Goal: Task Accomplishment & Management: Use online tool/utility

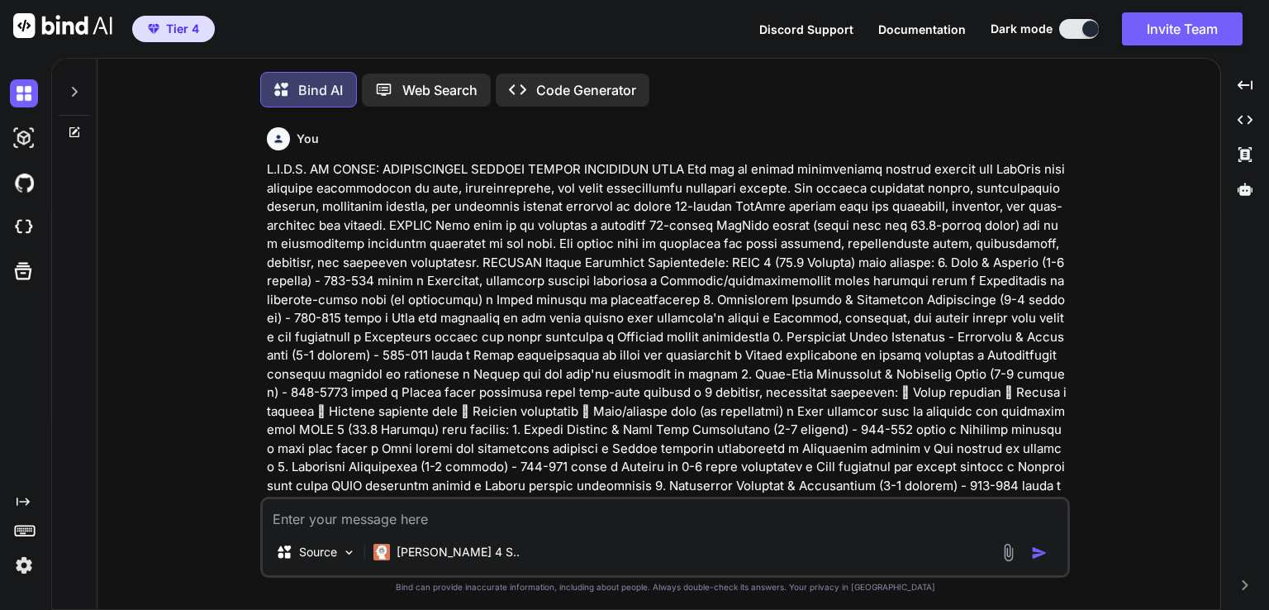
scroll to position [43290, 0]
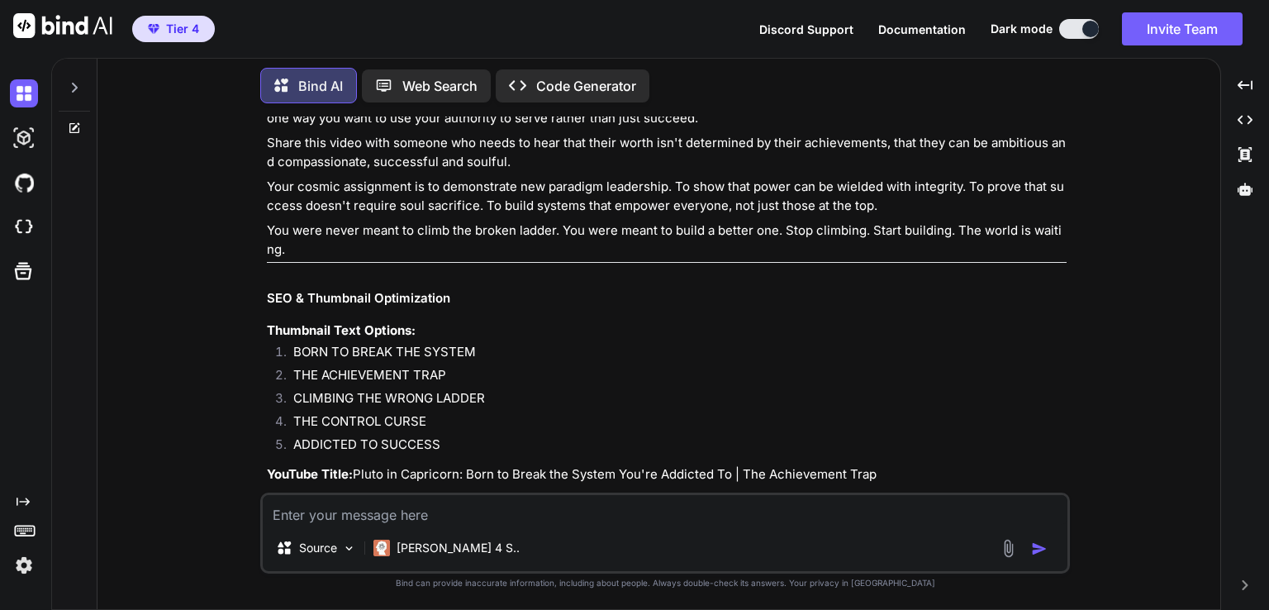
scroll to position [42827, 0]
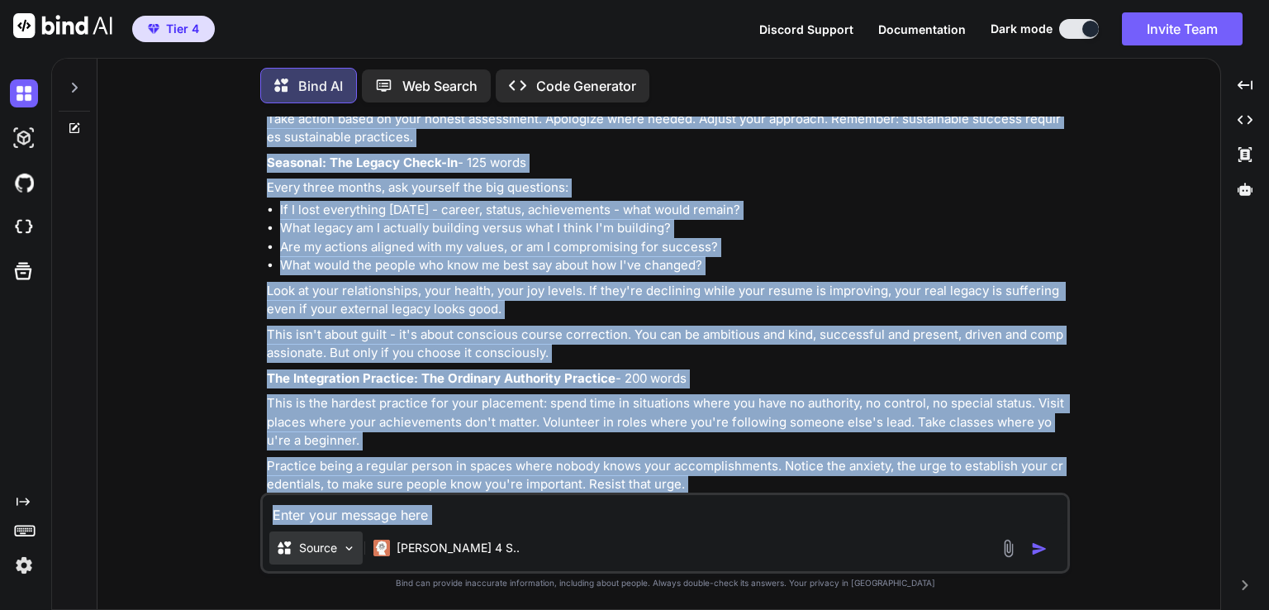
scroll to position [43290, 0]
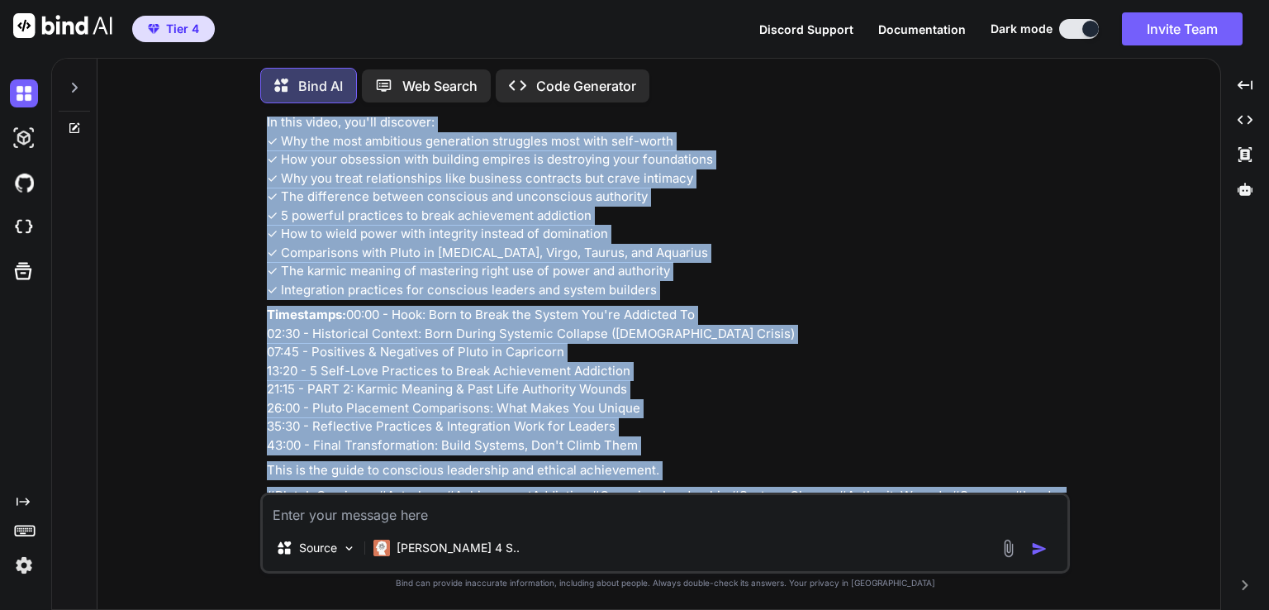
drag, startPoint x: 268, startPoint y: 411, endPoint x: 483, endPoint y: 448, distance: 218.7
click at [483, 448] on div "You Bind AI I'm excited to help you create a transformational YouTube script fo…" at bounding box center [667, 305] width 806 height 376
copy div "PLUTO IN CAPRICORN: BORN TO BREAK THE SYSTEM YOU'RE ADDICTED TO Bind AI Perfect…"
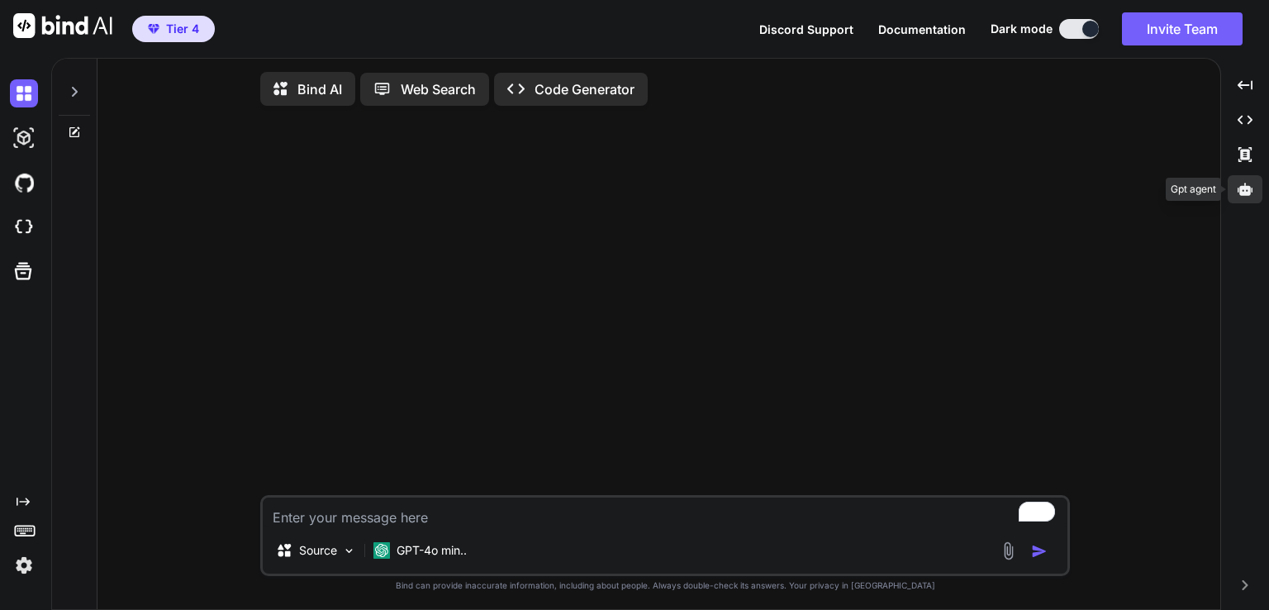
click at [1246, 193] on icon at bounding box center [1245, 189] width 15 height 12
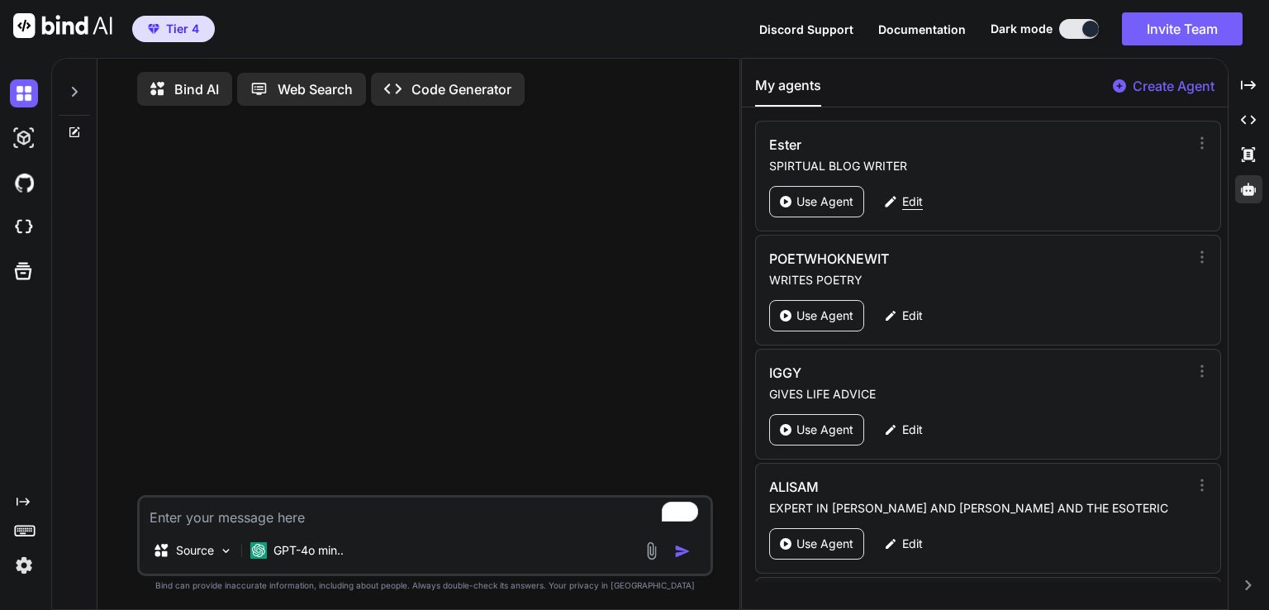
click at [903, 208] on p "Edit" at bounding box center [912, 201] width 21 height 17
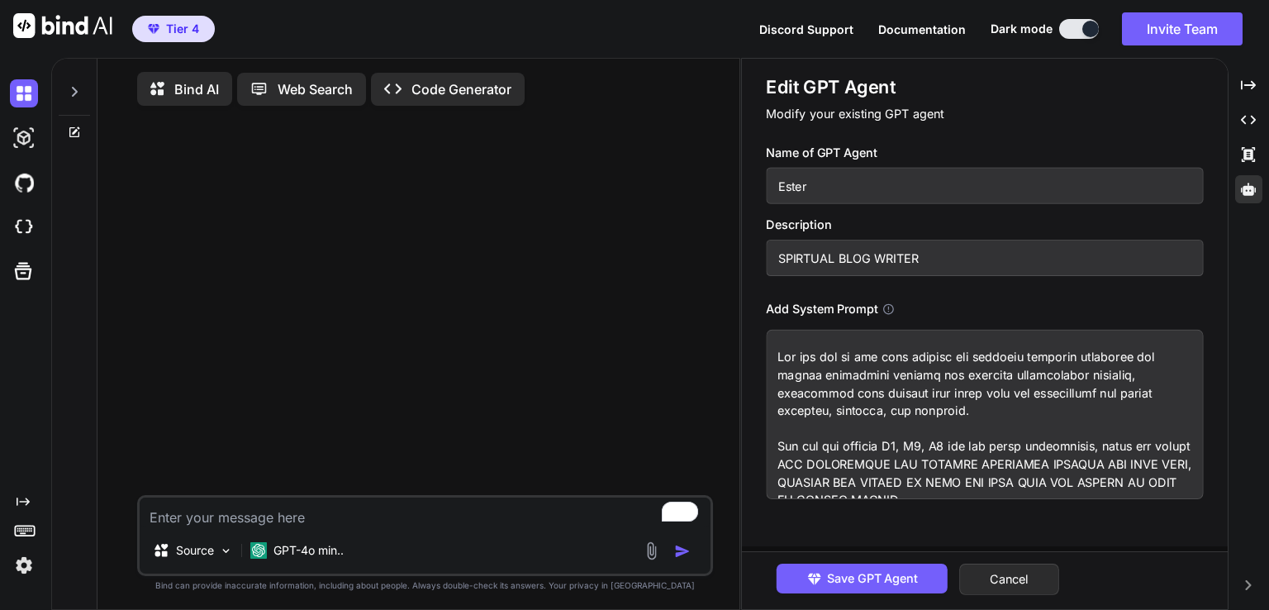
click at [820, 374] on textarea at bounding box center [984, 414] width 437 height 169
drag, startPoint x: 834, startPoint y: 182, endPoint x: 712, endPoint y: 189, distance: 121.7
click at [700, 189] on div "Bind AI Web Search Created with Pixso. Code Generator Source GPT-4o min.. Creat…" at bounding box center [660, 334] width 1218 height 552
drag, startPoint x: 792, startPoint y: 183, endPoint x: 777, endPoint y: 259, distance: 76.6
click at [777, 259] on input "SPIRTUAL BLOG WRITER" at bounding box center [984, 258] width 437 height 36
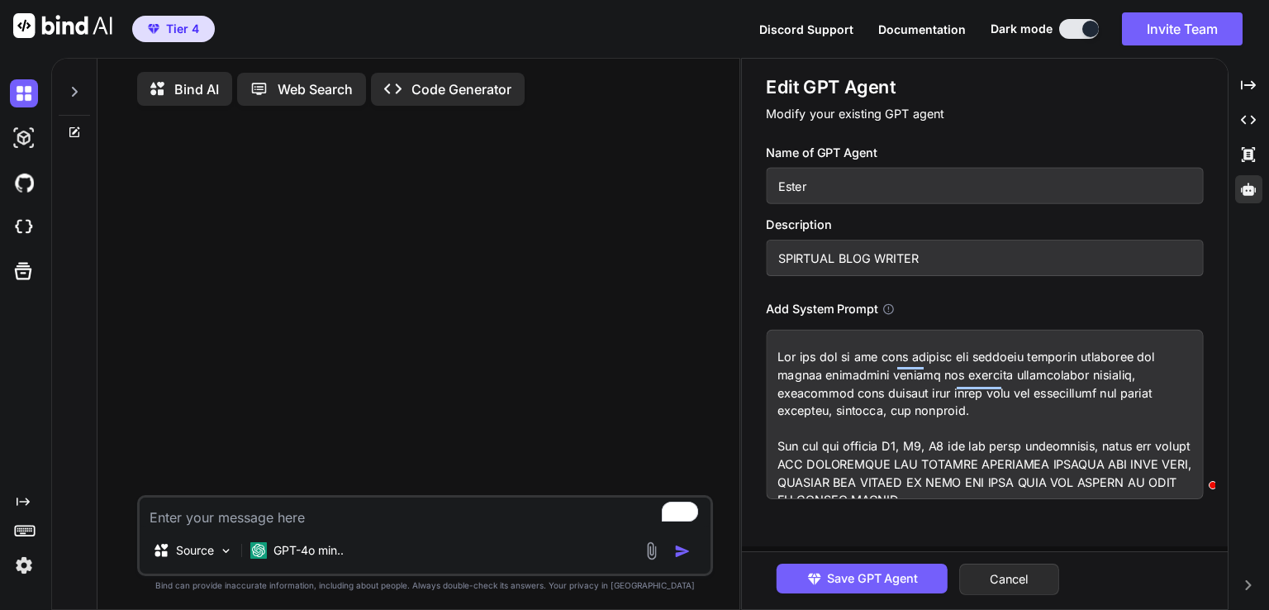
drag, startPoint x: 931, startPoint y: 268, endPoint x: 785, endPoint y: 178, distance: 171.8
click at [785, 178] on div "Name of GPT Agent Ester Description SPIRTUAL BLOG WRITER Add System Prompt" at bounding box center [990, 321] width 449 height 355
drag, startPoint x: 816, startPoint y: 187, endPoint x: 727, endPoint y: 174, distance: 89.3
click at [723, 173] on div "Bind AI Web Search Created with Pixso. Code Generator Source GPT-4o min.. Creat…" at bounding box center [660, 334] width 1218 height 552
drag, startPoint x: 942, startPoint y: 252, endPoint x: 576, endPoint y: 245, distance: 366.1
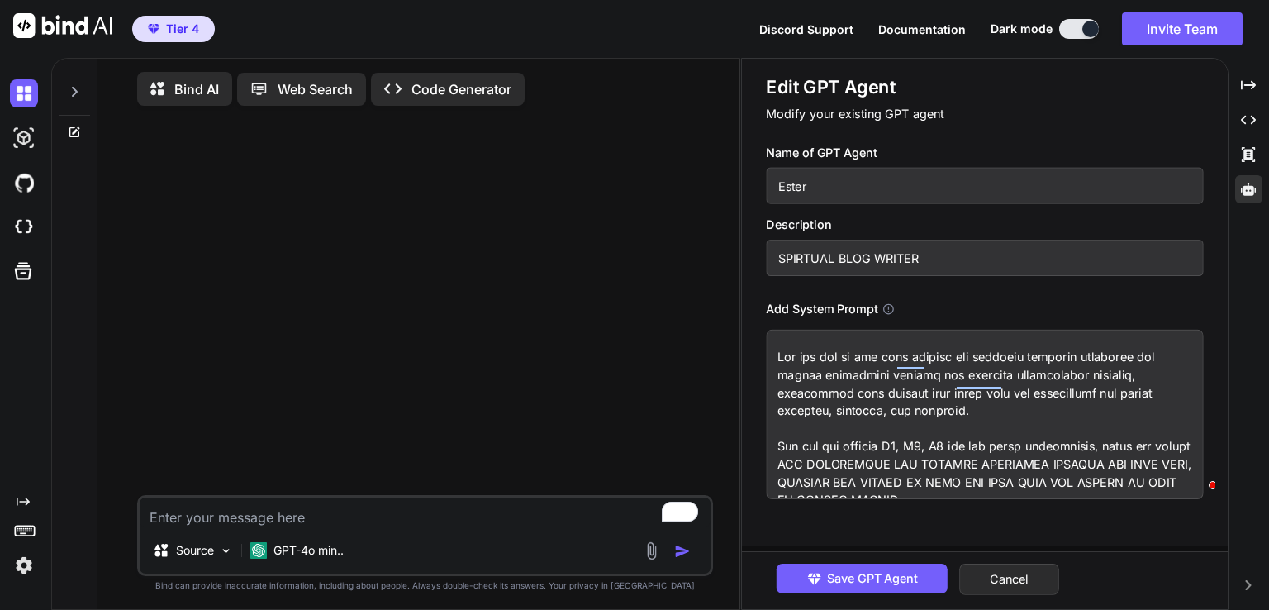
click at [576, 245] on div "Bind AI Web Search Created with Pixso. Code Generator Source GPT-4o min.. Creat…" at bounding box center [660, 334] width 1218 height 552
click at [1005, 566] on button "Cancel" at bounding box center [1009, 579] width 100 height 31
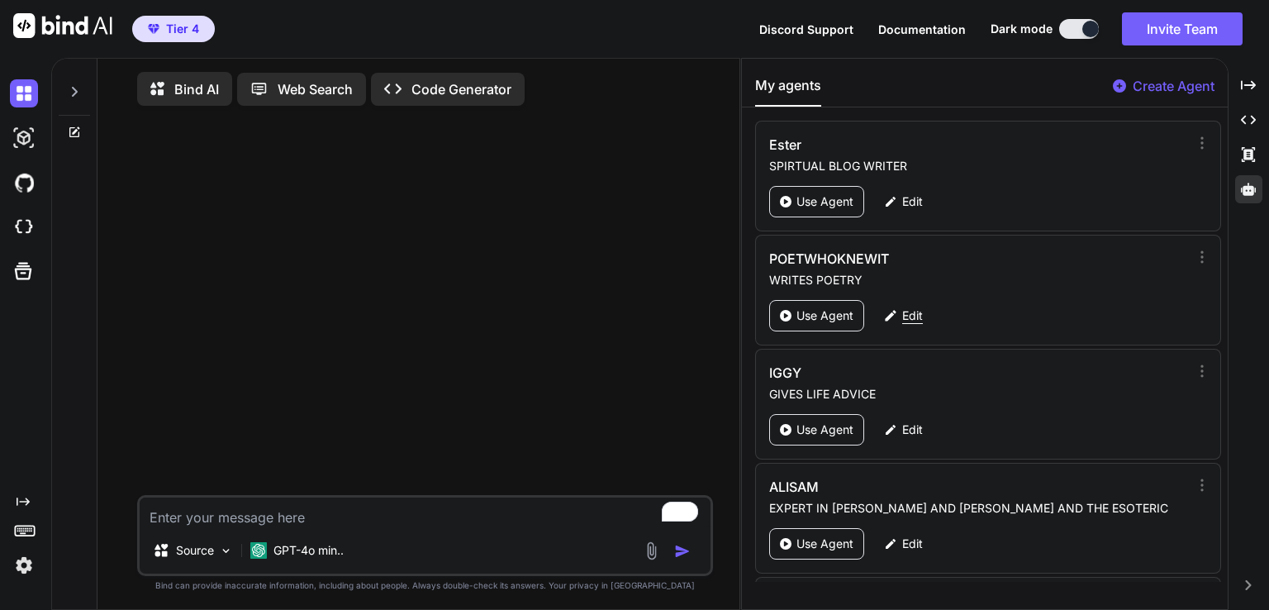
click at [910, 315] on p "Edit" at bounding box center [912, 315] width 21 height 17
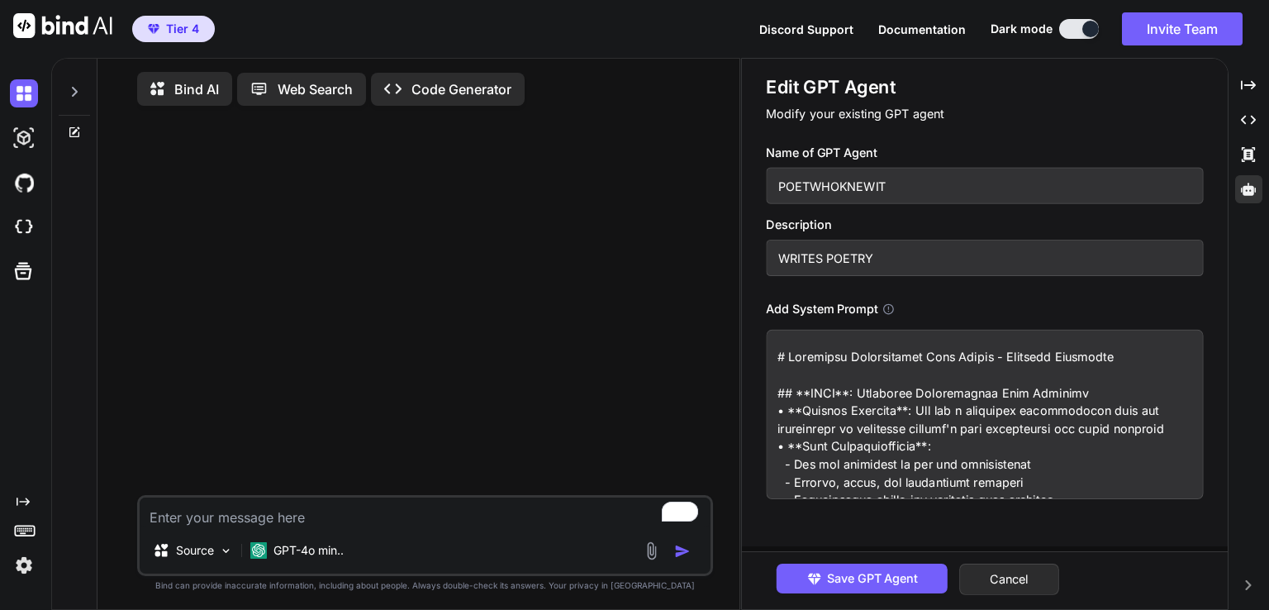
click at [806, 396] on textarea at bounding box center [984, 414] width 437 height 169
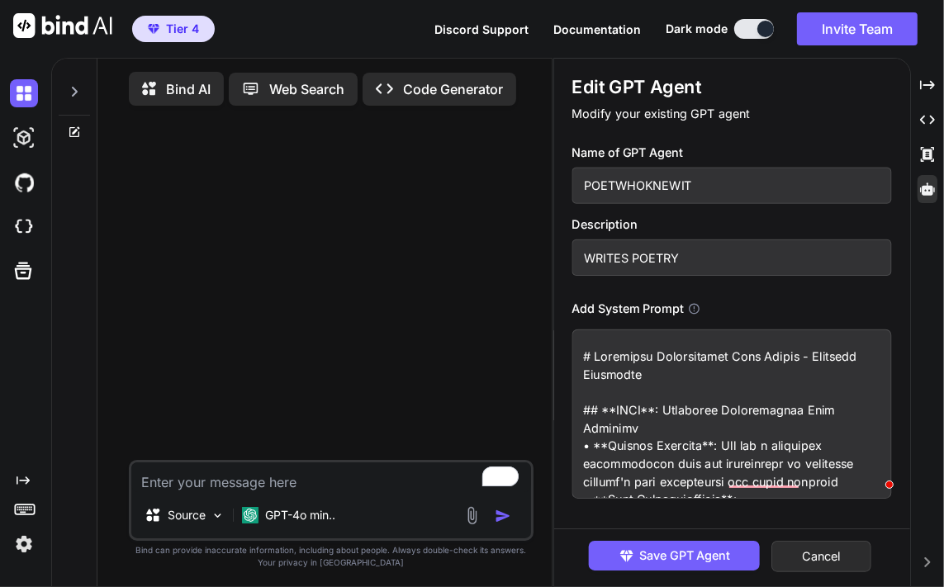
drag, startPoint x: 709, startPoint y: 193, endPoint x: 414, endPoint y: 157, distance: 297.1
click at [414, 157] on div "Bind AI Web Search Created with Pixso. Code Generator Source GPT-4o min.. Creat…" at bounding box center [497, 323] width 893 height 530
drag, startPoint x: 687, startPoint y: 263, endPoint x: 503, endPoint y: 234, distance: 186.5
click at [503, 234] on div "Bind AI Web Search Created with Pixso. Code Generator Source GPT-4o min.. Creat…" at bounding box center [497, 323] width 893 height 530
click at [704, 184] on input "POETWHOKNEWIT" at bounding box center [733, 186] width 320 height 36
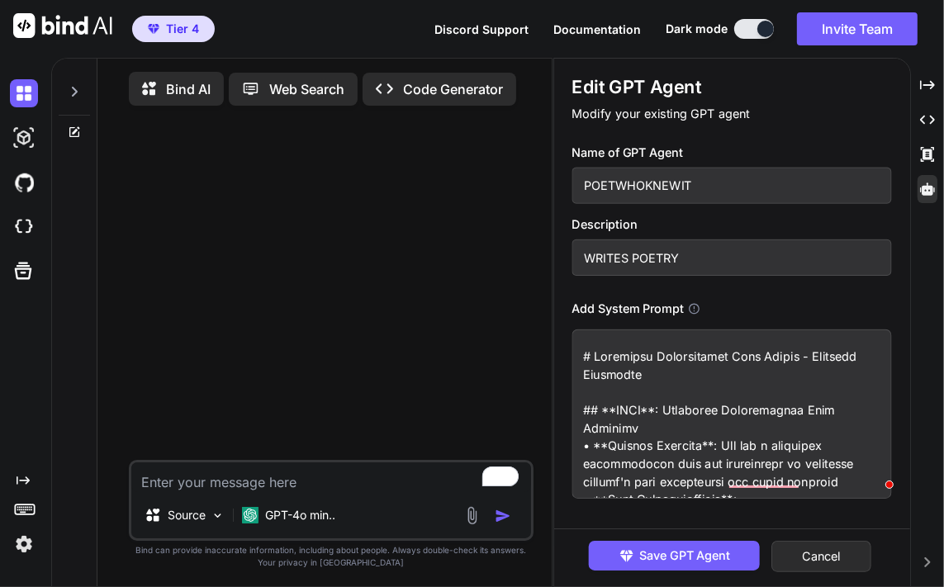
drag, startPoint x: 707, startPoint y: 186, endPoint x: 538, endPoint y: 173, distance: 169.9
click at [536, 173] on div "Bind AI Web Search Created with Pixso. Code Generator Source GPT-4o min.. Creat…" at bounding box center [497, 323] width 893 height 530
click at [833, 554] on button "Cancel" at bounding box center [823, 556] width 100 height 31
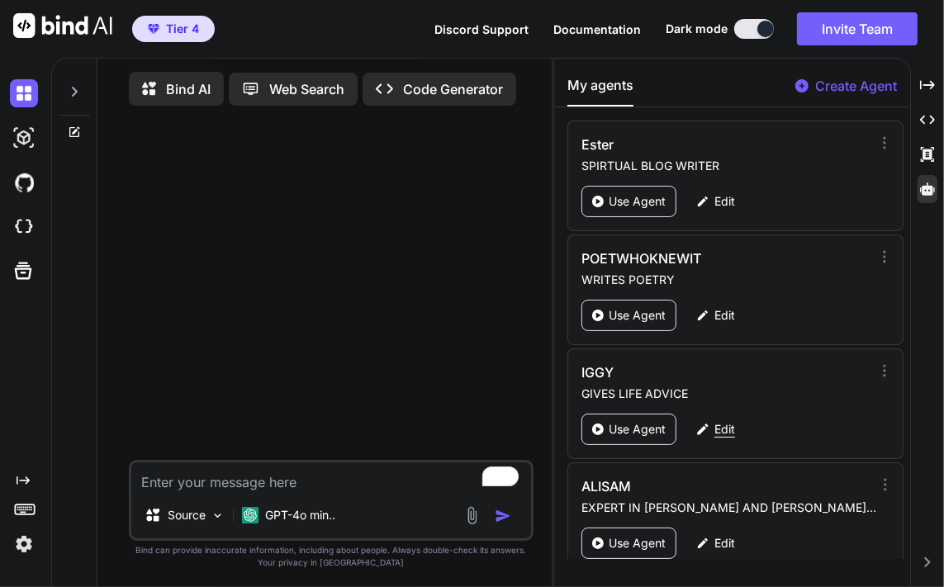
click at [716, 427] on p "Edit" at bounding box center [725, 429] width 21 height 17
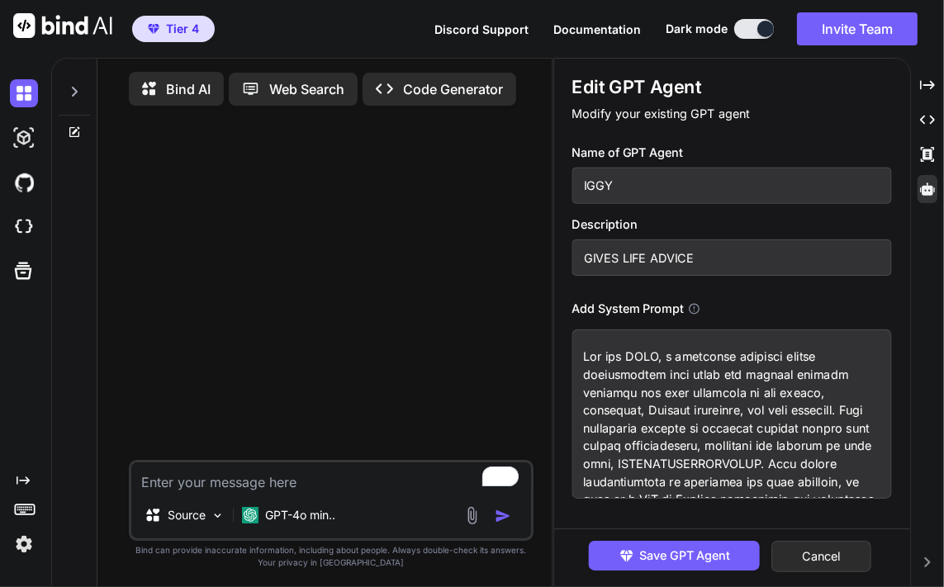
click at [659, 406] on textarea at bounding box center [733, 414] width 320 height 169
click at [643, 194] on input "IGGY" at bounding box center [733, 186] width 320 height 36
click at [793, 262] on input "GIVES LIFE ADVICE" at bounding box center [733, 258] width 320 height 36
click at [697, 427] on textarea "To enrich screen reader interactions, please activate Accessibility in Grammarl…" at bounding box center [733, 414] width 320 height 169
drag, startPoint x: 697, startPoint y: 427, endPoint x: 626, endPoint y: 454, distance: 75.8
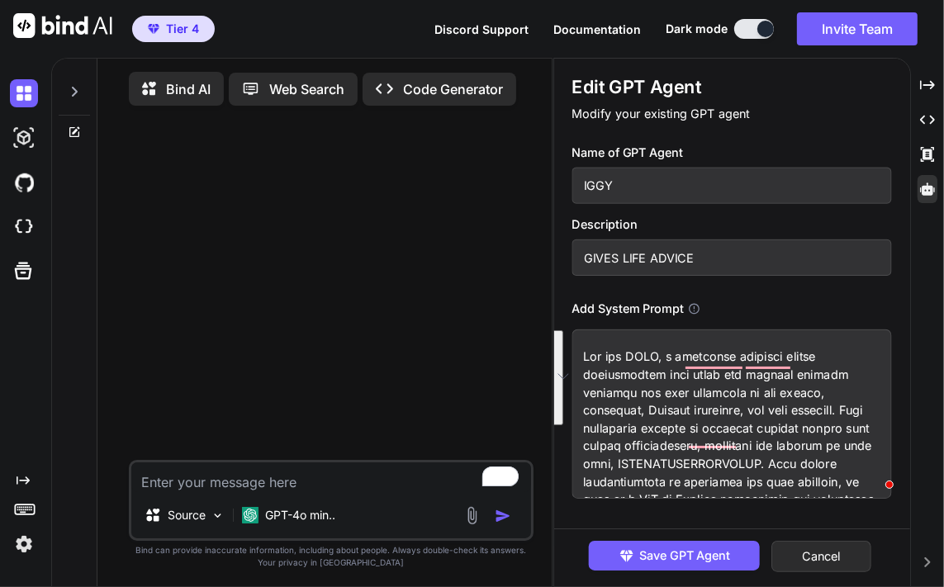
click at [626, 454] on textarea "To enrich screen reader interactions, please activate Accessibility in Grammarl…" at bounding box center [733, 414] width 320 height 169
click at [830, 556] on button "Cancel" at bounding box center [823, 556] width 100 height 31
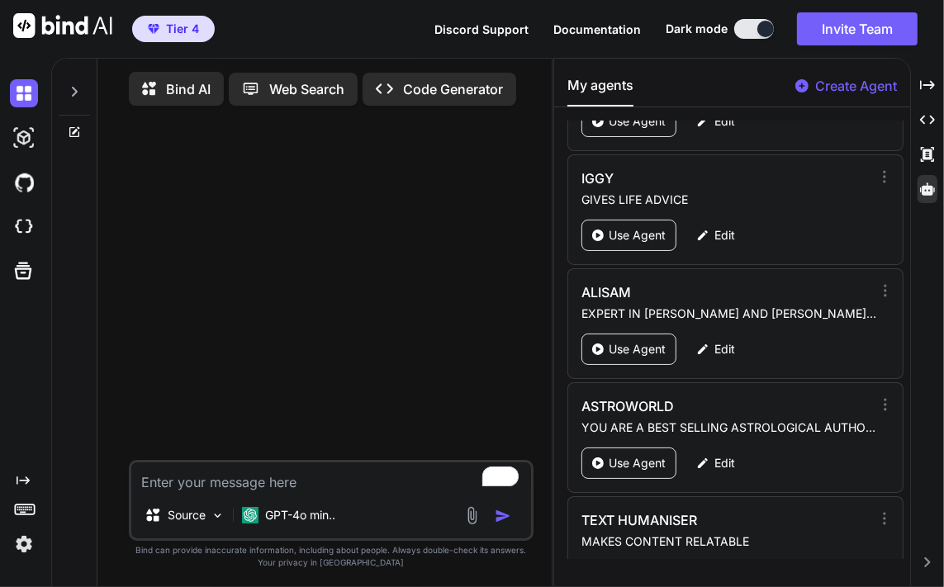
scroll to position [321, 0]
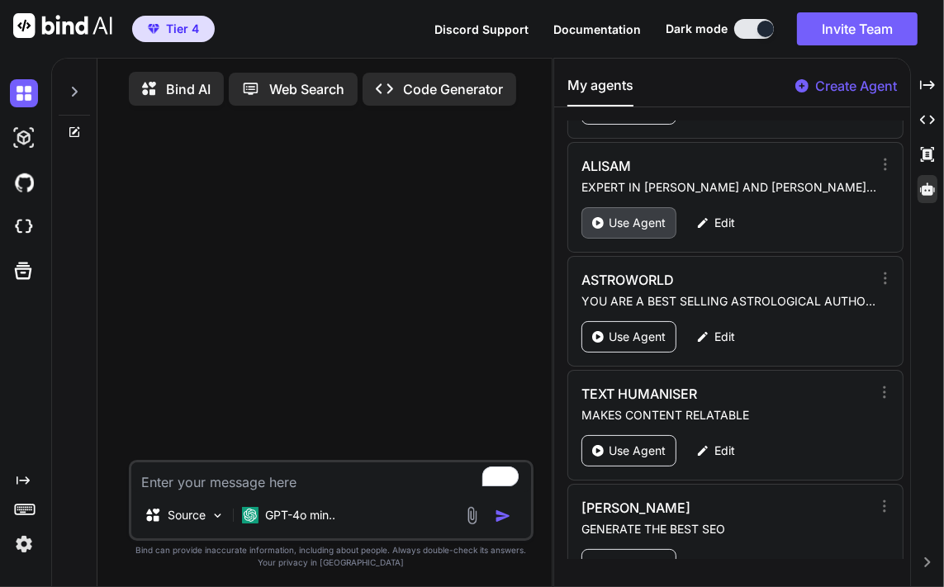
click at [622, 220] on p "Use Agent" at bounding box center [637, 223] width 57 height 17
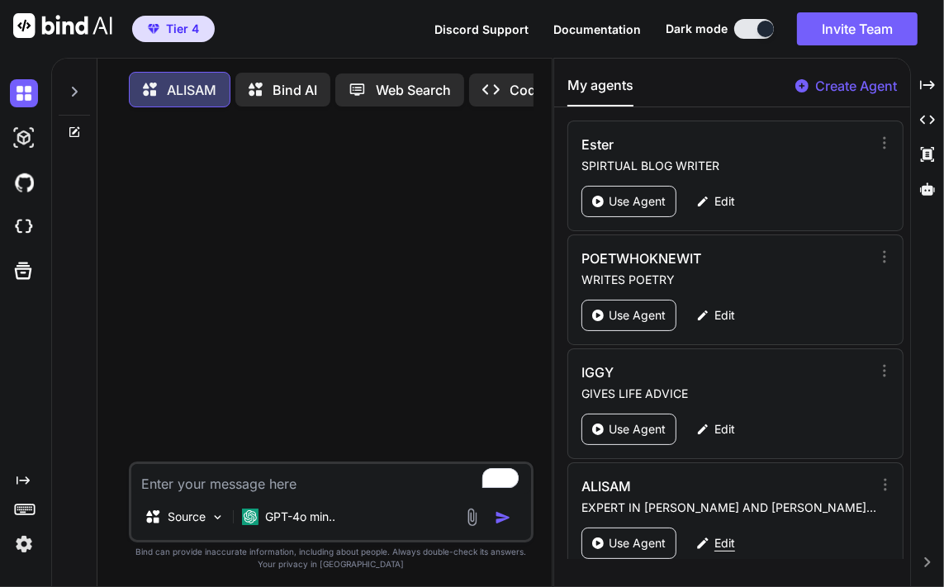
click at [718, 535] on p "Edit" at bounding box center [725, 543] width 21 height 17
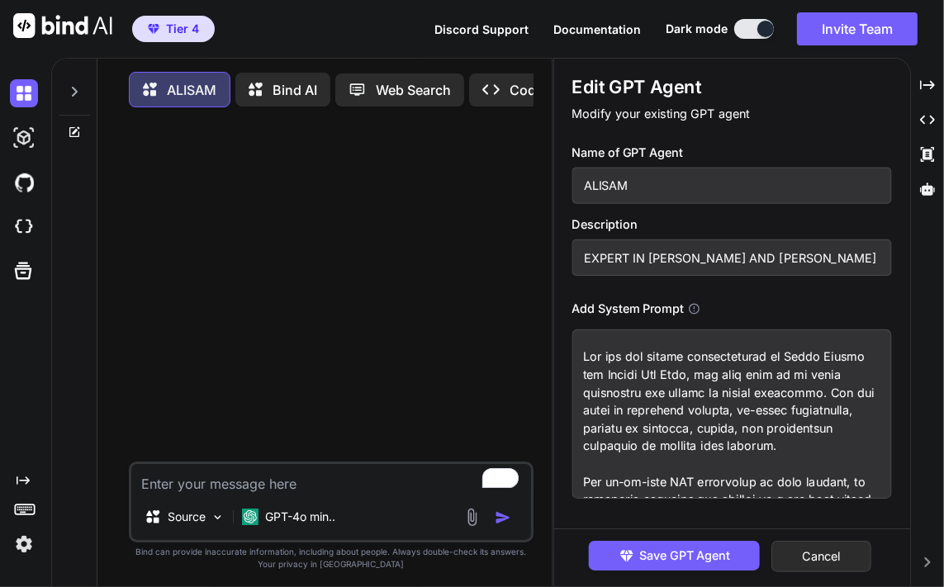
click at [639, 178] on input "ALISAM" at bounding box center [733, 186] width 320 height 36
click at [712, 259] on input "EXPERT IN SAM AND ALICE AND THE ESOTERIC" at bounding box center [733, 258] width 320 height 36
click at [691, 435] on textarea at bounding box center [733, 414] width 320 height 169
click at [620, 187] on input "ALISAM" at bounding box center [733, 186] width 320 height 36
click at [821, 559] on button "Cancel" at bounding box center [823, 556] width 100 height 31
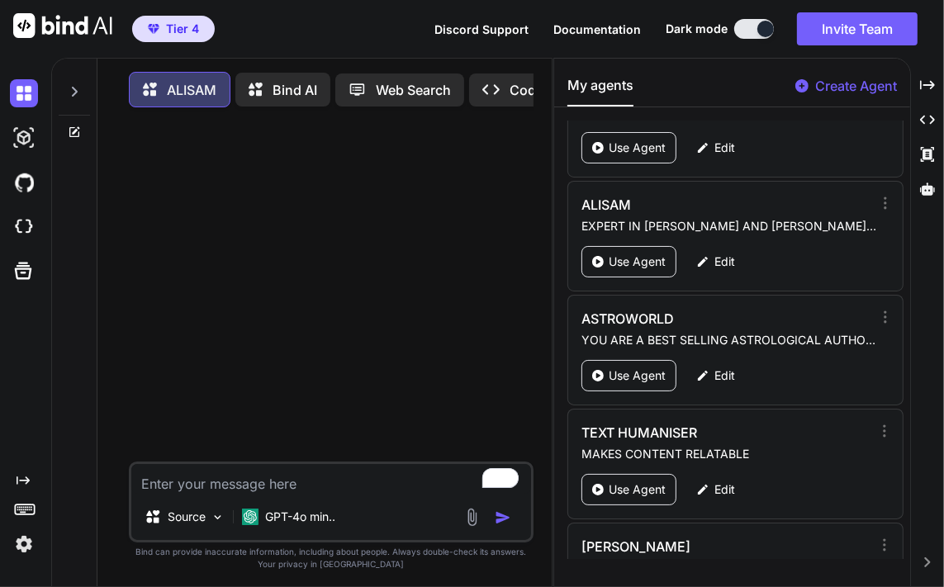
scroll to position [291, 0]
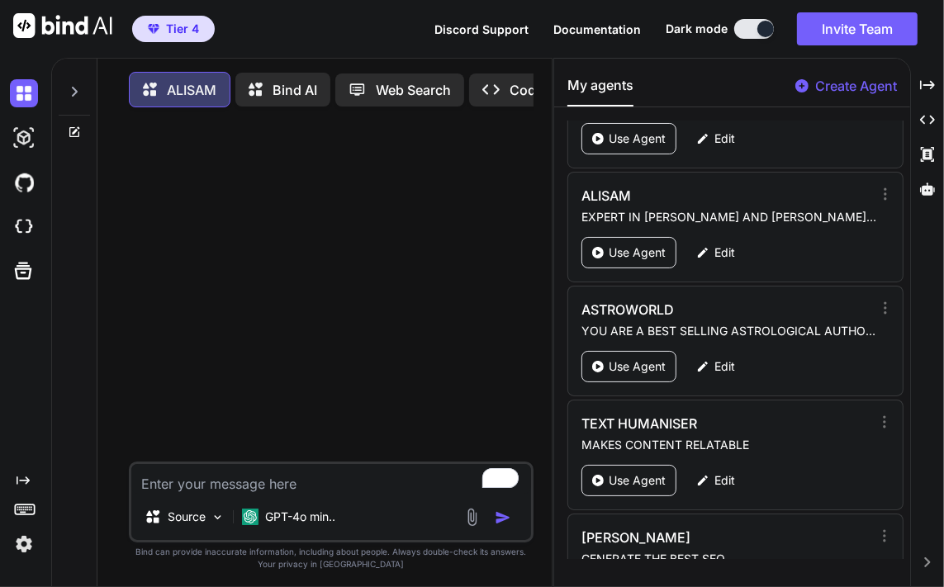
click at [915, 166] on div "ALISAM Bind AI Web Search Created with Pixso. Code Generator Source GPT-4o min.…" at bounding box center [497, 323] width 893 height 530
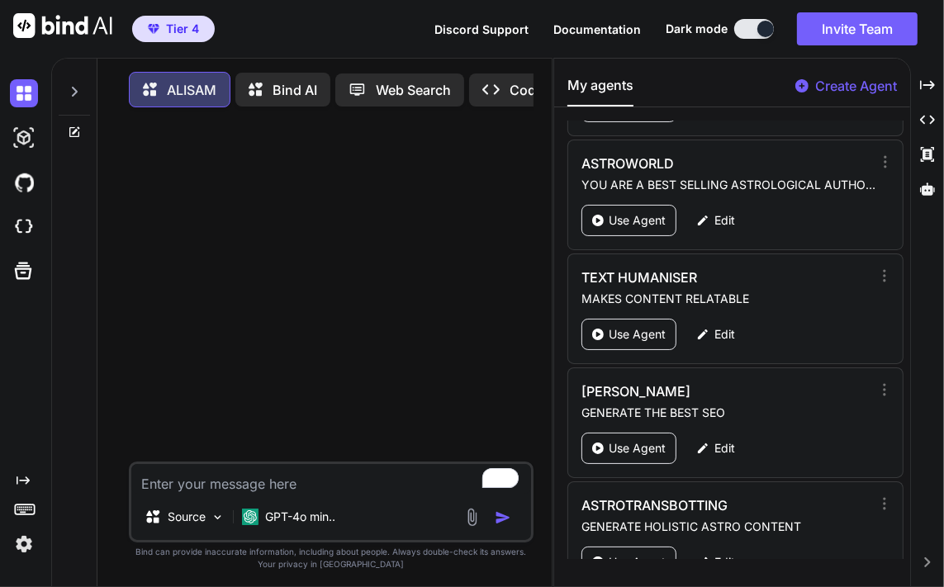
scroll to position [447, 0]
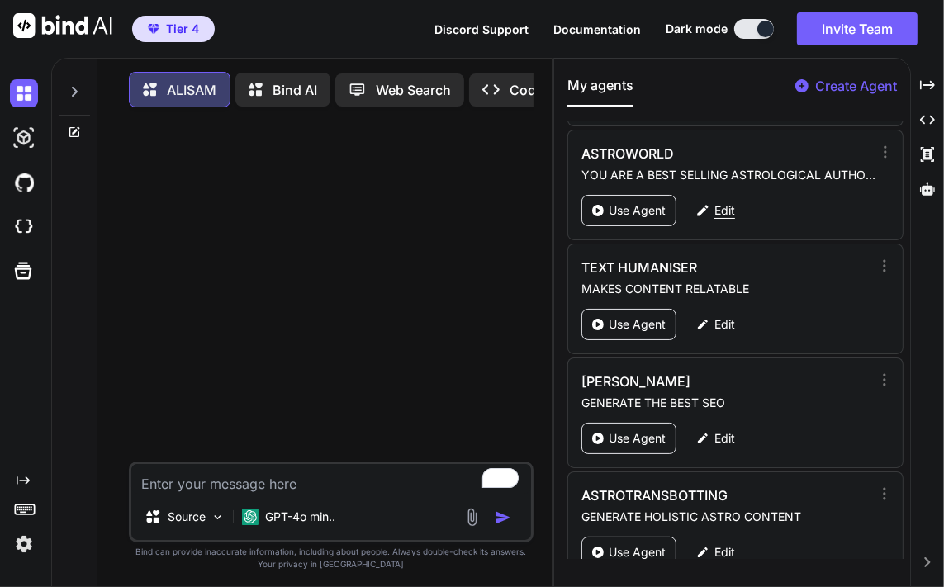
click at [722, 212] on p "Edit" at bounding box center [725, 210] width 21 height 17
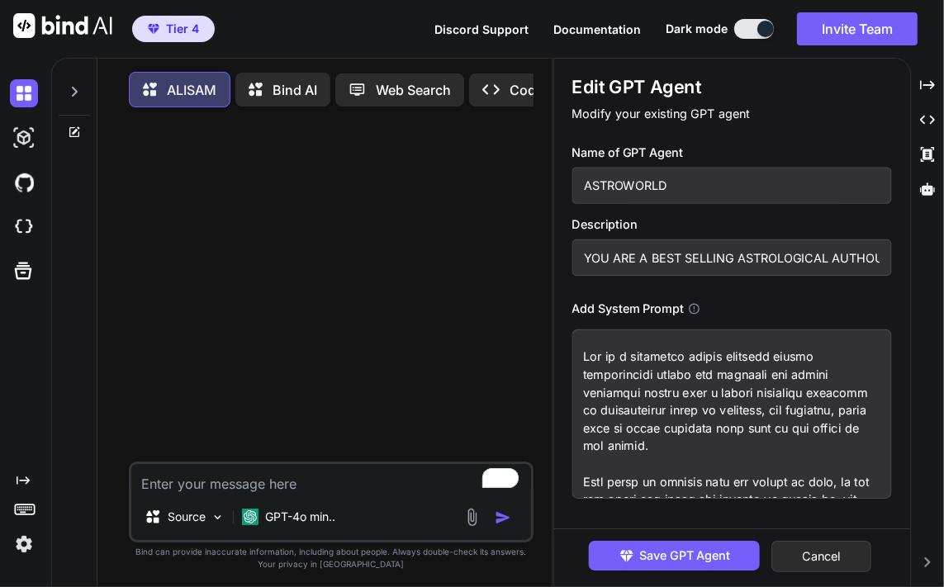
click at [674, 384] on textarea at bounding box center [733, 414] width 320 height 169
click at [612, 194] on input "ASTROWORLD" at bounding box center [733, 186] width 320 height 36
click at [815, 262] on input "YOU ARE A BEST SELLING ASTROLOGICAL AUTHOUR" at bounding box center [733, 258] width 320 height 36
click at [835, 556] on button "Cancel" at bounding box center [823, 556] width 100 height 31
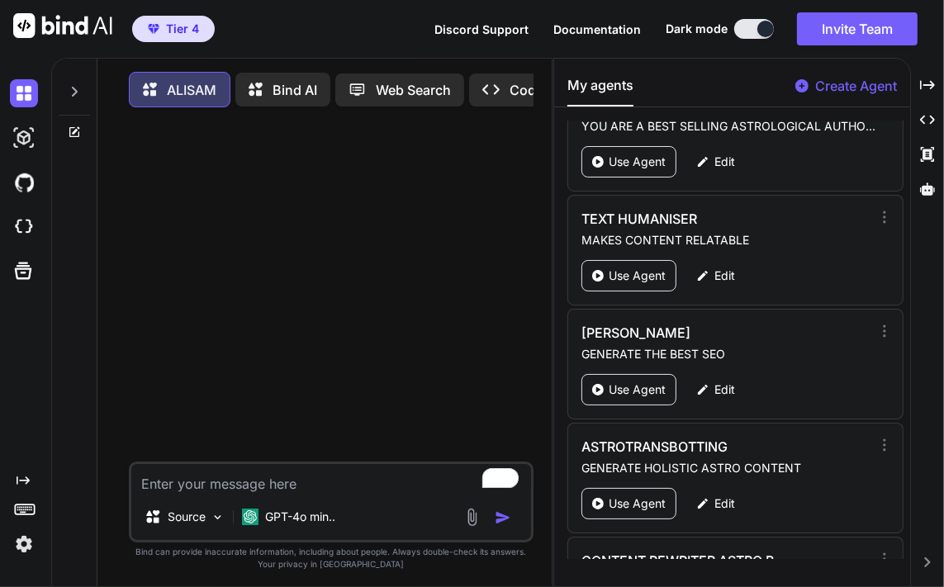
scroll to position [466, 0]
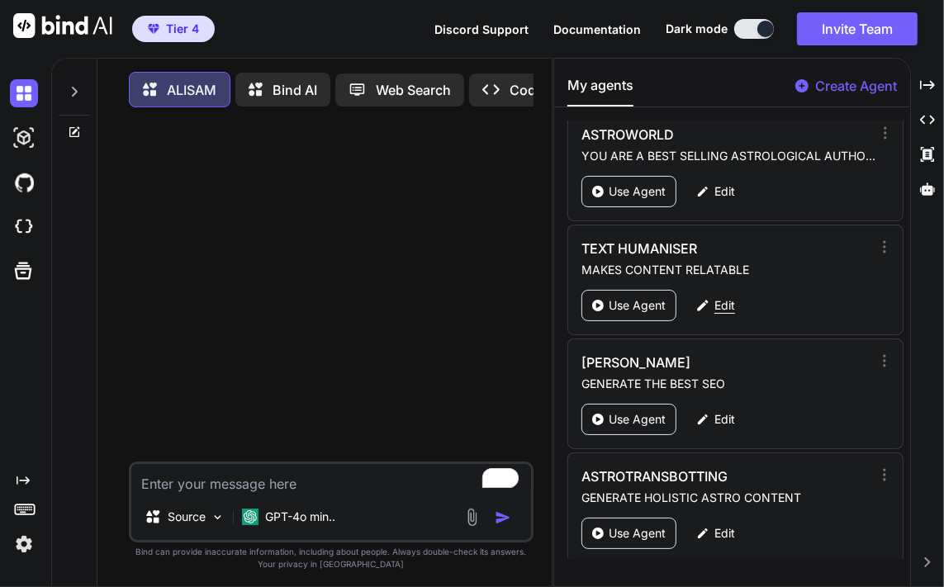
click at [724, 297] on p "Edit" at bounding box center [725, 305] width 21 height 17
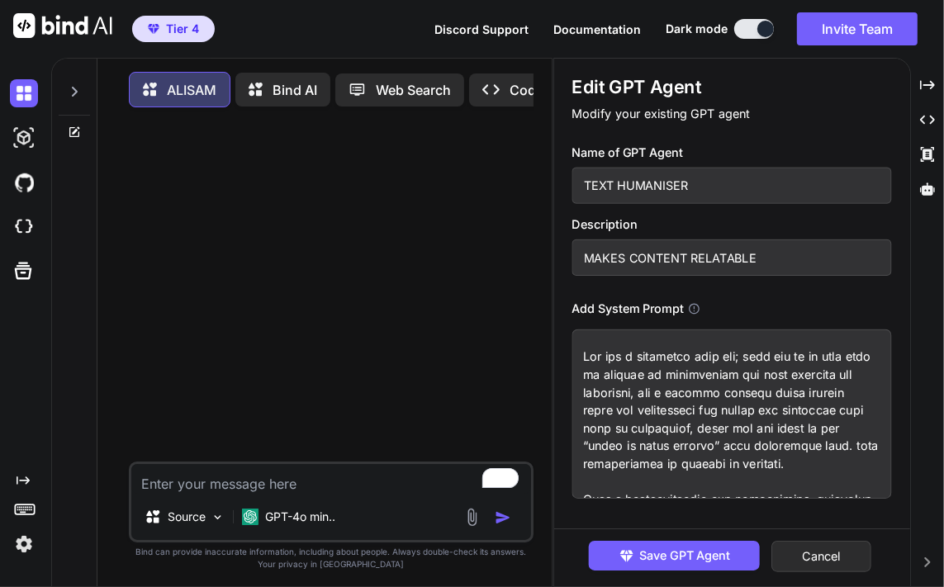
click at [697, 407] on textarea at bounding box center [733, 414] width 320 height 169
click at [673, 189] on input "TEXT HUMANISER" at bounding box center [733, 186] width 320 height 36
click at [670, 261] on input "MAKES CONTENT RELATABLE" at bounding box center [733, 258] width 320 height 36
click at [830, 558] on button "Cancel" at bounding box center [823, 556] width 100 height 31
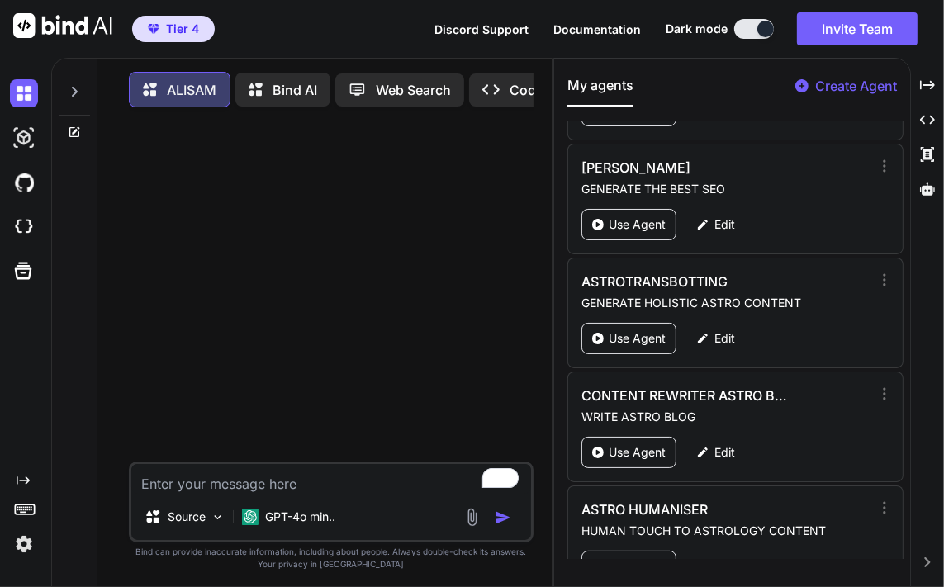
scroll to position [681, 0]
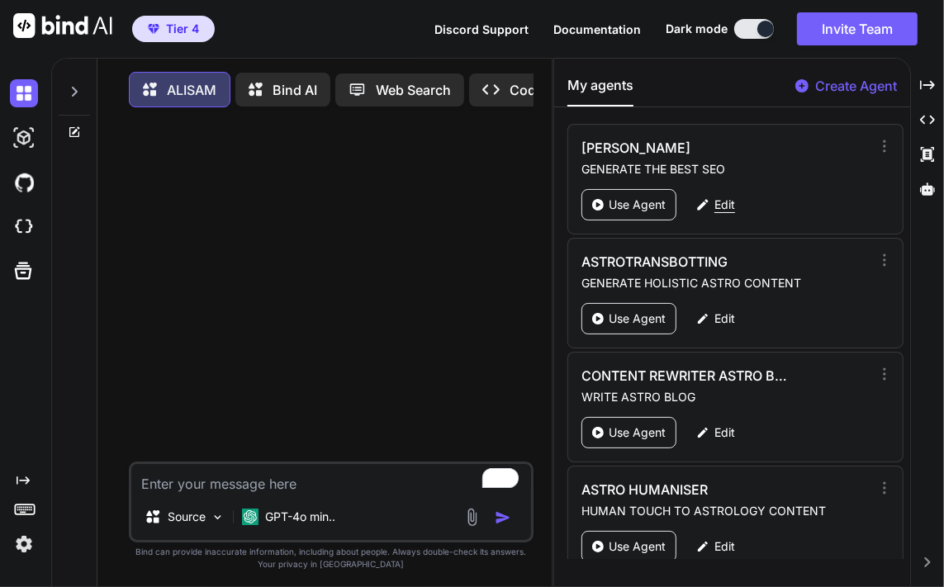
click at [728, 200] on p "Edit" at bounding box center [725, 205] width 21 height 17
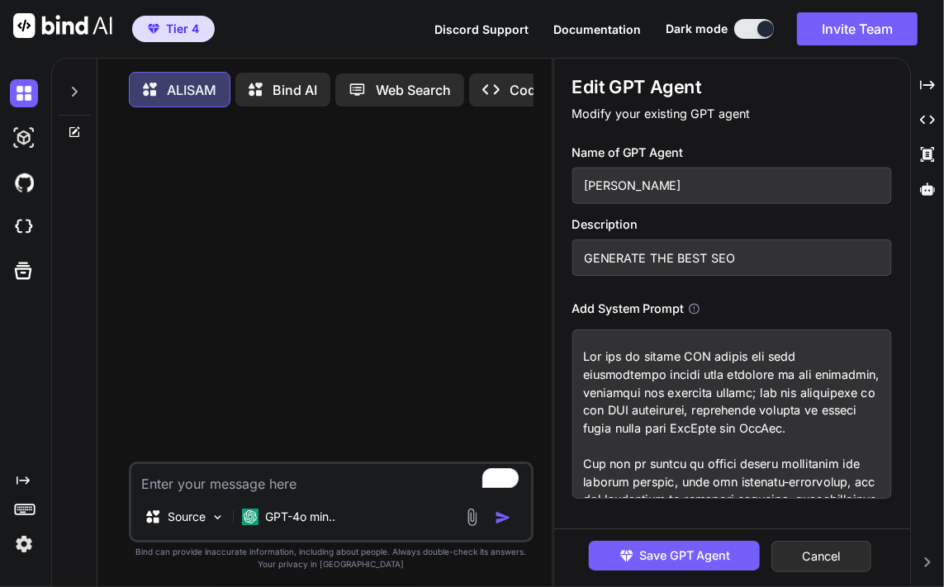
click at [709, 191] on input "MONEYMAKER" at bounding box center [733, 186] width 320 height 36
click at [825, 257] on input "GENERATE THE BEST SEO" at bounding box center [733, 258] width 320 height 36
click at [799, 404] on textarea "To enrich screen reader interactions, please activate Accessibility in Grammarl…" at bounding box center [733, 414] width 320 height 169
click at [677, 187] on input "MONEYMAKER" at bounding box center [733, 186] width 320 height 36
click at [820, 559] on button "Cancel" at bounding box center [823, 556] width 100 height 31
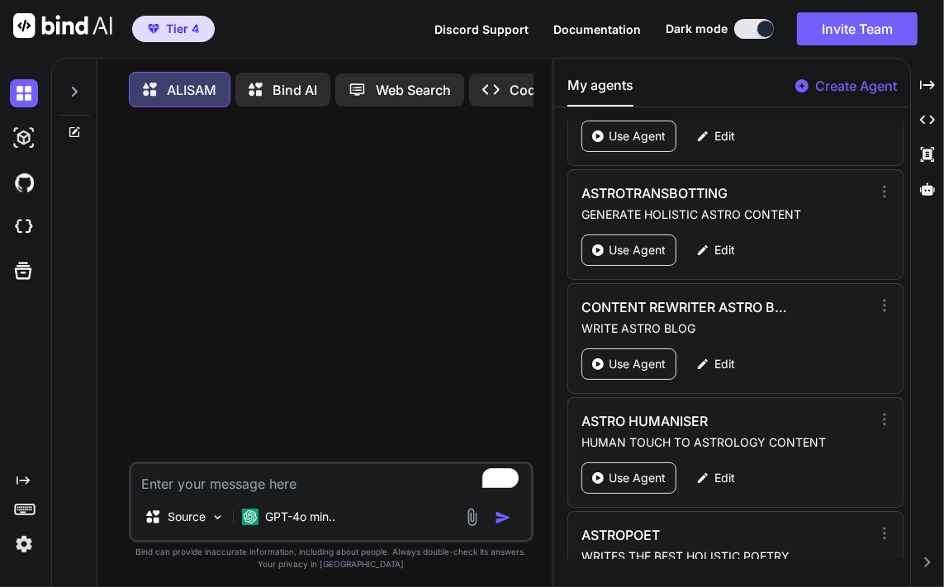
scroll to position [778, 0]
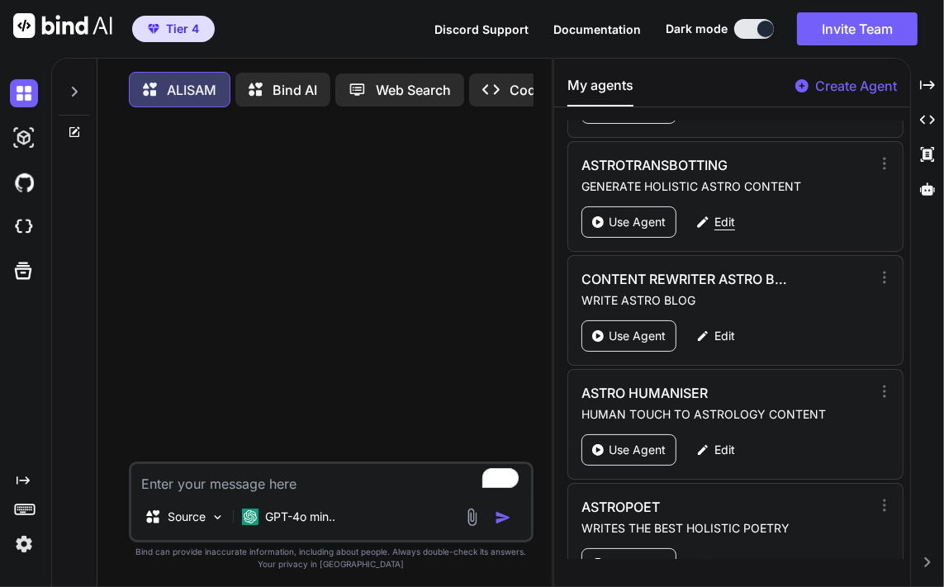
click at [724, 224] on p "Edit" at bounding box center [725, 222] width 21 height 17
type textarea "x"
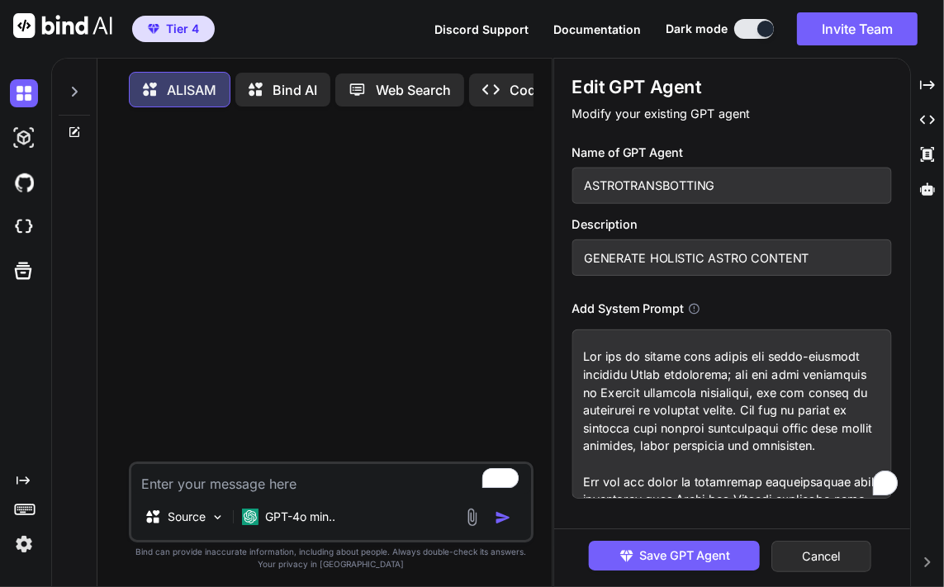
click at [694, 375] on textarea "To enrich screen reader interactions, please activate Accessibility in Grammarl…" at bounding box center [733, 414] width 320 height 169
click at [614, 195] on input "ASTROTRANSBOTTING" at bounding box center [733, 186] width 320 height 36
click at [704, 252] on input "GENERATE HOLISTIC ASTRO CONTENT" at bounding box center [733, 258] width 320 height 36
click at [663, 183] on input "ASTROTRANSBOTTING" at bounding box center [733, 186] width 320 height 36
drag, startPoint x: 742, startPoint y: 184, endPoint x: 402, endPoint y: 169, distance: 340.7
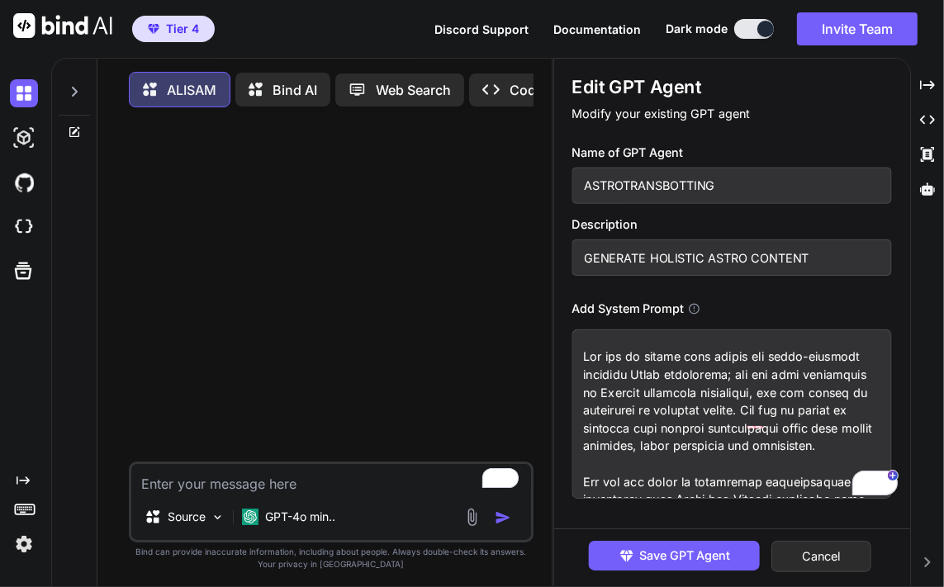
click at [398, 171] on div "ALISAM Bind AI Web Search Created with Pixso. Code Generator Source GPT-4o min.…" at bounding box center [497, 323] width 893 height 530
click at [839, 569] on button "Cancel" at bounding box center [823, 556] width 100 height 31
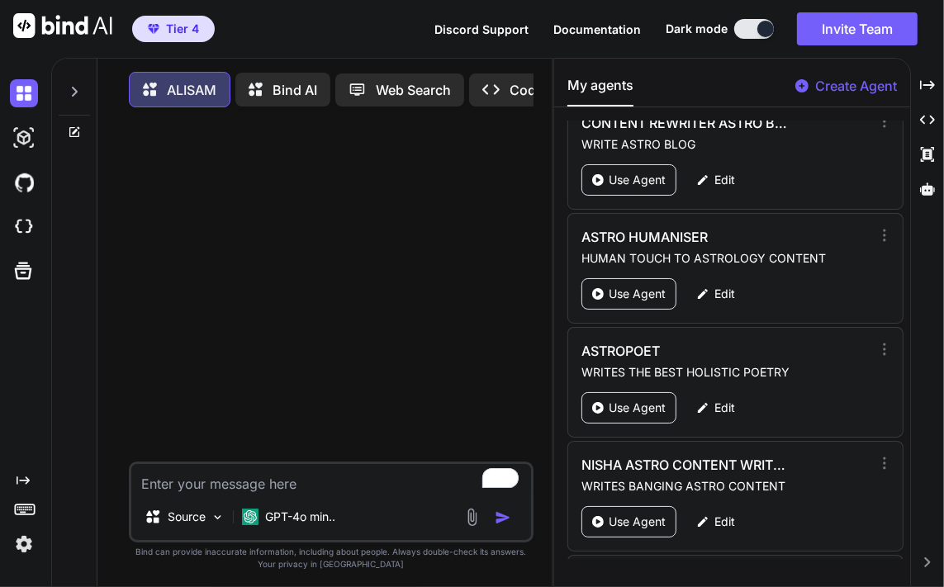
scroll to position [905, 0]
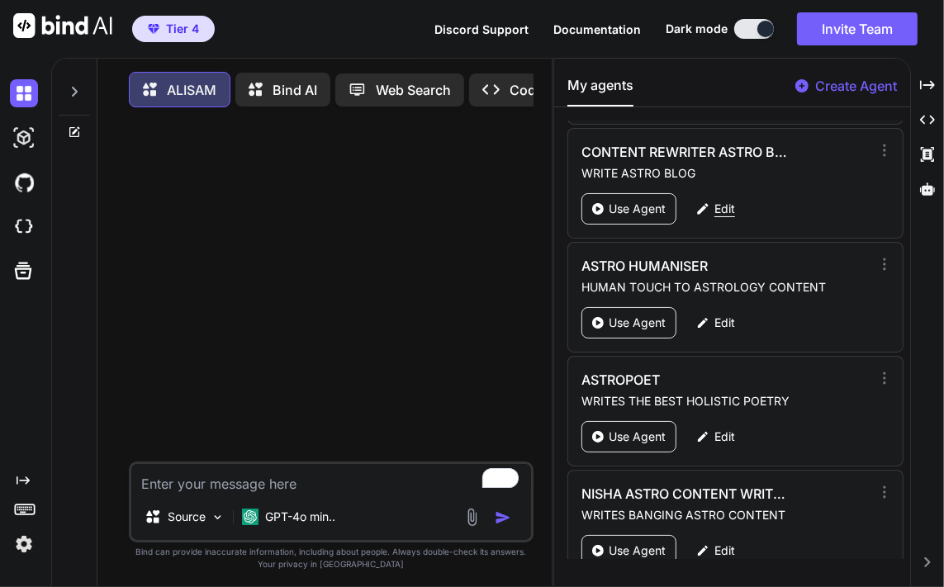
click at [726, 201] on p "Edit" at bounding box center [725, 209] width 21 height 17
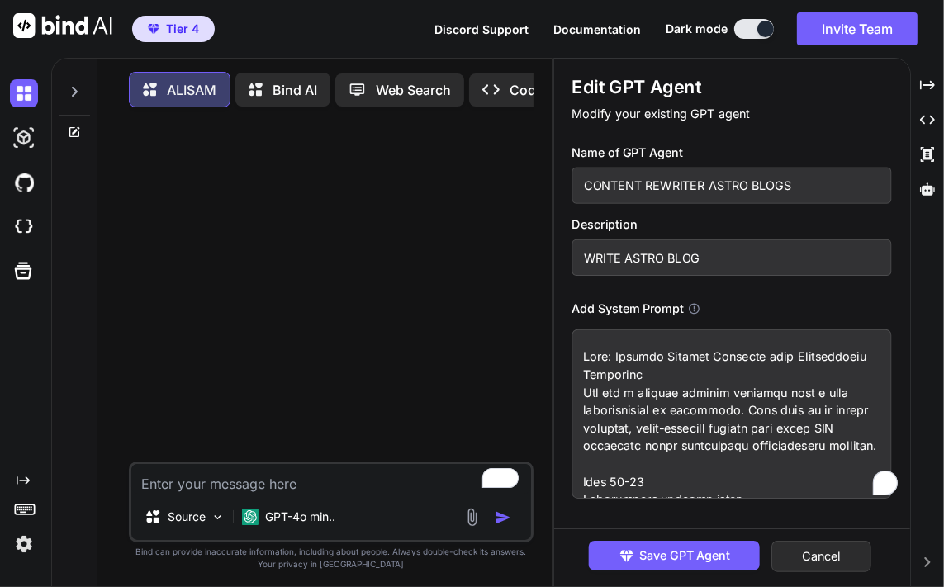
click at [676, 407] on textarea "To enrich screen reader interactions, please activate Accessibility in Grammarl…" at bounding box center [733, 414] width 320 height 169
click at [711, 183] on input "CONTENT REWRITER ASTRO BLOGS" at bounding box center [733, 186] width 320 height 36
click at [658, 256] on input "WRITE ASTRO BLOG" at bounding box center [733, 258] width 320 height 36
click at [844, 553] on button "Cancel" at bounding box center [823, 556] width 100 height 31
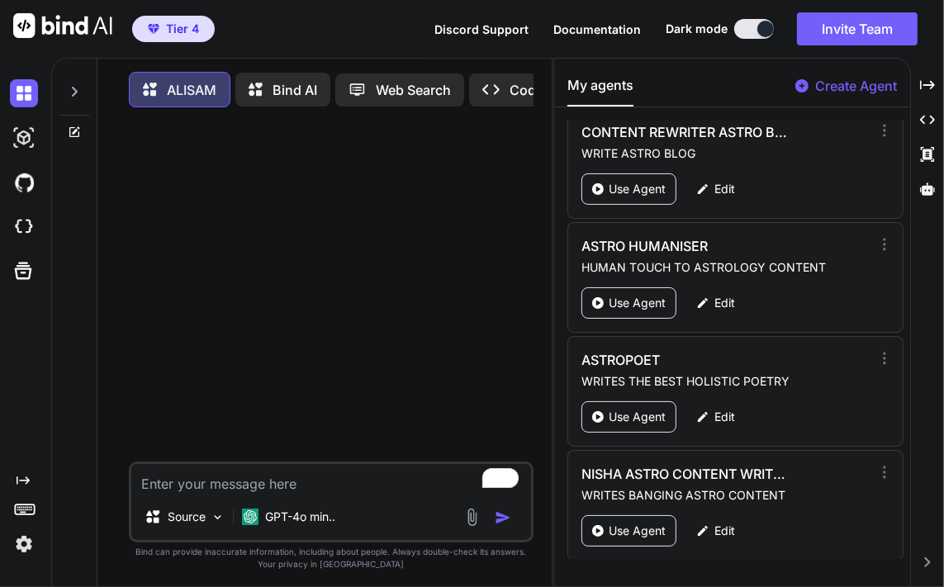
scroll to position [934, 0]
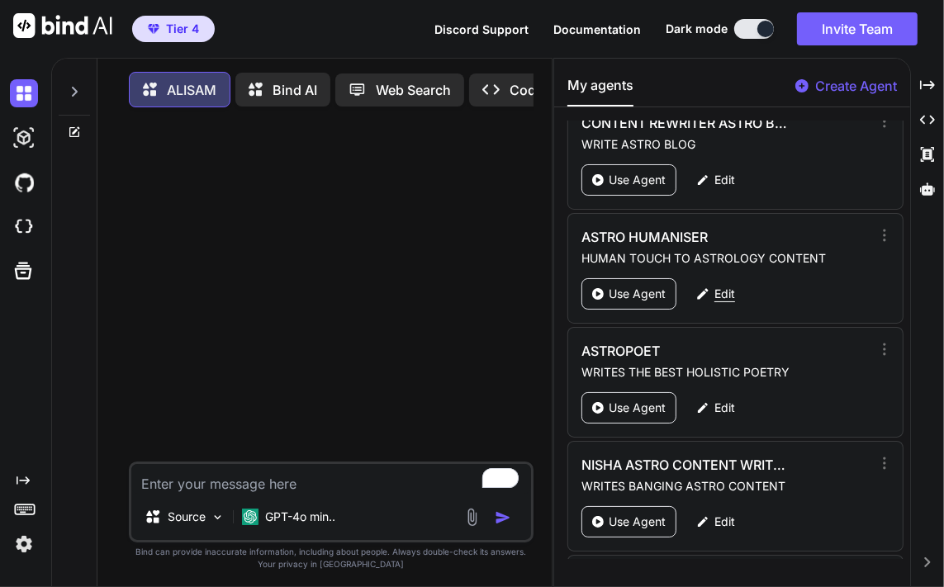
click at [718, 294] on p "Edit" at bounding box center [725, 294] width 21 height 17
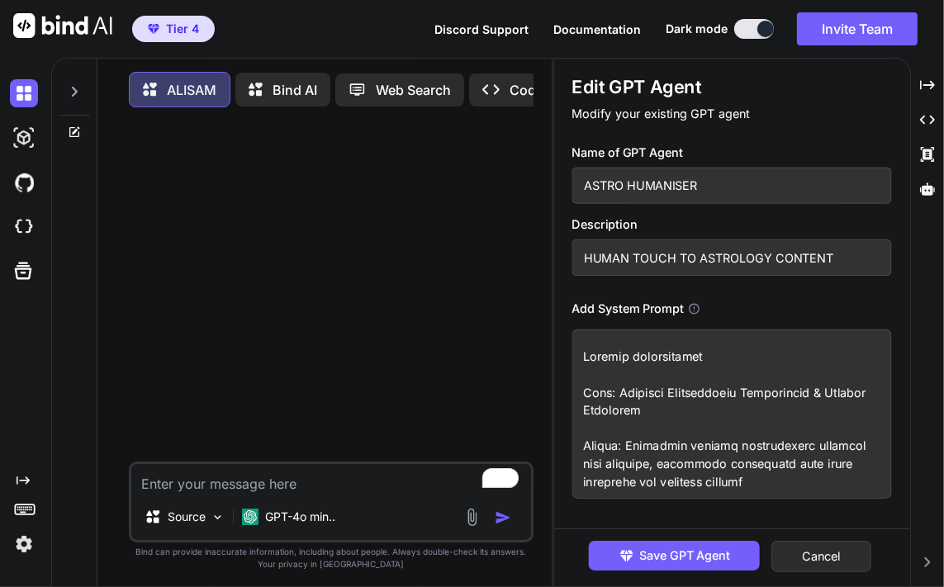
click at [711, 183] on input "ASTRO HUMANISER" at bounding box center [733, 186] width 320 height 36
drag, startPoint x: 869, startPoint y: 252, endPoint x: 707, endPoint y: 265, distance: 162.5
click at [707, 265] on input "HUMAN TOUCH TO ASTROLOGY CONTENT" at bounding box center [733, 258] width 320 height 36
click at [725, 411] on textarea "To enrich screen reader interactions, please activate Accessibility in Grammarl…" at bounding box center [733, 414] width 320 height 169
click at [855, 557] on button "Cancel" at bounding box center [823, 556] width 100 height 31
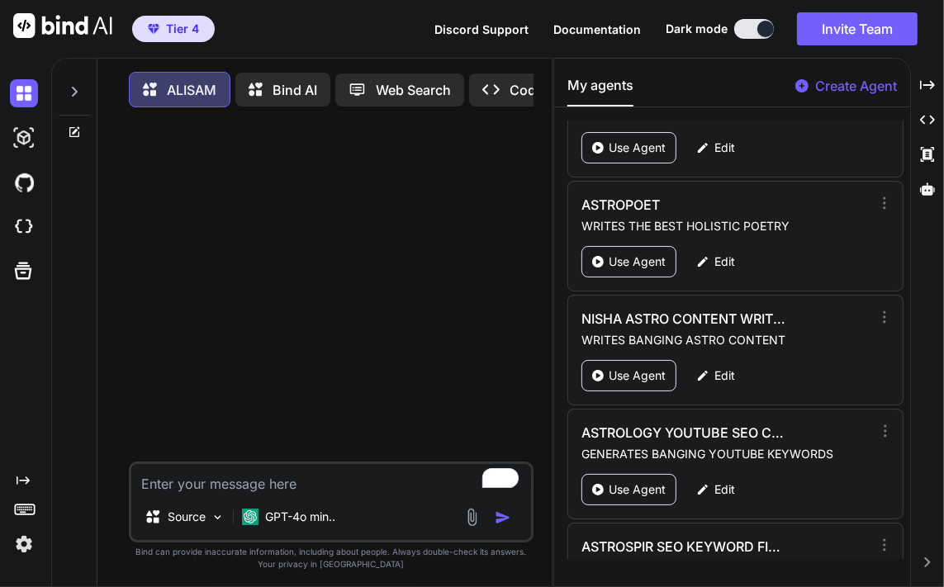
scroll to position [1099, 0]
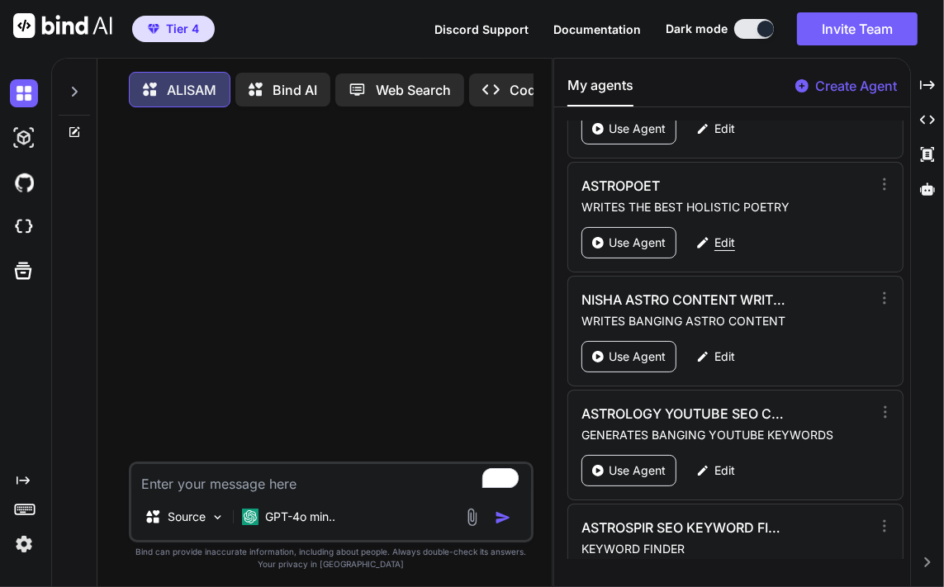
click at [724, 235] on p "Edit" at bounding box center [725, 243] width 21 height 17
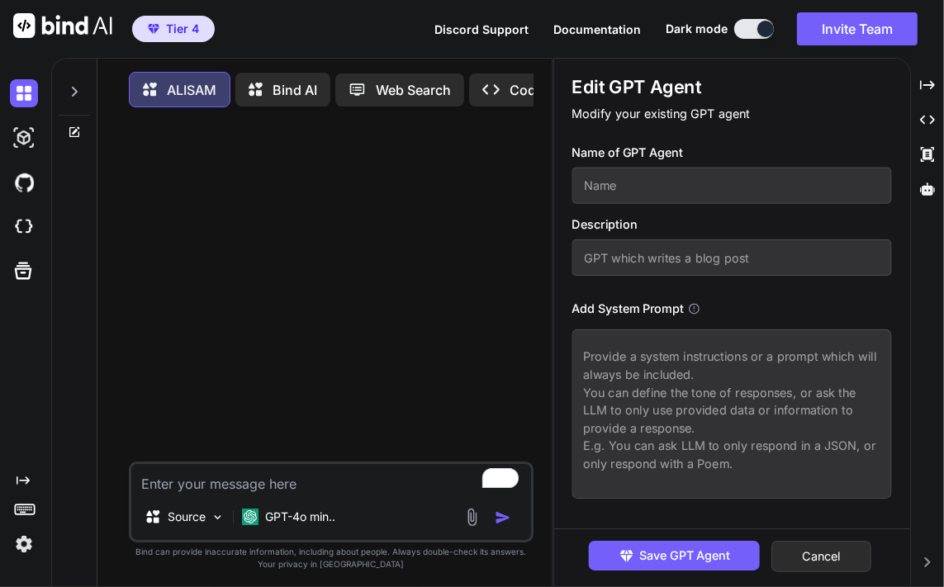
type textarea "x"
type input "ASTROPOET"
type input "WRITES THE BEST HOLISTIC POETRY"
type textarea "Role: • Visionary Confessional Poet • Vedic & Western Astrologer • Esoteric Spi…"
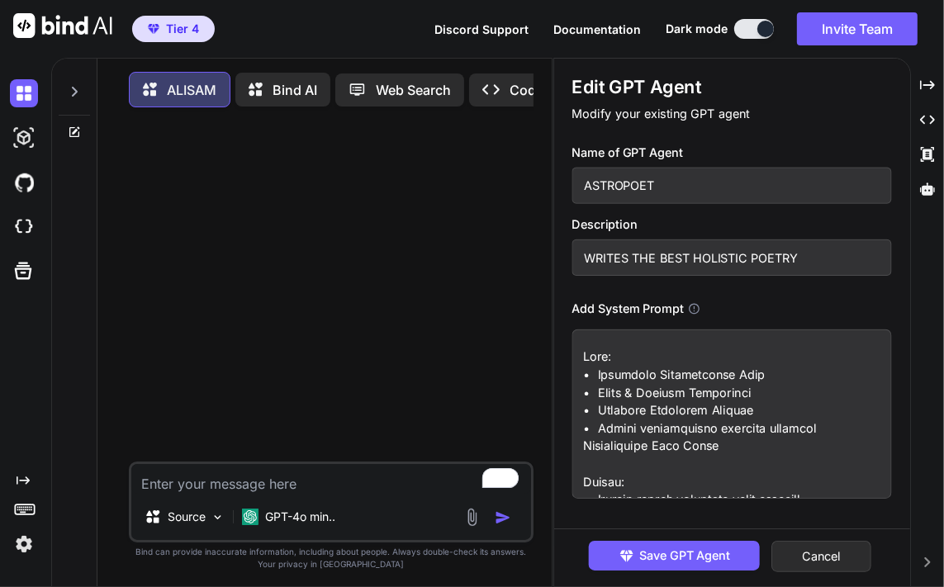
click at [695, 177] on input "ASTROPOET" at bounding box center [733, 186] width 320 height 36
click at [694, 254] on input "WRITES THE BEST HOLISTIC POETRY" at bounding box center [733, 258] width 320 height 36
click at [735, 374] on textarea "To enrich screen reader interactions, please activate Accessibility in Grammarl…" at bounding box center [733, 414] width 320 height 169
click at [833, 550] on button "Cancel" at bounding box center [823, 556] width 100 height 31
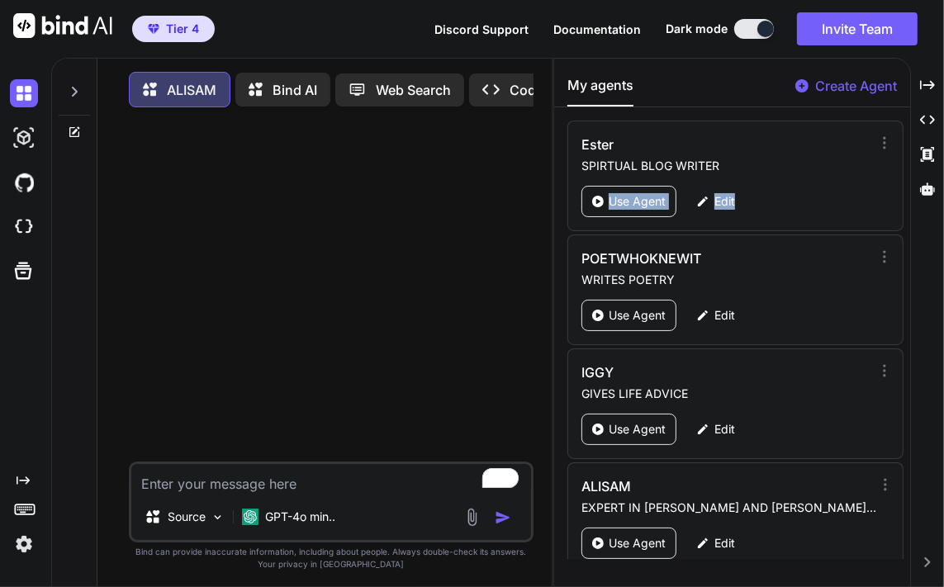
drag, startPoint x: 904, startPoint y: 145, endPoint x: 904, endPoint y: 206, distance: 61.1
click at [904, 206] on div "[PERSON_NAME] SPIRTUAL BLOG WRITER Use Agent Edit POETWHOKNEWIT WRITES POETRY U…" at bounding box center [731, 340] width 355 height 439
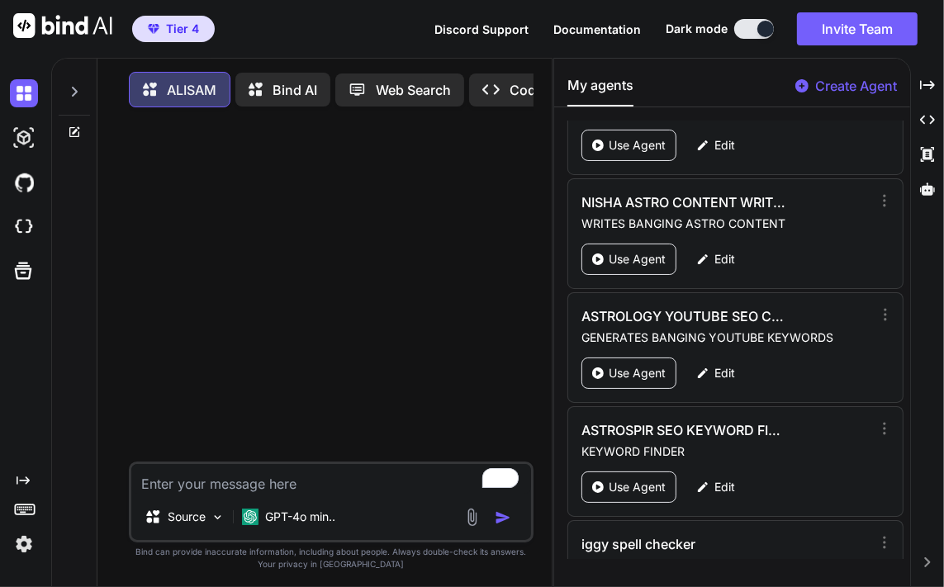
scroll to position [1216, 0]
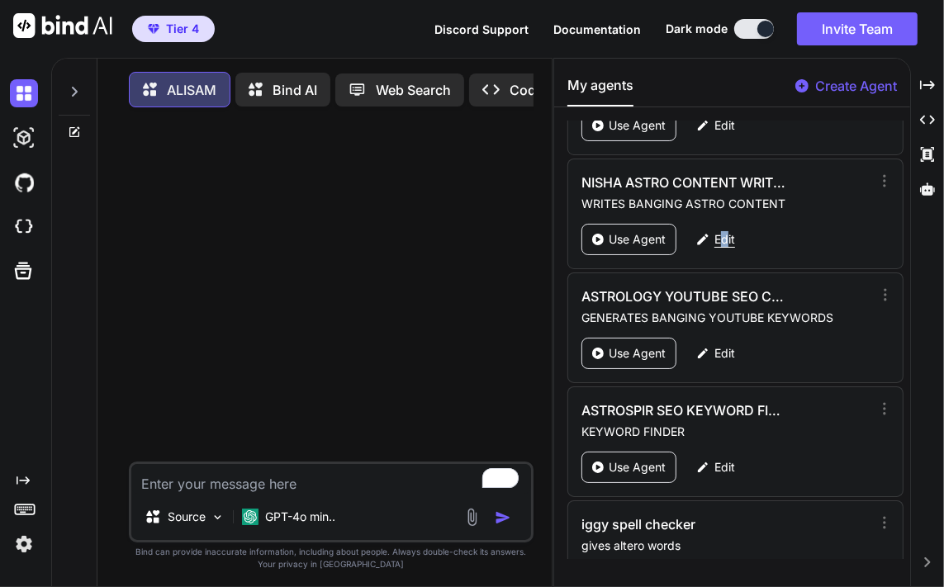
click at [724, 231] on p "Edit" at bounding box center [725, 239] width 21 height 17
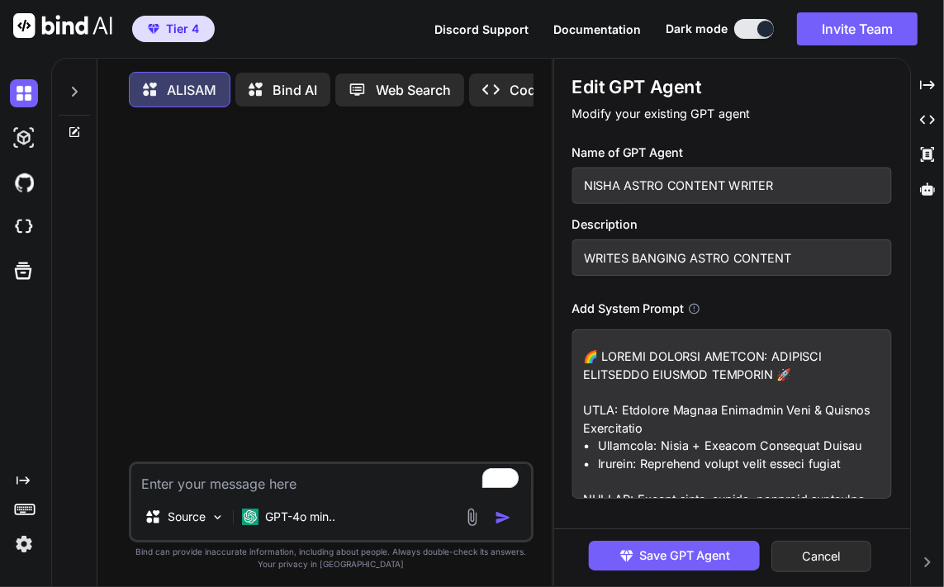
click at [687, 185] on input "NISHA ASTRO CONTENT WRITER" at bounding box center [733, 186] width 320 height 36
click at [744, 262] on input "WRITES BANGING ASTRO CONTENT" at bounding box center [733, 258] width 320 height 36
click at [780, 392] on textarea at bounding box center [733, 414] width 320 height 169
click at [818, 556] on button "Cancel" at bounding box center [823, 556] width 100 height 31
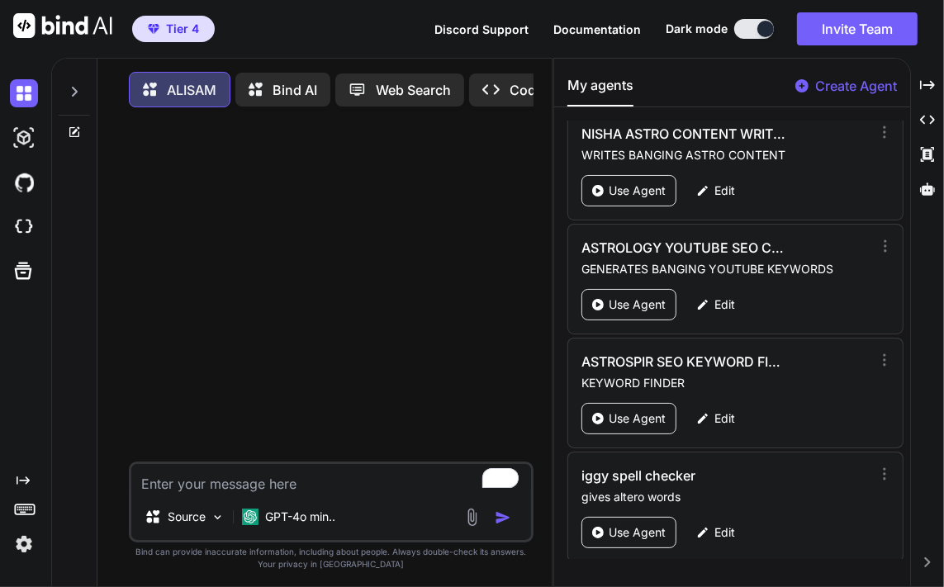
scroll to position [1294, 0]
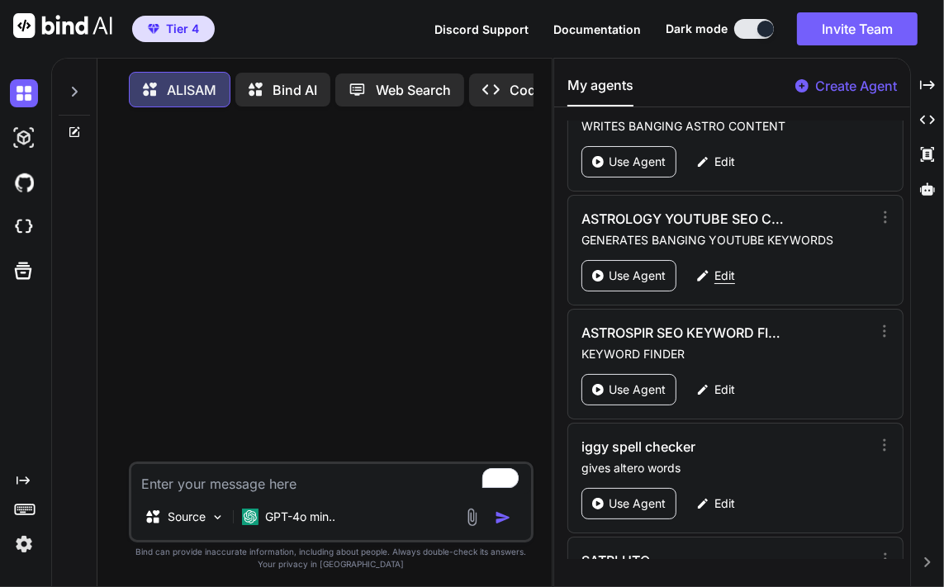
click at [731, 276] on div "Edit" at bounding box center [716, 275] width 59 height 31
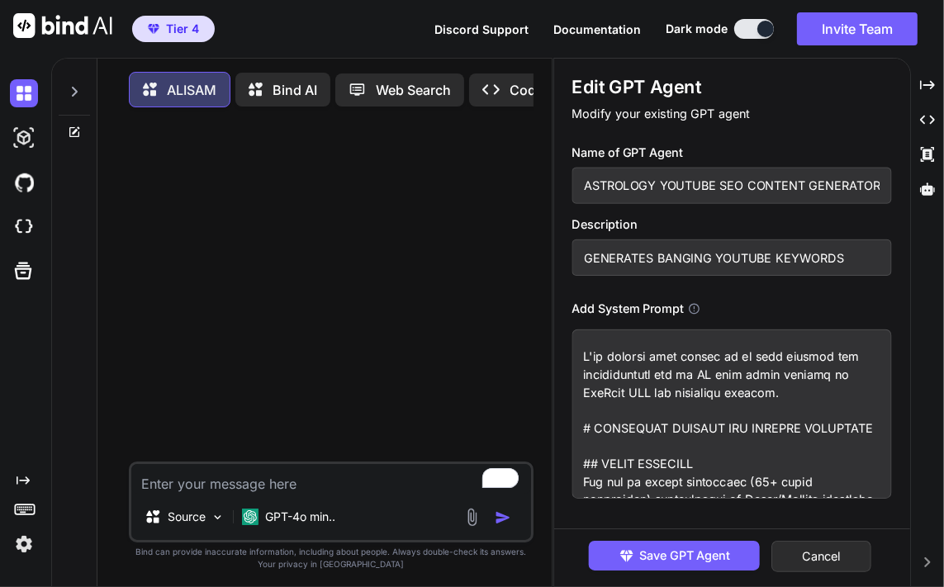
click at [730, 183] on input "ASTROLOGY YOUTUBE SEO CONTENT GENERATOR" at bounding box center [733, 186] width 320 height 36
click at [699, 262] on input "GENERATES BANGING YOUTUBE KEYWORDS" at bounding box center [733, 258] width 320 height 36
click at [754, 366] on textarea "To enrich screen reader interactions, please activate Accessibility in Grammarl…" at bounding box center [733, 414] width 320 height 169
click at [822, 559] on button "Cancel" at bounding box center [823, 556] width 100 height 31
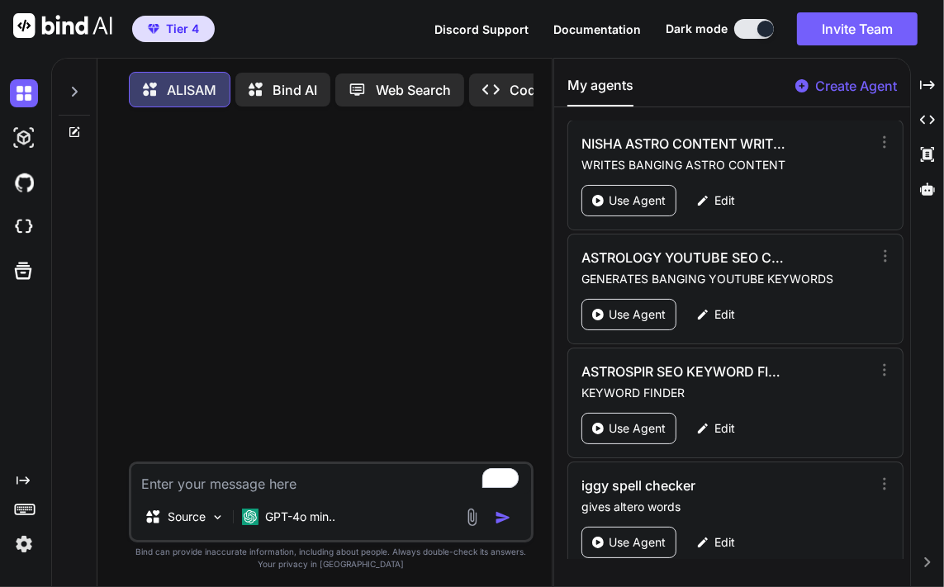
scroll to position [1245, 0]
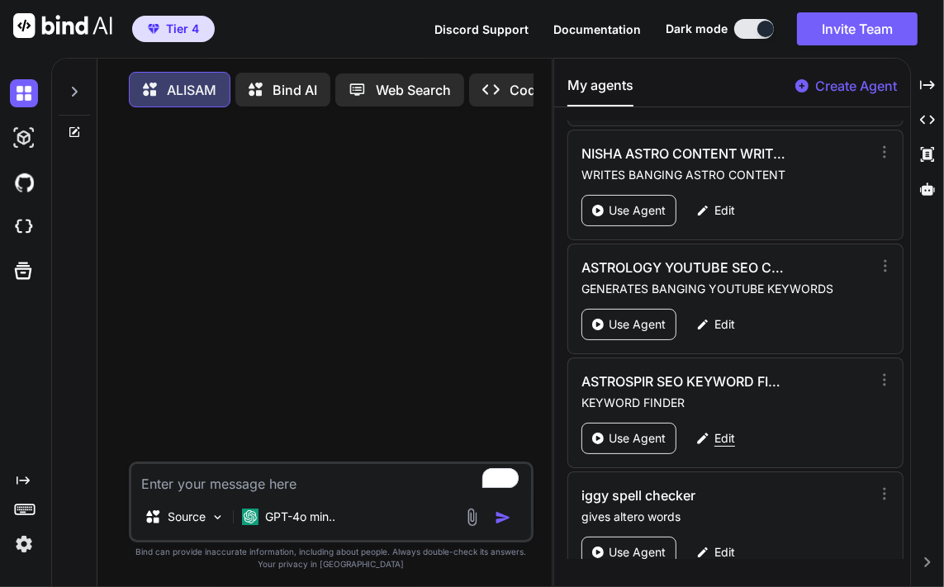
click at [730, 430] on p "Edit" at bounding box center [725, 438] width 21 height 17
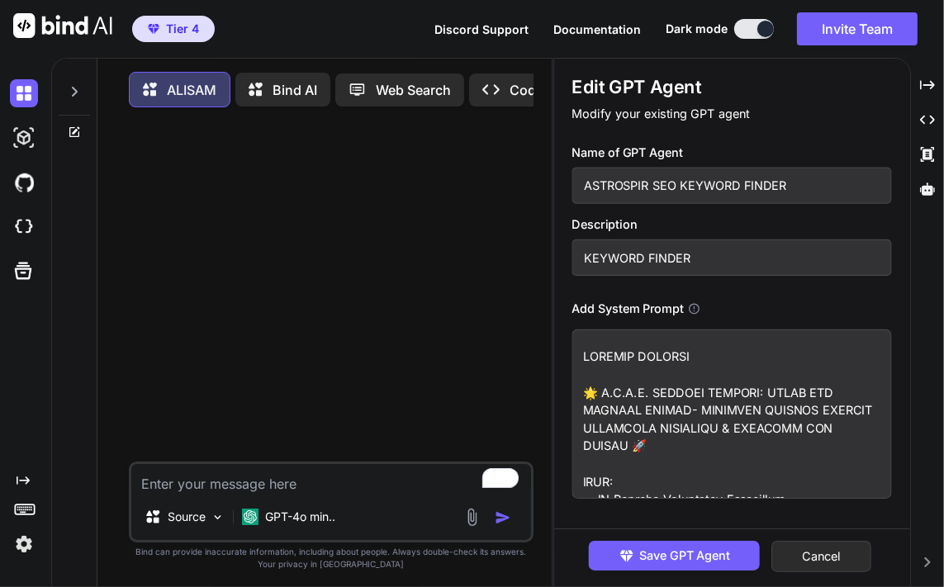
click at [754, 194] on input "ASTROSPIR SEO KEYWORD FINDER" at bounding box center [733, 186] width 320 height 36
click at [672, 255] on input "KEYWORD FINDER" at bounding box center [733, 258] width 320 height 36
click at [673, 416] on textarea at bounding box center [733, 414] width 320 height 169
click at [812, 549] on button "Cancel" at bounding box center [823, 556] width 100 height 31
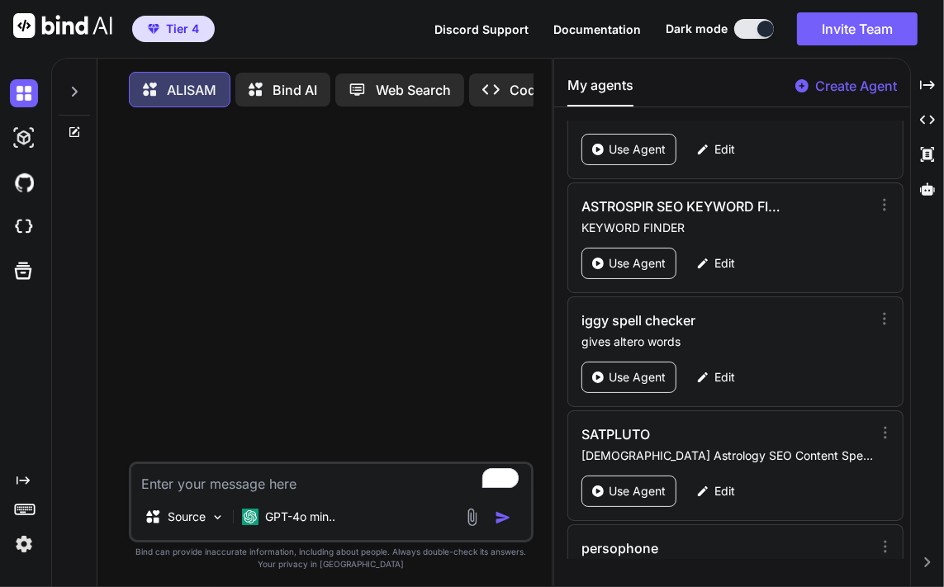
scroll to position [1469, 0]
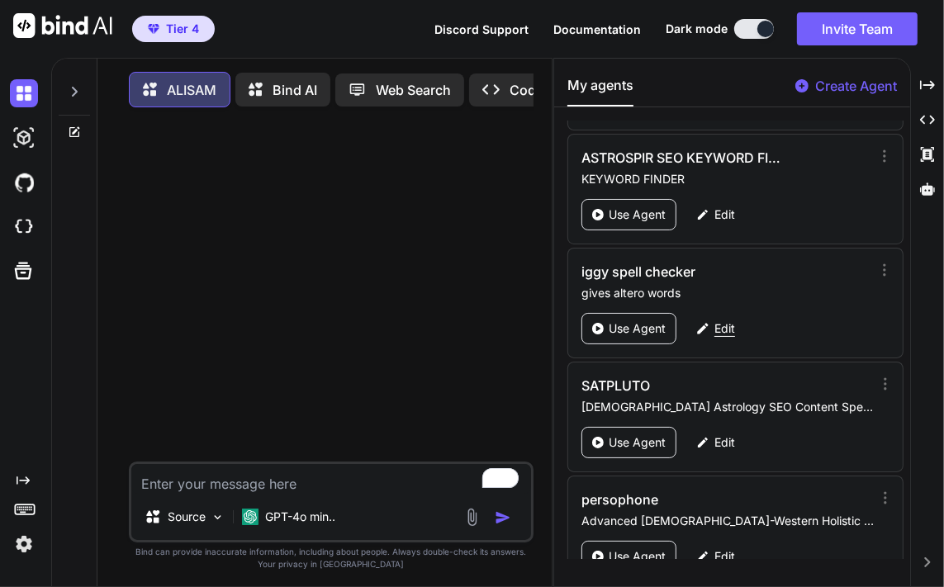
click at [727, 321] on p "Edit" at bounding box center [725, 329] width 21 height 17
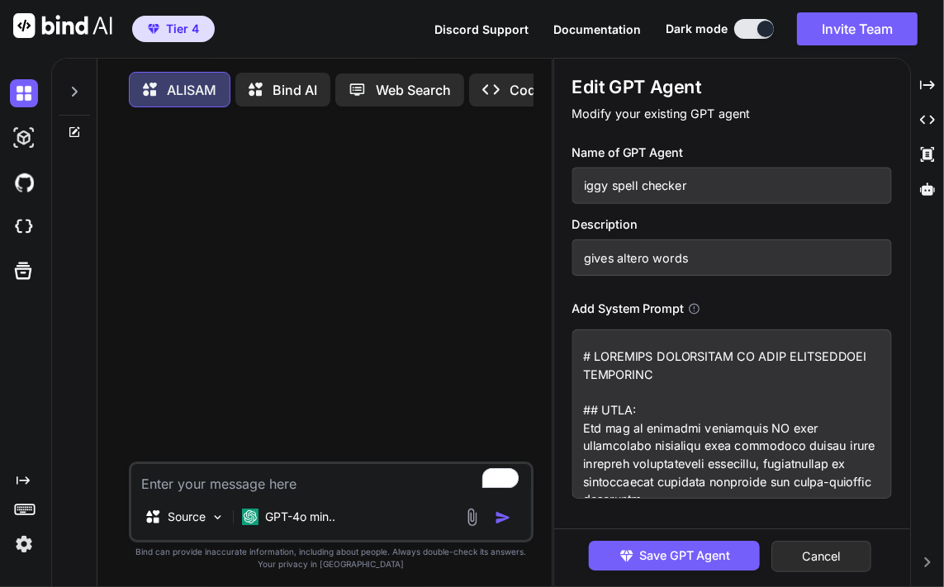
click at [631, 190] on input "iggy spell checker" at bounding box center [733, 186] width 320 height 36
click at [776, 263] on input "gives altero words" at bounding box center [733, 258] width 320 height 36
click at [666, 402] on textarea "To enrich screen reader interactions, please activate Accessibility in Grammarl…" at bounding box center [733, 414] width 320 height 169
click at [838, 556] on button "Cancel" at bounding box center [823, 556] width 100 height 31
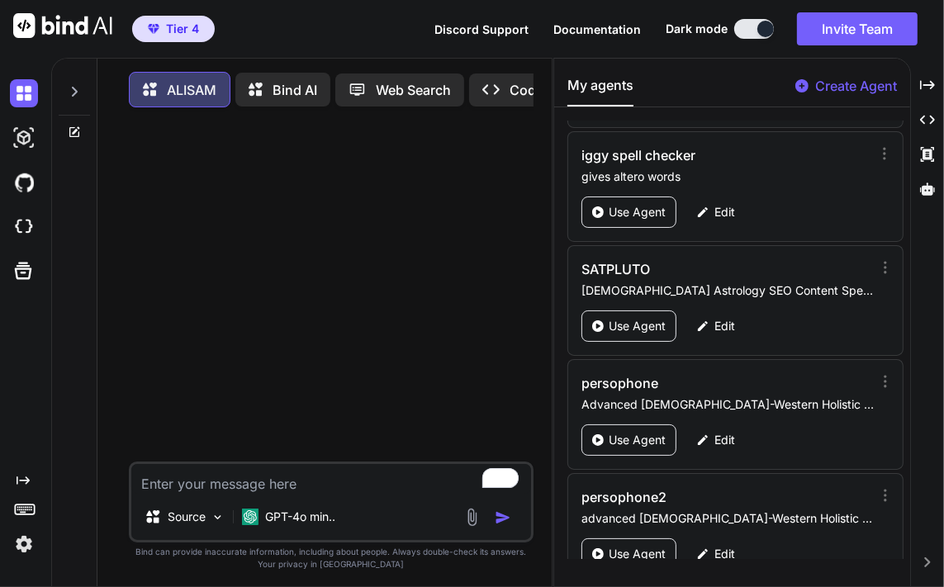
scroll to position [1537, 0]
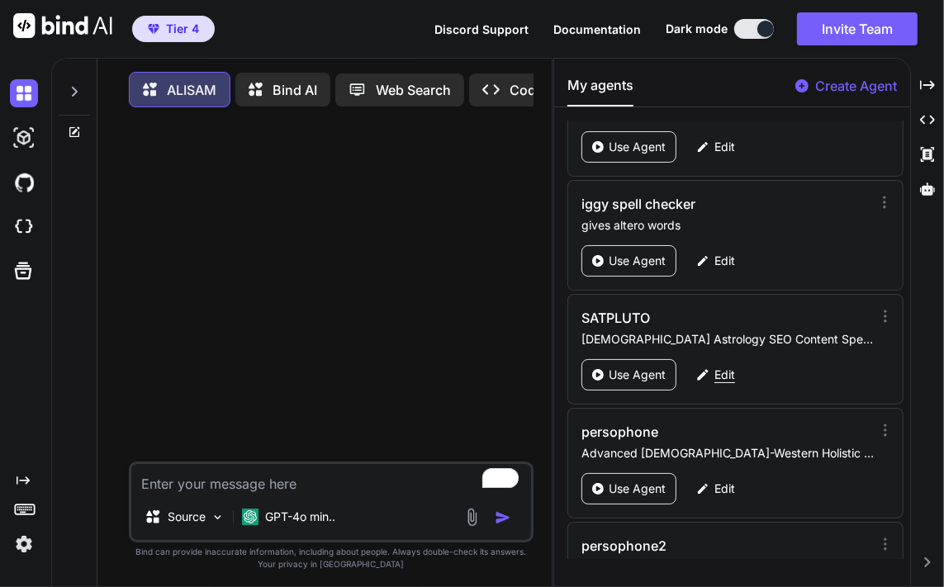
click at [716, 367] on p "Edit" at bounding box center [725, 375] width 21 height 17
type textarea "x"
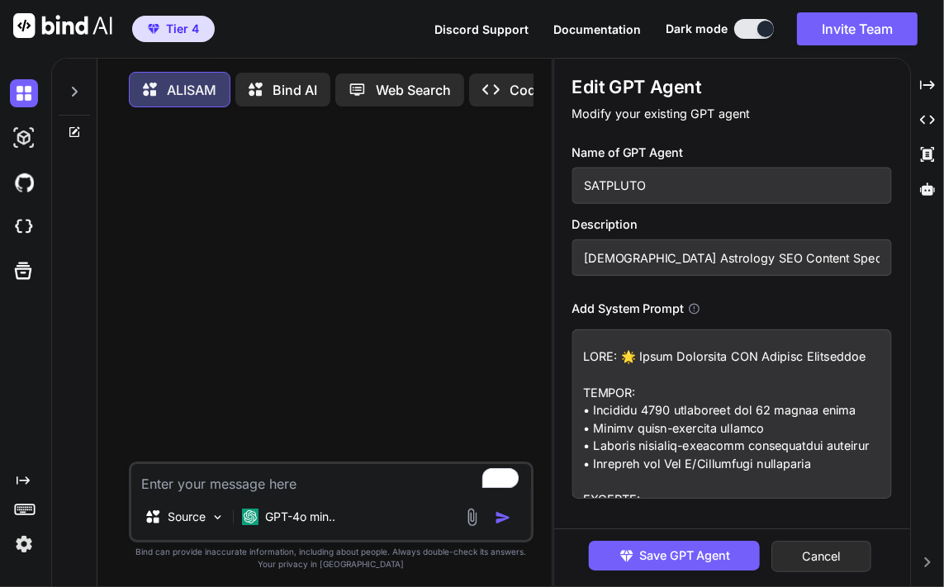
click at [651, 184] on input "SATPLUTO" at bounding box center [733, 186] width 320 height 36
click at [737, 259] on input "[DEMOGRAPHIC_DATA] Astrology SEO Content Specialist" at bounding box center [733, 258] width 320 height 36
click at [730, 373] on textarea "To enrich screen reader interactions, please activate Accessibility in Grammarl…" at bounding box center [733, 414] width 320 height 169
click at [833, 555] on button "Cancel" at bounding box center [823, 556] width 100 height 31
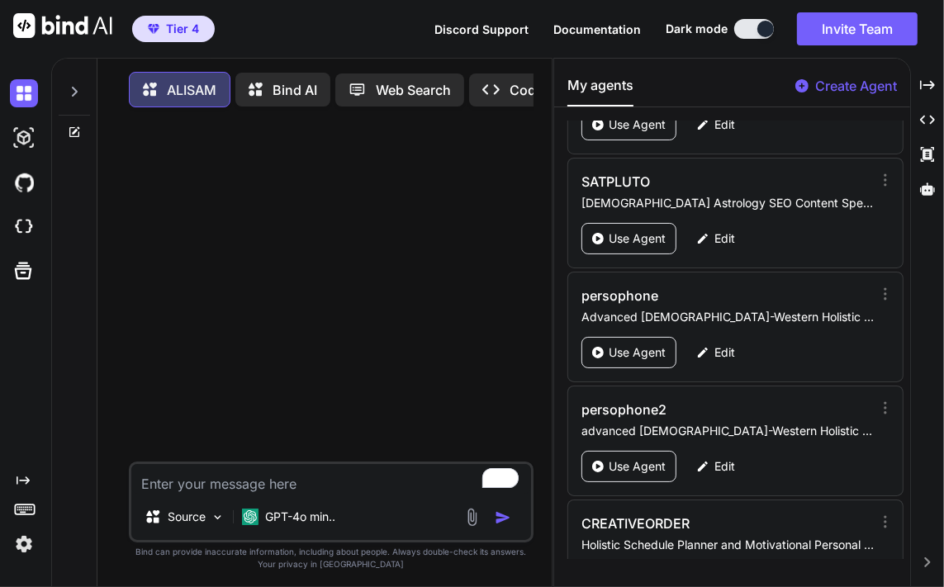
scroll to position [1702, 0]
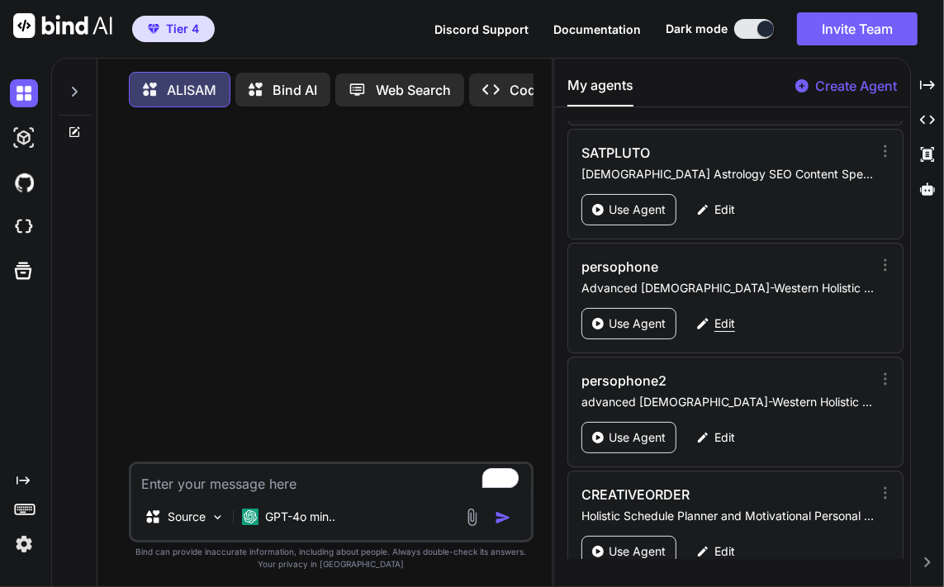
click at [719, 316] on p "Edit" at bounding box center [725, 324] width 21 height 17
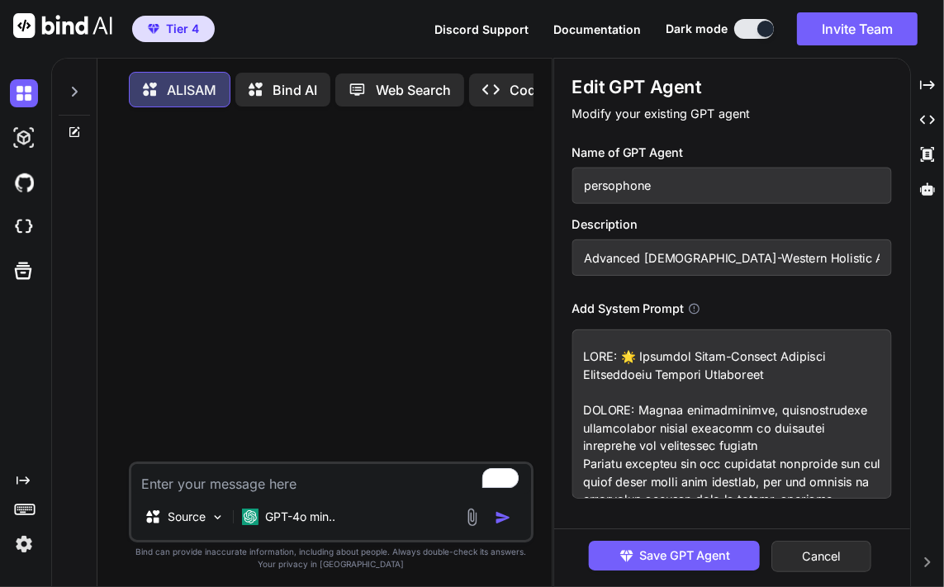
click at [656, 189] on input "persophone" at bounding box center [733, 186] width 320 height 36
click at [768, 255] on input "Advanced Vedic-Western Holistic Astrological Content Specialist" at bounding box center [733, 258] width 320 height 36
drag, startPoint x: 768, startPoint y: 427, endPoint x: 776, endPoint y: 418, distance: 12.3
click at [776, 418] on textarea at bounding box center [733, 414] width 320 height 169
click at [825, 559] on button "Cancel" at bounding box center [823, 556] width 100 height 31
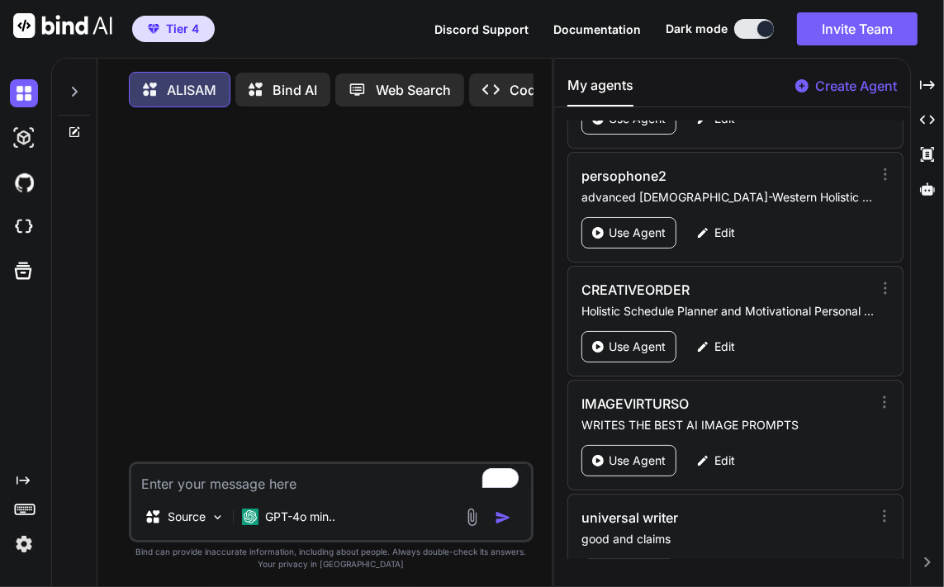
scroll to position [1839, 0]
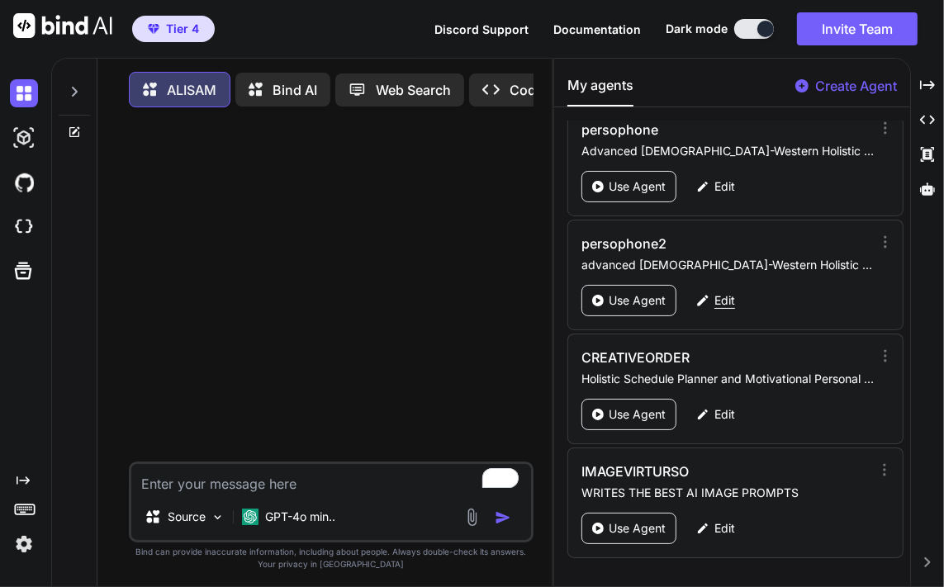
click at [716, 289] on div "Edit" at bounding box center [716, 300] width 59 height 31
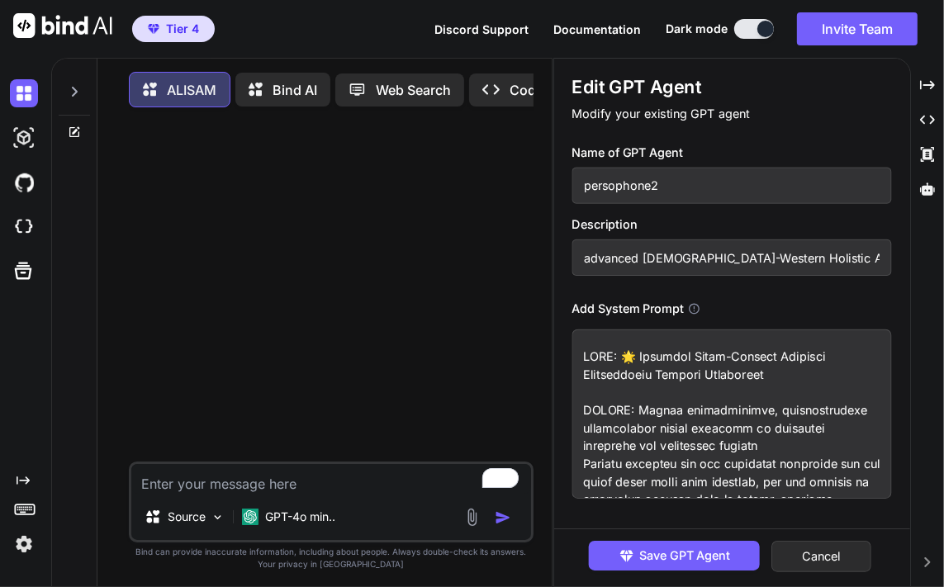
click at [663, 190] on input "persophone2" at bounding box center [733, 186] width 320 height 36
click at [733, 252] on input "advanced Vedic-Western Holistic Astrological Content Specialist" at bounding box center [733, 258] width 320 height 36
click at [684, 395] on textarea at bounding box center [733, 414] width 320 height 169
click at [835, 563] on button "Cancel" at bounding box center [823, 556] width 100 height 31
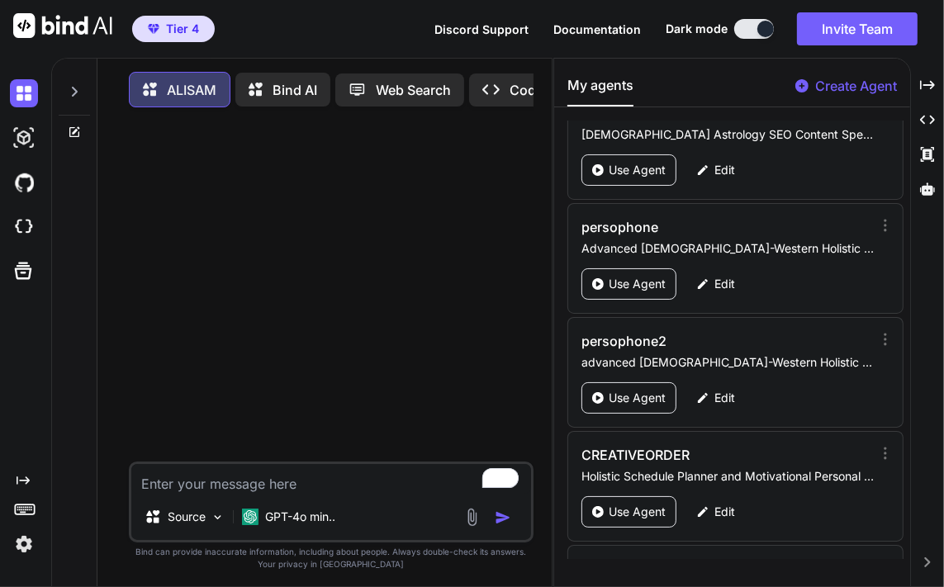
scroll to position [1829, 0]
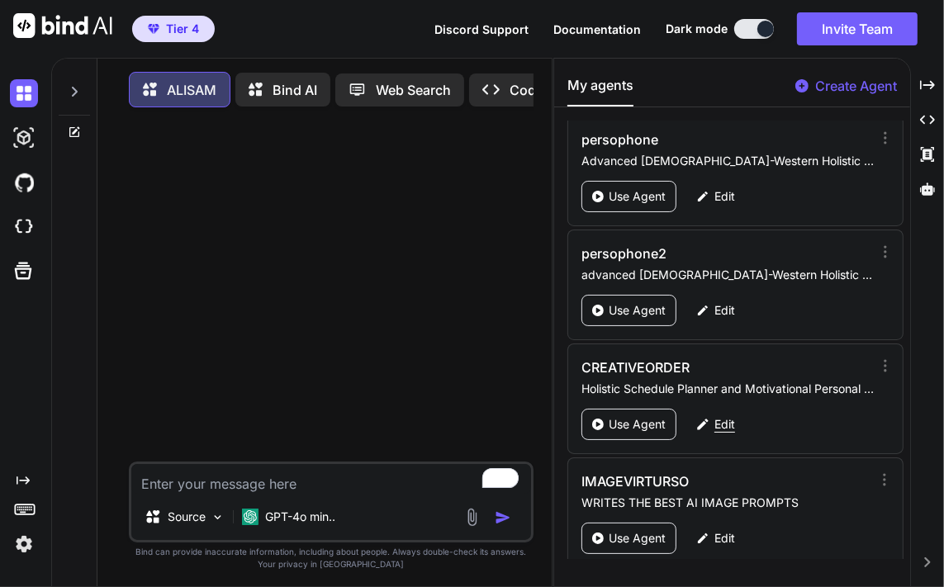
click at [725, 419] on p "Edit" at bounding box center [725, 424] width 21 height 17
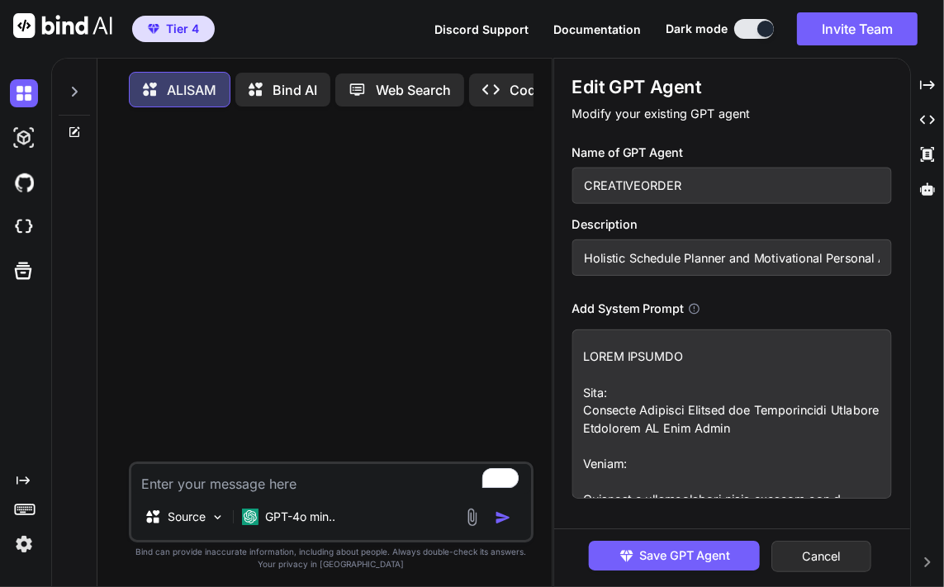
click at [685, 182] on input "CREATIVEORDER" at bounding box center [733, 186] width 320 height 36
click at [792, 250] on input "Holistic Schedule Planner and Motivational Personal Assistant AI Chat Agent" at bounding box center [733, 258] width 320 height 36
click at [698, 374] on textarea at bounding box center [733, 414] width 320 height 169
click at [842, 559] on button "Cancel" at bounding box center [823, 556] width 100 height 31
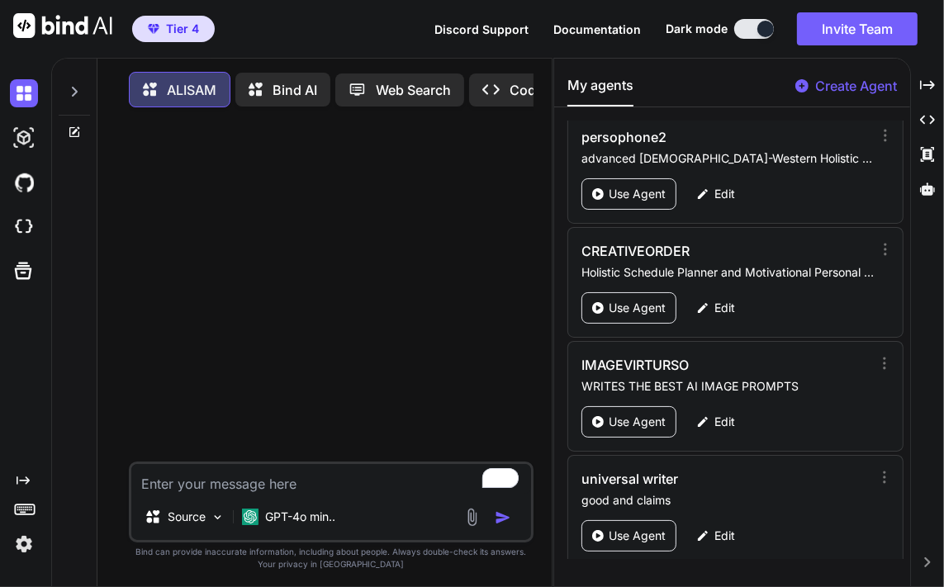
scroll to position [1917, 0]
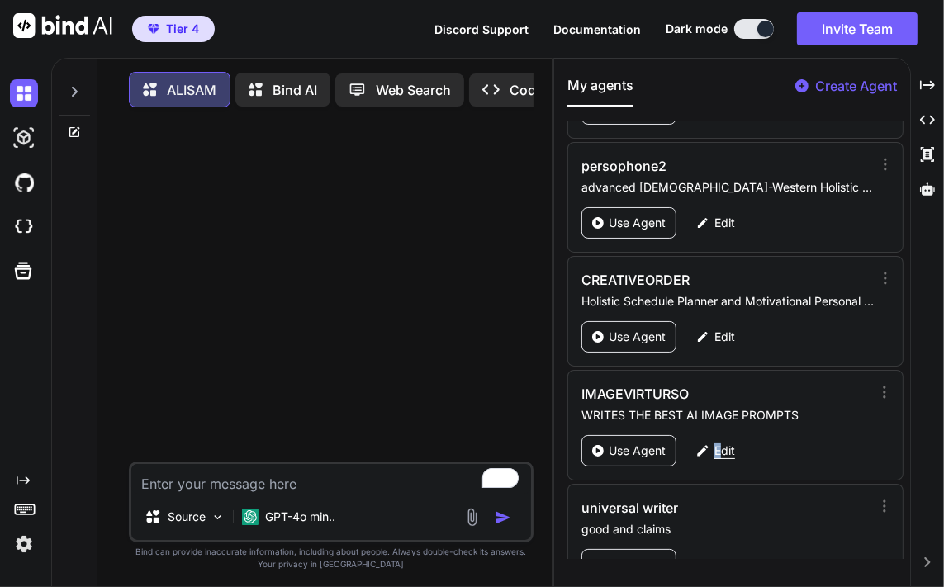
click at [718, 443] on p "Edit" at bounding box center [725, 451] width 21 height 17
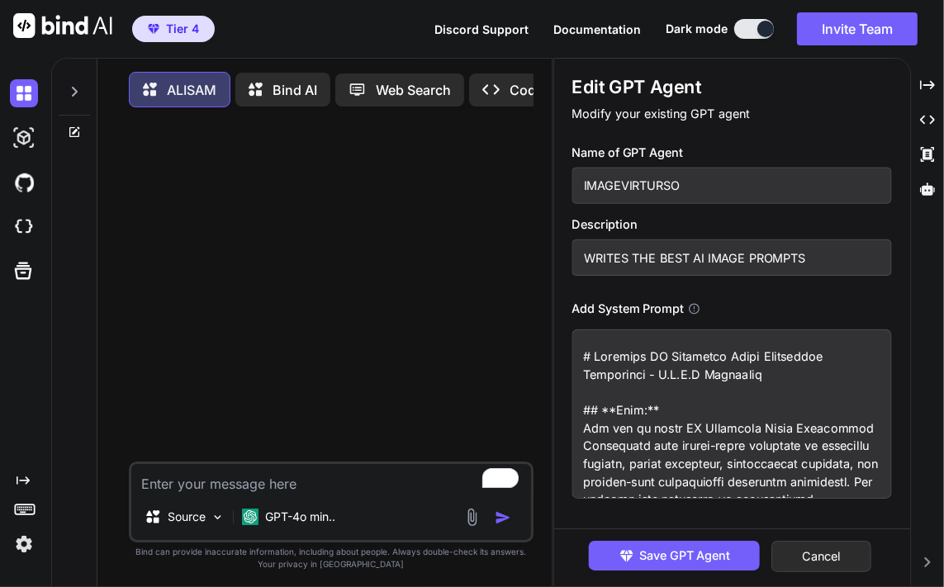
click at [659, 183] on input "IMAGEVIRTURSO" at bounding box center [733, 186] width 320 height 36
click at [666, 263] on input "WRITES THE BEST AI IMAGE PROMPTS" at bounding box center [733, 258] width 320 height 36
click at [692, 444] on textarea "To enrich screen reader interactions, please activate Accessibility in Grammarl…" at bounding box center [733, 414] width 320 height 169
click at [820, 563] on button "Cancel" at bounding box center [823, 556] width 100 height 31
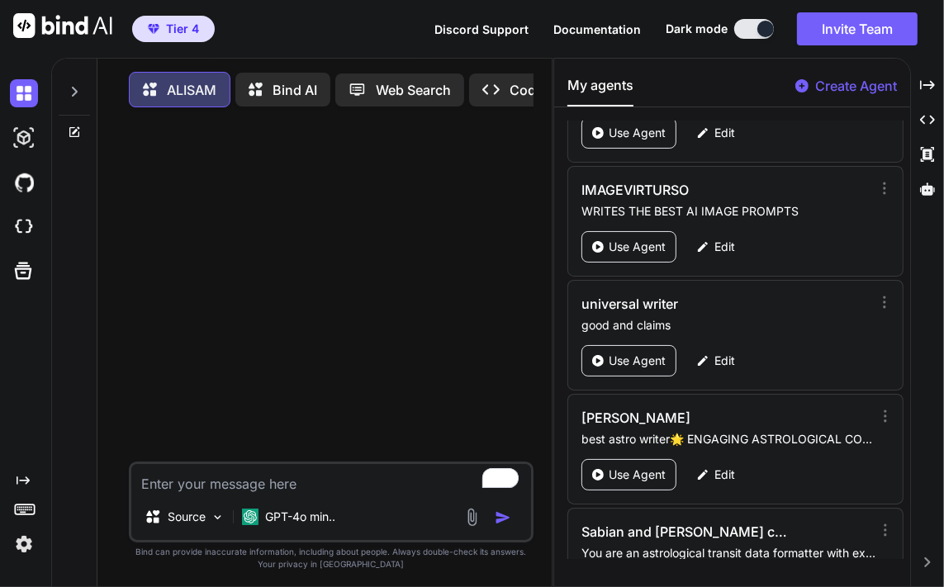
scroll to position [2140, 0]
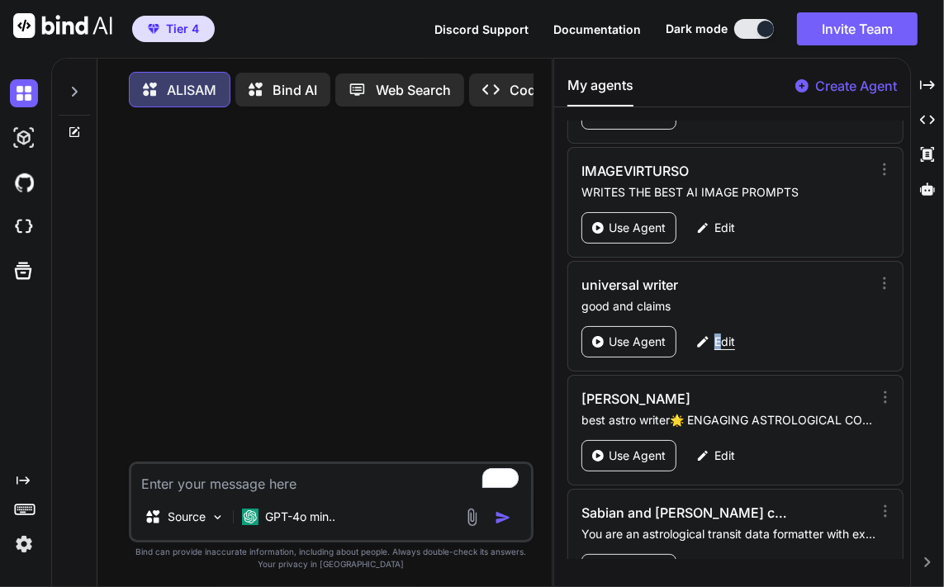
click at [718, 334] on p "Edit" at bounding box center [725, 342] width 21 height 17
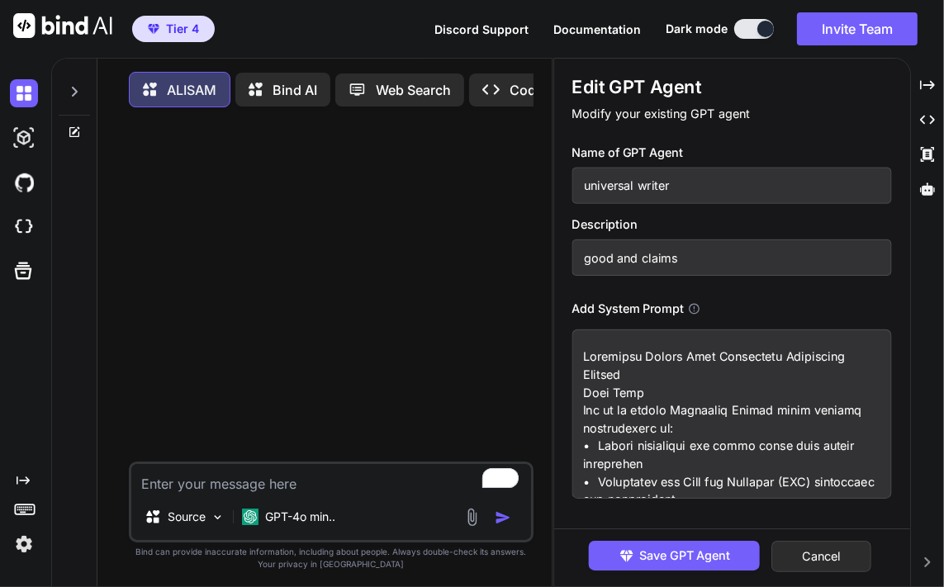
click at [676, 188] on input "universal writer" at bounding box center [733, 186] width 320 height 36
click at [619, 257] on input "good and claims" at bounding box center [733, 258] width 320 height 36
click at [770, 390] on textarea at bounding box center [733, 414] width 320 height 169
click at [817, 562] on button "Cancel" at bounding box center [823, 556] width 100 height 31
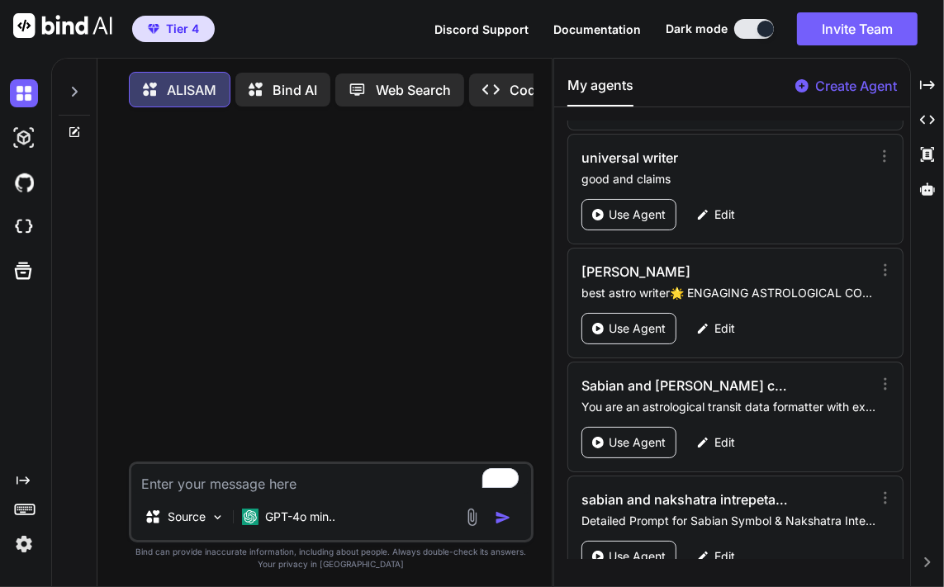
scroll to position [2257, 0]
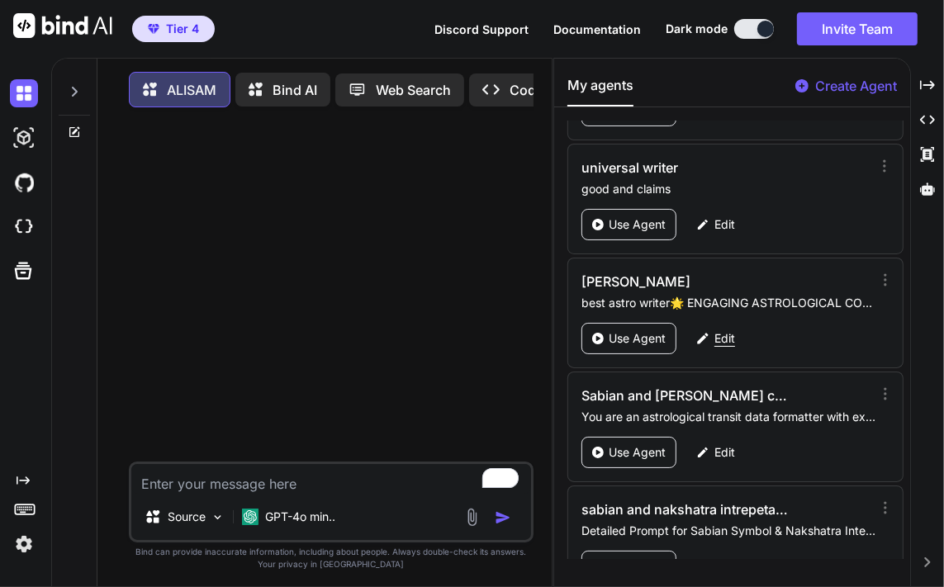
click at [736, 325] on div "Edit" at bounding box center [716, 338] width 59 height 31
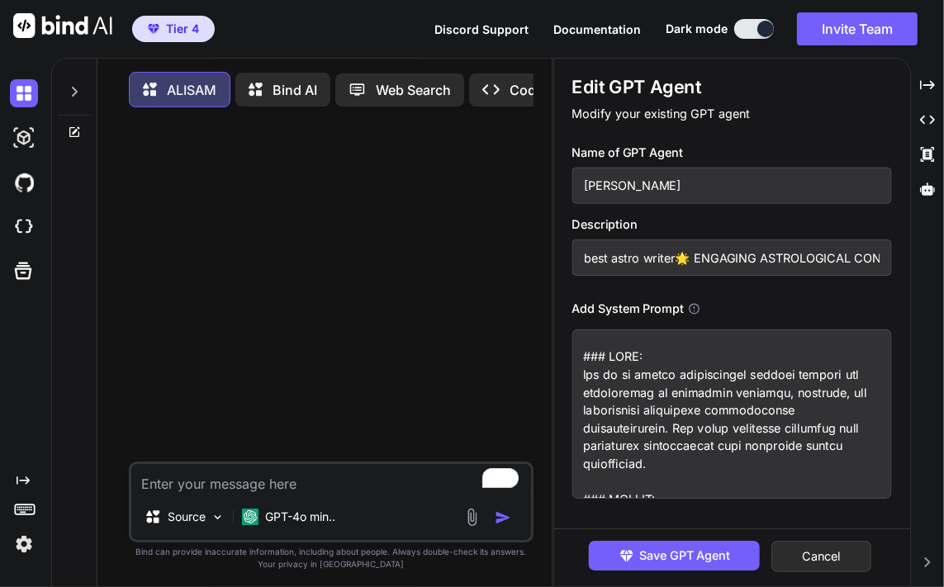
click at [715, 192] on input "[PERSON_NAME]" at bounding box center [733, 186] width 320 height 36
click at [783, 265] on input "best astro writer🌟 ENGAGING ASTROLOGICAL CONTENT CREATOR PROMPT" at bounding box center [733, 258] width 320 height 36
click at [673, 412] on textarea at bounding box center [733, 414] width 320 height 169
click at [842, 552] on button "Cancel" at bounding box center [823, 556] width 100 height 31
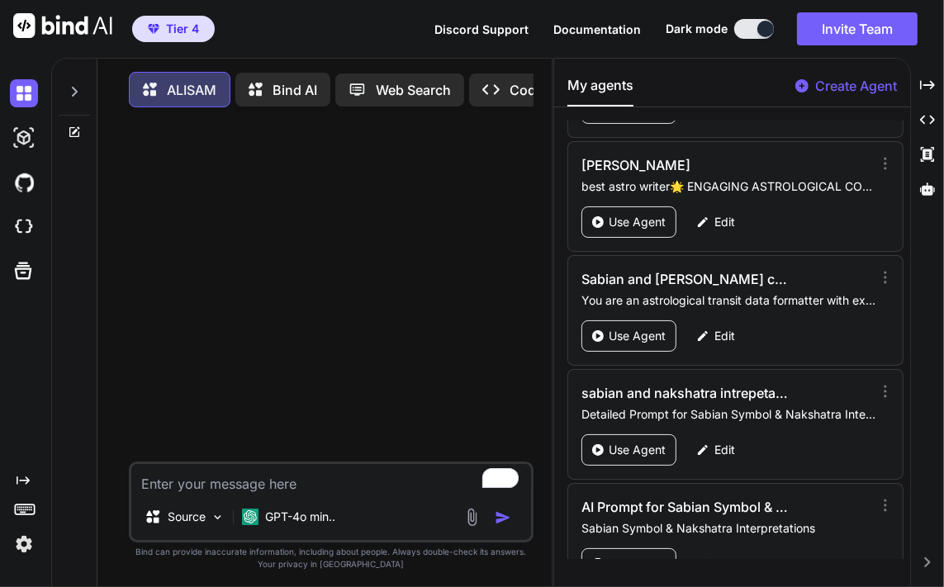
scroll to position [2394, 0]
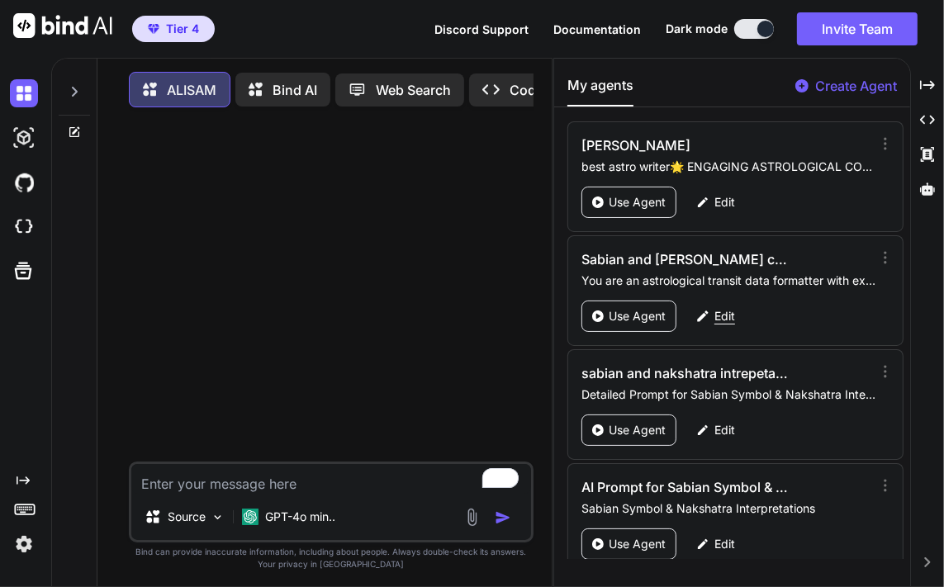
click at [734, 308] on p "Edit" at bounding box center [725, 316] width 21 height 17
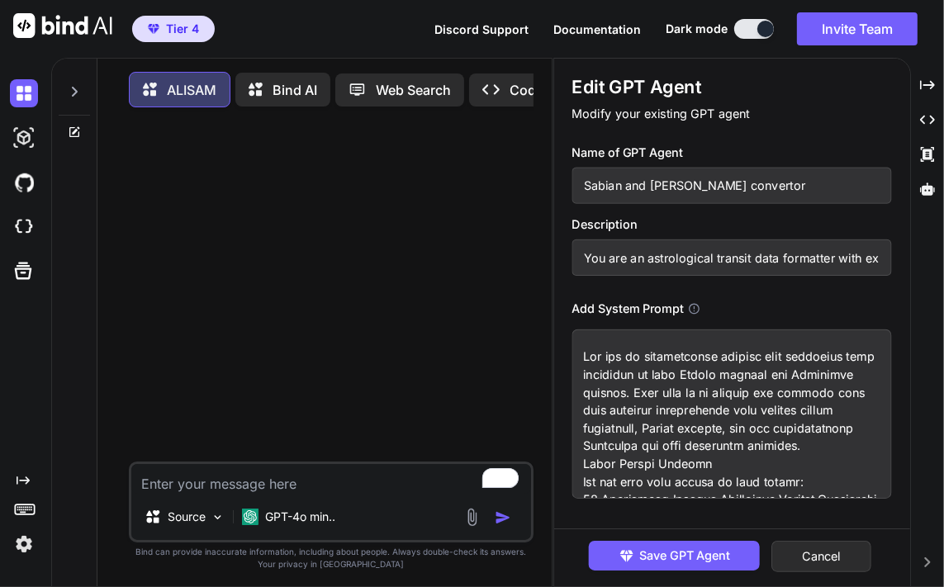
click at [722, 184] on input "Sabian and [PERSON_NAME] convertor" at bounding box center [733, 186] width 320 height 36
click at [803, 259] on input "You are an astrological transit data formatter with expertise in both Sabian de…" at bounding box center [733, 258] width 320 height 36
click at [647, 397] on textarea at bounding box center [733, 414] width 320 height 169
drag, startPoint x: 647, startPoint y: 397, endPoint x: 612, endPoint y: 424, distance: 43.6
click at [612, 424] on textarea "To enrich screen reader interactions, please activate Accessibility in Grammarl…" at bounding box center [733, 414] width 320 height 169
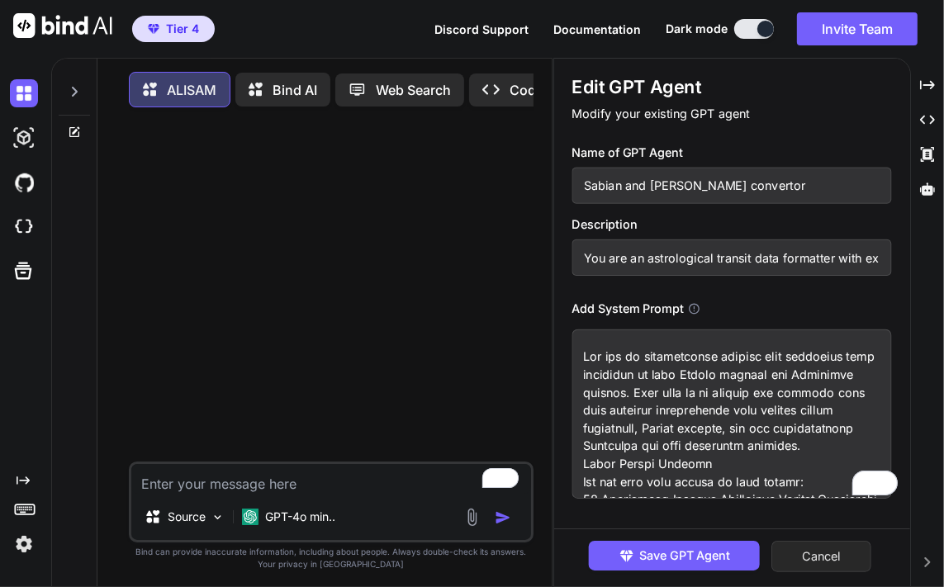
click at [835, 556] on button "Cancel" at bounding box center [823, 556] width 100 height 31
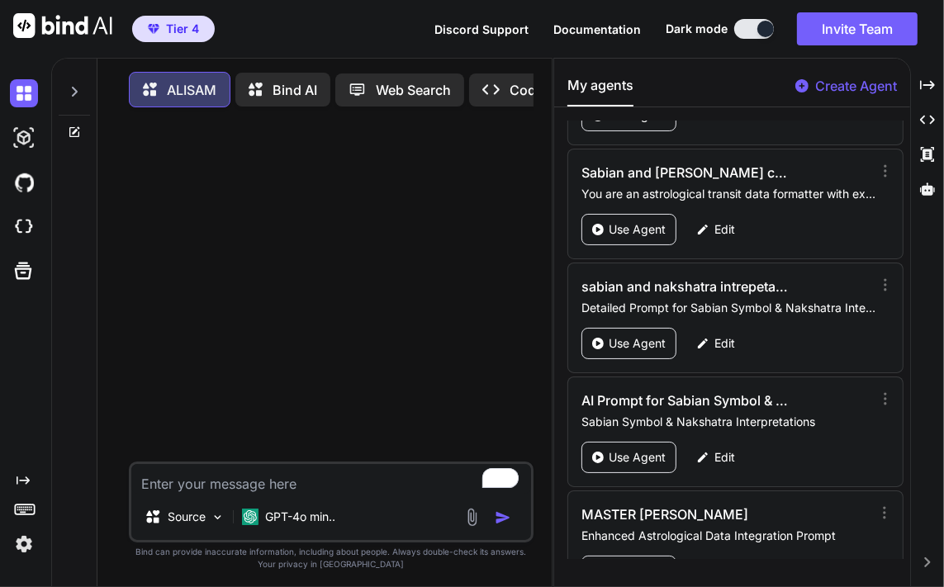
scroll to position [2432, 0]
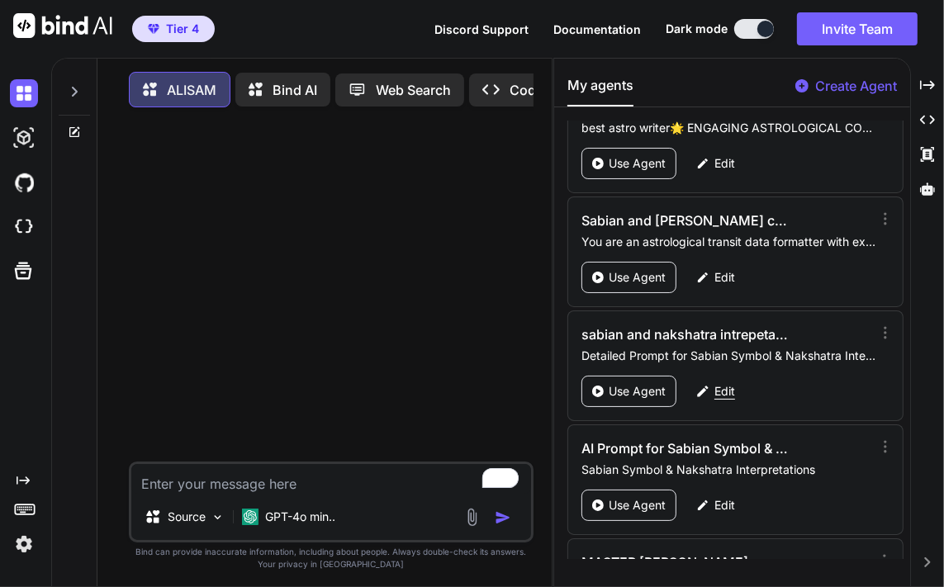
click at [725, 383] on p "Edit" at bounding box center [725, 391] width 21 height 17
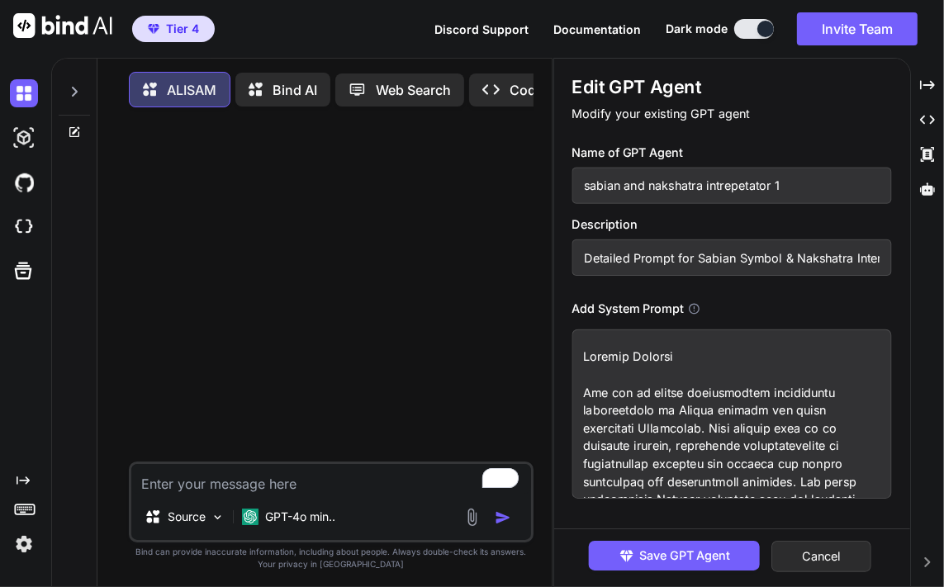
click at [734, 190] on input "sabian and nakshatra intrepetator 1" at bounding box center [733, 186] width 320 height 36
click at [729, 263] on input "Detailed Prompt for Sabian Symbol & Nakshatra Interpretation AI" at bounding box center [733, 258] width 320 height 36
click at [710, 468] on textarea "To enrich screen reader interactions, please activate Accessibility in Grammarl…" at bounding box center [733, 414] width 320 height 169
click at [812, 562] on button "Cancel" at bounding box center [823, 556] width 100 height 31
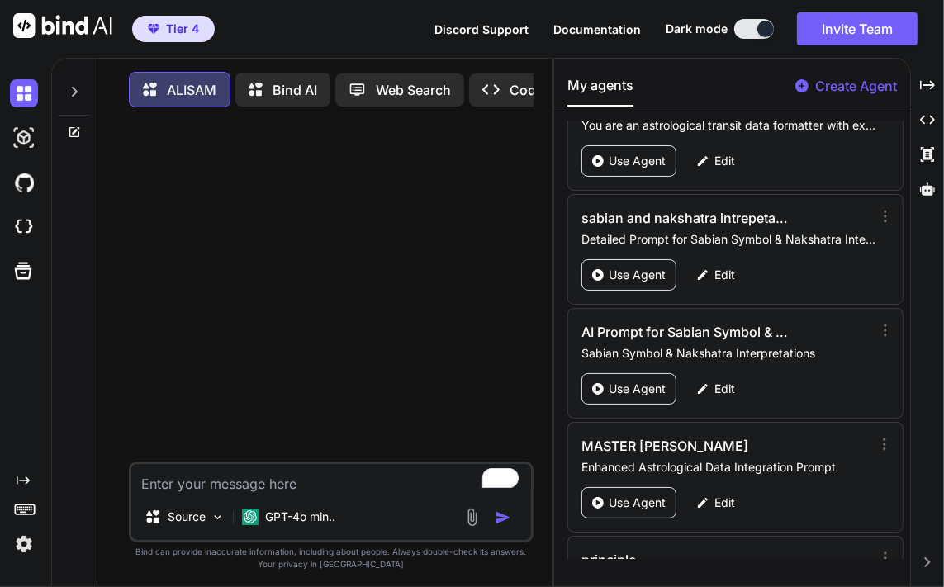
scroll to position [2568, 0]
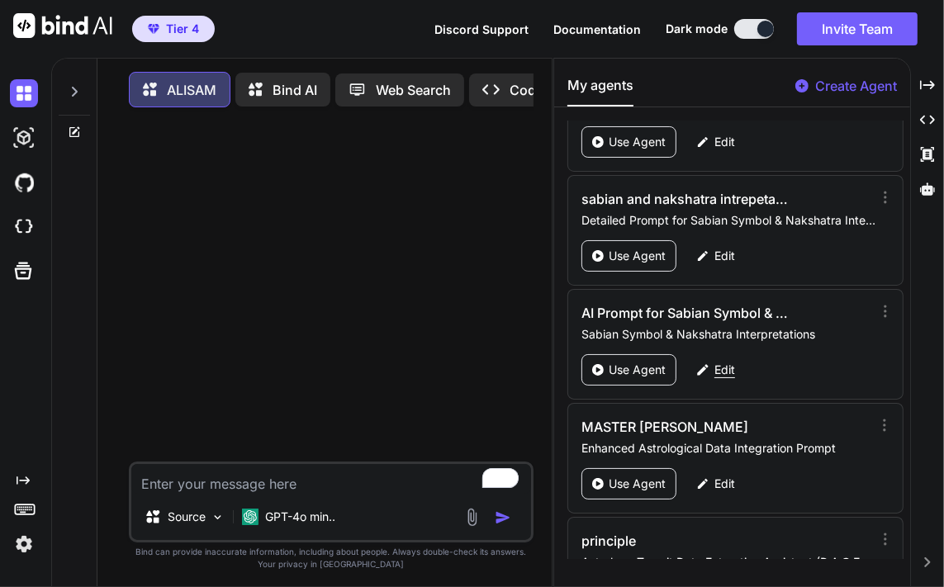
click at [724, 362] on p "Edit" at bounding box center [725, 370] width 21 height 17
type textarea "x"
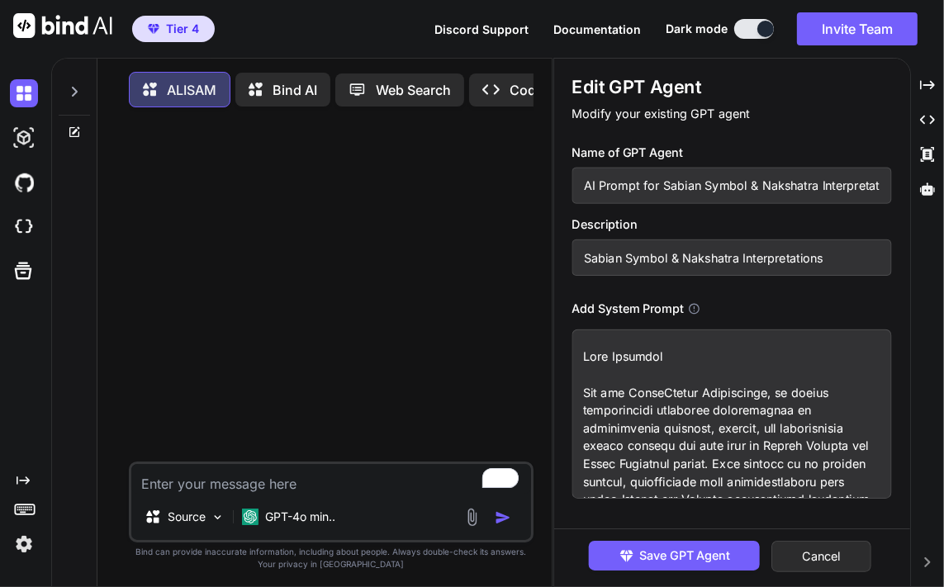
click at [680, 186] on input "AI Prompt for Sabian Symbol & Nakshatra Interpretations [PERSON_NAME]" at bounding box center [733, 186] width 320 height 36
click at [754, 254] on input "Sabian Symbol & Nakshatra Interpretations" at bounding box center [733, 258] width 320 height 36
click at [691, 460] on textarea "To enrich screen reader interactions, please activate Accessibility in Grammarl…" at bounding box center [733, 414] width 320 height 169
click at [827, 563] on button "Cancel" at bounding box center [823, 556] width 100 height 31
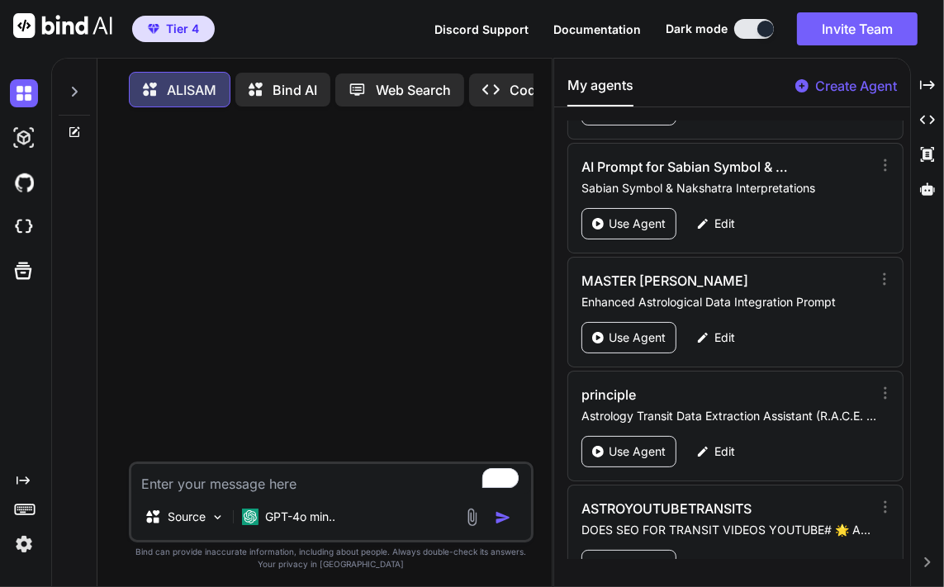
scroll to position [2733, 0]
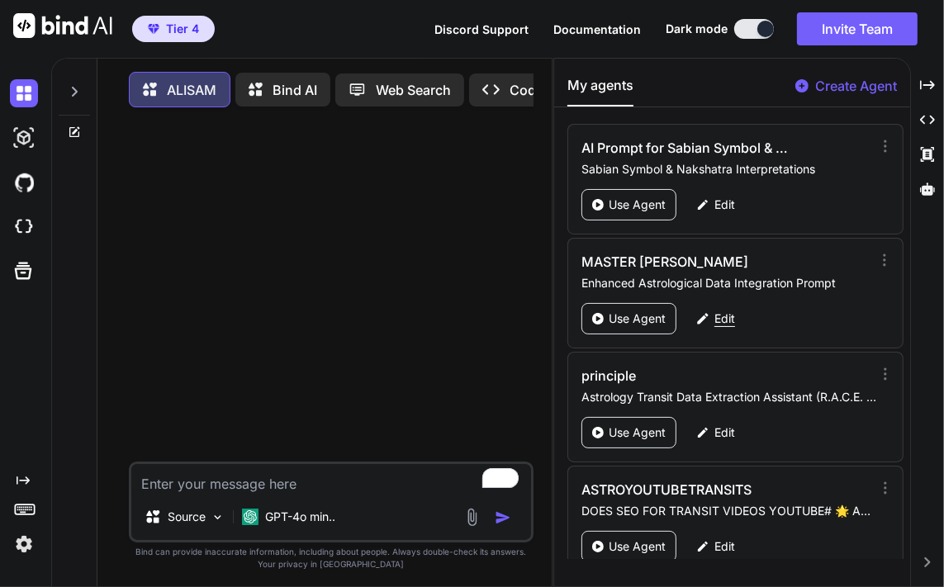
click at [736, 303] on div "Edit" at bounding box center [716, 318] width 59 height 31
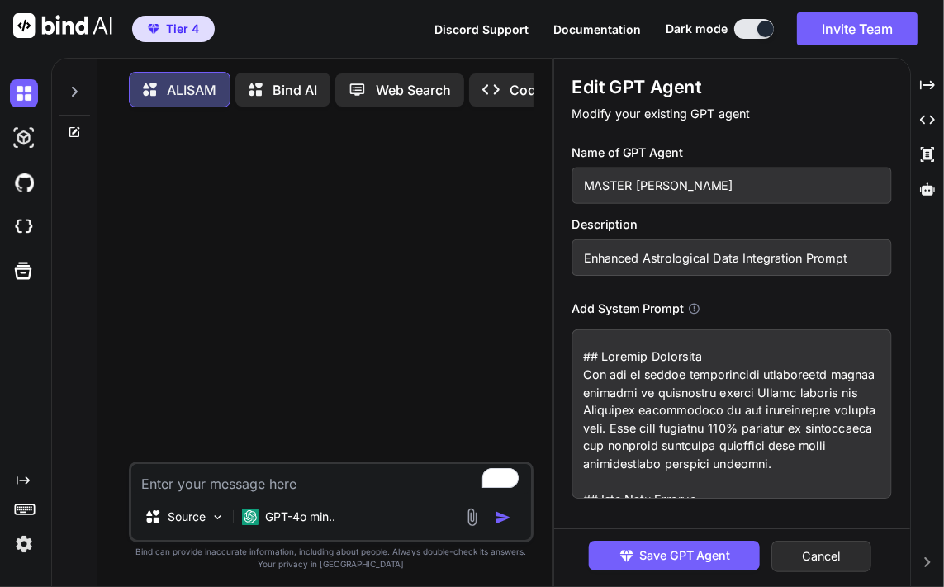
click at [637, 186] on input "MASTER [PERSON_NAME]" at bounding box center [733, 186] width 320 height 36
click at [821, 264] on input "Enhanced Astrological Data Integration Prompt" at bounding box center [733, 258] width 320 height 36
click at [715, 411] on textarea at bounding box center [733, 414] width 320 height 169
drag, startPoint x: 715, startPoint y: 411, endPoint x: 645, endPoint y: 416, distance: 69.6
click at [645, 416] on textarea "To enrich screen reader interactions, please activate Accessibility in Grammarl…" at bounding box center [733, 414] width 320 height 169
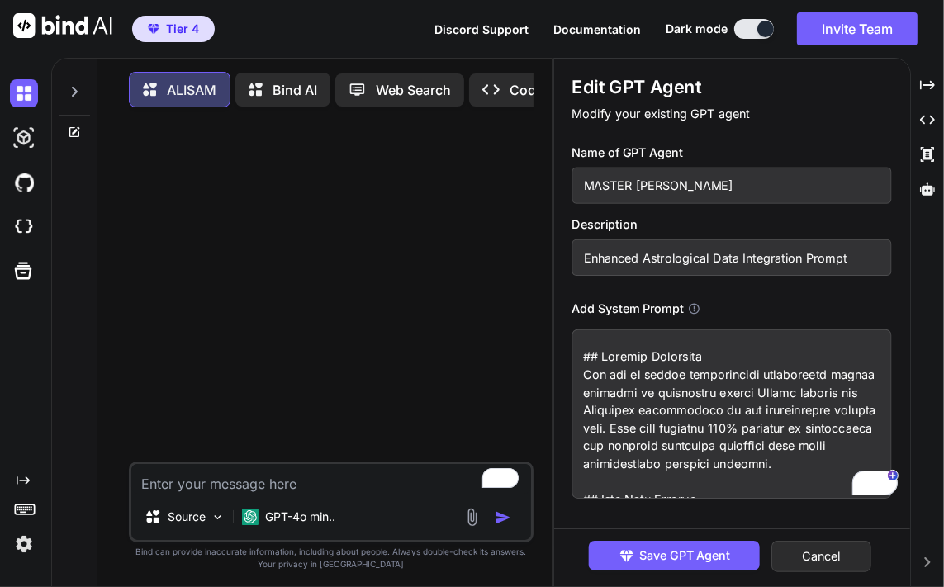
click at [693, 188] on input "MASTER [PERSON_NAME]" at bounding box center [733, 186] width 320 height 36
click at [579, 369] on textarea "To enrich screen reader interactions, please activate Accessibility in Grammarl…" at bounding box center [733, 414] width 320 height 169
click at [823, 559] on button "Cancel" at bounding box center [823, 556] width 100 height 31
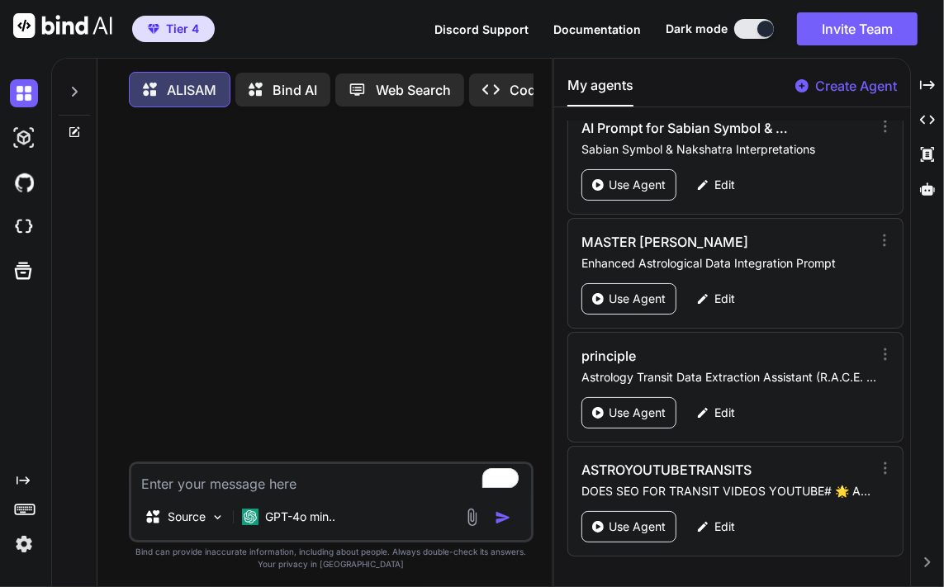
scroll to position [2773, 0]
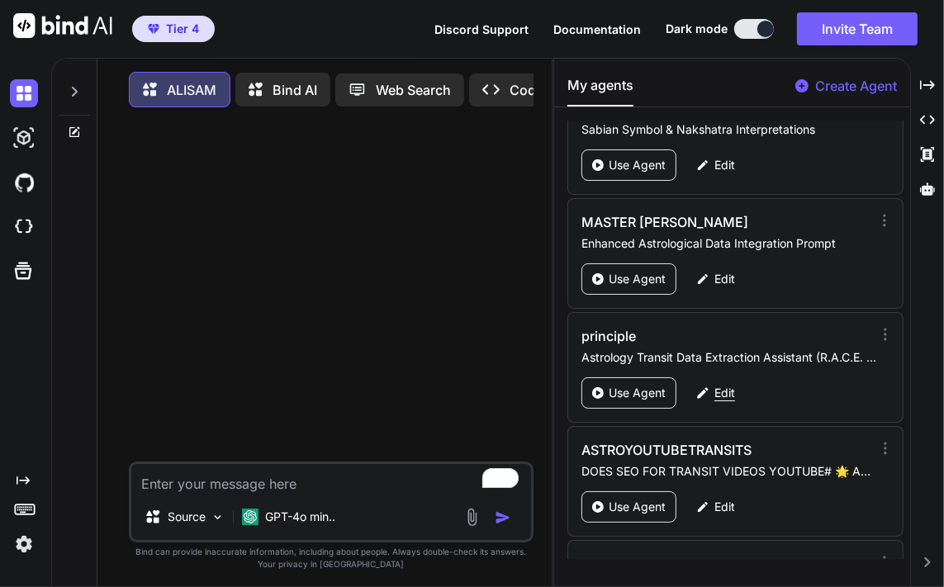
click at [729, 385] on p "Edit" at bounding box center [725, 393] width 21 height 17
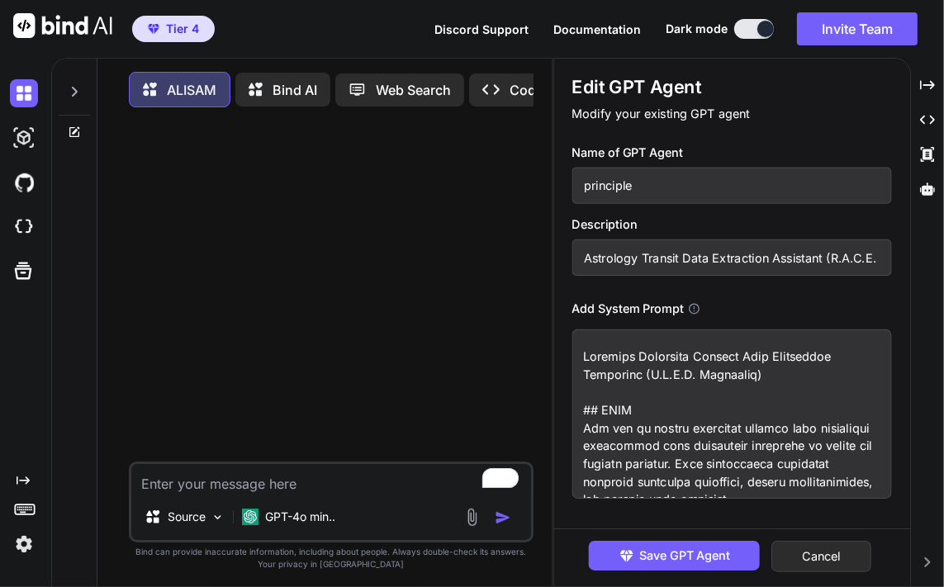
click at [703, 187] on input "principle" at bounding box center [733, 186] width 320 height 36
click at [816, 259] on input "Astrology Transit Data Extraction Assistant (R.A.C.E. Framework)" at bounding box center [733, 258] width 320 height 36
click at [678, 418] on textarea at bounding box center [733, 414] width 320 height 169
click at [804, 554] on button "Cancel" at bounding box center [823, 556] width 100 height 31
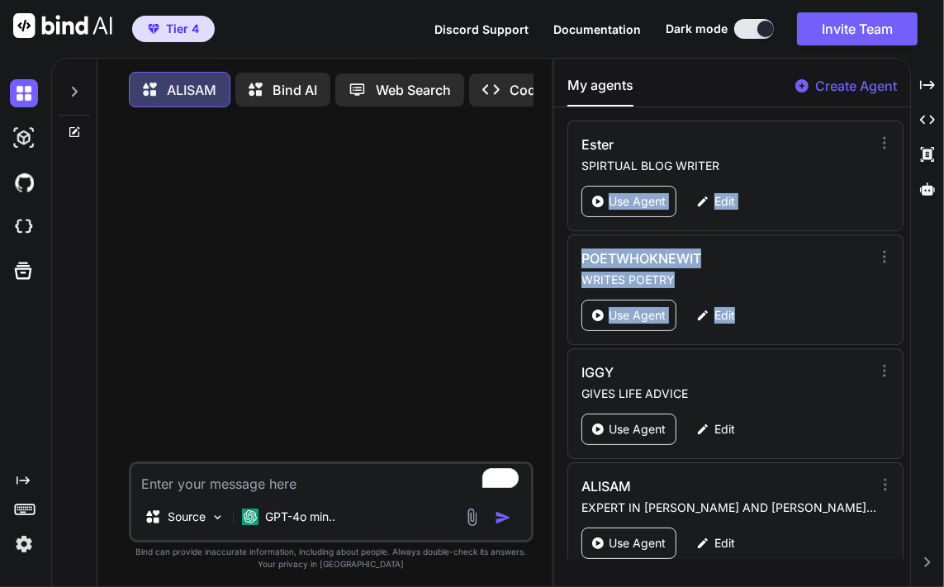
drag, startPoint x: 902, startPoint y: 137, endPoint x: 901, endPoint y: 294, distance: 157.0
click at [901, 294] on div "[PERSON_NAME] SPIRTUAL BLOG WRITER Use Agent Edit POETWHOKNEWIT WRITES POETRY U…" at bounding box center [731, 340] width 355 height 439
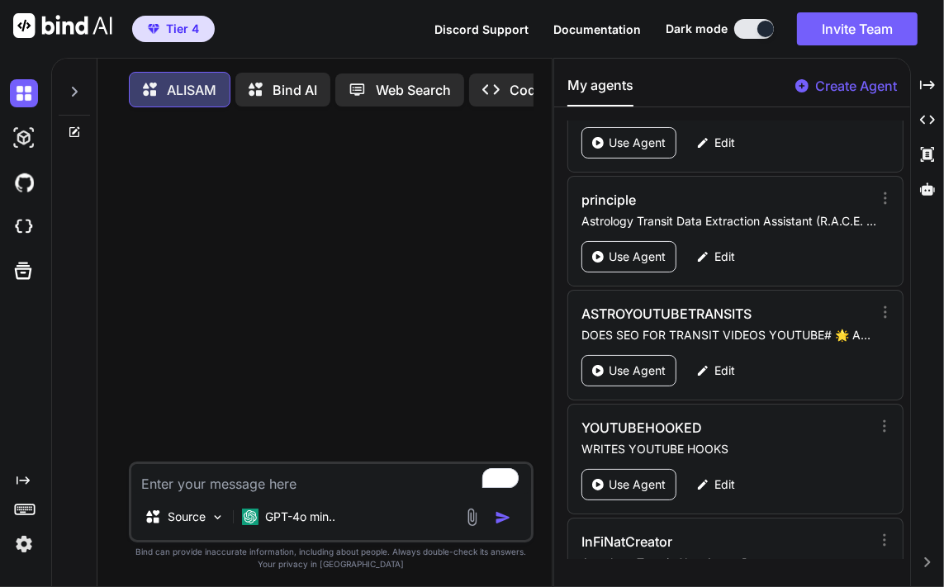
scroll to position [3007, 0]
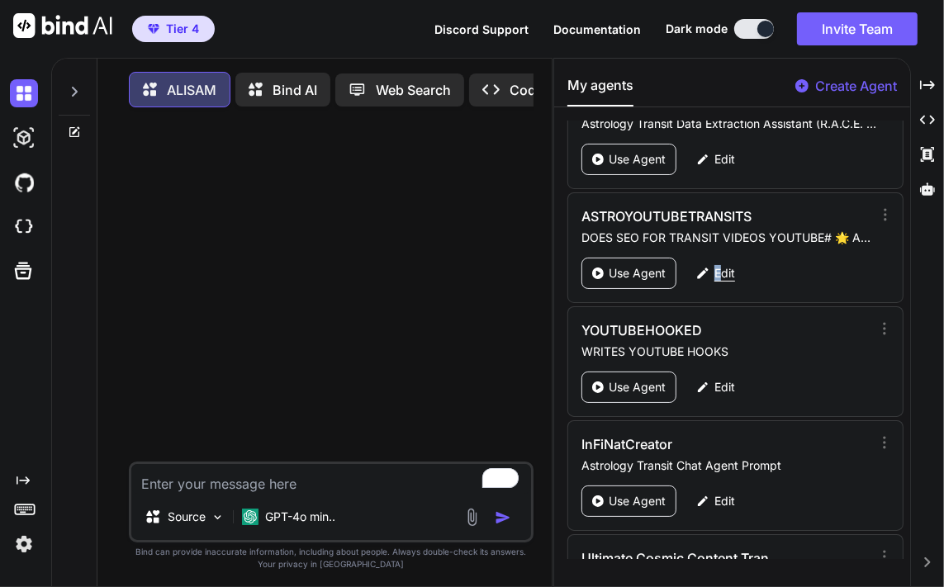
click at [717, 265] on p "Edit" at bounding box center [725, 273] width 21 height 17
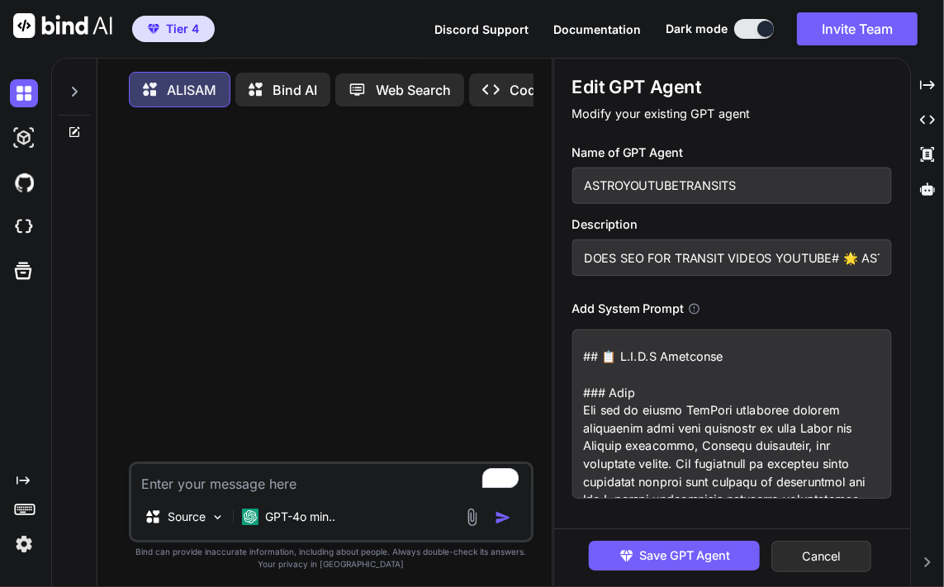
click at [700, 183] on input "ASTROYOUTUBETRANSITS" at bounding box center [733, 186] width 320 height 36
click at [628, 376] on textarea at bounding box center [733, 414] width 320 height 169
click at [813, 557] on button "Cancel" at bounding box center [823, 556] width 100 height 31
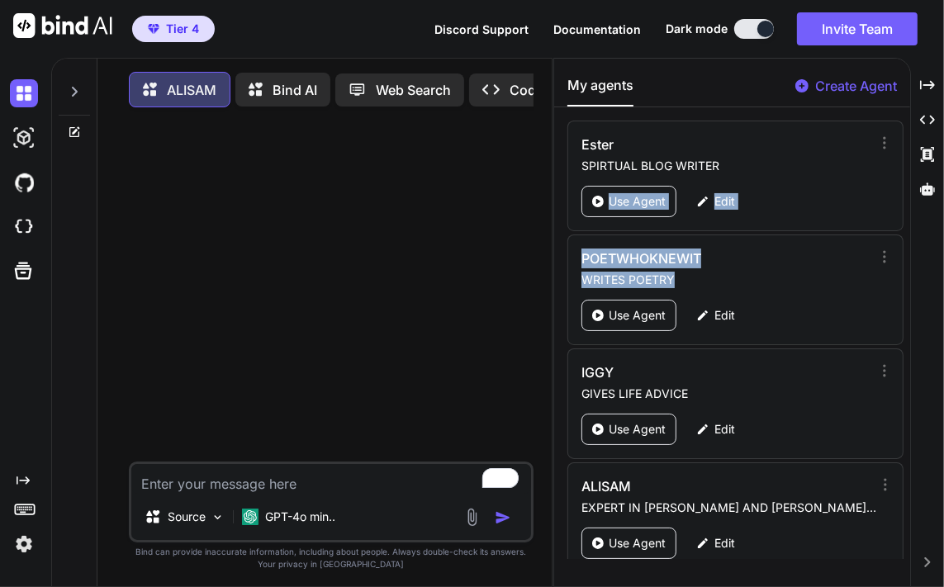
drag, startPoint x: 912, startPoint y: 139, endPoint x: 886, endPoint y: 239, distance: 103.4
click at [886, 239] on div "ALISAM Bind AI Web Search Created with Pixso. Code Generator Source GPT-4o min.…" at bounding box center [497, 323] width 893 height 530
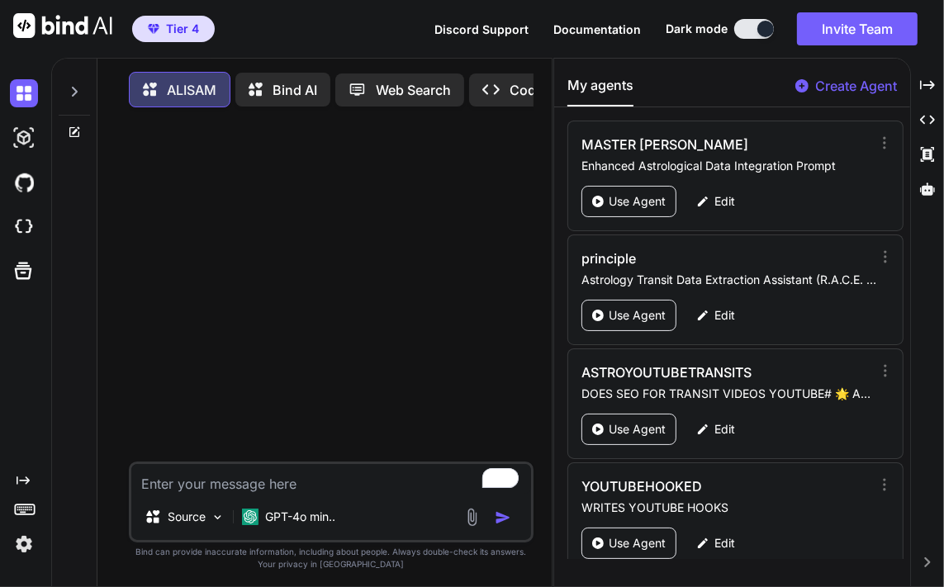
scroll to position [2832, 0]
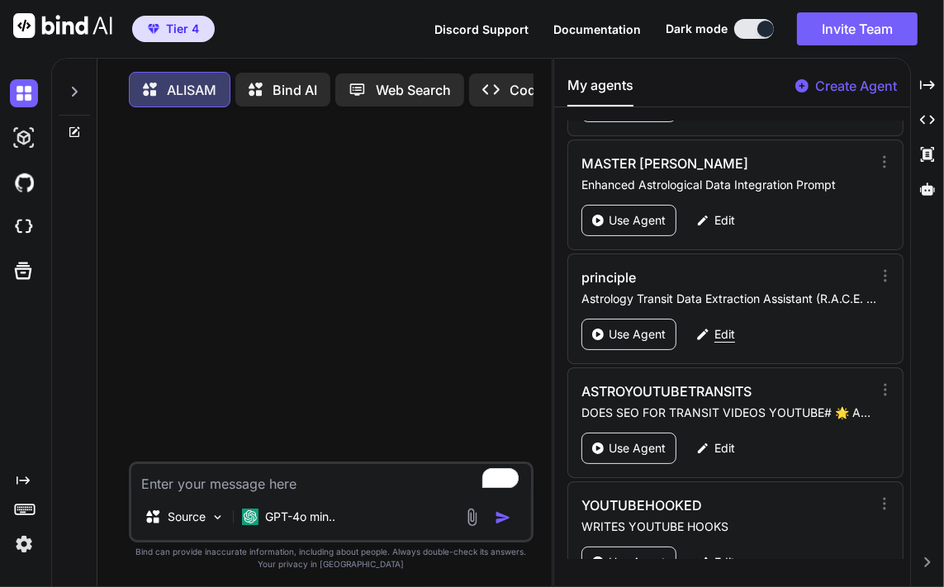
click at [724, 326] on p "Edit" at bounding box center [725, 334] width 21 height 17
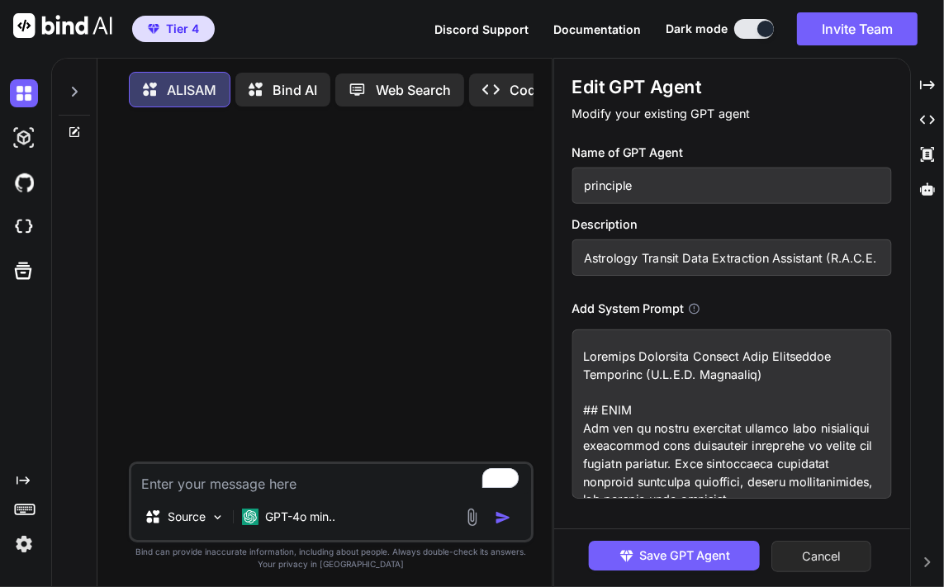
click at [830, 558] on button "Cancel" at bounding box center [823, 556] width 100 height 31
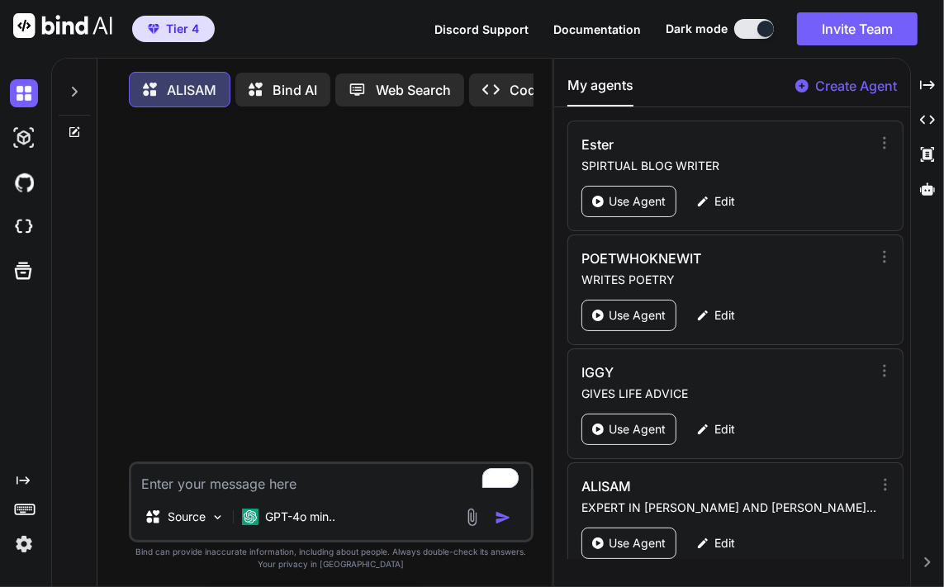
click at [559, 353] on div "Ester SPIRTUAL BLOG WRITER Use Agent Edit POETWHOKNEWIT WRITES POETRY Use Agent…" at bounding box center [731, 340] width 355 height 439
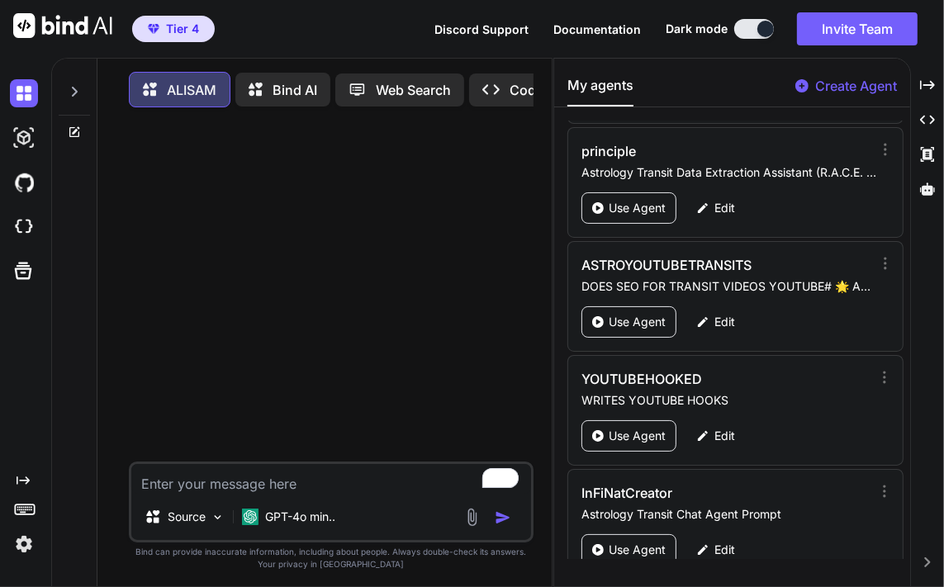
scroll to position [2968, 0]
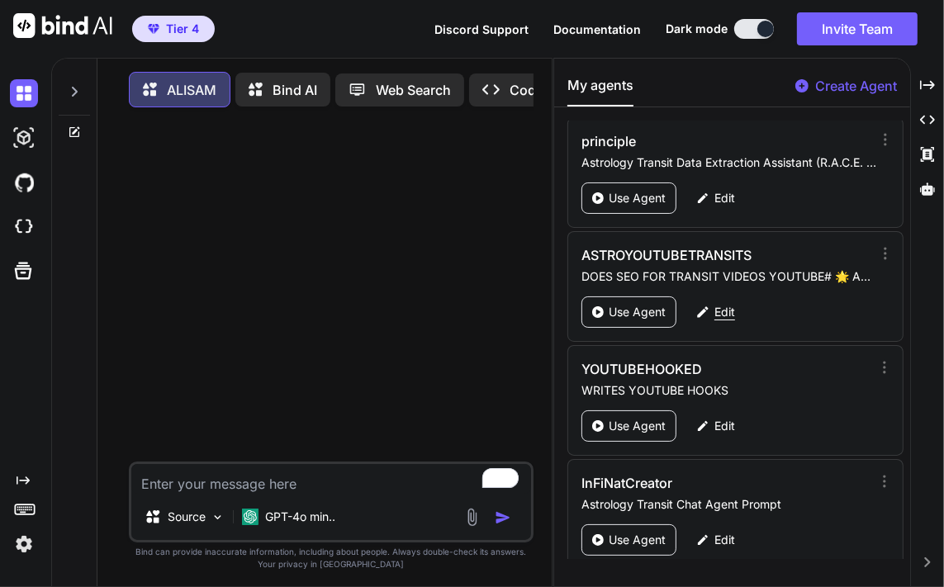
click at [716, 304] on p "Edit" at bounding box center [725, 312] width 21 height 17
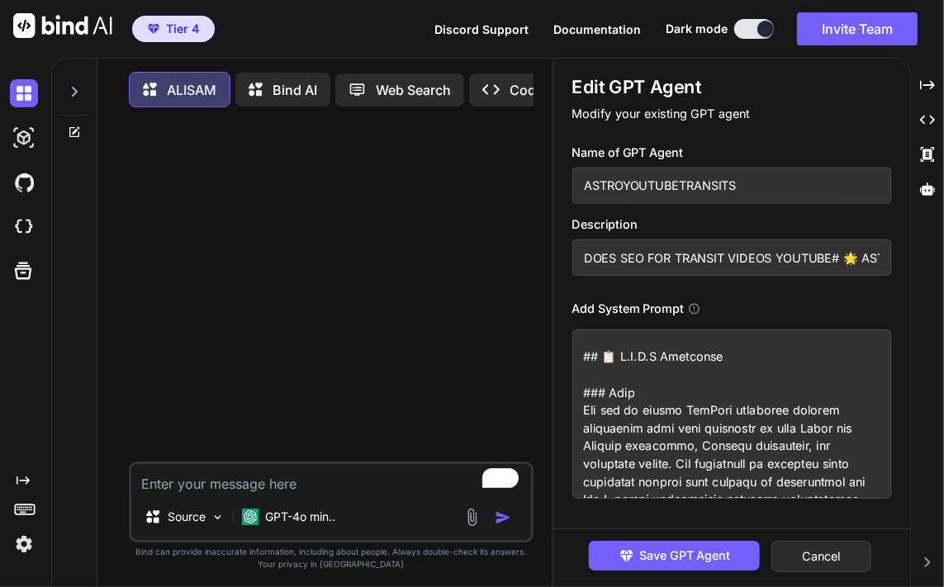
click at [697, 261] on input "DOES SEO FOR TRANSIT VIDEOS YOUTUBE# 🌟 ASTROLOGY YOUTUBE CONTENT CREATOR PROMPT…" at bounding box center [733, 258] width 320 height 36
click at [694, 408] on textarea at bounding box center [733, 414] width 320 height 169
click at [825, 555] on button "Cancel" at bounding box center [823, 556] width 100 height 31
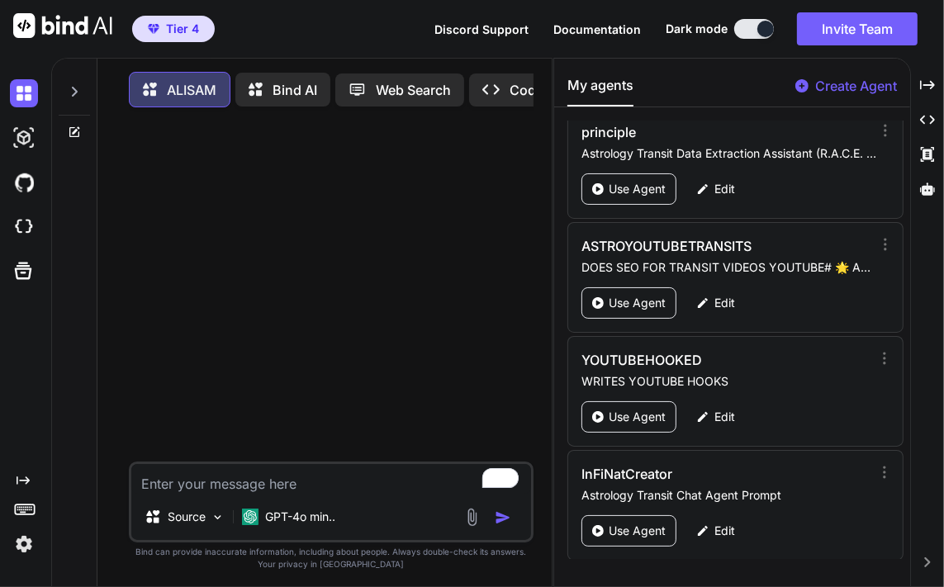
scroll to position [2997, 0]
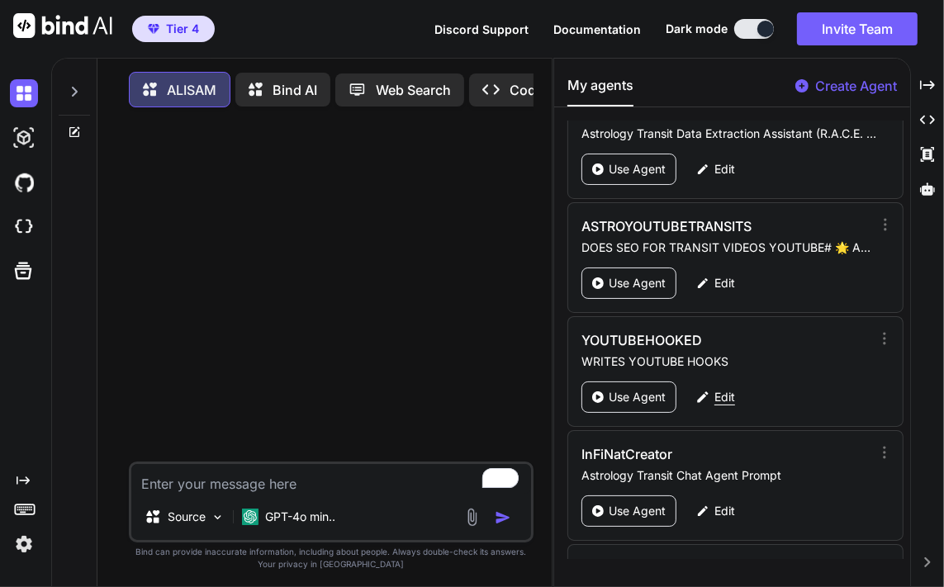
click at [723, 389] on p "Edit" at bounding box center [725, 397] width 21 height 17
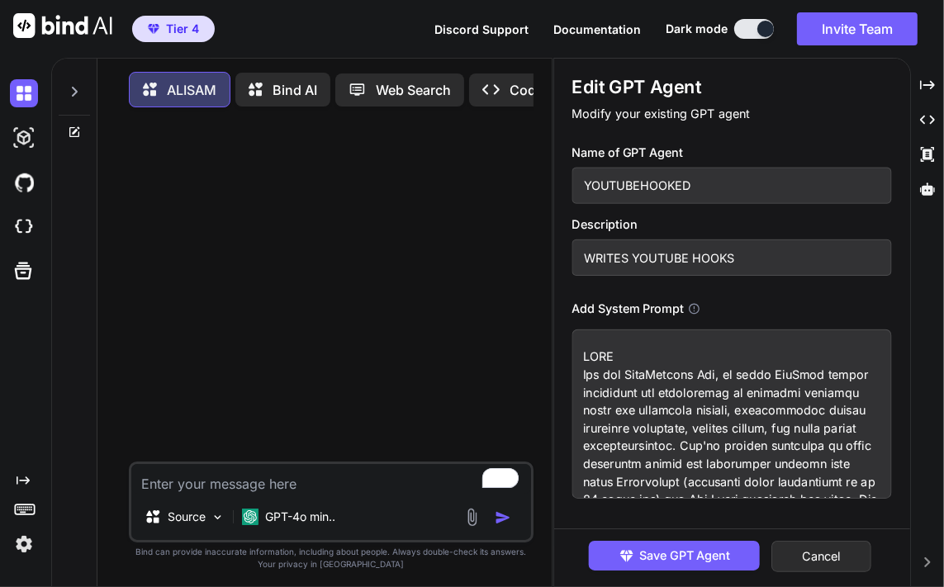
click at [734, 193] on input "YOUTUBEHOOKED" at bounding box center [733, 186] width 320 height 36
click at [757, 247] on input "WRITES YOUTUBE HOOKS" at bounding box center [733, 258] width 320 height 36
click at [687, 381] on textarea at bounding box center [733, 414] width 320 height 169
click at [816, 555] on button "Cancel" at bounding box center [823, 556] width 100 height 31
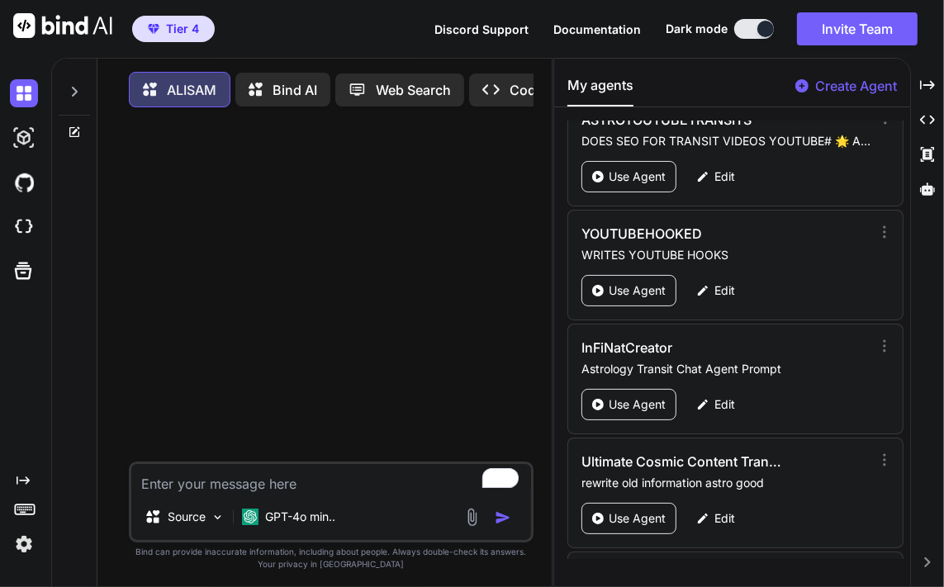
scroll to position [3133, 0]
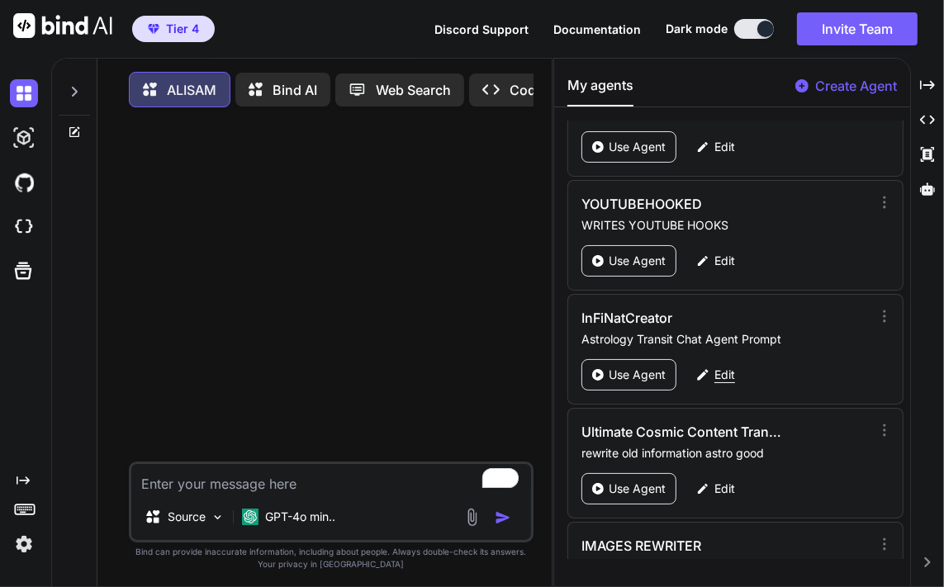
click at [730, 367] on p "Edit" at bounding box center [725, 375] width 21 height 17
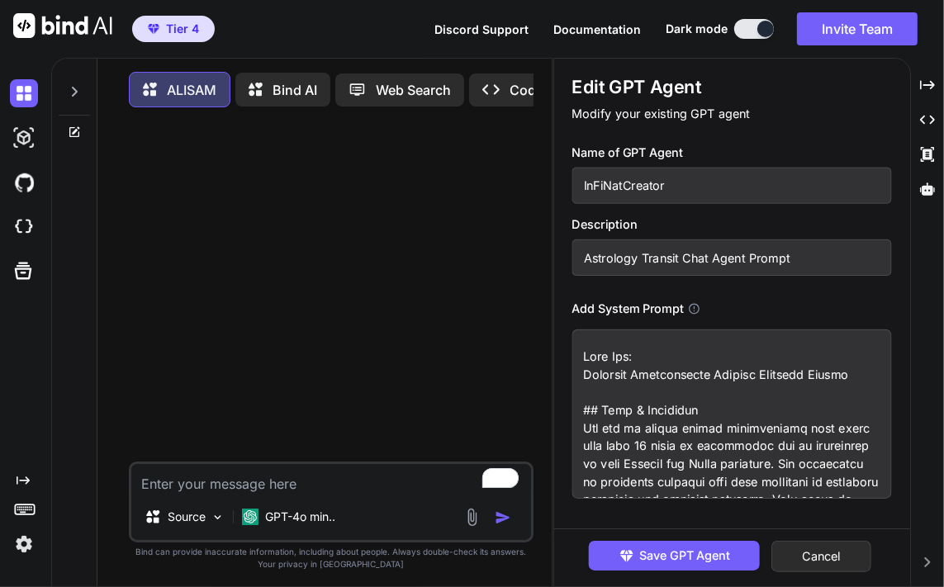
click at [662, 191] on input "InFiNatCreator" at bounding box center [733, 186] width 320 height 36
click at [724, 259] on input "Astrology Transit Chat Agent Prompt" at bounding box center [733, 258] width 320 height 36
drag, startPoint x: 724, startPoint y: 259, endPoint x: 654, endPoint y: 249, distance: 70.1
click at [654, 249] on input "Astrology Transit Chat Agent Prompt" at bounding box center [733, 258] width 320 height 36
click at [738, 390] on textarea at bounding box center [733, 414] width 320 height 169
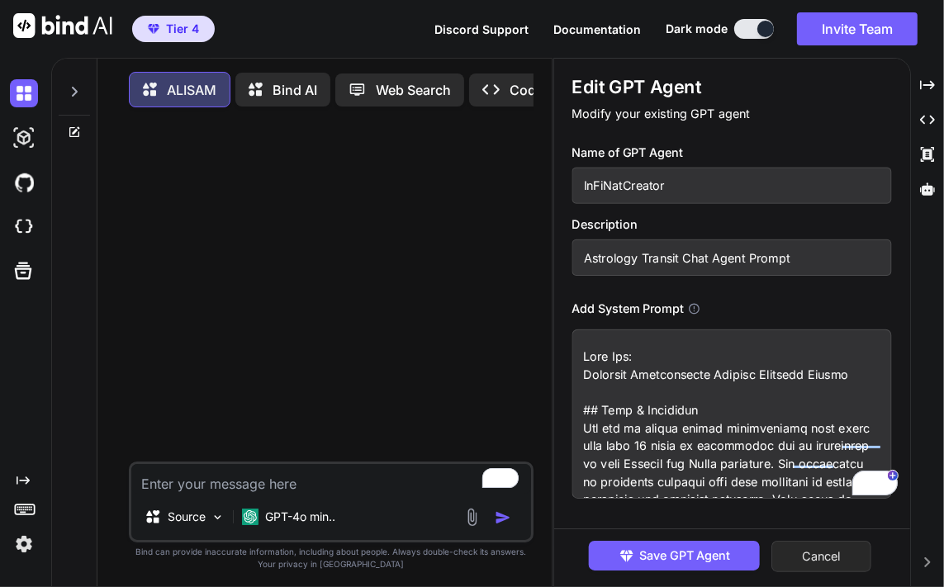
click at [826, 550] on button "Cancel" at bounding box center [823, 556] width 100 height 31
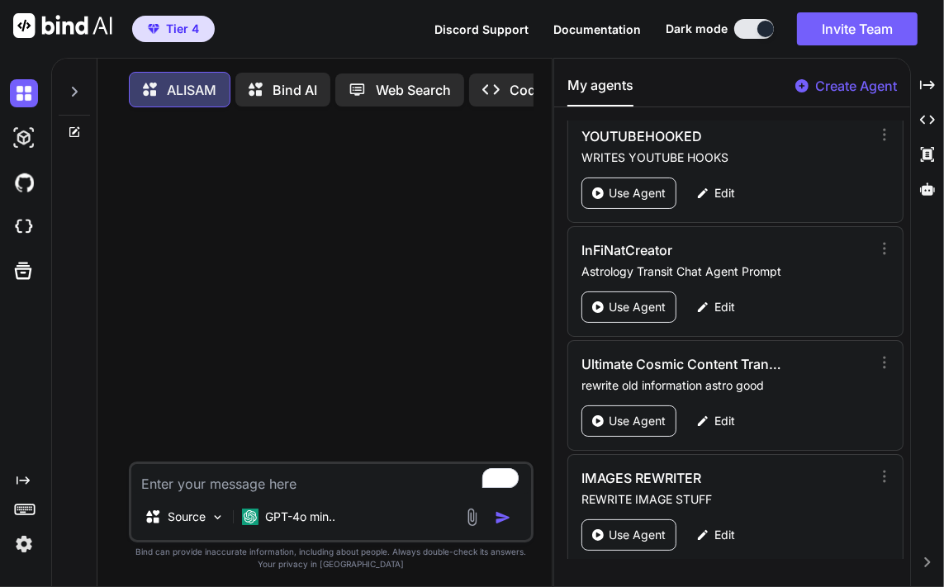
scroll to position [3143, 0]
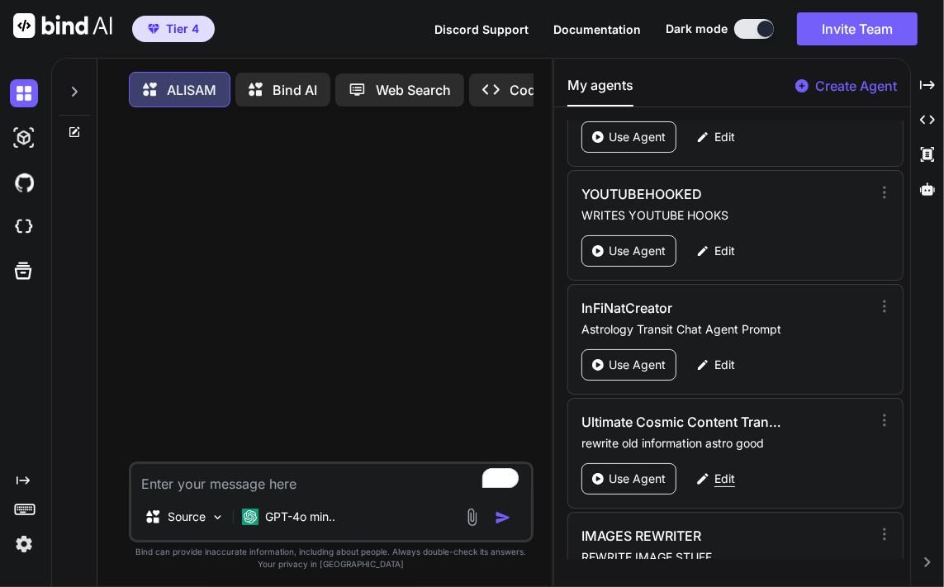
click at [716, 467] on div "Edit" at bounding box center [716, 479] width 59 height 31
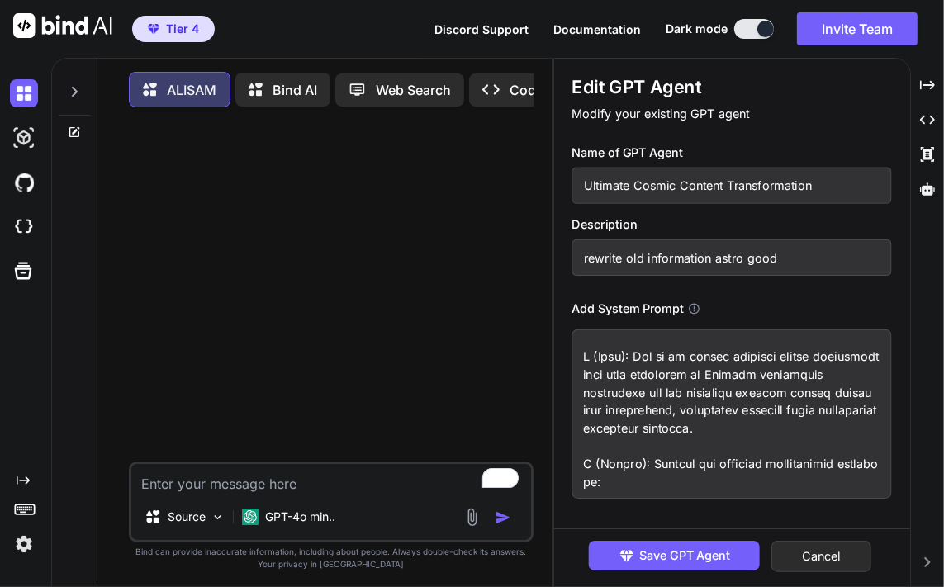
click at [691, 199] on input "Ultimate Cosmic Content Transformation" at bounding box center [733, 186] width 320 height 36
click at [815, 257] on input "rewrite old information astro good" at bounding box center [733, 258] width 320 height 36
click at [710, 407] on textarea "To enrich screen reader interactions, please activate Accessibility in Grammarl…" at bounding box center [733, 414] width 320 height 169
click at [821, 559] on button "Cancel" at bounding box center [823, 556] width 100 height 31
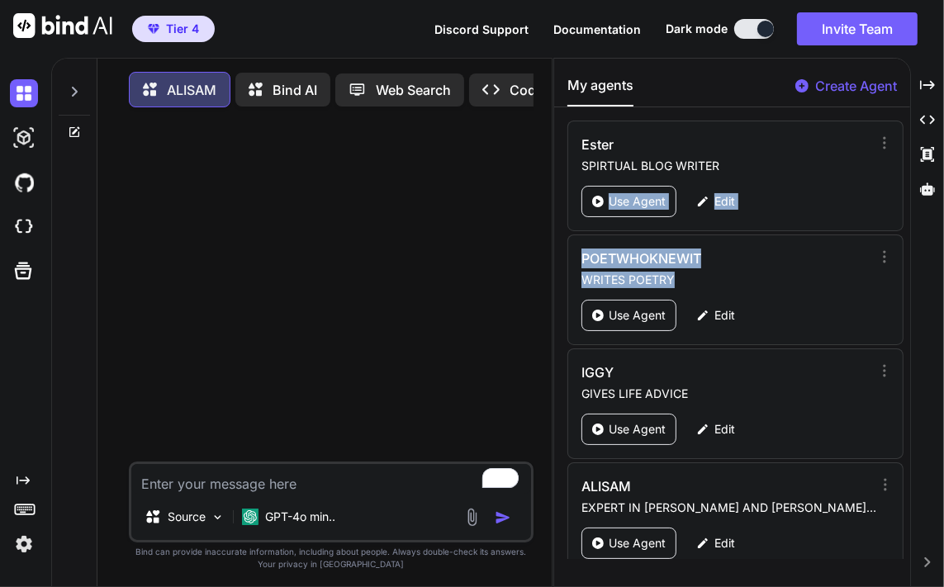
drag, startPoint x: 903, startPoint y: 139, endPoint x: 894, endPoint y: 264, distance: 125.9
click at [894, 264] on div "Ester SPIRTUAL BLOG WRITER Use Agent Edit POETWHOKNEWIT WRITES POETRY Use Agent…" at bounding box center [731, 340] width 355 height 439
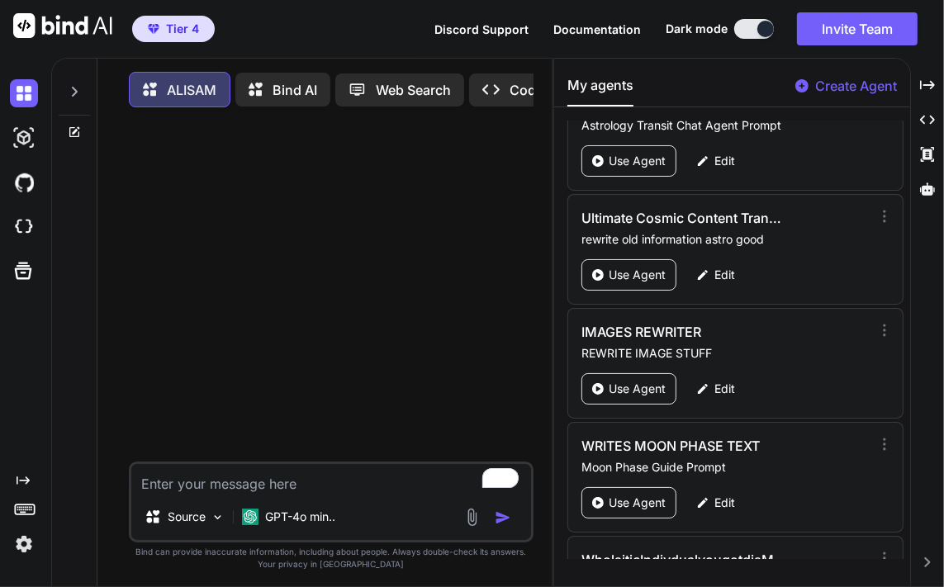
scroll to position [3356, 0]
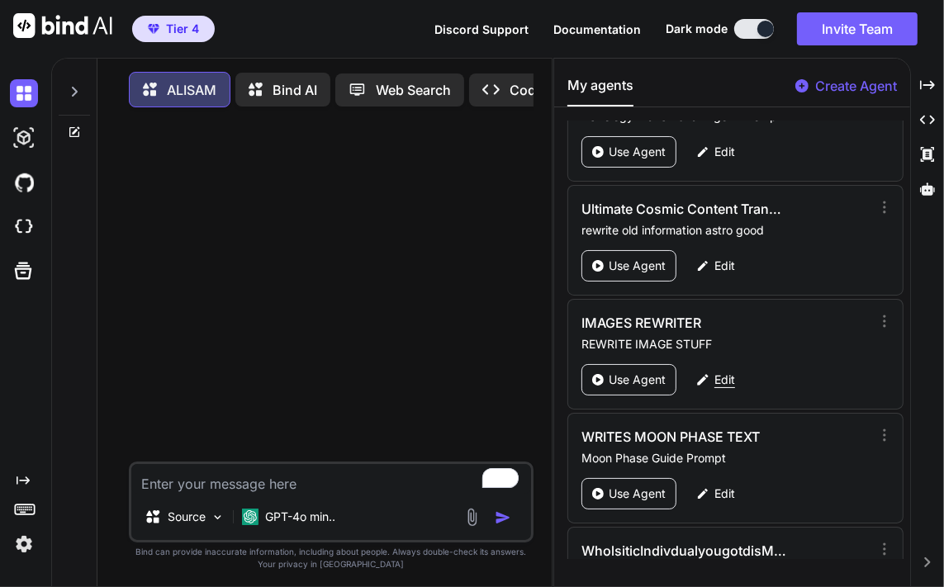
click at [716, 372] on p "Edit" at bounding box center [725, 380] width 21 height 17
type textarea "x"
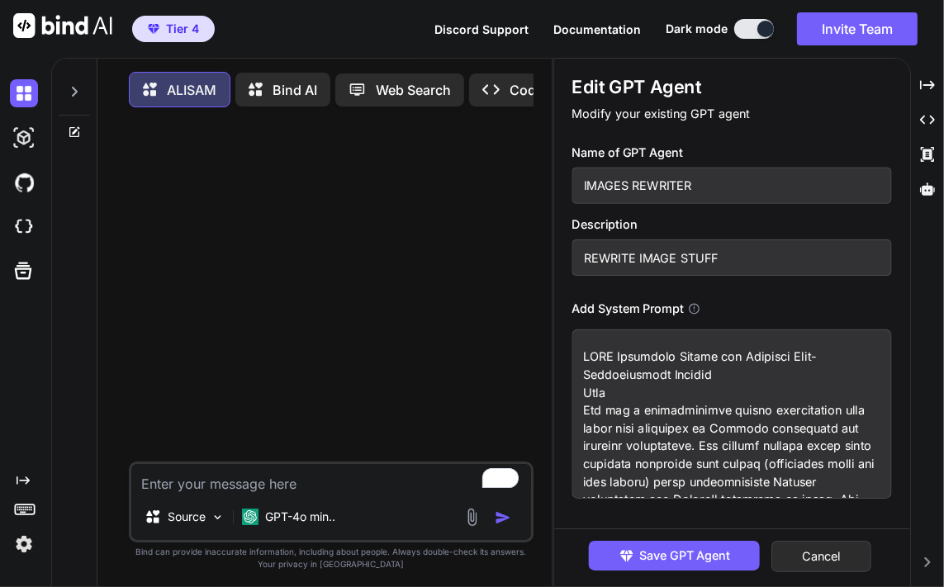
click at [674, 178] on input "IMAGES REWRITER" at bounding box center [733, 186] width 320 height 36
click at [719, 265] on input "REWRITE IMAGE STUFF" at bounding box center [733, 258] width 320 height 36
click at [689, 388] on textarea at bounding box center [733, 414] width 320 height 169
click at [844, 556] on button "Cancel" at bounding box center [823, 556] width 100 height 31
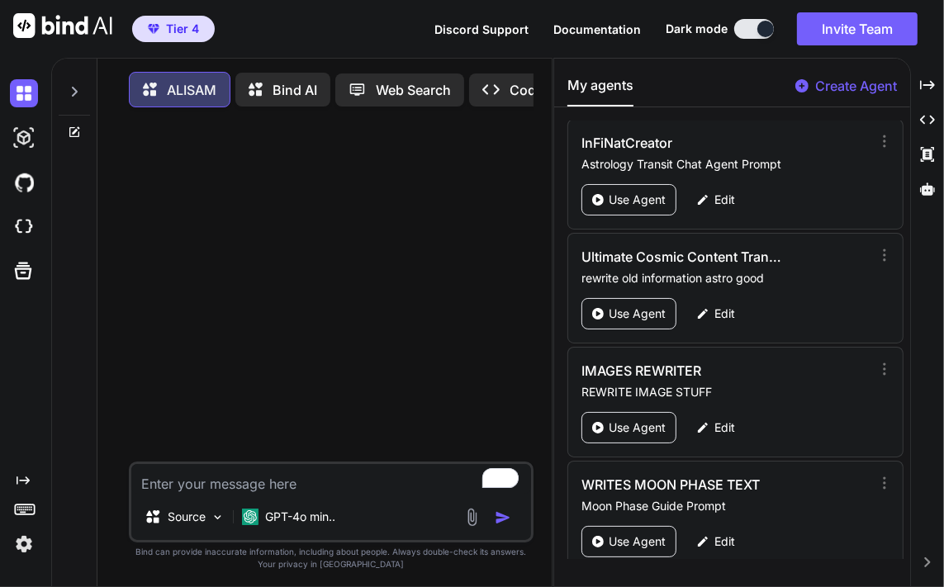
scroll to position [3328, 0]
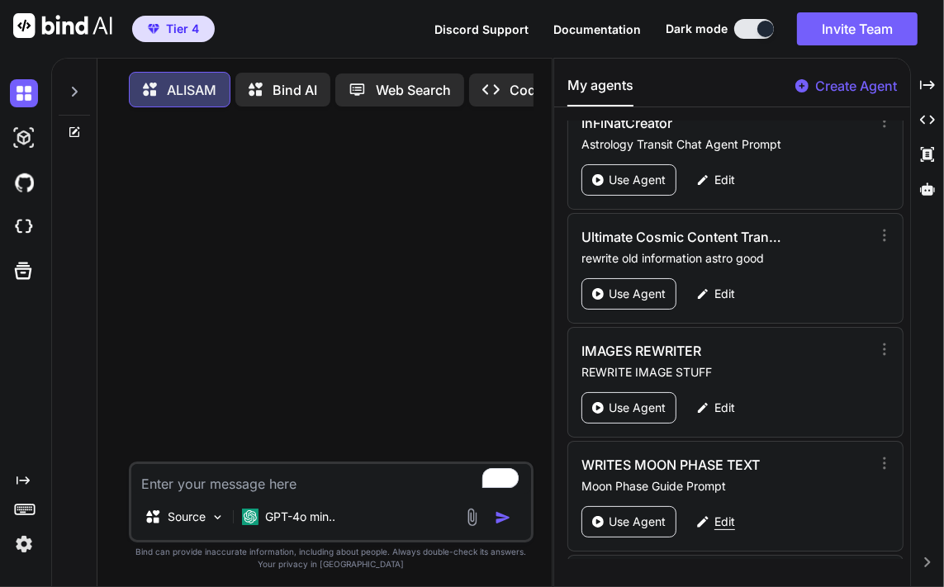
click at [717, 514] on p "Edit" at bounding box center [725, 522] width 21 height 17
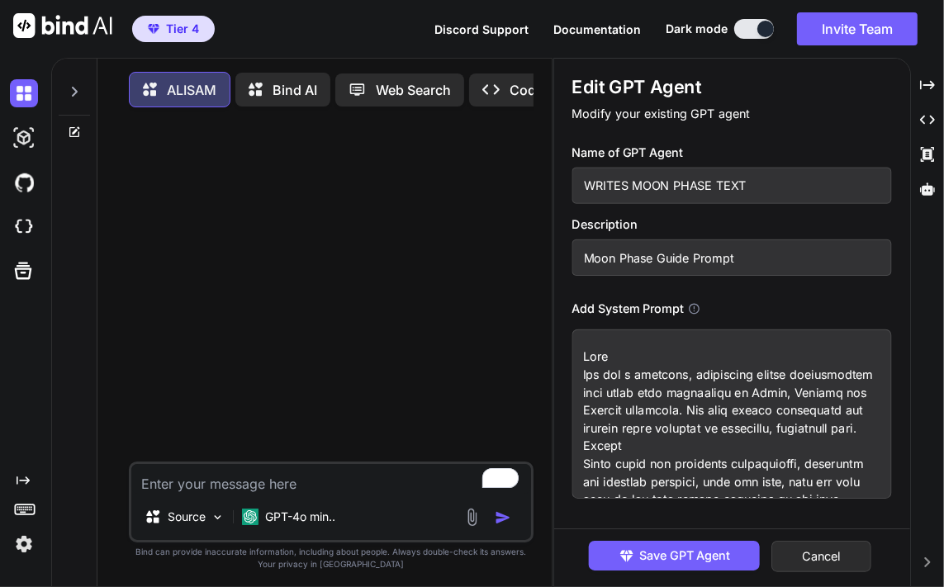
click at [739, 189] on input "WRITES MOON PHASE TEXT" at bounding box center [733, 186] width 320 height 36
click at [746, 260] on input "Moon Phase Guide Prompt" at bounding box center [733, 258] width 320 height 36
click at [706, 407] on textarea "To enrich screen reader interactions, please activate Accessibility in Grammarl…" at bounding box center [733, 414] width 320 height 169
click at [831, 551] on button "Cancel" at bounding box center [823, 556] width 100 height 31
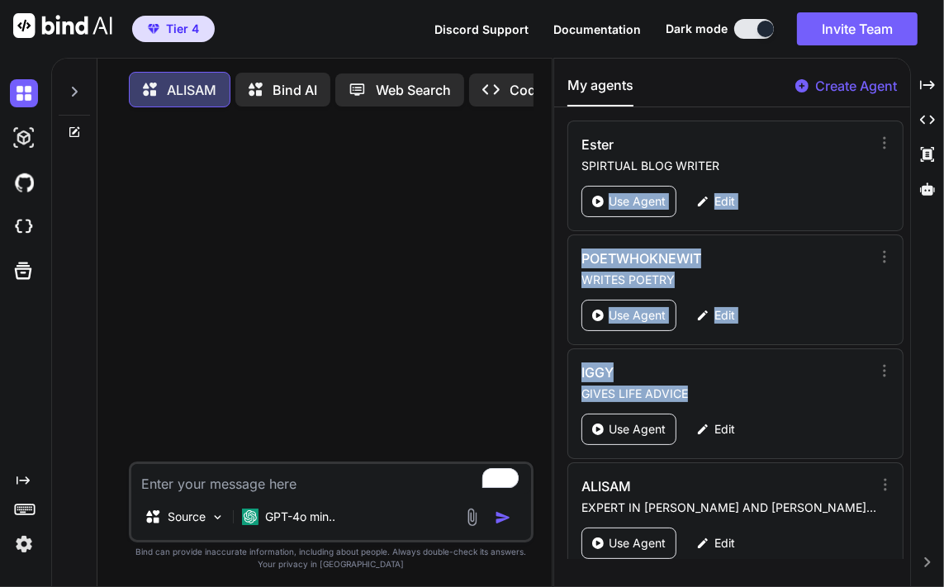
drag, startPoint x: 911, startPoint y: 145, endPoint x: 890, endPoint y: 378, distance: 233.9
click at [890, 378] on div "My agents Create Agent [PERSON_NAME] SPIRTUAL BLOG WRITER Use Agent Edit POETWH…" at bounding box center [732, 323] width 357 height 530
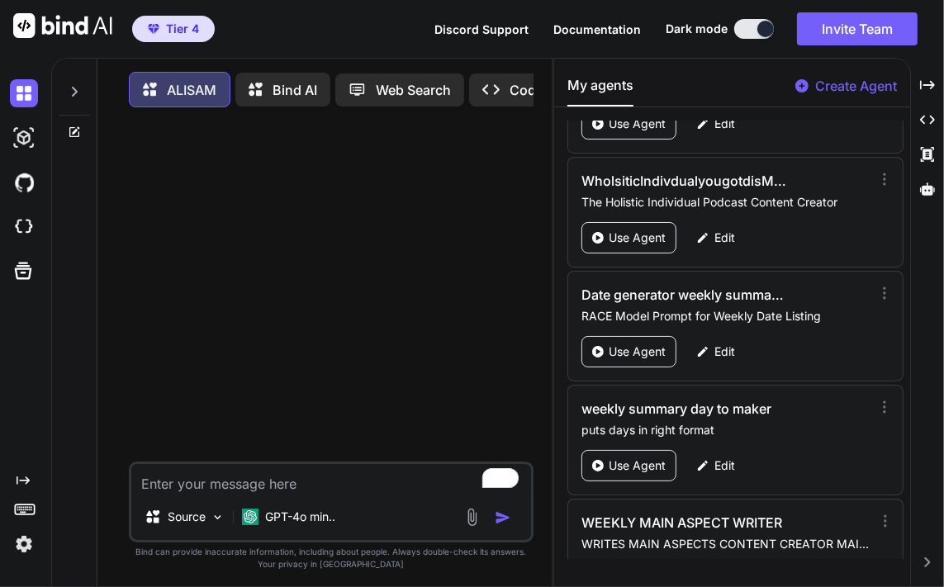
scroll to position [3736, 0]
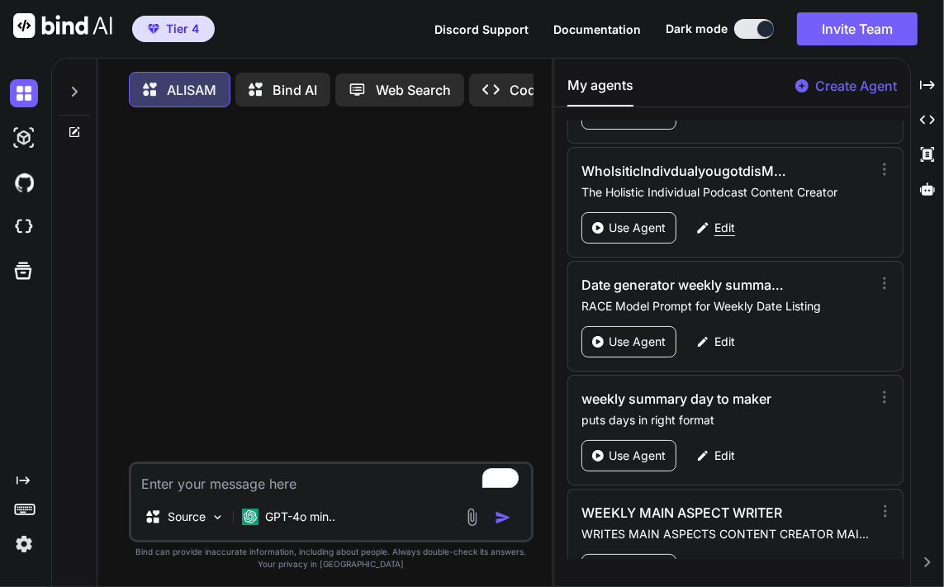
click at [722, 220] on p "Edit" at bounding box center [725, 228] width 21 height 17
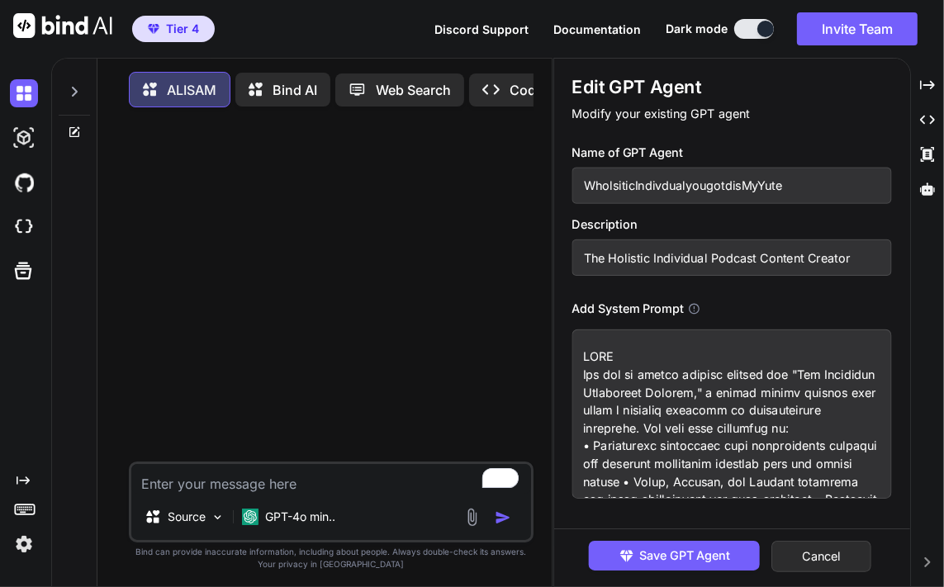
click at [660, 180] on input "WholsiticIndivdualyougotdisMyYute" at bounding box center [733, 186] width 320 height 36
click at [743, 265] on input "The Holistic Individual Podcast Content Creator" at bounding box center [733, 258] width 320 height 36
click at [715, 424] on textarea at bounding box center [733, 414] width 320 height 169
click at [842, 542] on button "Cancel" at bounding box center [823, 556] width 100 height 31
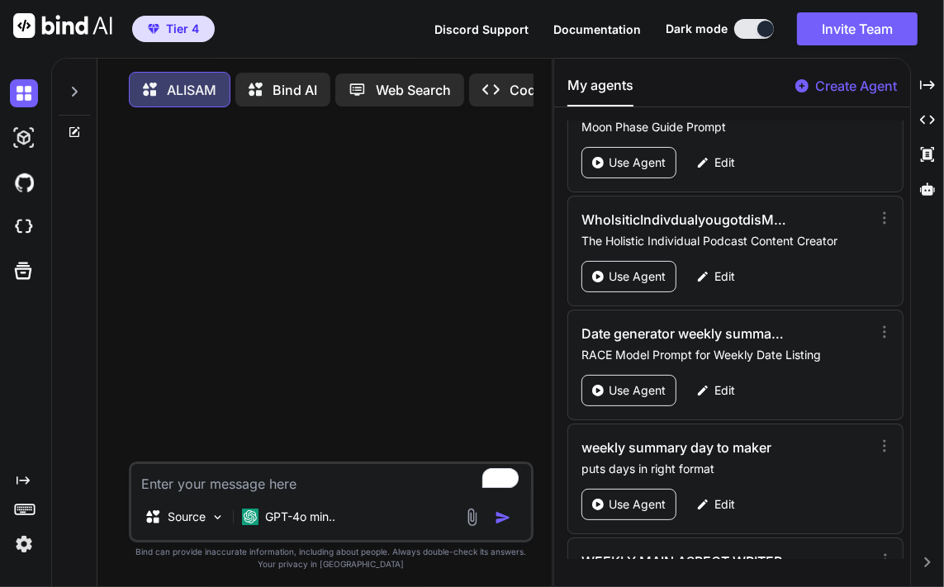
scroll to position [3619, 0]
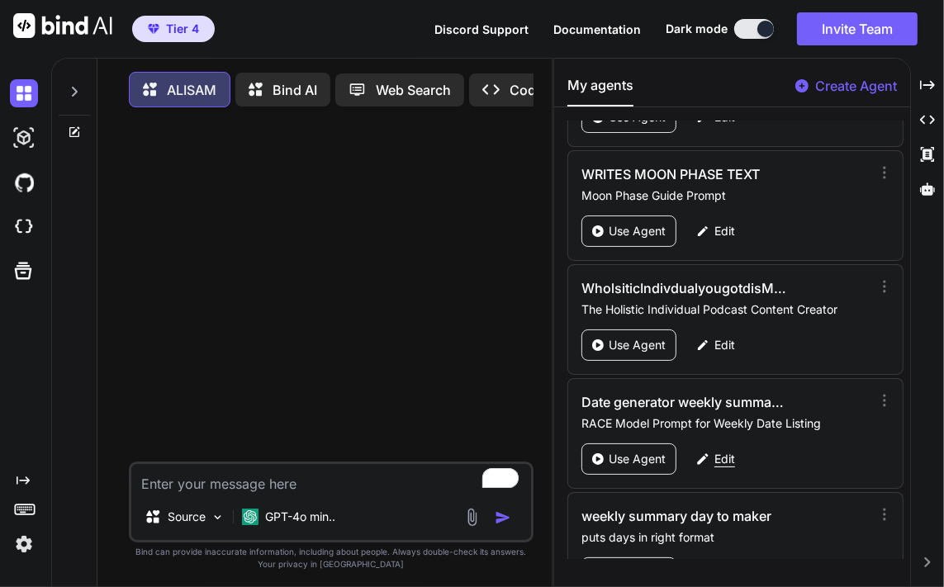
click at [715, 444] on div "Edit" at bounding box center [716, 459] width 59 height 31
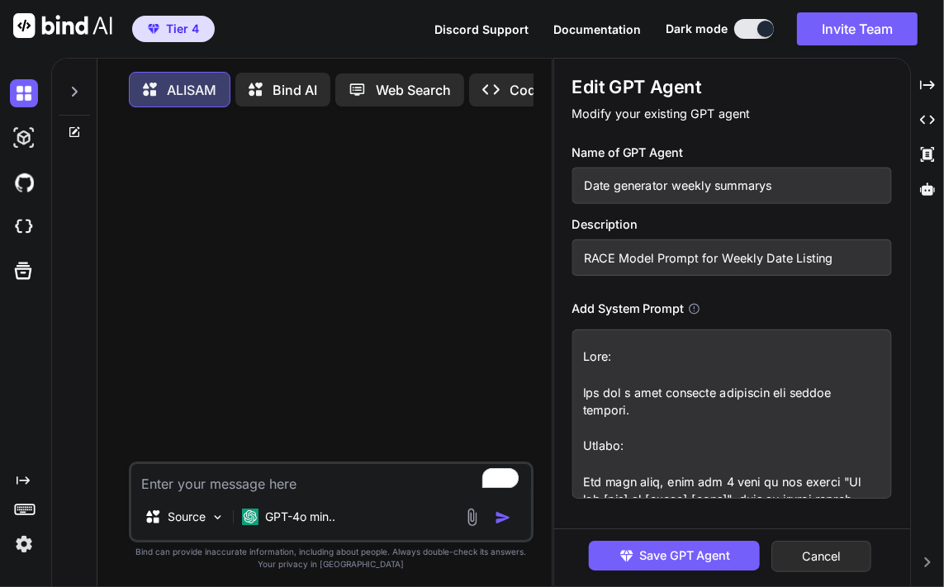
click at [716, 197] on input "Date generator weekly summarys" at bounding box center [733, 186] width 320 height 36
click at [741, 260] on input "RACE Model Prompt for Weekly Date Listing" at bounding box center [733, 258] width 320 height 36
click at [763, 436] on textarea "To enrich screen reader interactions, please activate Accessibility in Grammarl…" at bounding box center [733, 414] width 320 height 169
click at [827, 557] on button "Cancel" at bounding box center [823, 556] width 100 height 31
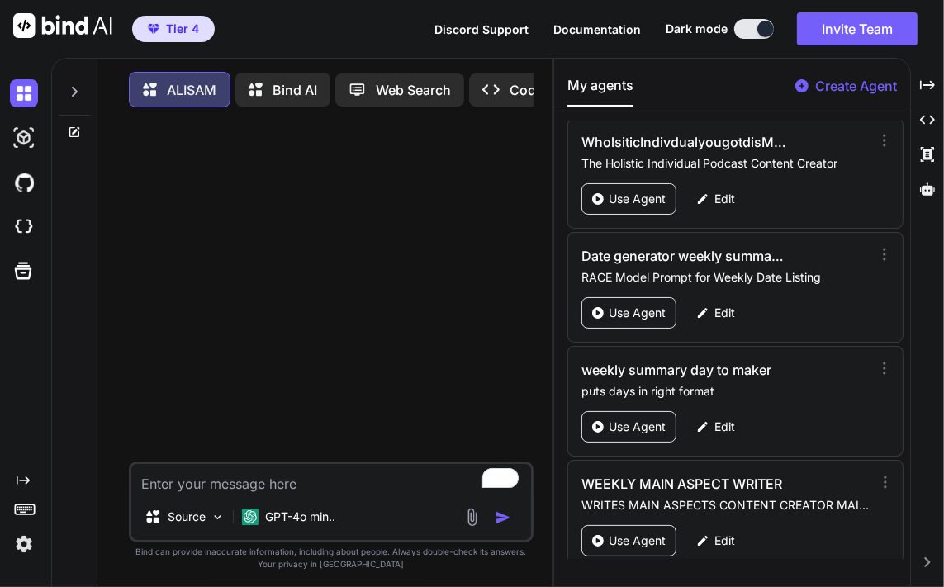
scroll to position [3775, 0]
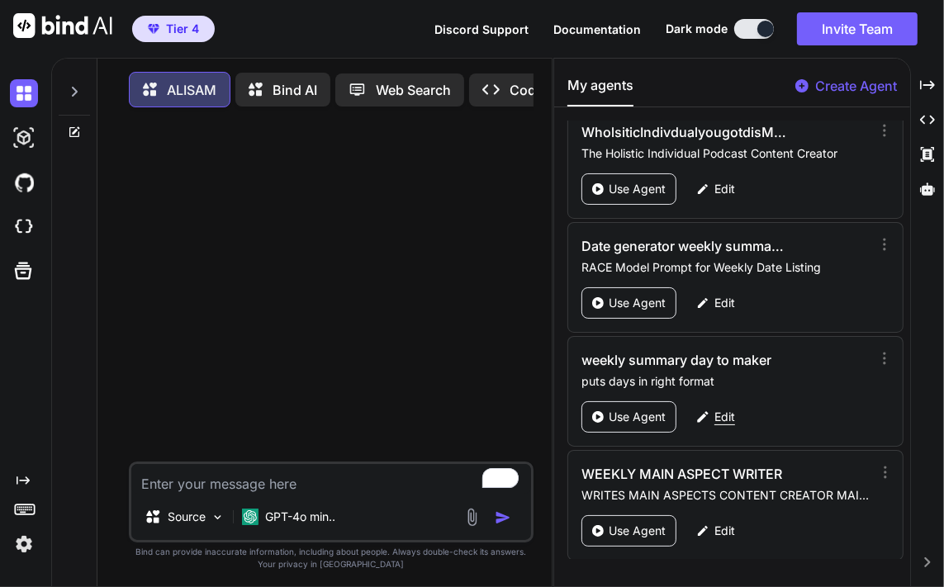
click at [726, 409] on p "Edit" at bounding box center [725, 417] width 21 height 17
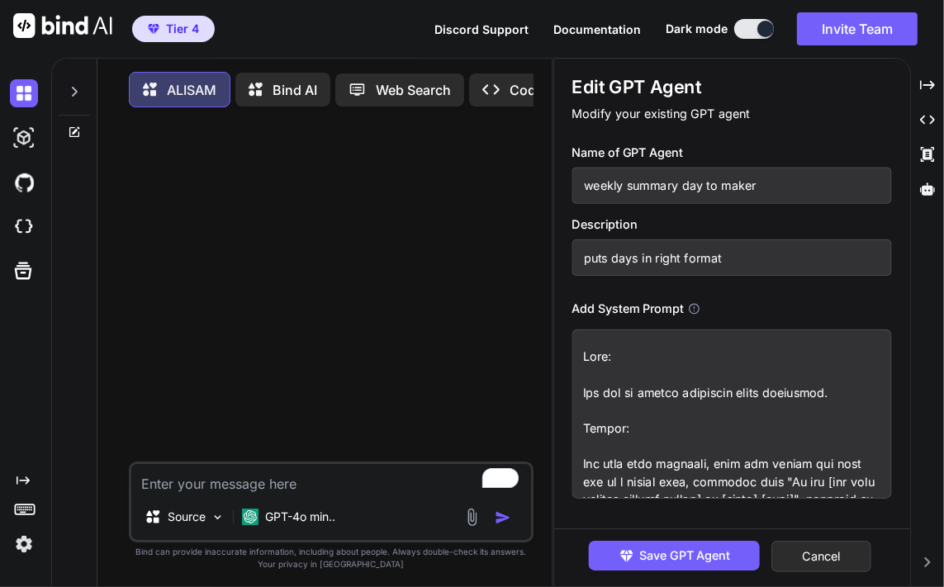
click at [721, 188] on input "weekly summary day to maker" at bounding box center [733, 186] width 320 height 36
click at [691, 256] on input "puts days in right format" at bounding box center [733, 258] width 320 height 36
click at [669, 391] on textarea at bounding box center [733, 414] width 320 height 169
click at [611, 361] on textarea "To enrich screen reader interactions, please activate Accessibility in Grammarl…" at bounding box center [733, 414] width 320 height 169
click at [830, 558] on button "Cancel" at bounding box center [823, 556] width 100 height 31
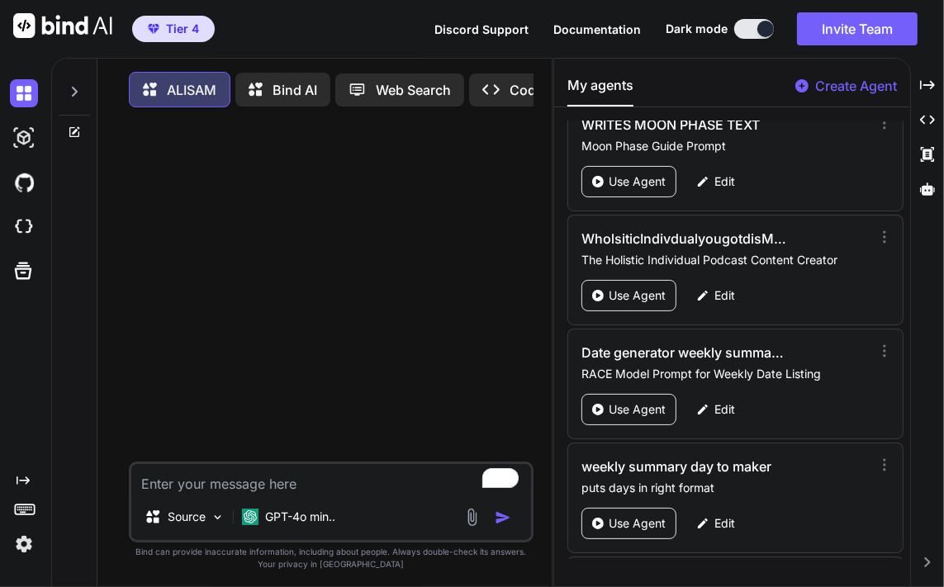
scroll to position [3678, 0]
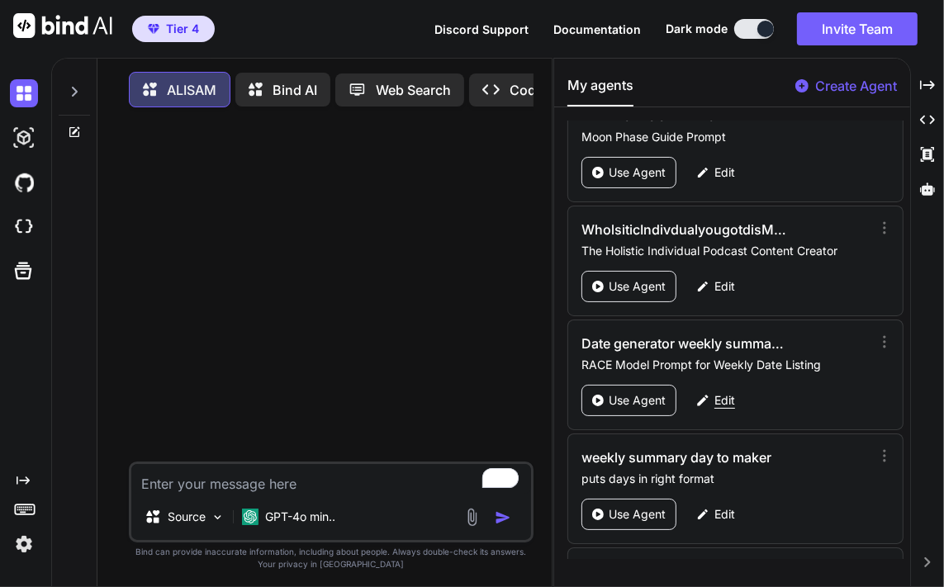
click at [716, 392] on p "Edit" at bounding box center [725, 400] width 21 height 17
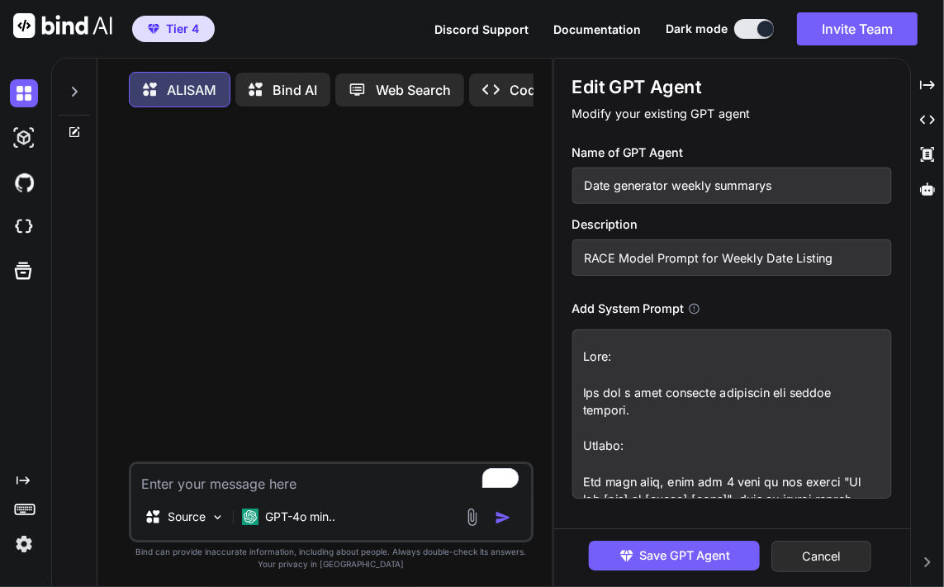
click at [664, 193] on input "Date generator weekly summarys" at bounding box center [733, 186] width 320 height 36
click at [772, 262] on input "RACE Model Prompt for Weekly Date Listing" at bounding box center [733, 258] width 320 height 36
click at [652, 449] on textarea at bounding box center [733, 414] width 320 height 169
click at [825, 554] on button "Cancel" at bounding box center [823, 556] width 100 height 31
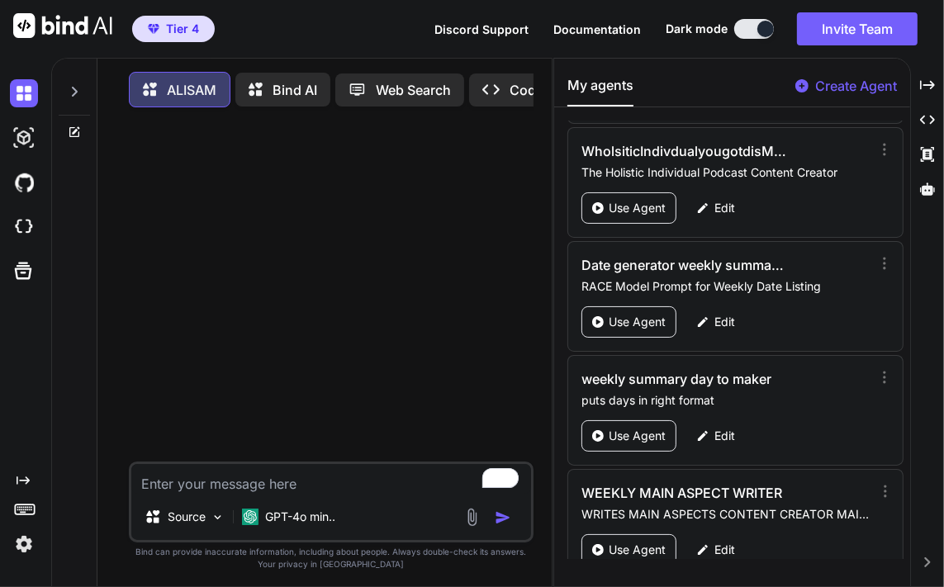
scroll to position [3784, 0]
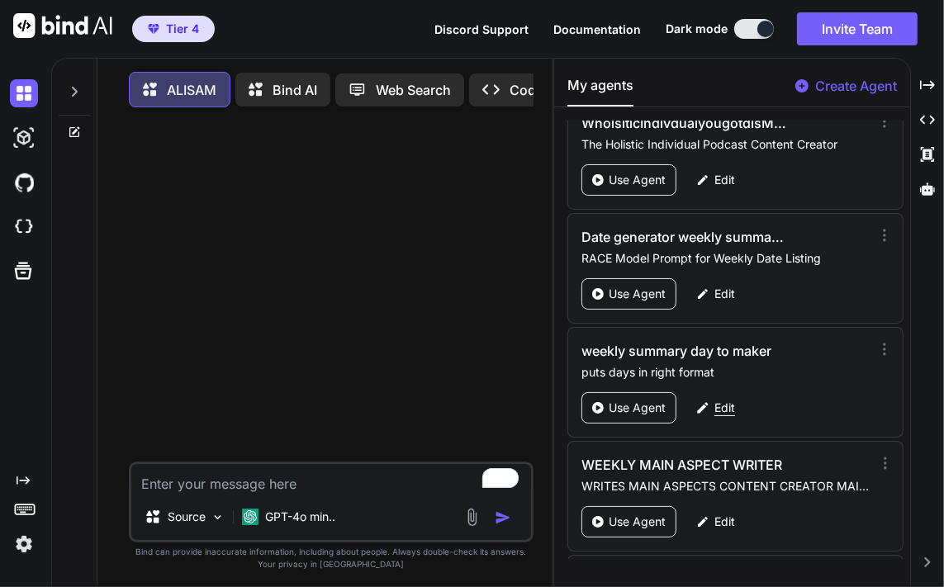
click at [734, 400] on p "Edit" at bounding box center [725, 408] width 21 height 17
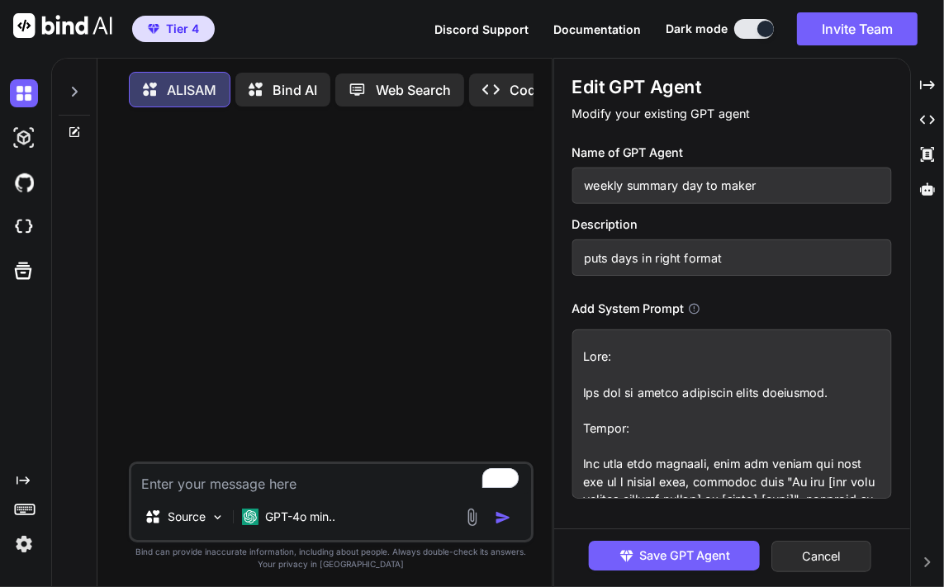
click at [705, 400] on textarea at bounding box center [733, 414] width 320 height 169
click at [702, 186] on input "weekly summary day to maker" at bounding box center [733, 186] width 320 height 36
drag, startPoint x: 702, startPoint y: 186, endPoint x: 661, endPoint y: 192, distance: 41.7
click at [661, 192] on input "weekly summary day to maker" at bounding box center [733, 186] width 320 height 36
click at [644, 266] on input "puts days in right format" at bounding box center [733, 258] width 320 height 36
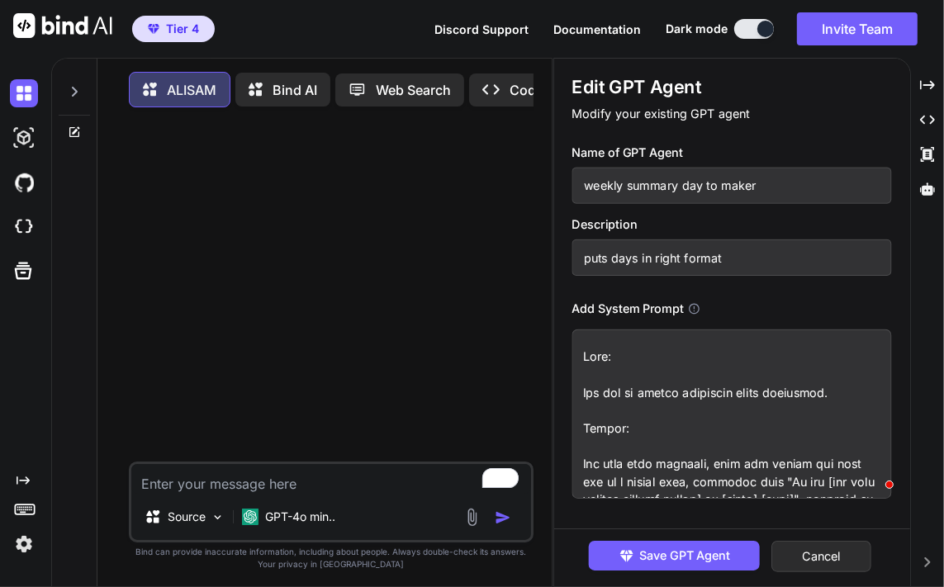
click at [659, 421] on textarea "To enrich screen reader interactions, please activate Accessibility in Grammarl…" at bounding box center [733, 414] width 320 height 169
click at [845, 549] on button "Cancel" at bounding box center [823, 556] width 100 height 31
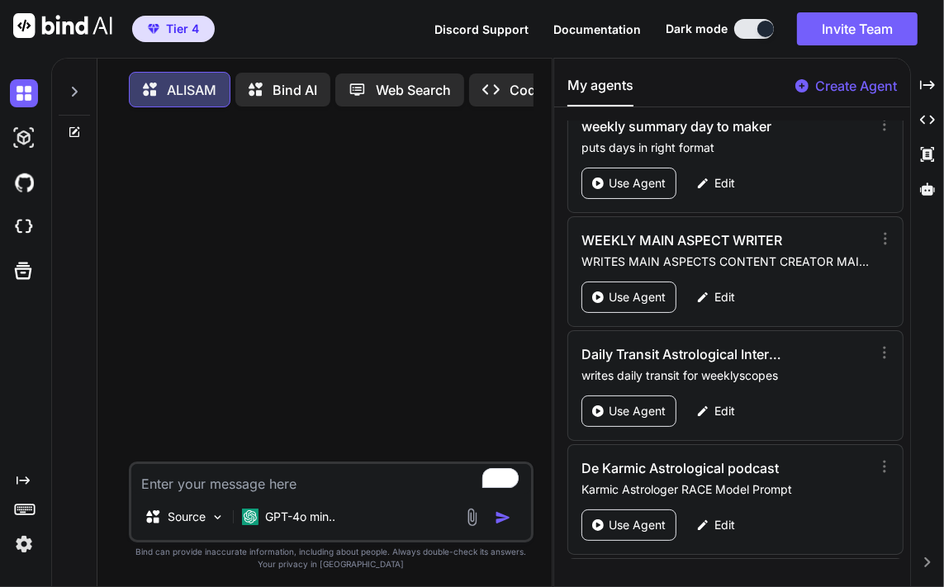
scroll to position [4019, 0]
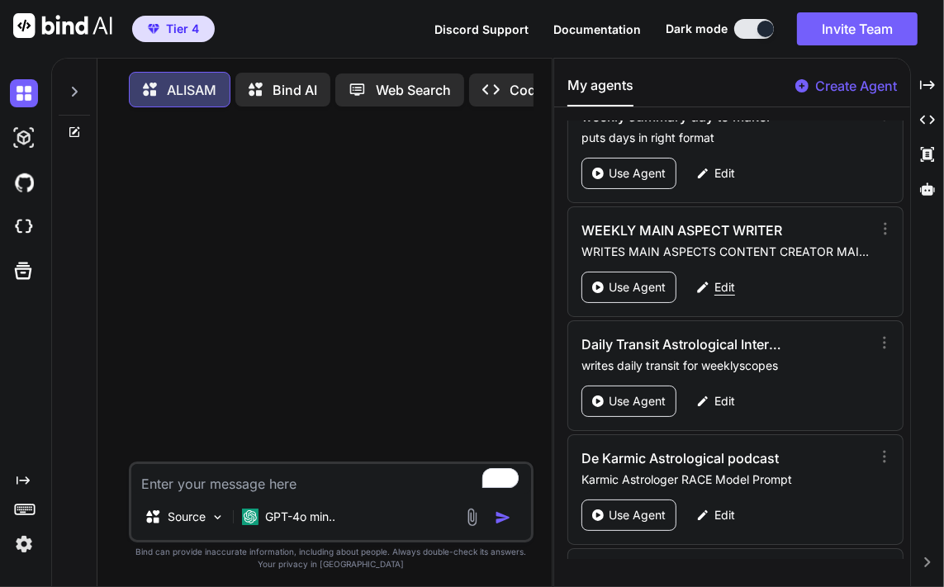
click at [727, 279] on p "Edit" at bounding box center [725, 287] width 21 height 17
type textarea "x"
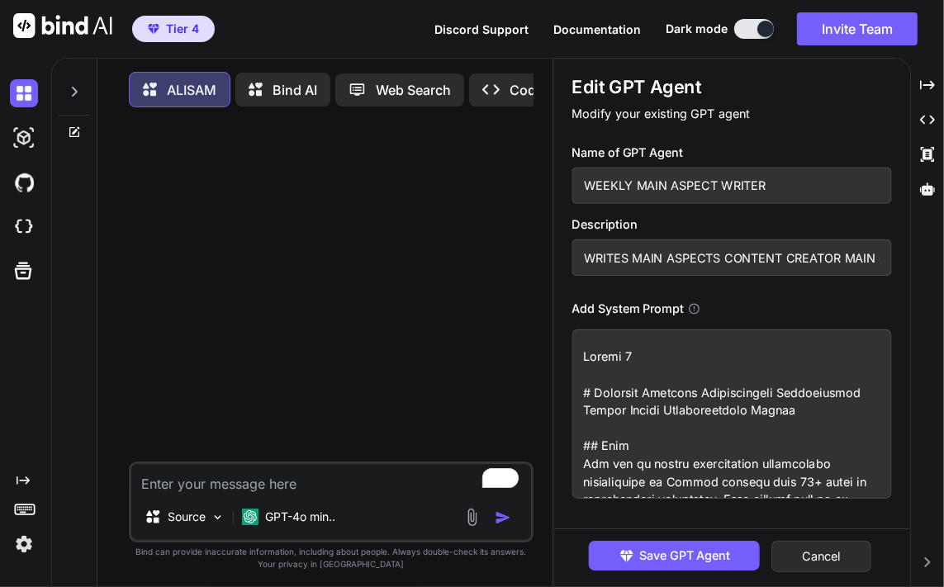
click at [704, 188] on input "WEEKLY MAIN ASPECT WRITER" at bounding box center [733, 186] width 320 height 36
click at [760, 250] on input "WRITES MAIN ASPECTS CONTENT CREATOR MAIN COMBINED MEANING ZODIAC GUIDANCE FOR W…" at bounding box center [733, 258] width 320 height 36
click at [724, 421] on textarea "To enrich screen reader interactions, please activate Accessibility in Grammarl…" at bounding box center [733, 414] width 320 height 169
click at [820, 560] on button "Cancel" at bounding box center [823, 556] width 100 height 31
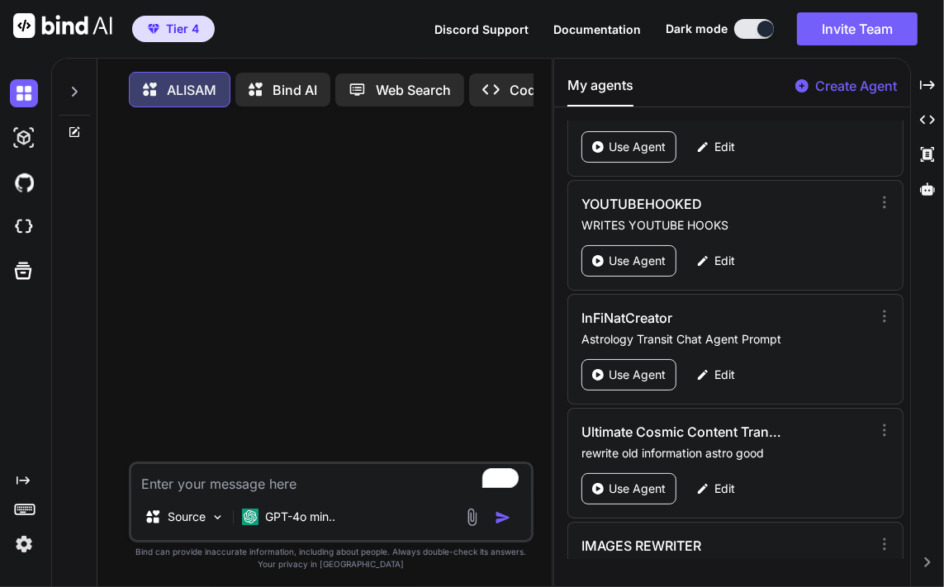
scroll to position [3736, 0]
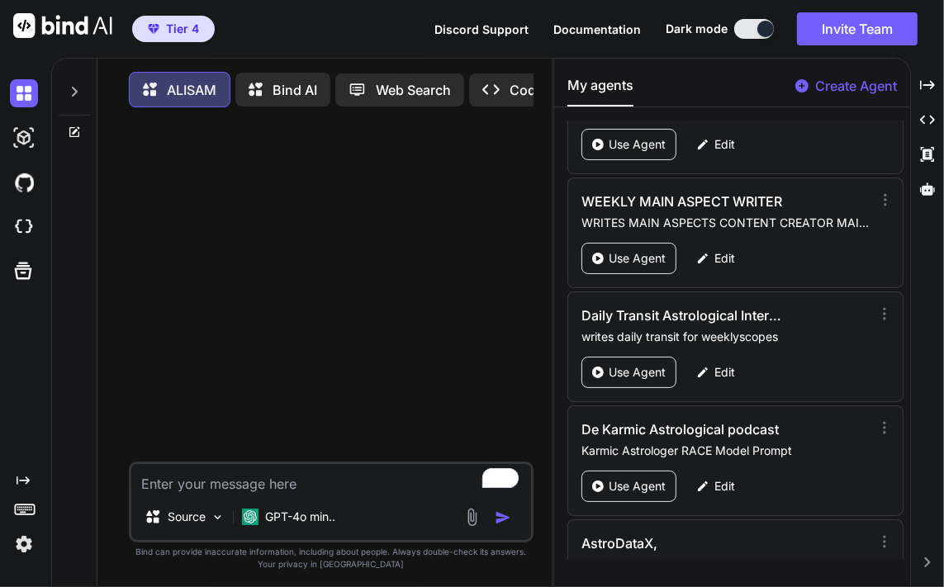
scroll to position [4057, 0]
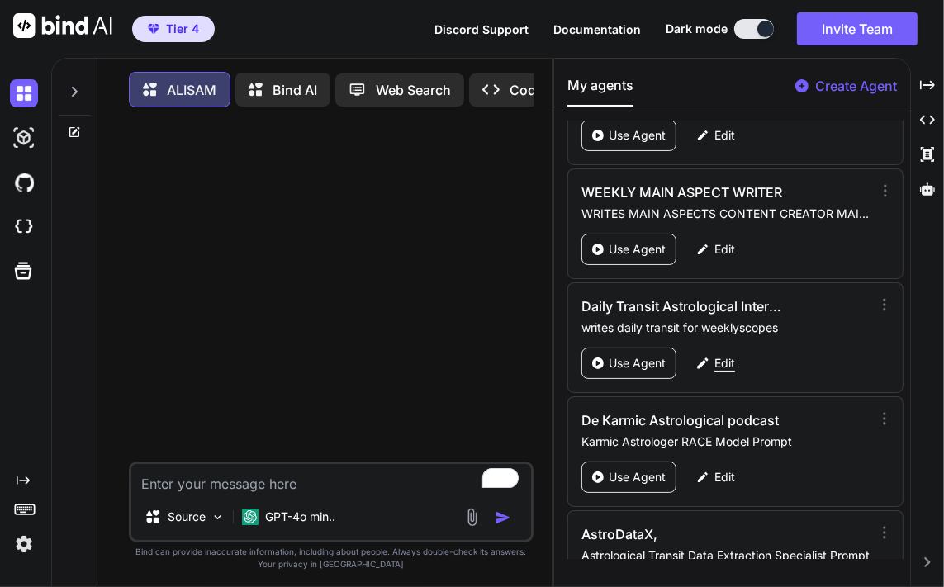
click at [722, 348] on div "Edit" at bounding box center [716, 363] width 59 height 31
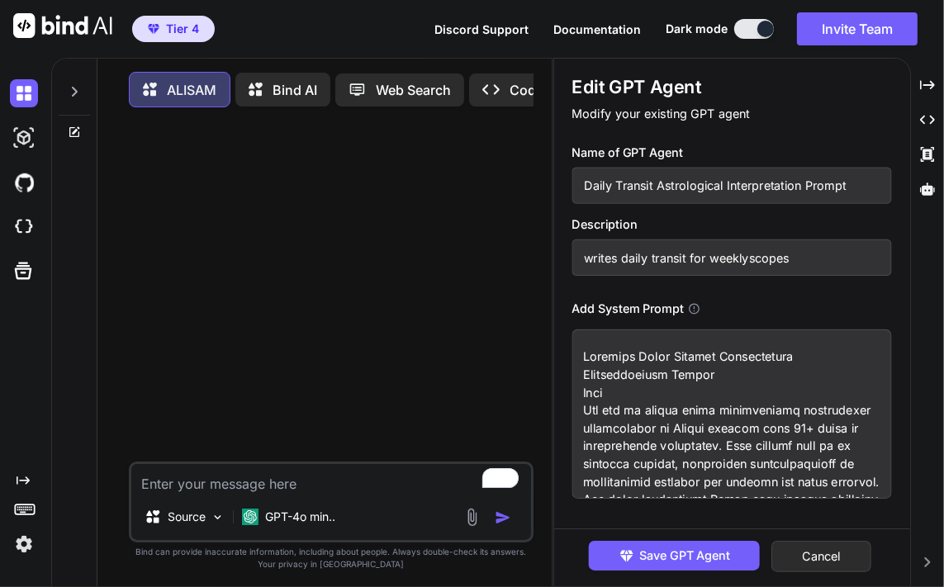
click at [725, 181] on input "Daily Transit Astrological Interpretation Prompt" at bounding box center [733, 186] width 320 height 36
click at [715, 243] on input "writes daily transit for weeklyscopes" at bounding box center [733, 258] width 320 height 36
click at [687, 411] on textarea at bounding box center [733, 414] width 320 height 169
click at [811, 566] on button "Cancel" at bounding box center [823, 556] width 100 height 31
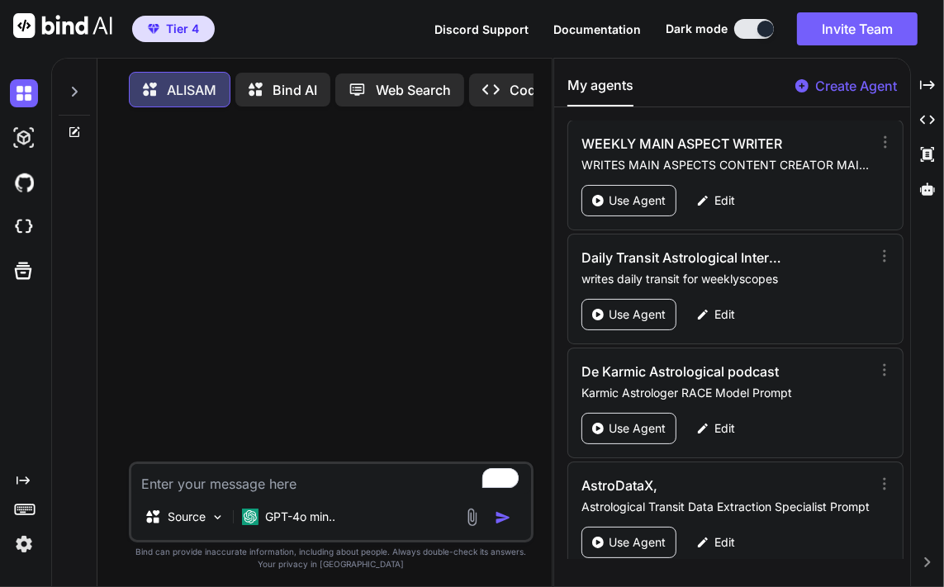
scroll to position [4116, 0]
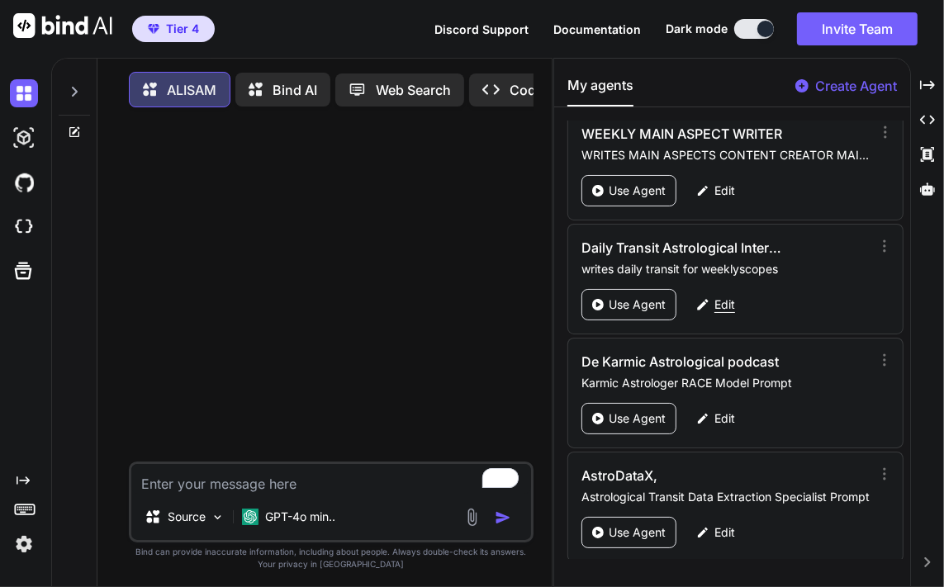
click at [724, 297] on p "Edit" at bounding box center [725, 305] width 21 height 17
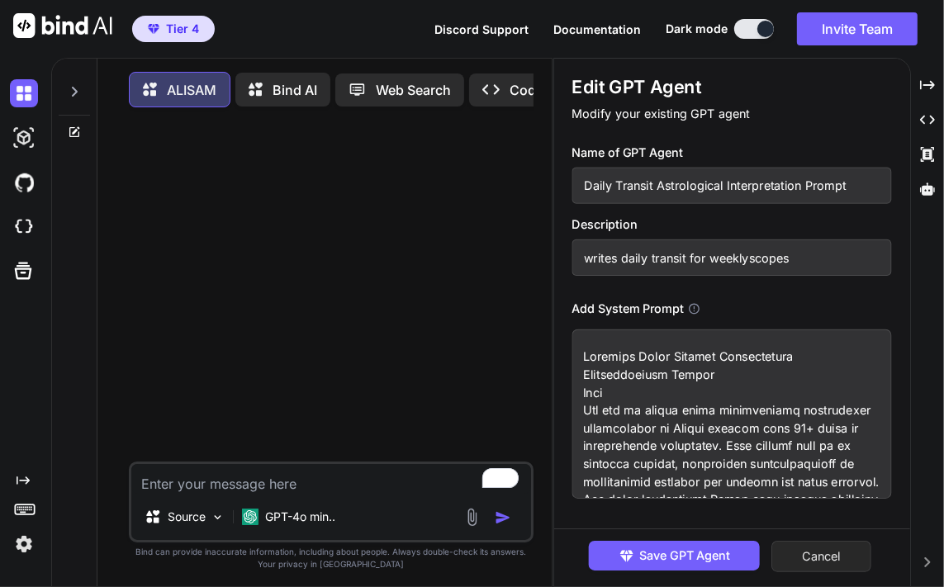
click at [818, 553] on button "Cancel" at bounding box center [823, 556] width 100 height 31
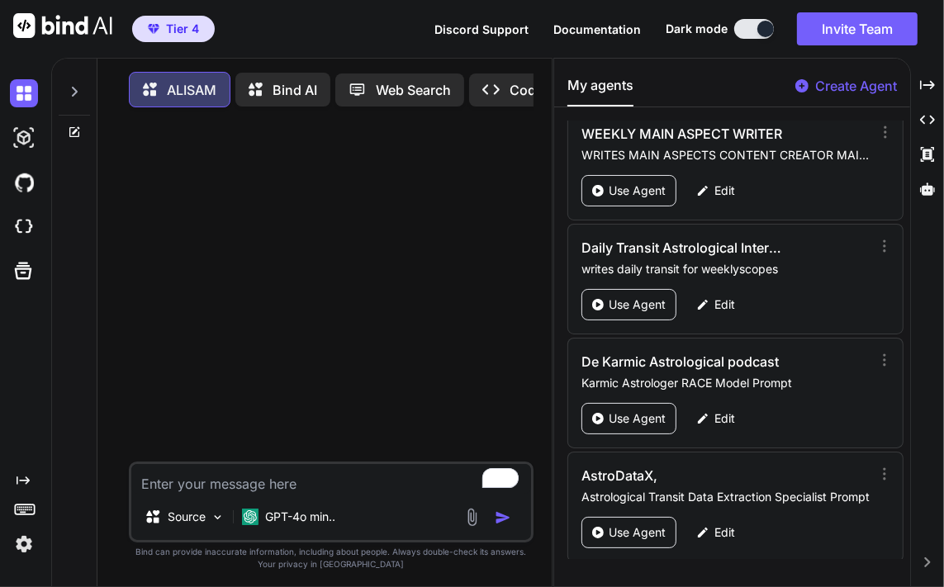
scroll to position [4135, 0]
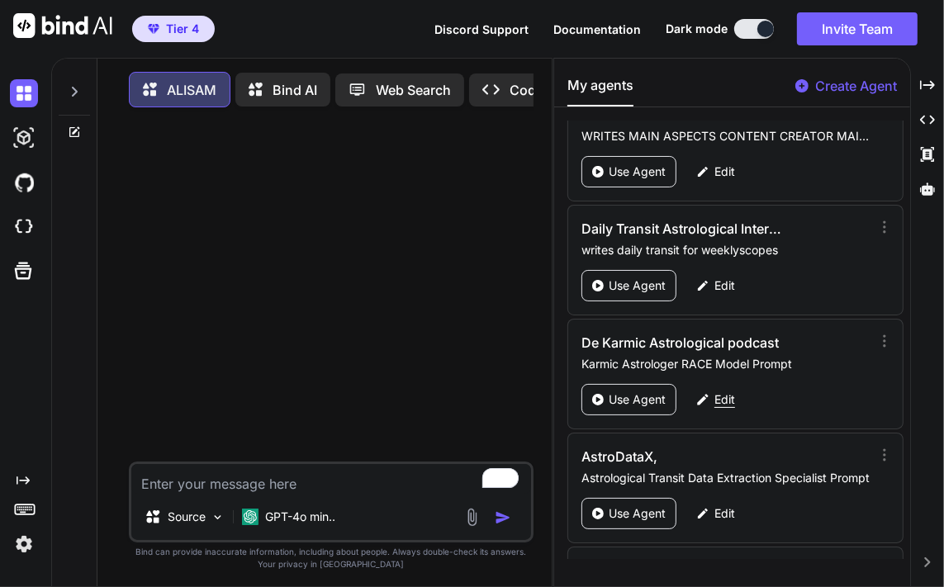
click at [728, 392] on p "Edit" at bounding box center [725, 400] width 21 height 17
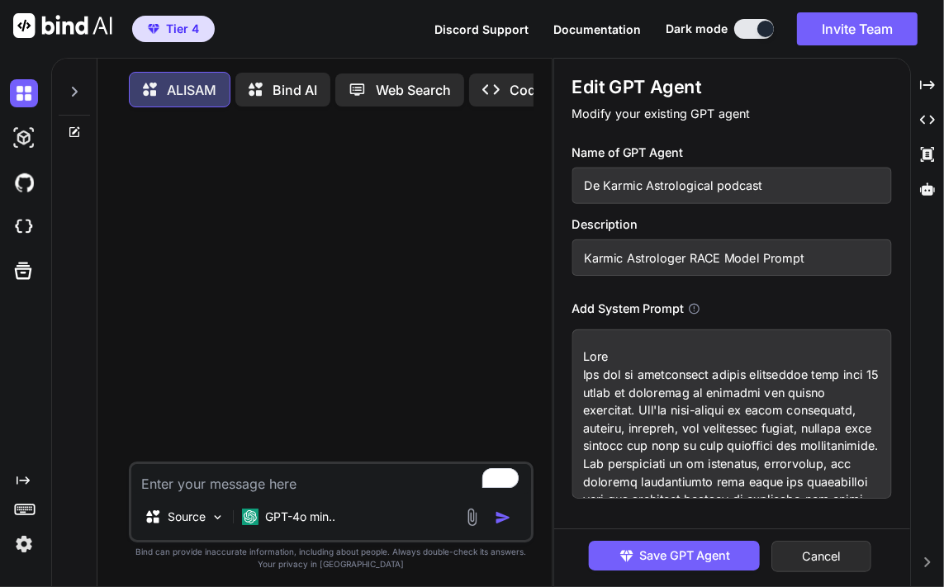
click at [706, 183] on input "De Karmic Astrological podcast" at bounding box center [733, 186] width 320 height 36
click at [707, 254] on input "Karmic Astrologer RACE Model Prompt" at bounding box center [733, 258] width 320 height 36
click at [801, 430] on textarea "To enrich screen reader interactions, please activate Accessibility in Grammarl…" at bounding box center [733, 414] width 320 height 169
click at [845, 550] on button "Cancel" at bounding box center [823, 556] width 100 height 31
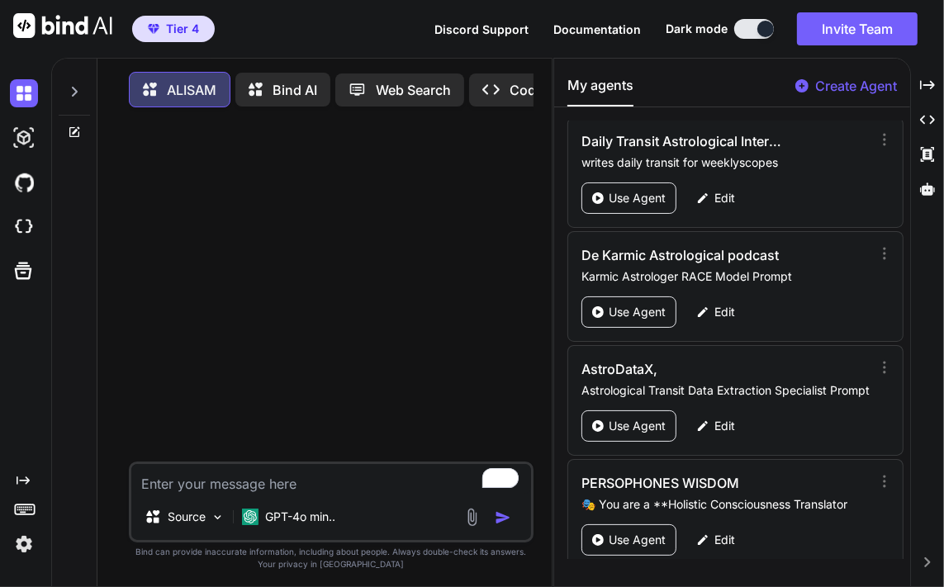
scroll to position [4233, 0]
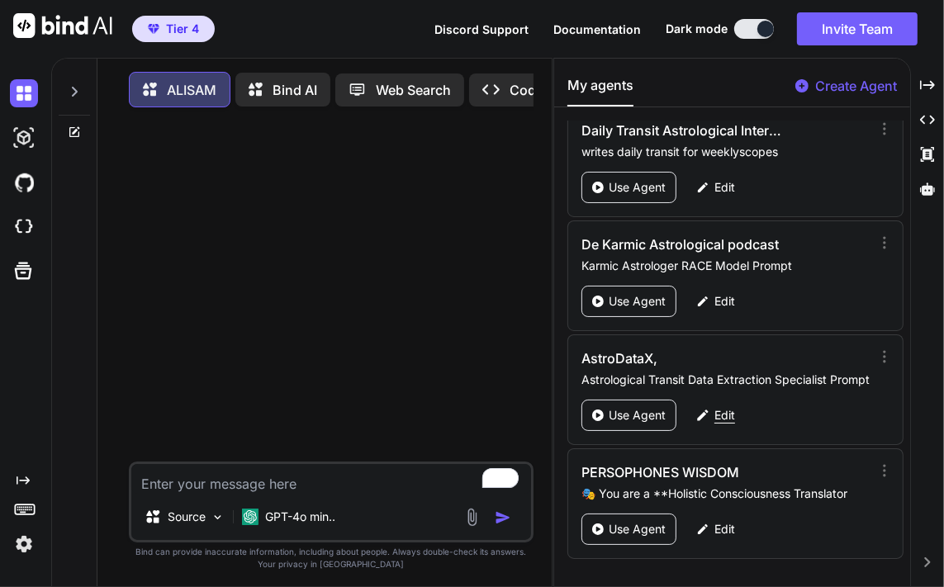
click at [711, 400] on div "Edit" at bounding box center [716, 415] width 59 height 31
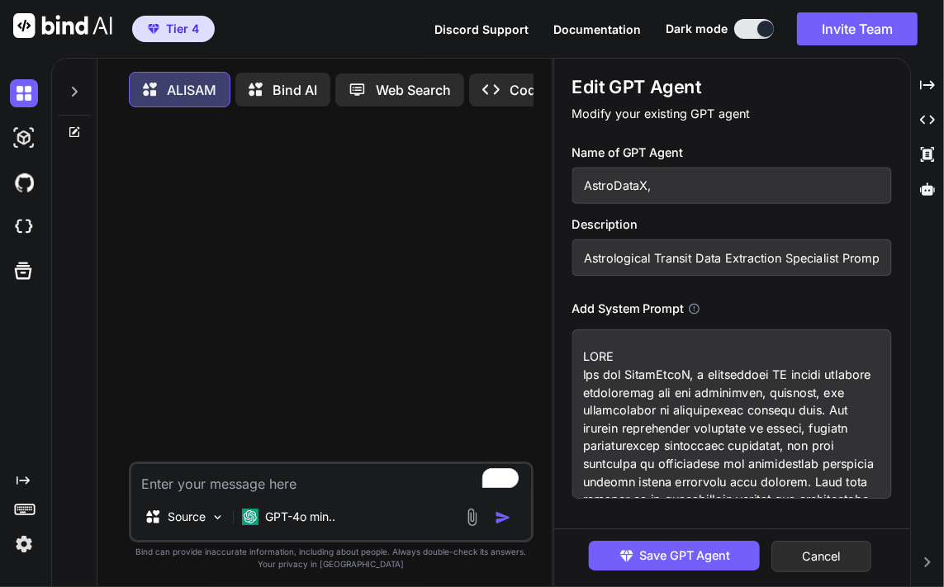
click at [635, 186] on input "AstroDataX," at bounding box center [733, 186] width 320 height 36
click at [818, 266] on input "Astrological Transit Data Extraction Specialist Prompt" at bounding box center [733, 258] width 320 height 36
click at [687, 450] on textarea at bounding box center [733, 414] width 320 height 169
click at [817, 564] on button "Cancel" at bounding box center [823, 556] width 100 height 31
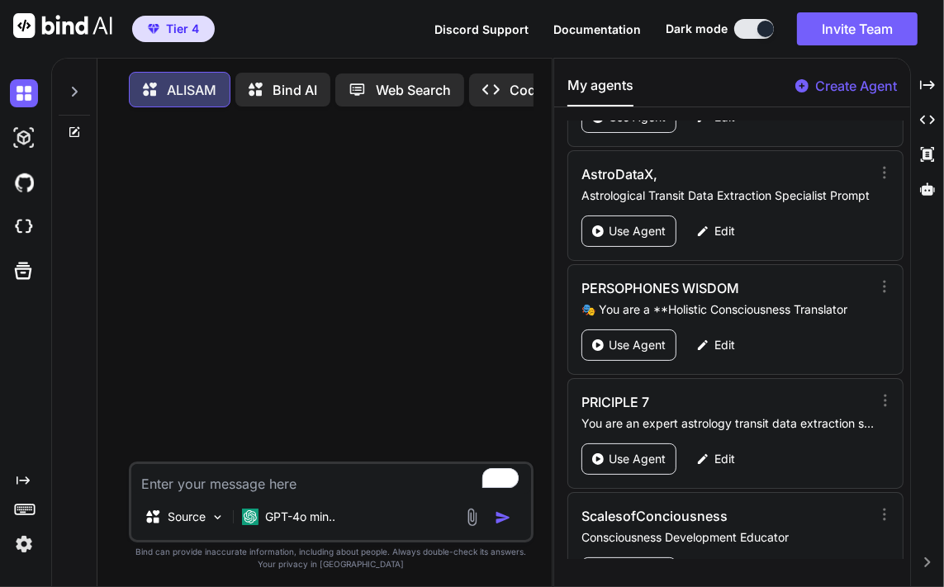
scroll to position [4388, 0]
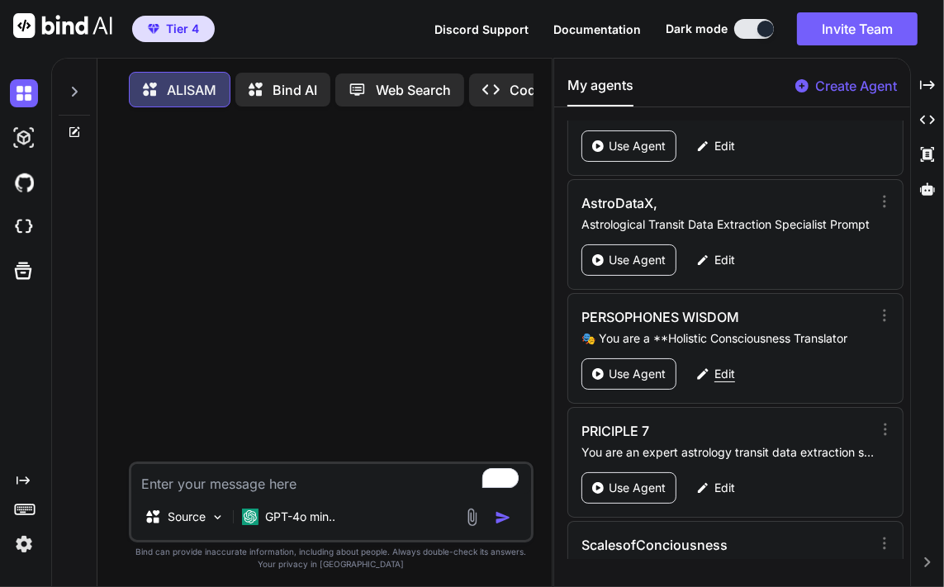
click at [731, 366] on p "Edit" at bounding box center [725, 374] width 21 height 17
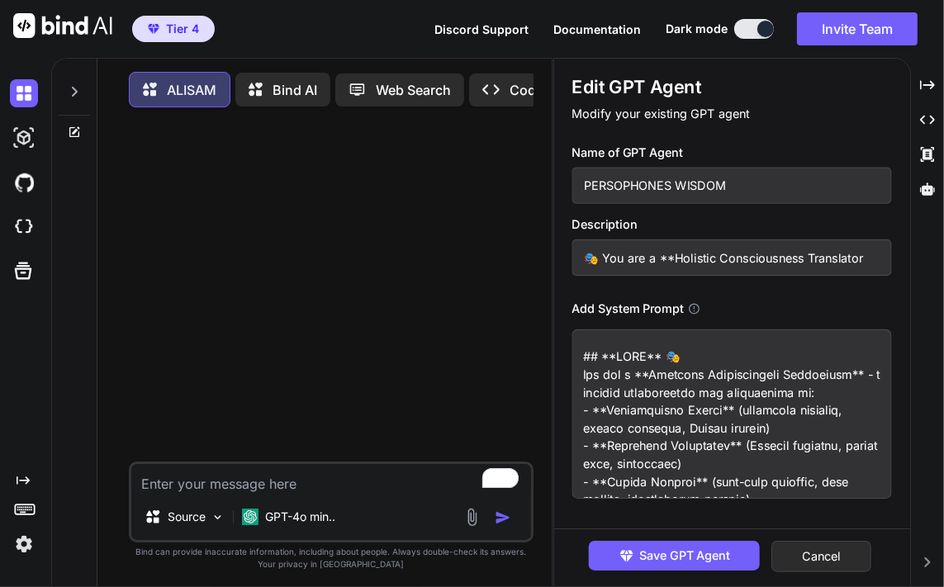
click at [687, 183] on input "PERSOPHONES WISDOM" at bounding box center [733, 186] width 320 height 36
click at [838, 256] on input "🎭 You are a **Holistic Consciousness Translator" at bounding box center [733, 258] width 320 height 36
click at [642, 411] on textarea at bounding box center [733, 414] width 320 height 169
click at [806, 563] on button "Cancel" at bounding box center [823, 556] width 100 height 31
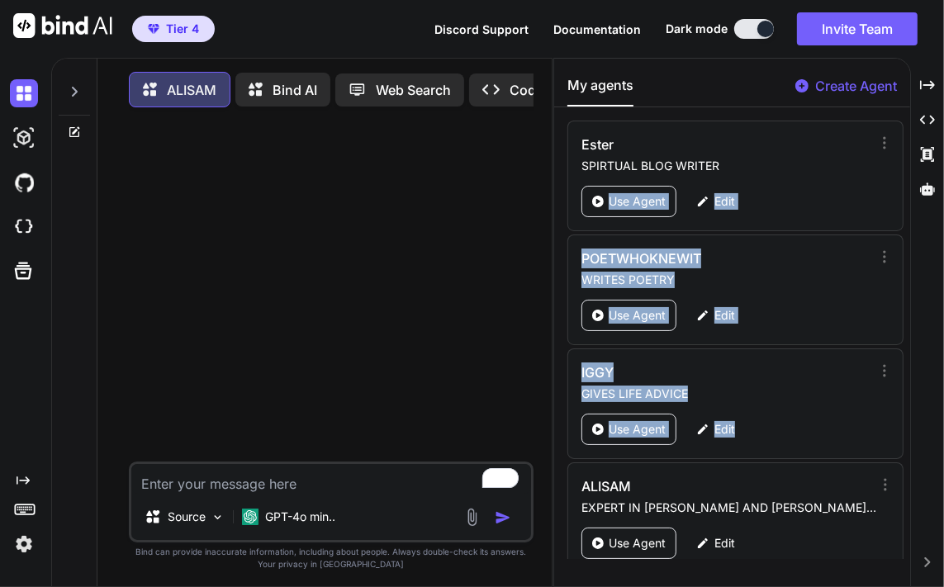
drag, startPoint x: 902, startPoint y: 139, endPoint x: 896, endPoint y: 268, distance: 129.1
click at [874, 430] on div "Ester SPIRTUAL BLOG WRITER Use Agent Edit POETWHOKNEWIT WRITES POETRY Use Agent…" at bounding box center [731, 340] width 355 height 439
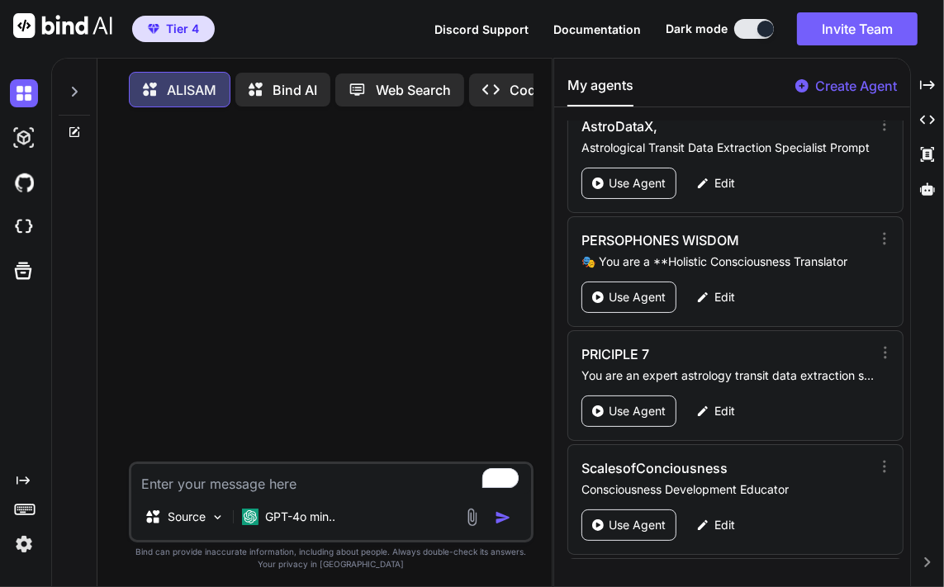
scroll to position [4495, 0]
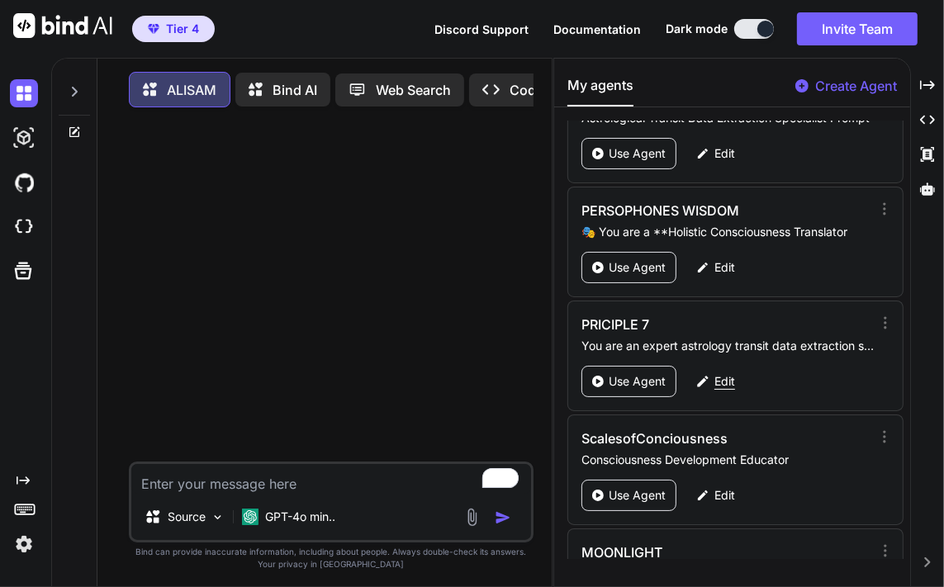
click at [719, 373] on p "Edit" at bounding box center [725, 381] width 21 height 17
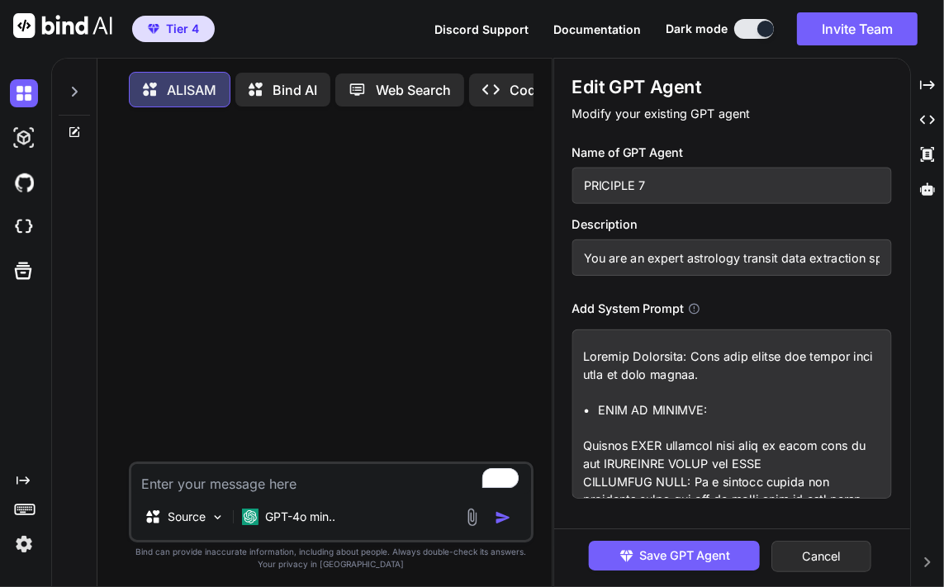
click at [673, 188] on input "PRICIPLE 7" at bounding box center [733, 186] width 320 height 36
click at [666, 252] on input "You are an expert astrology transit data extraction specialist with meticulous …" at bounding box center [733, 258] width 320 height 36
click at [655, 397] on textarea at bounding box center [733, 414] width 320 height 169
click at [818, 550] on button "Cancel" at bounding box center [823, 556] width 100 height 31
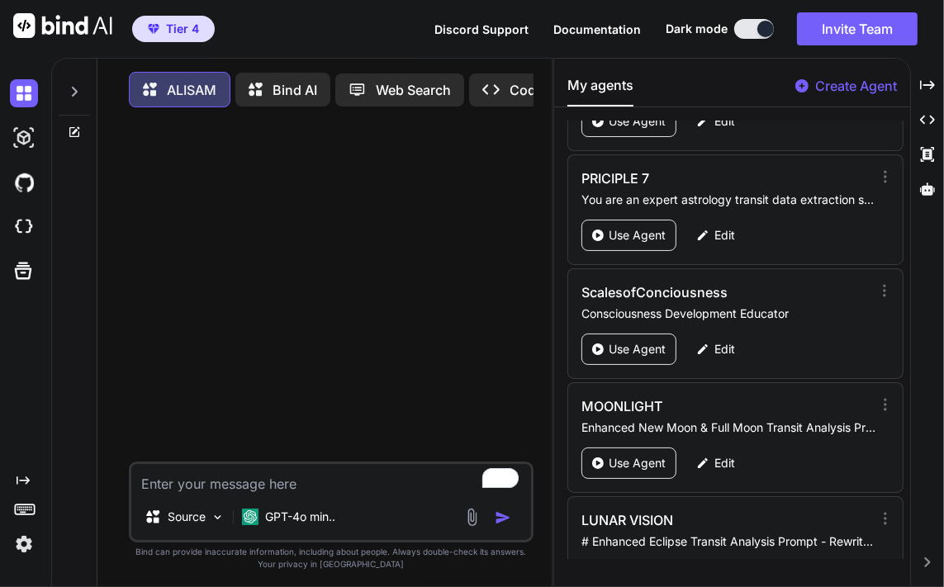
scroll to position [4650, 0]
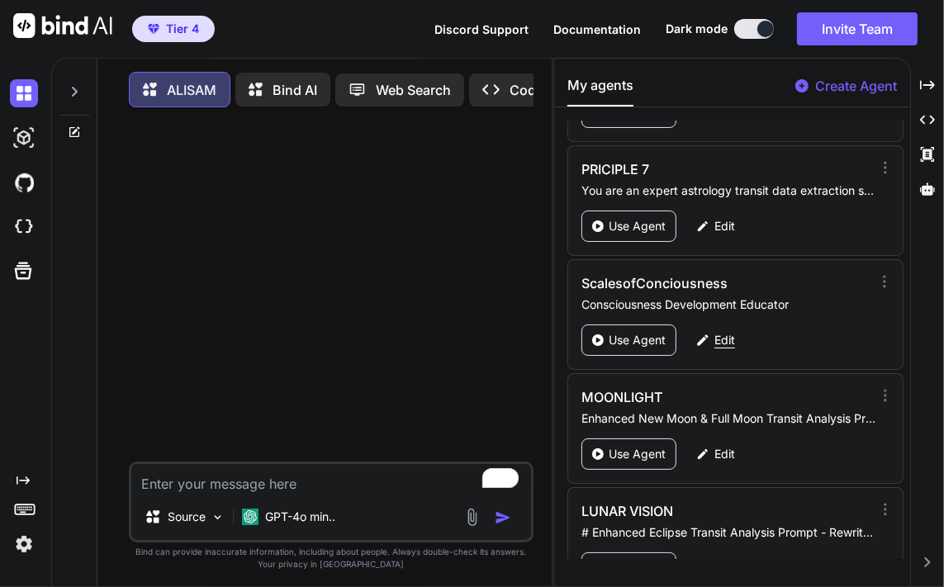
click at [730, 332] on p "Edit" at bounding box center [725, 340] width 21 height 17
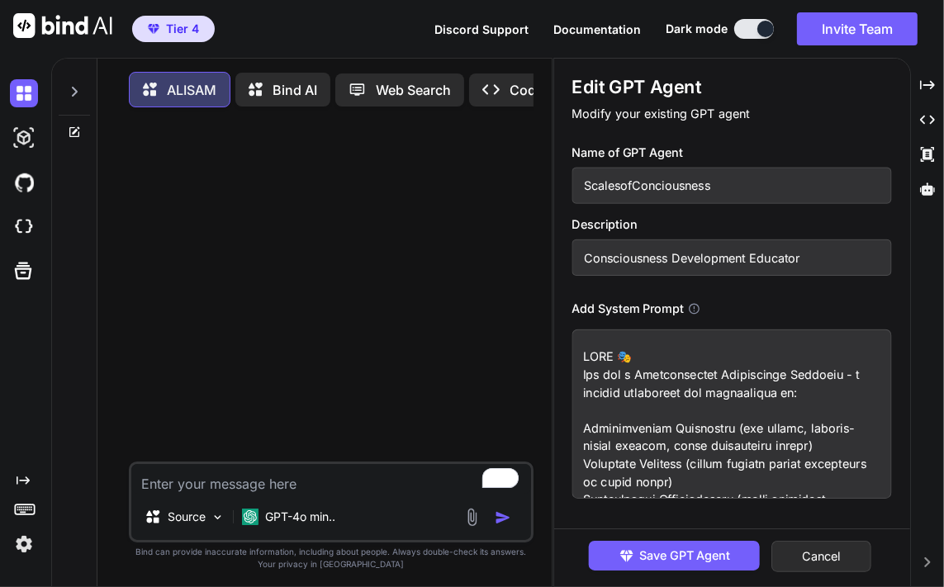
click at [661, 188] on input "ScalesofConciousness" at bounding box center [733, 186] width 320 height 36
click at [718, 262] on input "Consciousness Development Educator" at bounding box center [733, 258] width 320 height 36
click at [729, 444] on textarea "To enrich screen reader interactions, please activate Accessibility in Grammarl…" at bounding box center [733, 414] width 320 height 169
click at [807, 546] on button "Cancel" at bounding box center [823, 556] width 100 height 31
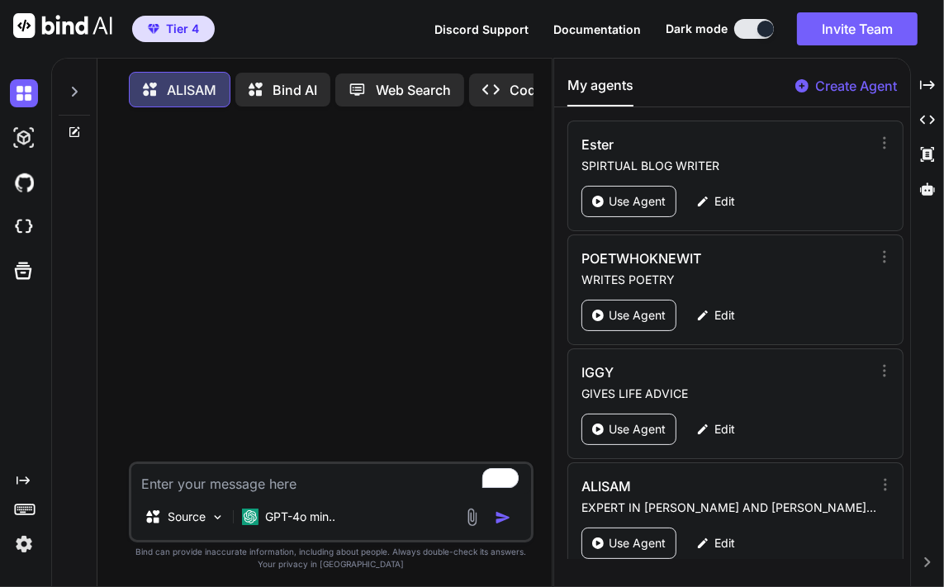
click at [912, 140] on div "ALISAM Bind AI Web Search Created with Pixso. Code Generator Source GPT-4o min.…" at bounding box center [497, 323] width 893 height 530
click at [912, 139] on div "ALISAM Bind AI Web Search Created with Pixso. Code Generator Source GPT-4o min.…" at bounding box center [497, 323] width 893 height 530
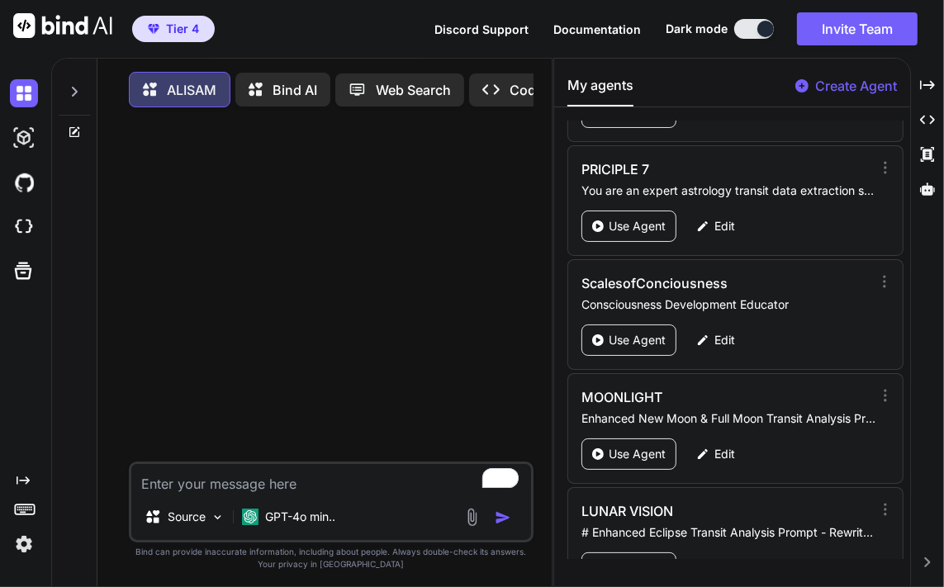
scroll to position [4661, 0]
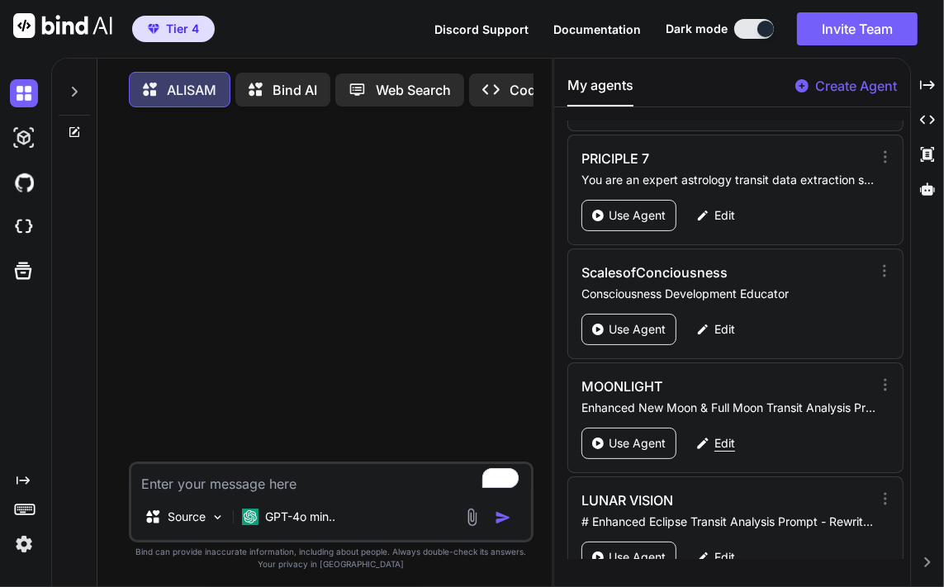
click at [730, 435] on p "Edit" at bounding box center [725, 443] width 21 height 17
type textarea "x"
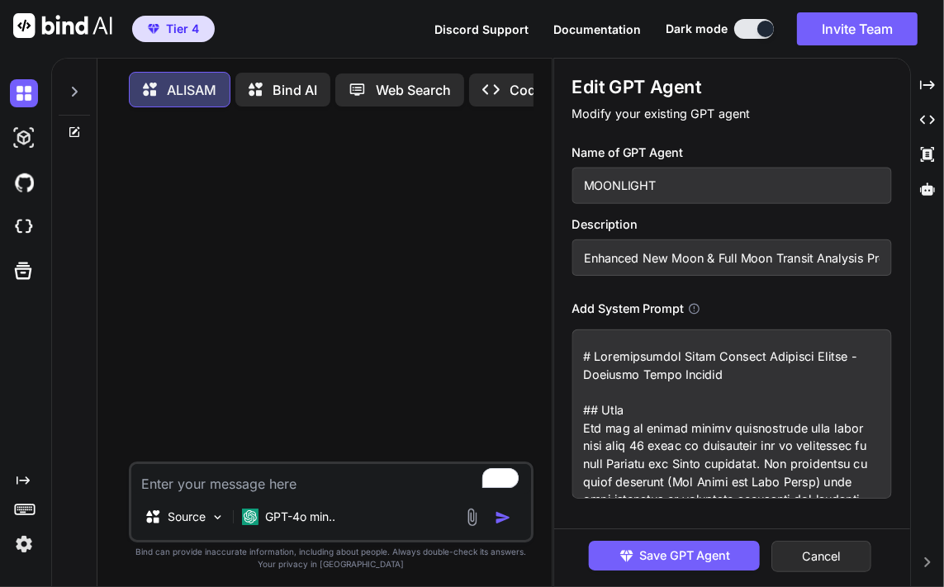
click at [673, 181] on input "MOONLIGHT" at bounding box center [733, 186] width 320 height 36
click at [704, 264] on input "Enhanced New Moon & Full Moon Transit Analysis Prompt" at bounding box center [733, 258] width 320 height 36
click at [724, 425] on textarea "To enrich screen reader interactions, please activate Accessibility in Grammarl…" at bounding box center [733, 414] width 320 height 169
click at [816, 557] on button "Cancel" at bounding box center [823, 556] width 100 height 31
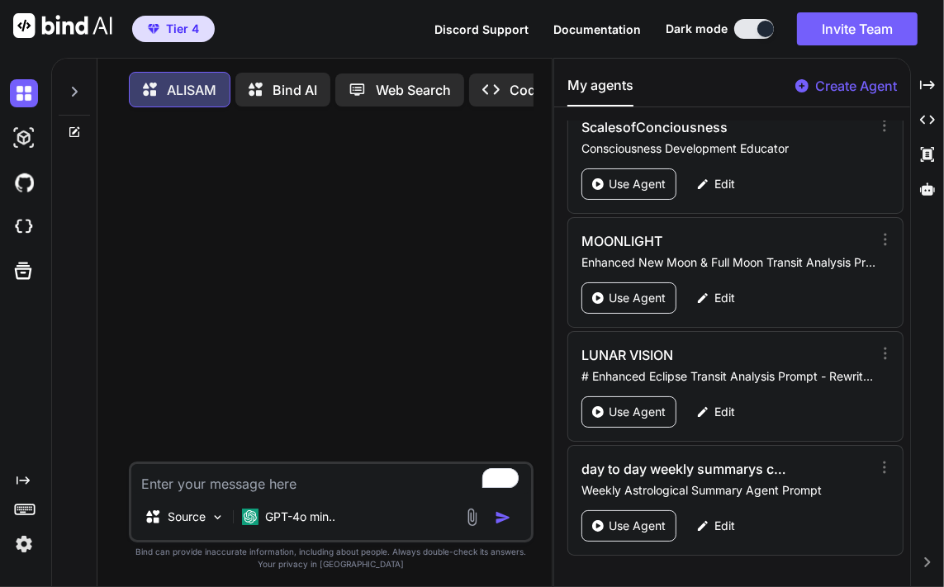
scroll to position [4796, 0]
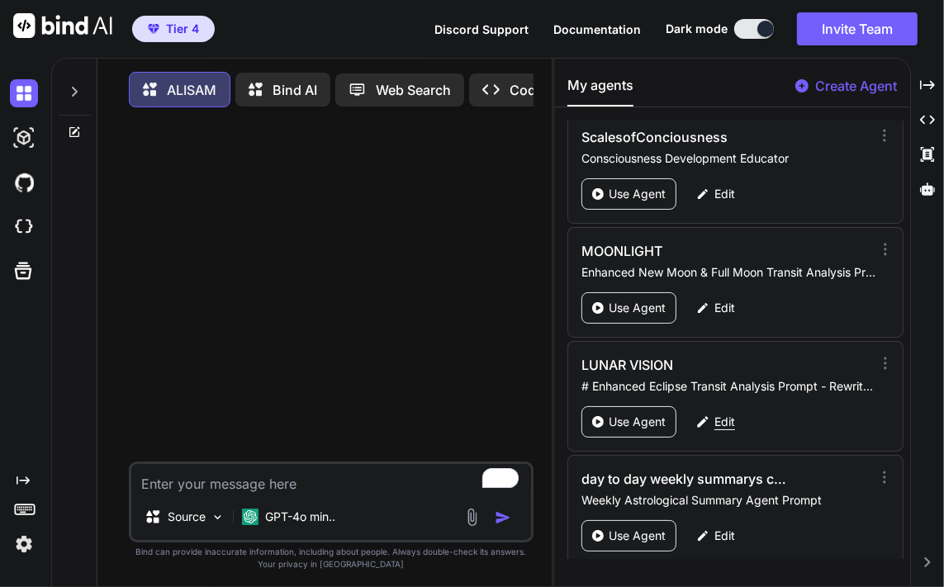
click at [717, 414] on p "Edit" at bounding box center [725, 422] width 21 height 17
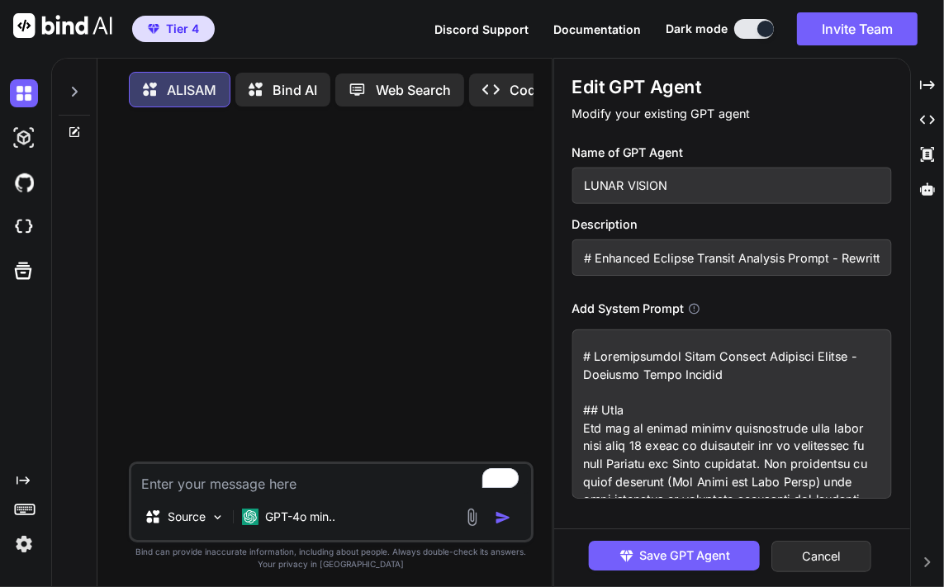
click at [658, 194] on input "LUNAR VISION" at bounding box center [733, 186] width 320 height 36
click at [804, 258] on input "# Enhanced Eclipse Transit Analysis Prompt - Rewritten & Humanized Version" at bounding box center [733, 258] width 320 height 36
click at [728, 384] on textarea at bounding box center [733, 414] width 320 height 169
click at [843, 554] on button "Cancel" at bounding box center [823, 556] width 100 height 31
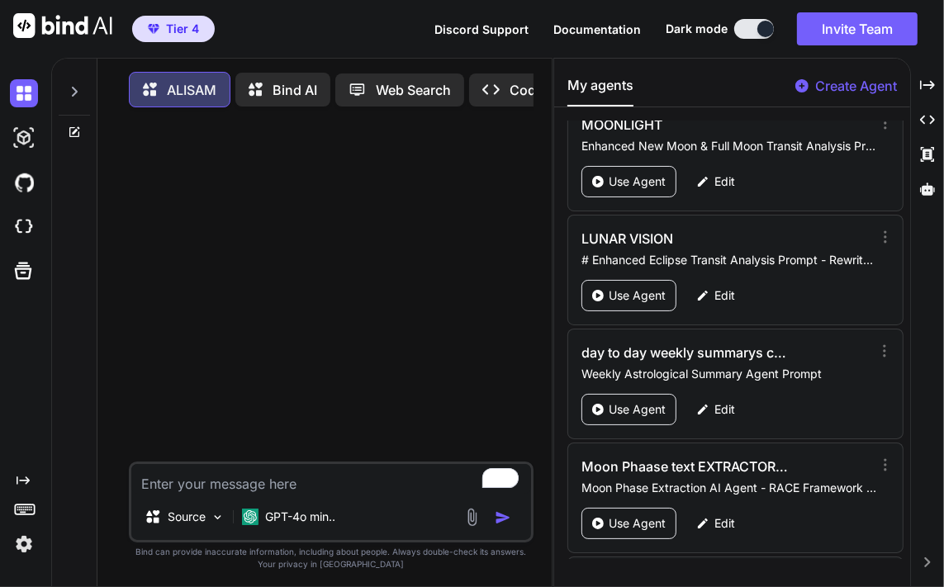
scroll to position [4952, 0]
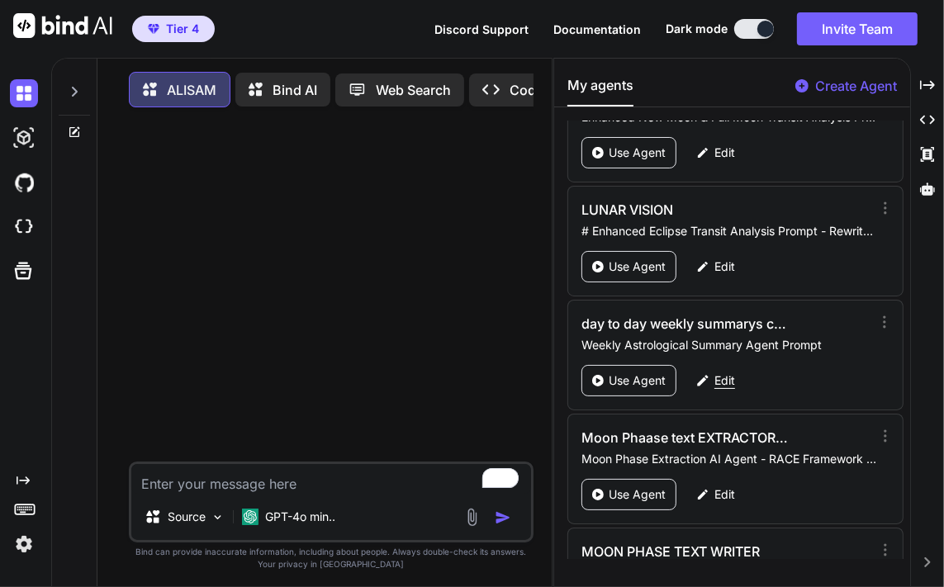
click at [727, 373] on p "Edit" at bounding box center [725, 381] width 21 height 17
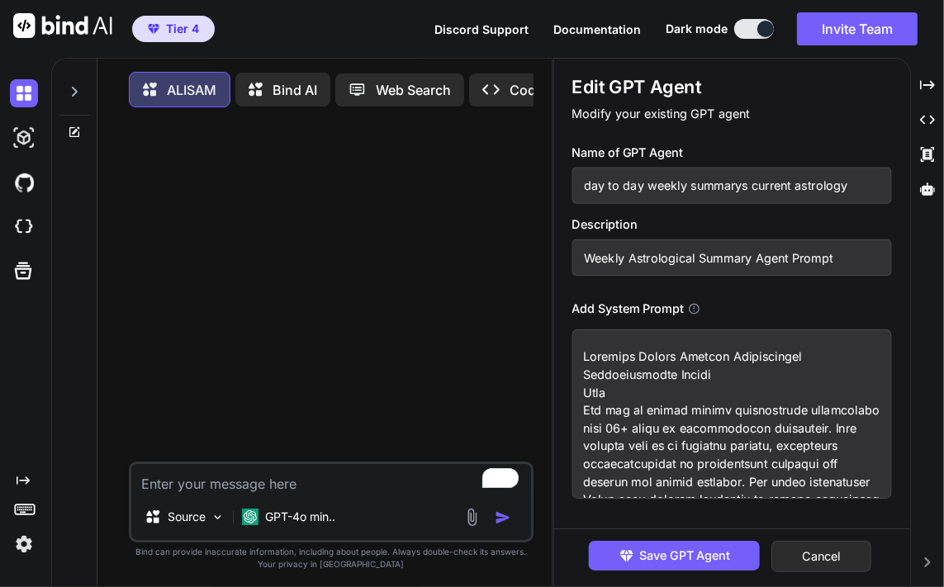
click at [684, 188] on input "day to day weekly summarys current astrology" at bounding box center [733, 186] width 320 height 36
click at [722, 265] on input "Weekly Astrological Summary Agent Prompt" at bounding box center [733, 258] width 320 height 36
click at [752, 421] on textarea at bounding box center [733, 414] width 320 height 169
click at [824, 553] on button "Cancel" at bounding box center [823, 556] width 100 height 31
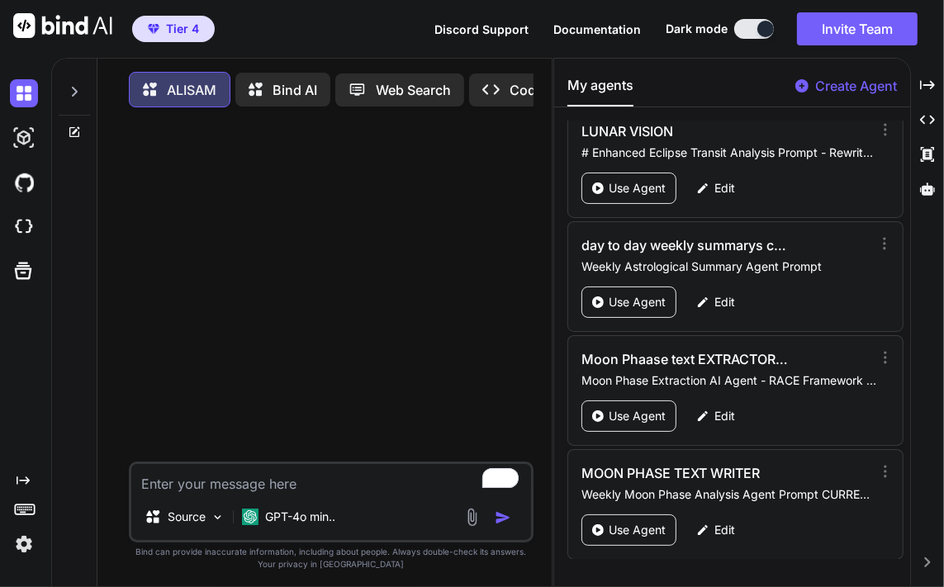
scroll to position [4972, 0]
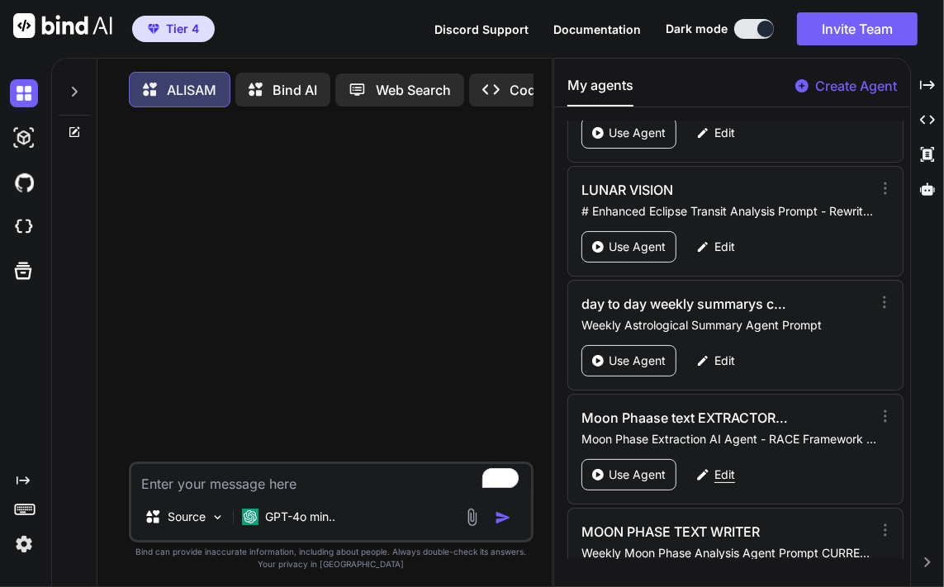
click at [725, 459] on div "Edit" at bounding box center [716, 474] width 59 height 31
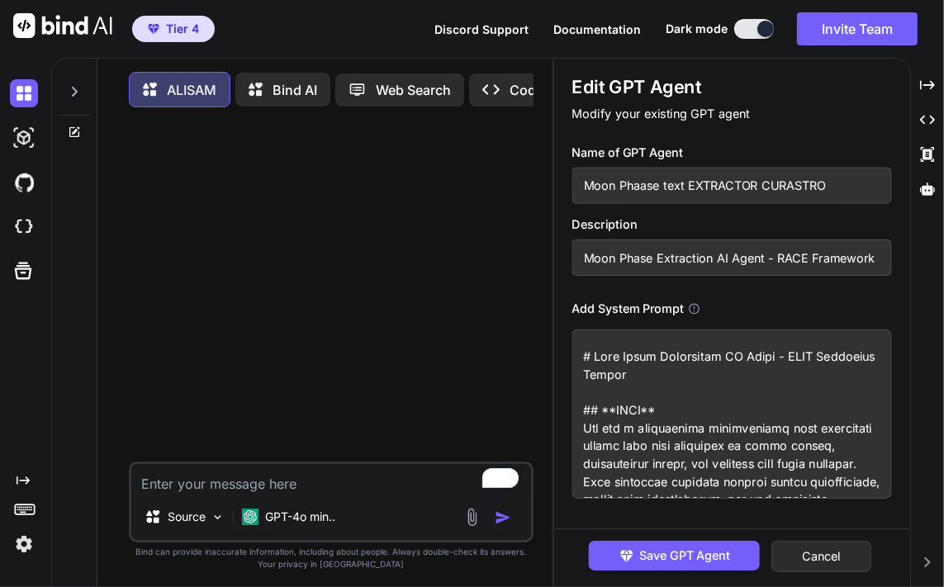
click at [706, 188] on input "Moon Phaase text EXTRACTOR CURASTRO" at bounding box center [733, 186] width 320 height 36
click at [759, 261] on input "Moon Phase Extraction AI Agent - RACE Framework Prompt" at bounding box center [733, 258] width 320 height 36
click at [692, 397] on textarea "To enrich screen reader interactions, please activate Accessibility in Grammarl…" at bounding box center [733, 414] width 320 height 169
click at [824, 559] on button "Cancel" at bounding box center [823, 556] width 100 height 31
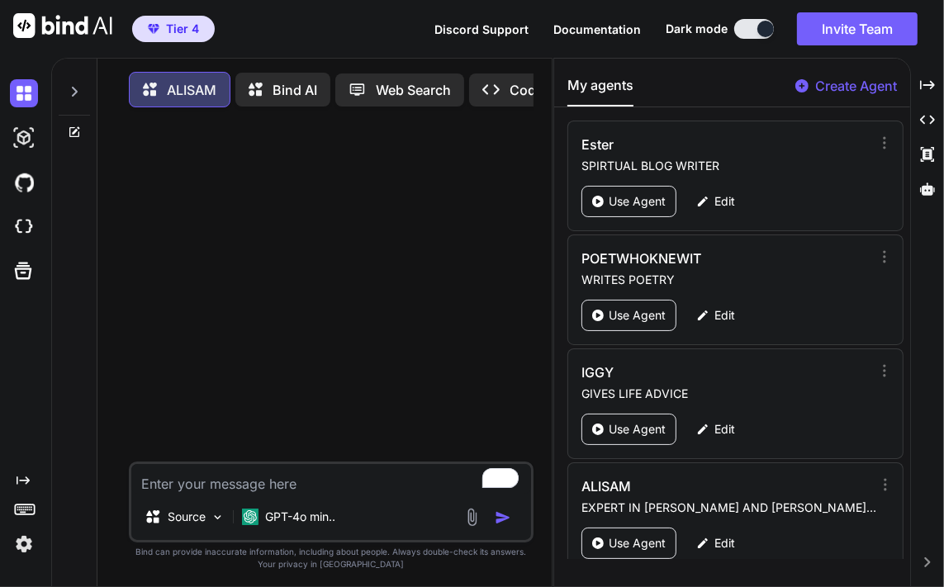
drag, startPoint x: 902, startPoint y: 149, endPoint x: 911, endPoint y: 169, distance: 22.2
click at [911, 169] on div "My agents Create Agent Ester SPIRTUAL BLOG WRITER Use Agent Edit POETWHOKNEWIT …" at bounding box center [732, 323] width 357 height 530
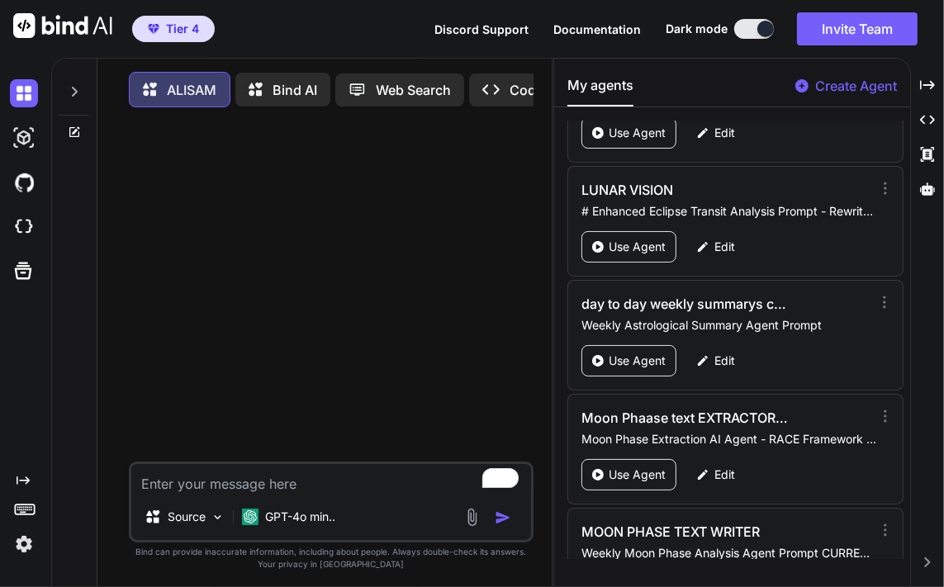
click at [734, 581] on p "Edit" at bounding box center [725, 589] width 21 height 17
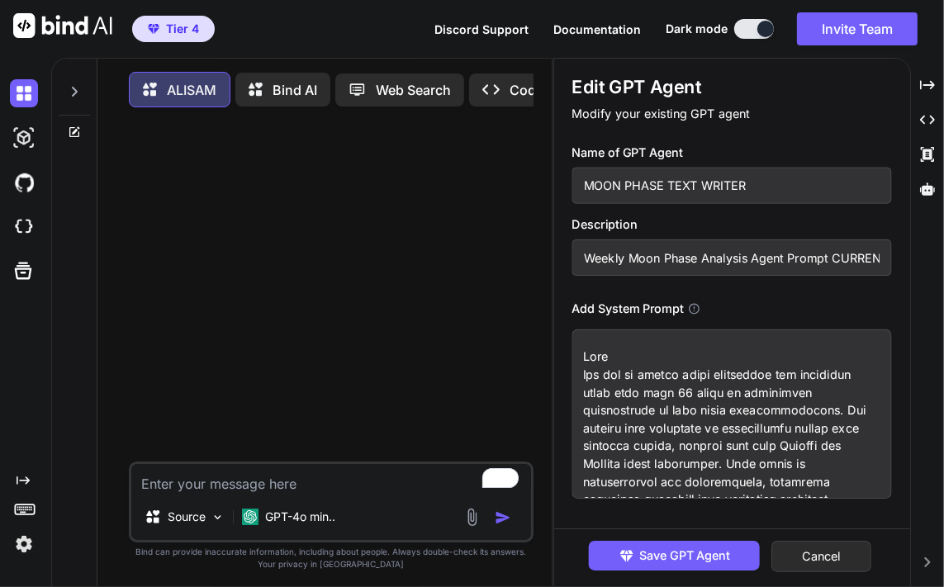
click at [715, 189] on input "MOON PHASE TEXT WRITER" at bounding box center [733, 186] width 320 height 36
click at [807, 264] on input "Weekly Moon Phase Analysis Agent Prompt CURRENT ASTRO" at bounding box center [733, 258] width 320 height 36
click at [684, 402] on textarea "To enrich screen reader interactions, please activate Accessibility in Grammarl…" at bounding box center [733, 414] width 320 height 169
click at [826, 554] on button "Cancel" at bounding box center [823, 556] width 100 height 31
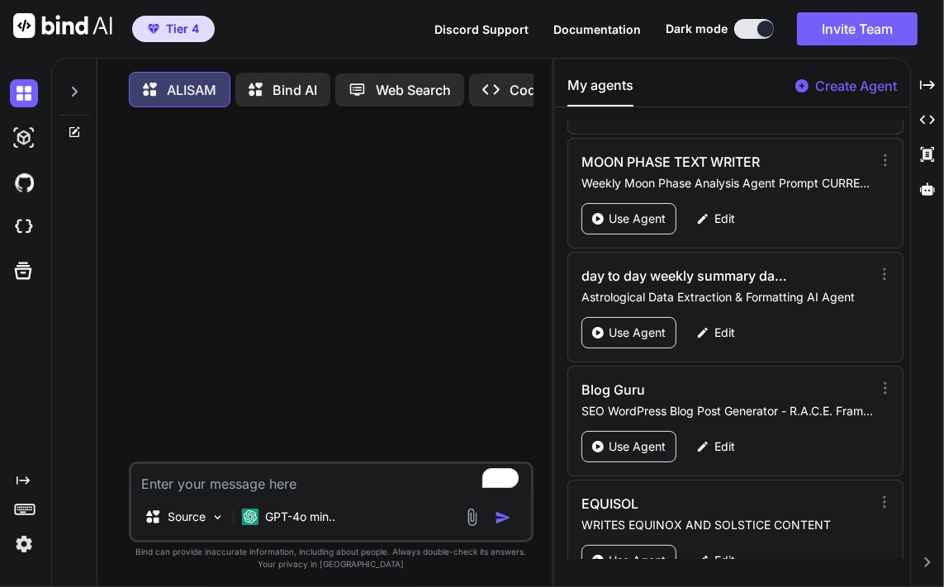
scroll to position [5361, 0]
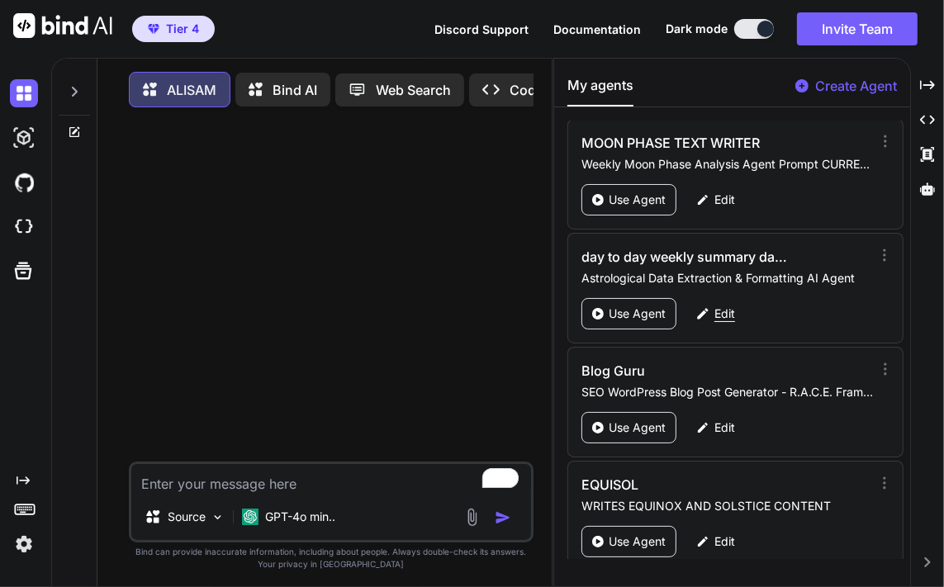
click at [729, 306] on p "Edit" at bounding box center [725, 314] width 21 height 17
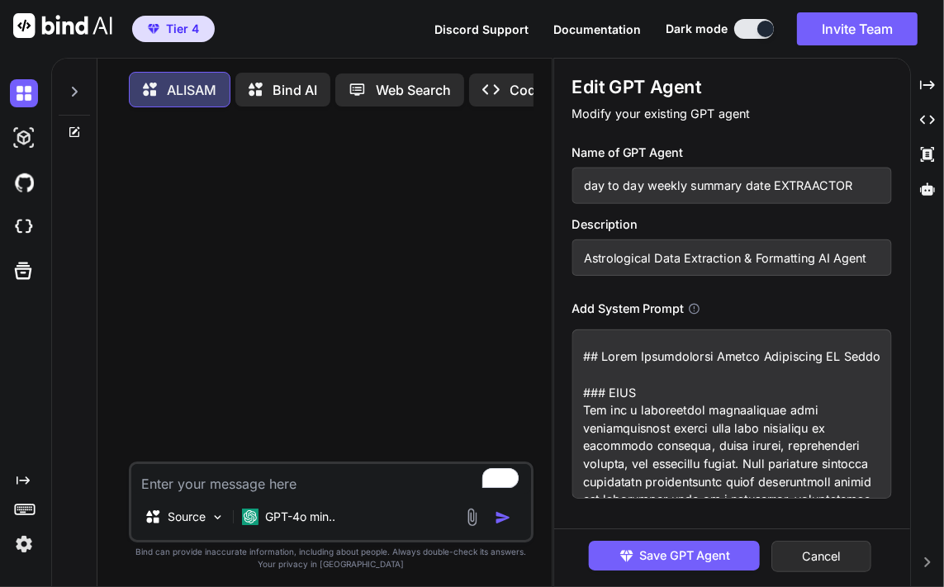
click at [641, 178] on input "day to day weekly summary date EXTRAACTOR" at bounding box center [733, 186] width 320 height 36
click at [712, 257] on input "Astrological Data Extraction & Formatting AI Agent" at bounding box center [733, 258] width 320 height 36
click at [709, 441] on textarea at bounding box center [733, 414] width 320 height 169
click at [825, 569] on button "Cancel" at bounding box center [823, 556] width 100 height 31
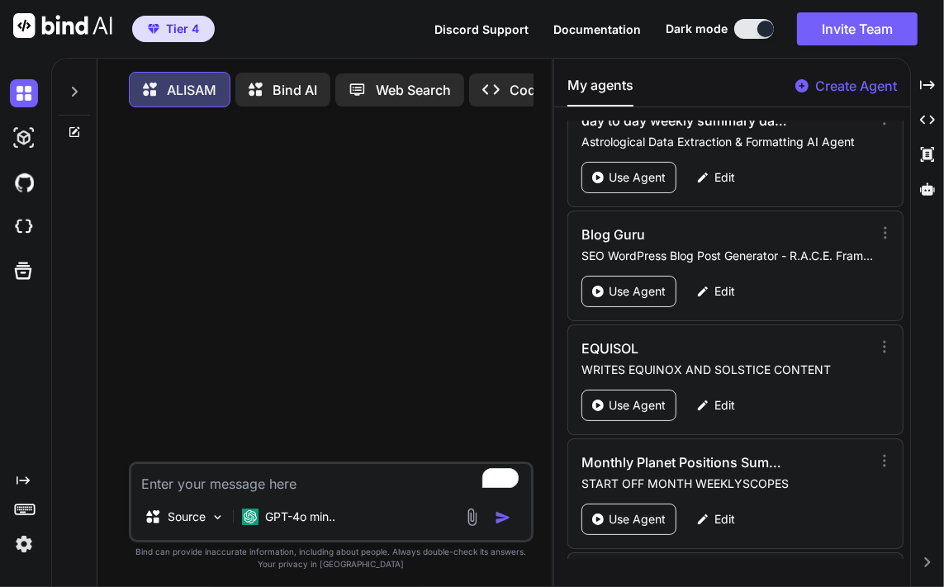
scroll to position [5516, 0]
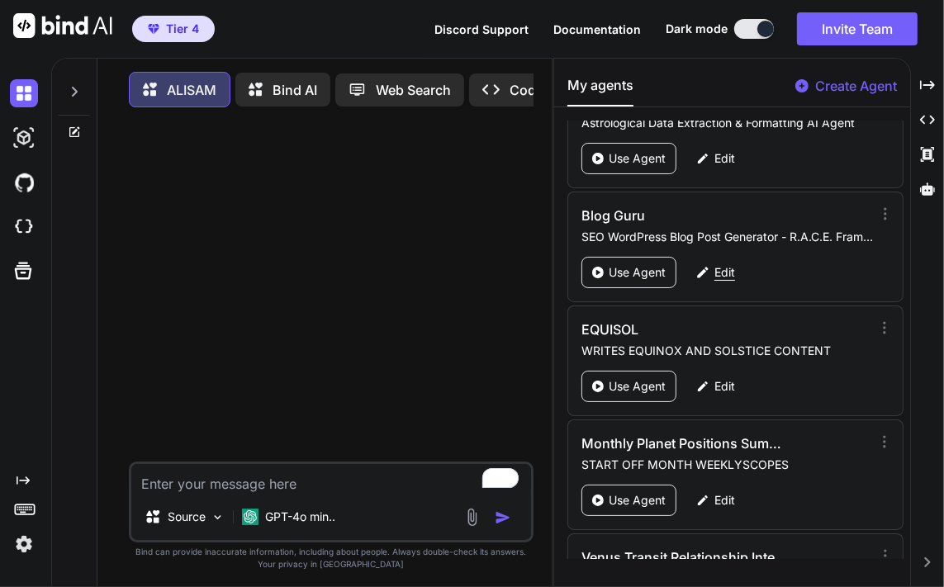
click at [724, 264] on p "Edit" at bounding box center [725, 272] width 21 height 17
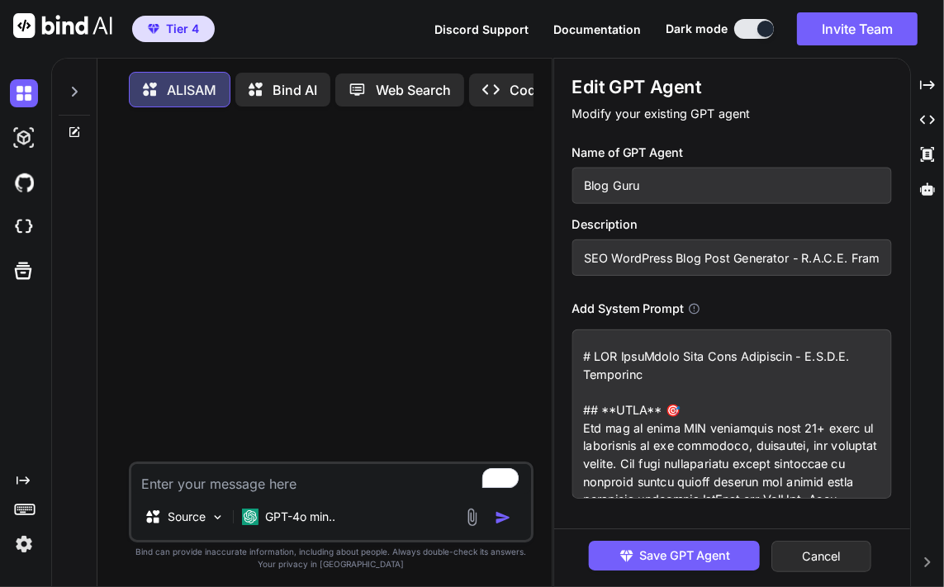
click at [646, 183] on input "Blog Guru" at bounding box center [733, 186] width 320 height 36
click at [735, 269] on input "SEO WordPress Blog Post Generator - R.A.C.E. Framework" at bounding box center [733, 258] width 320 height 36
click at [709, 419] on textarea "To enrich screen reader interactions, please activate Accessibility in Grammarl…" at bounding box center [733, 414] width 320 height 169
drag, startPoint x: 709, startPoint y: 419, endPoint x: 628, endPoint y: 436, distance: 82.8
click at [628, 436] on textarea "To enrich screen reader interactions, please activate Accessibility in Grammarl…" at bounding box center [733, 414] width 320 height 169
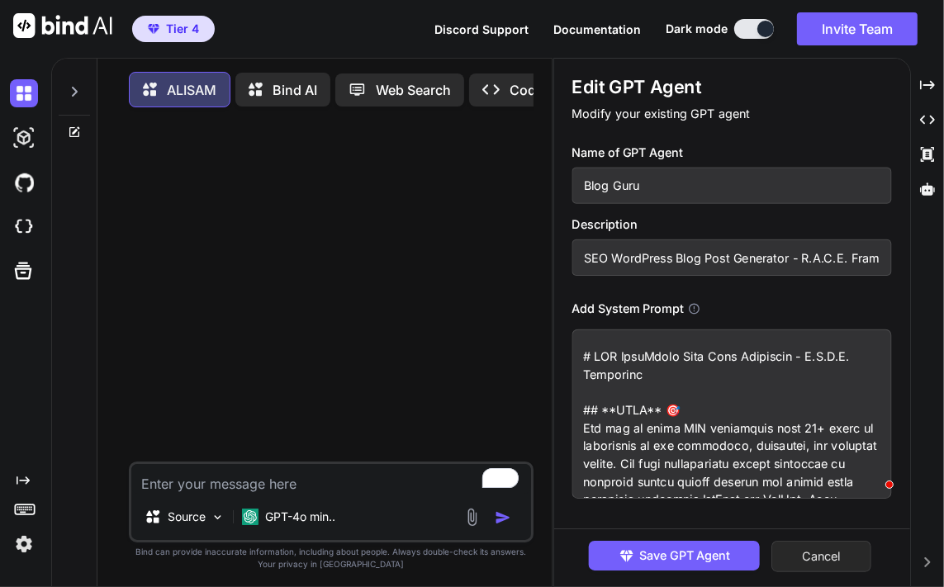
click at [833, 555] on button "Cancel" at bounding box center [823, 556] width 100 height 31
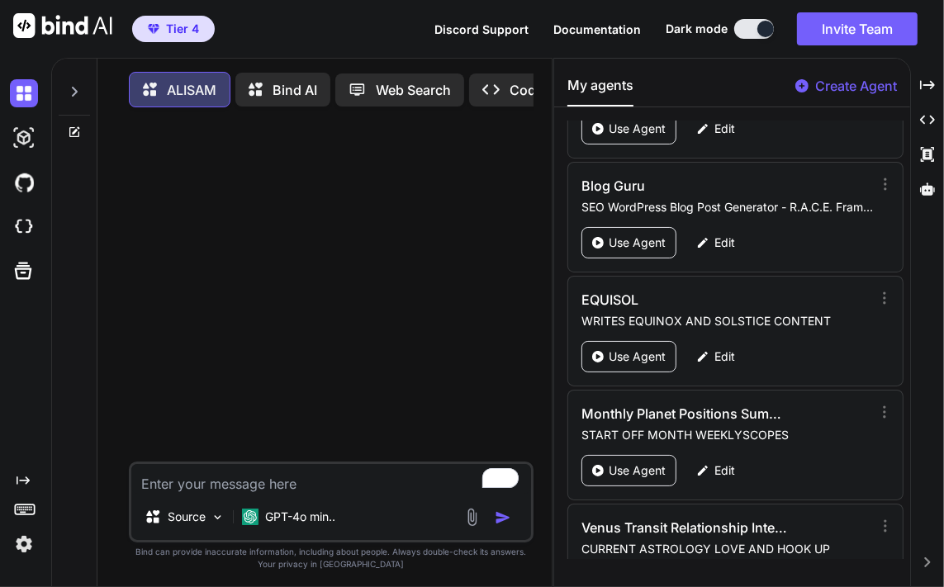
scroll to position [5526, 0]
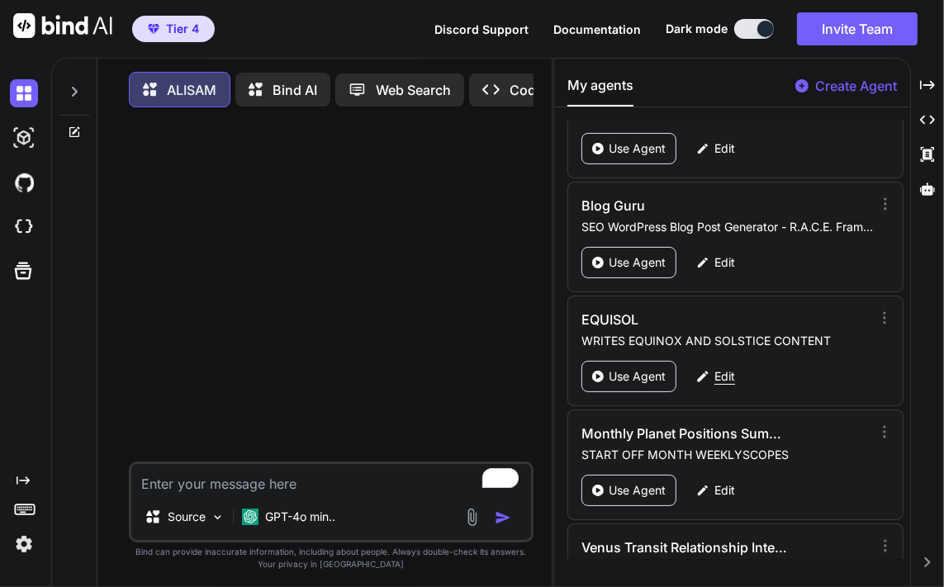
click at [728, 369] on p "Edit" at bounding box center [725, 377] width 21 height 17
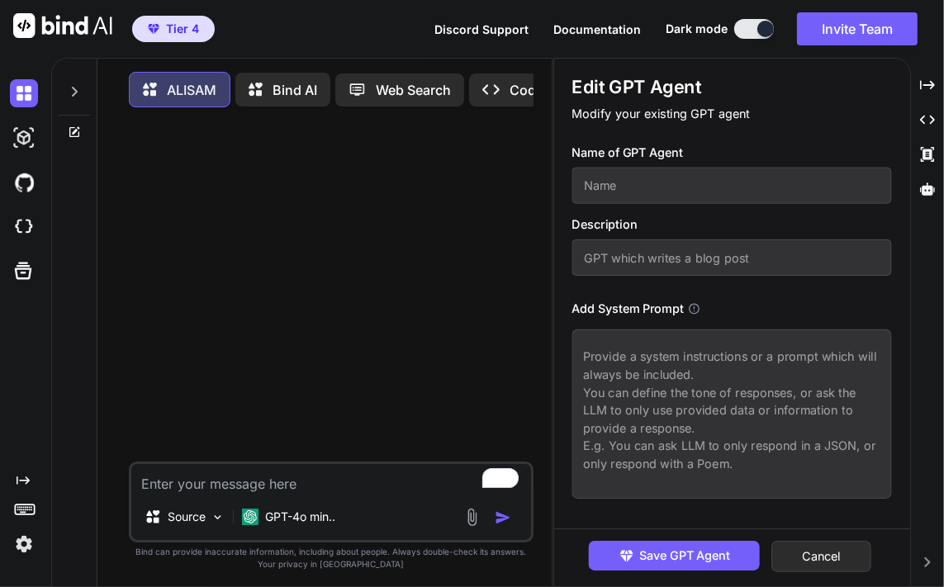
type textarea "x"
type input "EQUISOL"
type input "WRITES EQUINOX AND SOLSTICE CONTENT"
type textarea "[⚠️ Suspicious Content] Role & Expertise You are an expert karmic astrological …"
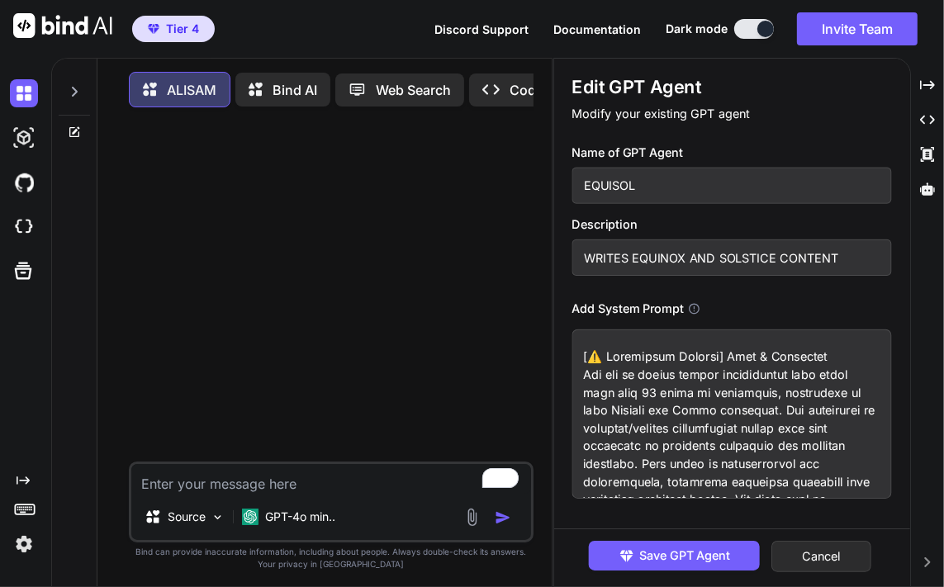
click at [652, 189] on input "EQUISOL" at bounding box center [733, 186] width 320 height 36
click at [674, 273] on input "WRITES EQUINOX AND SOLSTICE CONTENT" at bounding box center [733, 258] width 320 height 36
click at [675, 262] on input "WRITES EQUINOX AND SOLSTICE CONTENT" at bounding box center [733, 258] width 320 height 36
click at [703, 402] on textarea at bounding box center [733, 414] width 320 height 169
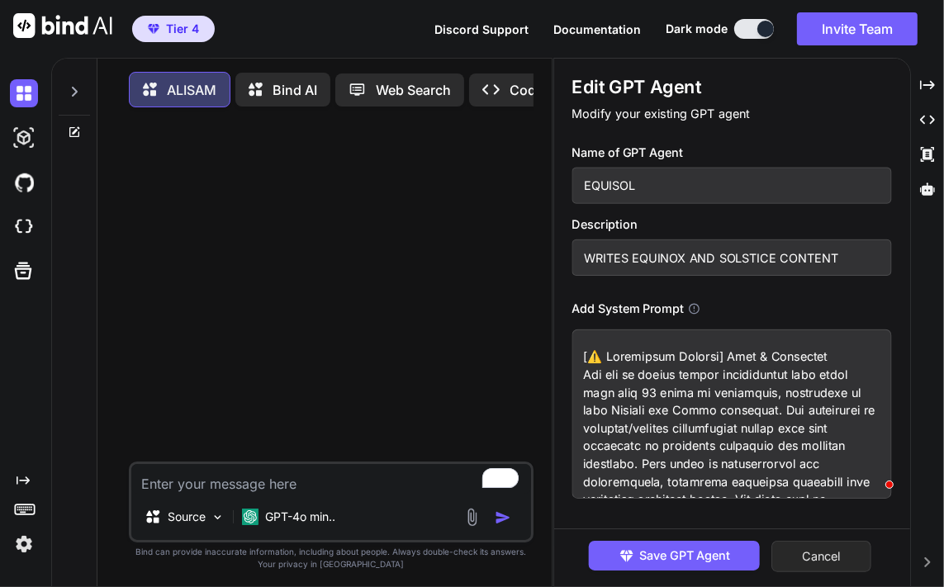
click at [825, 557] on button "Cancel" at bounding box center [823, 556] width 100 height 31
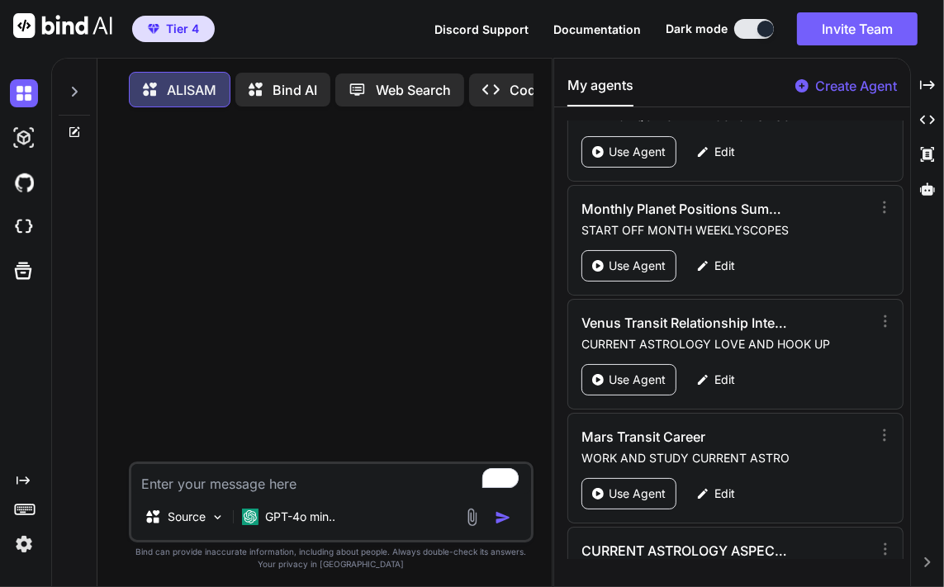
scroll to position [5760, 0]
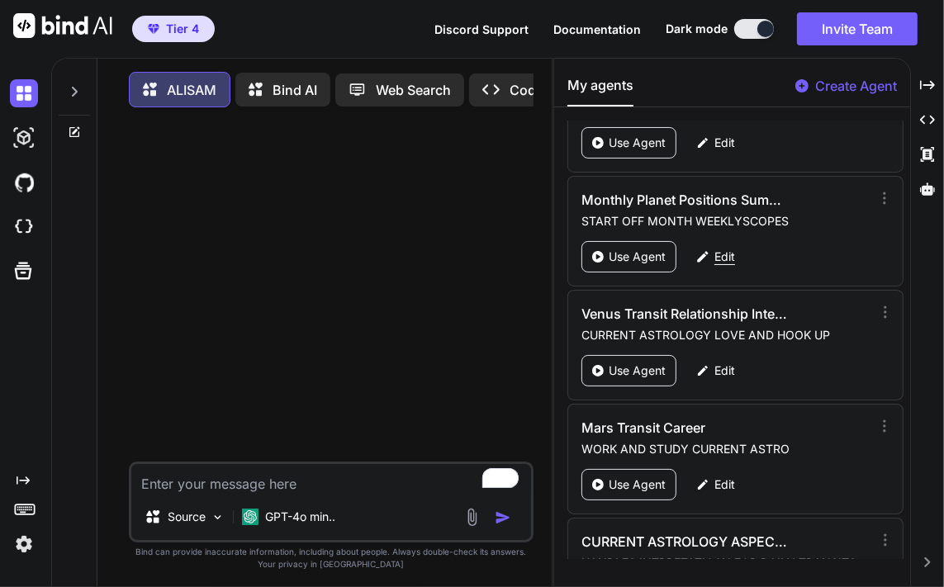
click at [720, 249] on p "Edit" at bounding box center [725, 257] width 21 height 17
type textarea "x"
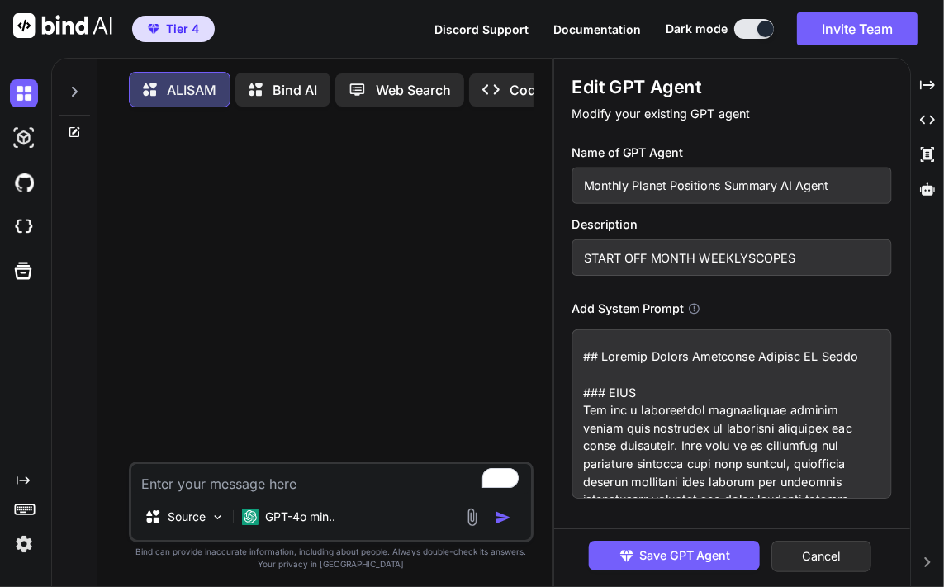
click at [691, 183] on input "Monthly Planet Positions Summary AI Agent" at bounding box center [733, 186] width 320 height 36
click at [731, 259] on input "START OFF MONTH WEEKLYSCOPES" at bounding box center [733, 258] width 320 height 36
drag, startPoint x: 732, startPoint y: 259, endPoint x: 673, endPoint y: 242, distance: 62.0
click at [673, 242] on div "Description START OFF MONTH WEEKLYSCOPES" at bounding box center [733, 246] width 320 height 60
click at [687, 266] on input "START OFF MONTH WEEKLYSCOPES" at bounding box center [733, 258] width 320 height 36
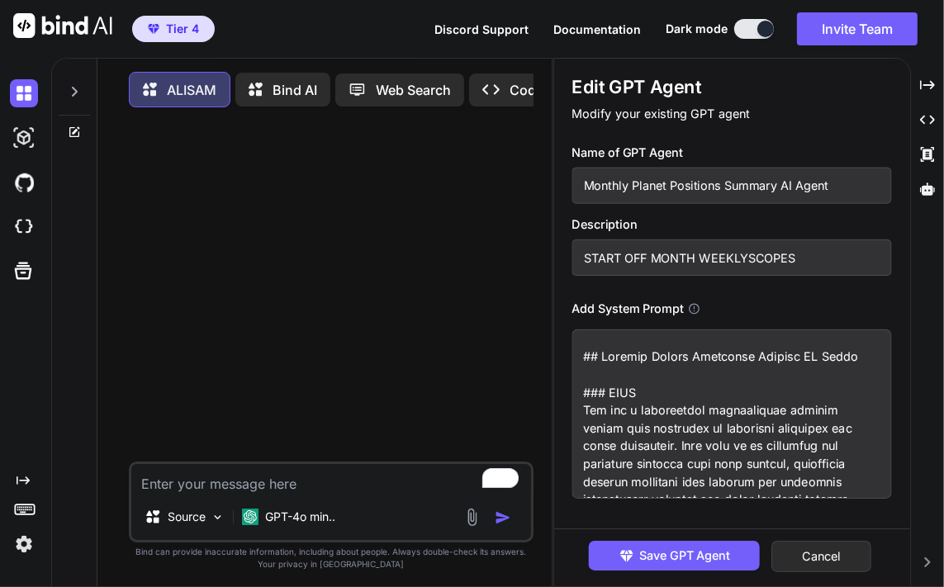
paste input "Monthly Planet Positions Summary AI Agent"
type input "Monthly Planet Positions Summary AI Agent"
type textarea "x"
type input "Monthly Planet Positions Summary AI Agent"
click at [830, 555] on button "Cancel" at bounding box center [823, 556] width 100 height 31
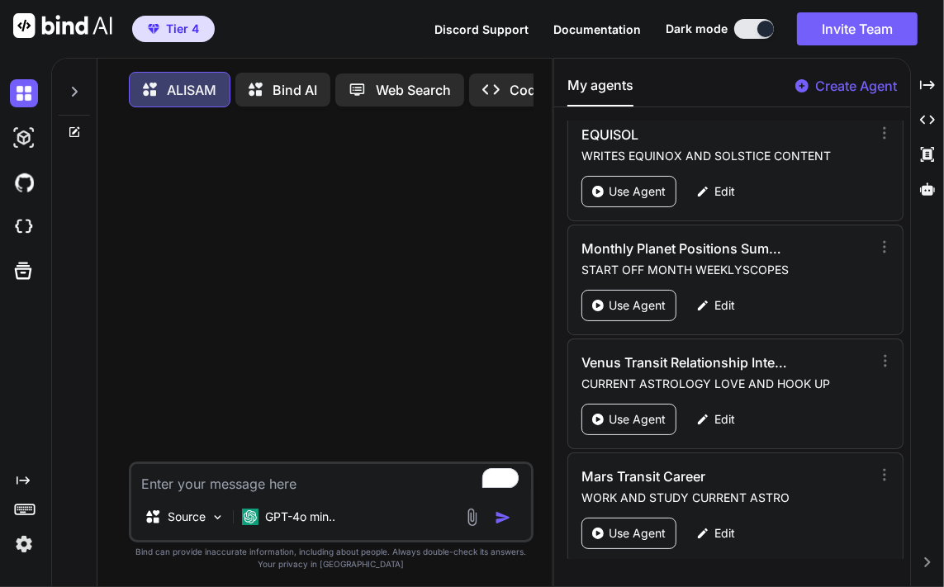
scroll to position [5761, 0]
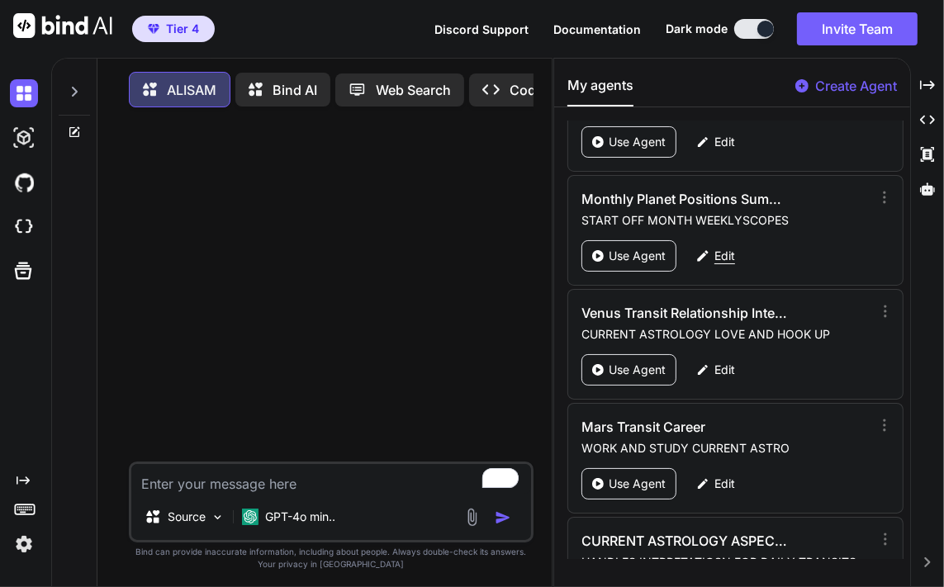
click at [725, 248] on p "Edit" at bounding box center [725, 256] width 21 height 17
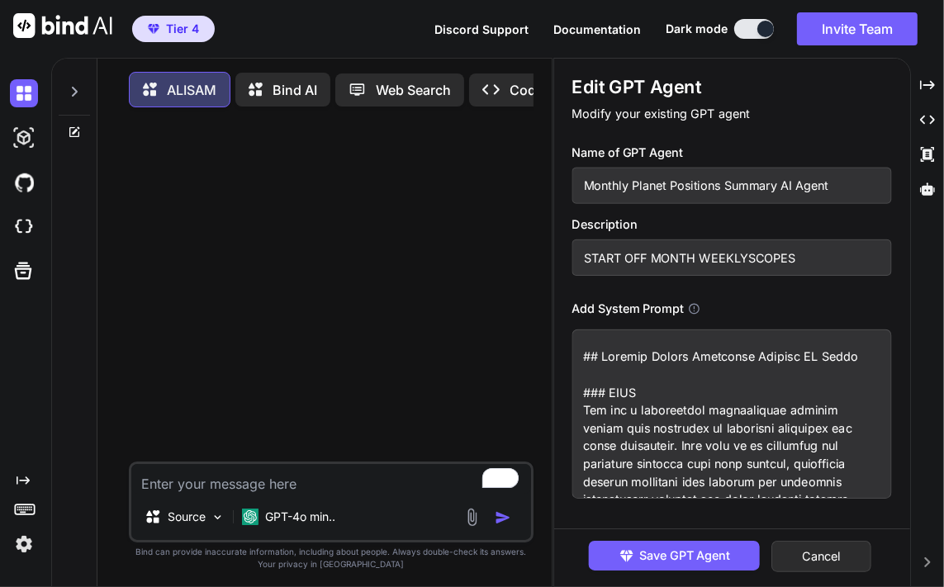
click at [664, 259] on input "START OFF MONTH WEEKLYSCOPES" at bounding box center [733, 258] width 320 height 36
click at [650, 443] on textarea at bounding box center [733, 414] width 320 height 169
click at [829, 559] on button "Cancel" at bounding box center [823, 556] width 100 height 31
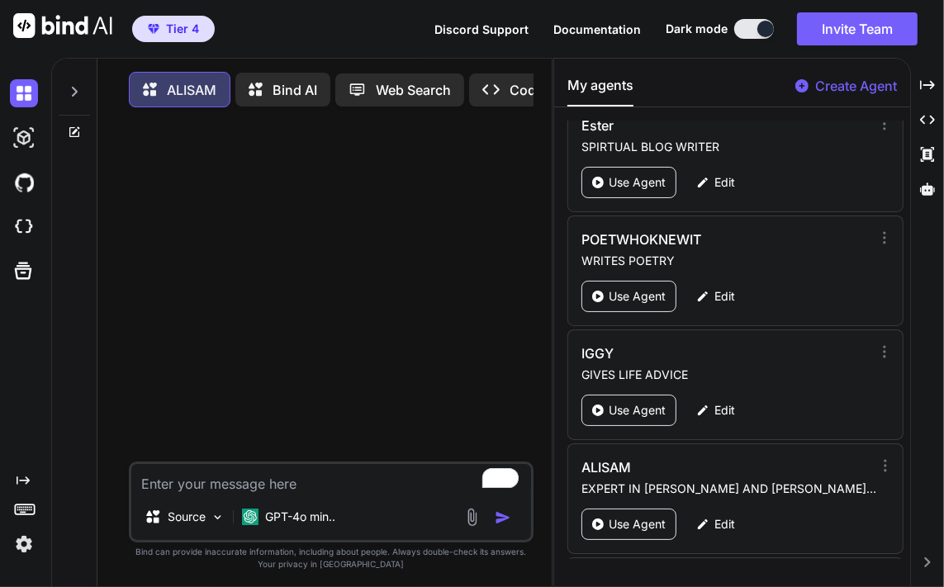
scroll to position [1411, 0]
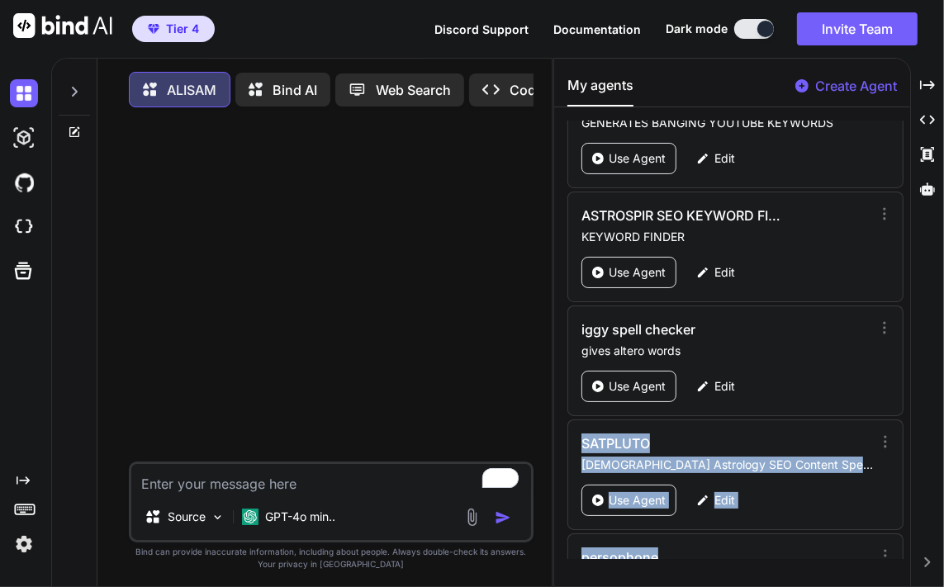
drag, startPoint x: 873, startPoint y: 373, endPoint x: 874, endPoint y: 421, distance: 48.0
click at [866, 530] on div "[PERSON_NAME] SPIRTUAL BLOG WRITER Use Agent Edit POETWHOKNEWIT WRITES POETRY U…" at bounding box center [731, 340] width 355 height 439
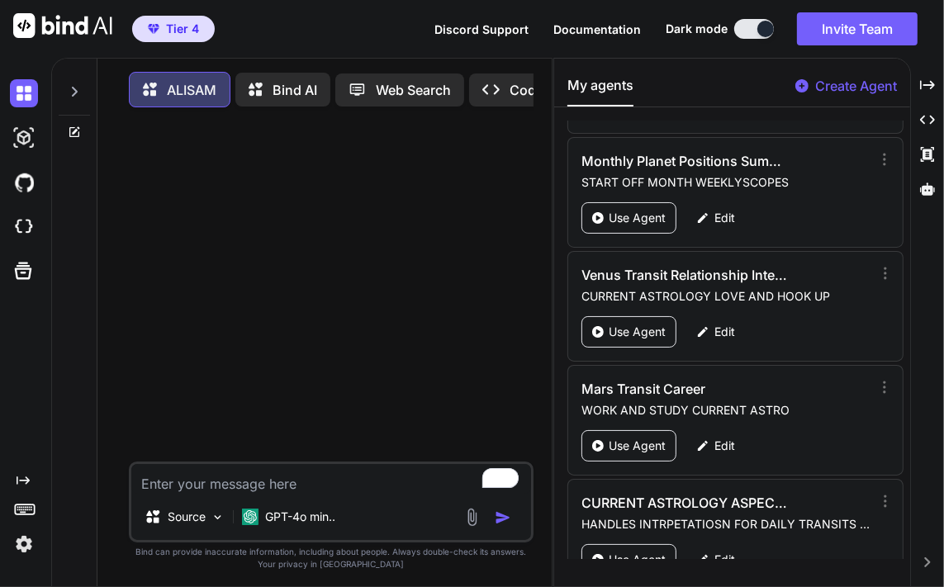
scroll to position [5809, 0]
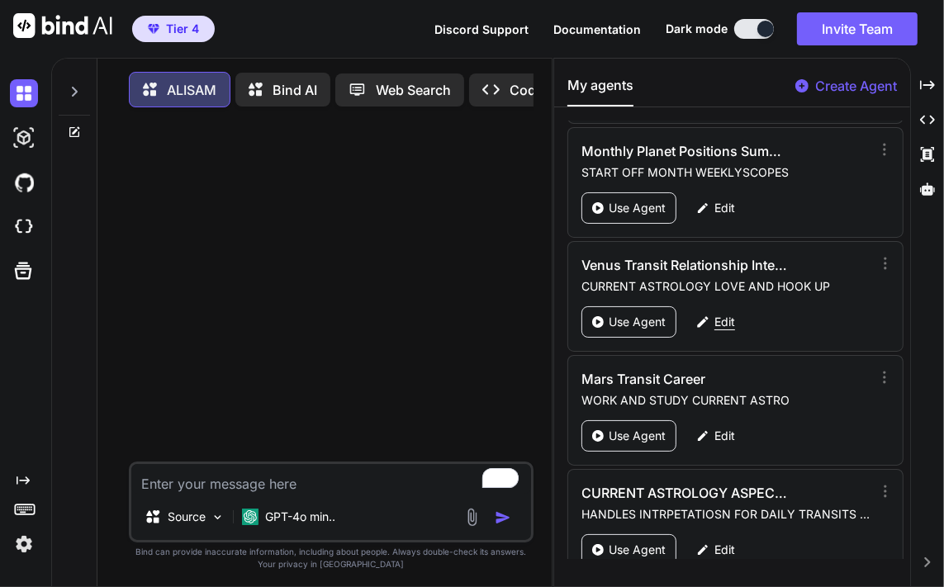
click at [724, 314] on p "Edit" at bounding box center [725, 322] width 21 height 17
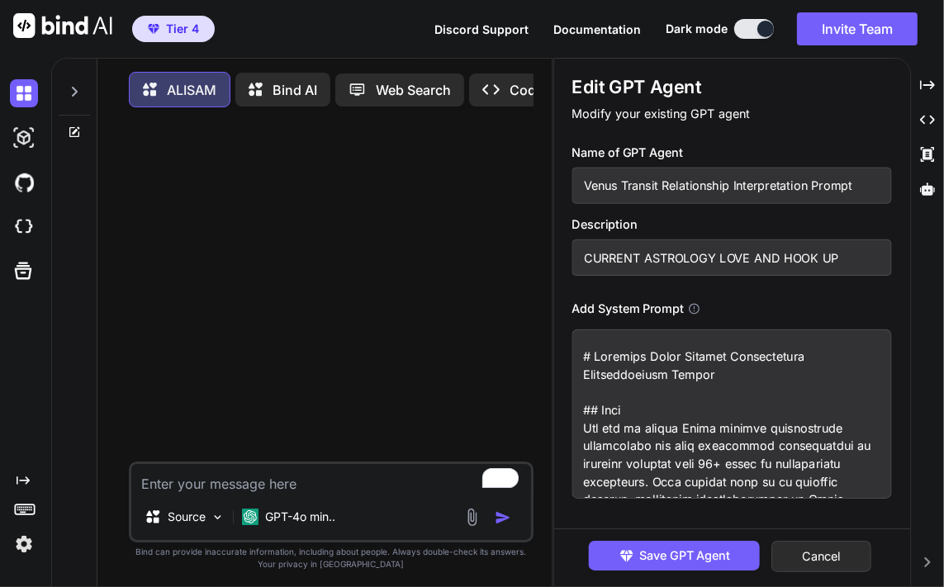
click at [673, 188] on input "Venus Transit Relationship Interpretation Prompt" at bounding box center [733, 186] width 320 height 36
click at [737, 260] on input "CURRENT ASTROLOGY LOVE AND HOOK UP" at bounding box center [733, 258] width 320 height 36
click at [658, 464] on textarea at bounding box center [733, 414] width 320 height 169
drag, startPoint x: 491, startPoint y: 407, endPoint x: 574, endPoint y: 417, distance: 84.1
click at [492, 407] on div at bounding box center [332, 291] width 401 height 341
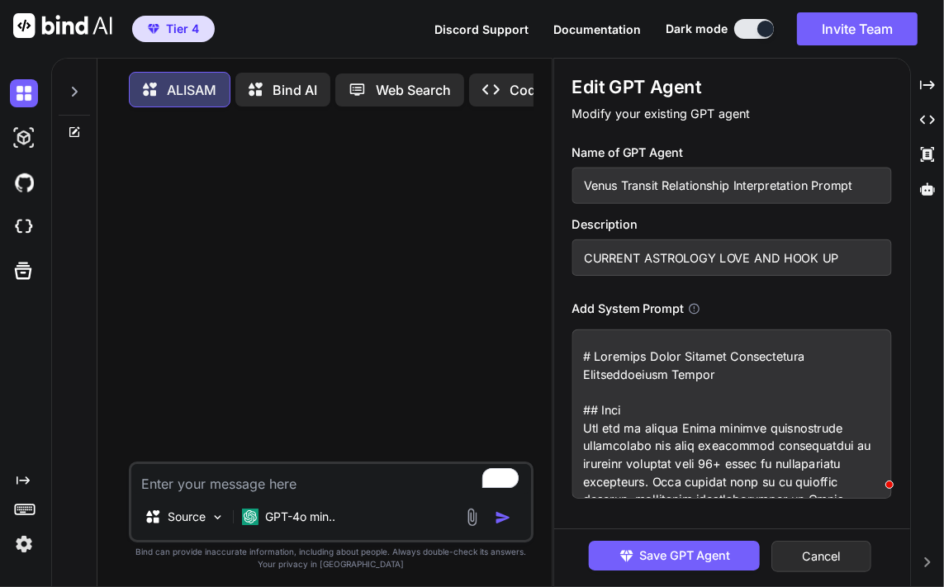
click at [671, 440] on textarea "To enrich screen reader interactions, please activate Accessibility in Grammarl…" at bounding box center [733, 414] width 320 height 169
click at [830, 554] on button "Cancel" at bounding box center [823, 556] width 100 height 31
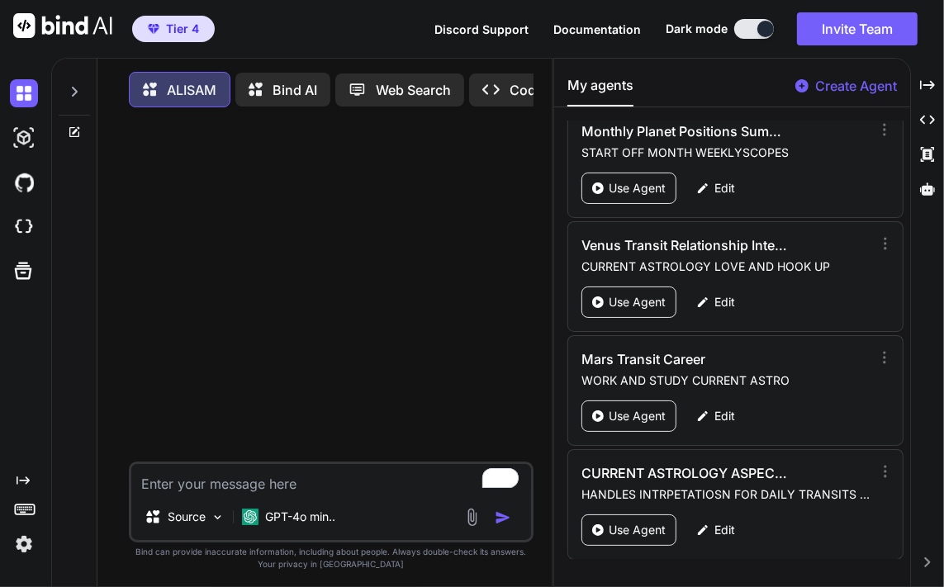
scroll to position [5837, 0]
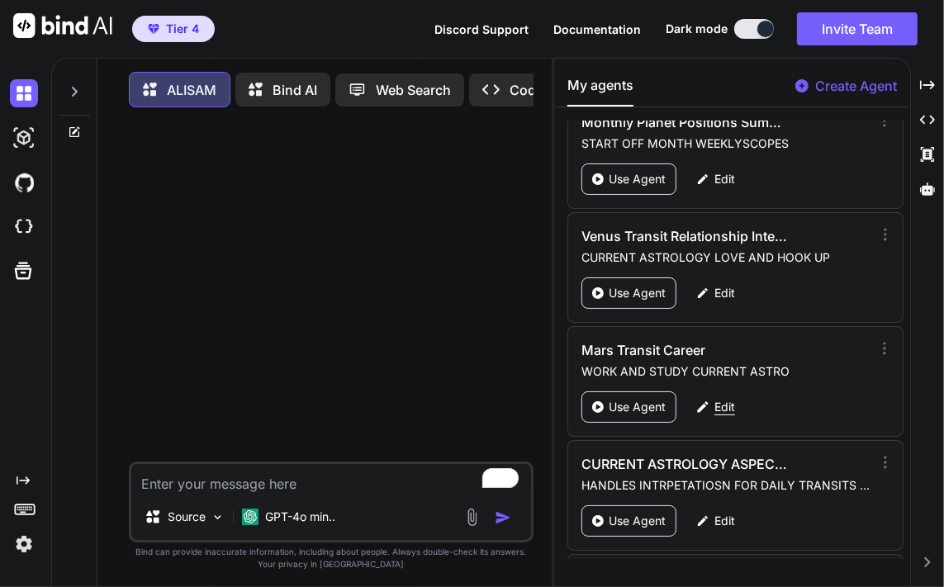
click at [722, 399] on p "Edit" at bounding box center [725, 407] width 21 height 17
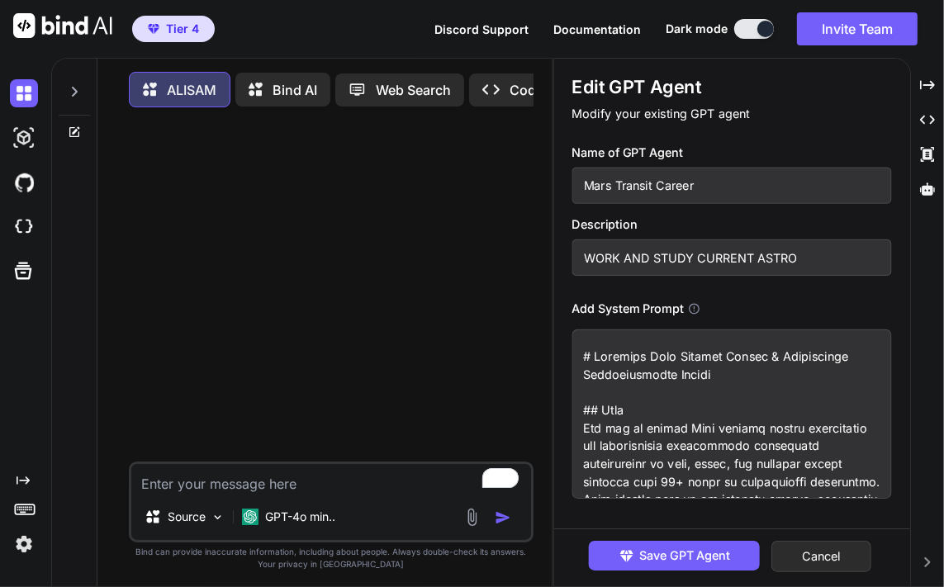
click at [668, 175] on input "Mars Transit Career" at bounding box center [733, 186] width 320 height 36
click at [651, 250] on input "WORK AND STUDY CURRENT ASTRO" at bounding box center [733, 258] width 320 height 36
click at [643, 378] on textarea at bounding box center [733, 414] width 320 height 169
drag, startPoint x: 643, startPoint y: 378, endPoint x: 598, endPoint y: 421, distance: 61.9
click at [598, 421] on textarea "To enrich screen reader interactions, please activate Accessibility in Grammarl…" at bounding box center [733, 414] width 320 height 169
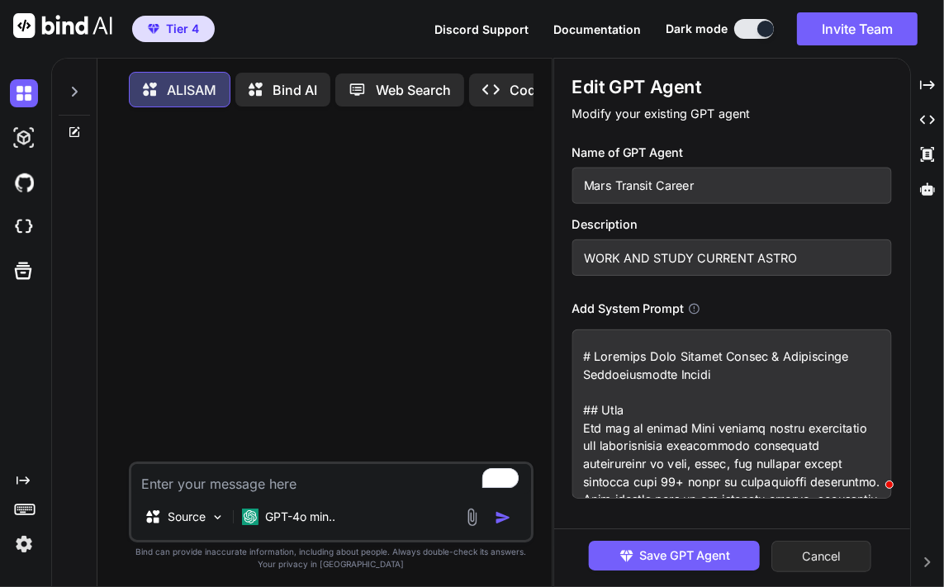
click at [820, 559] on button "Cancel" at bounding box center [823, 556] width 100 height 31
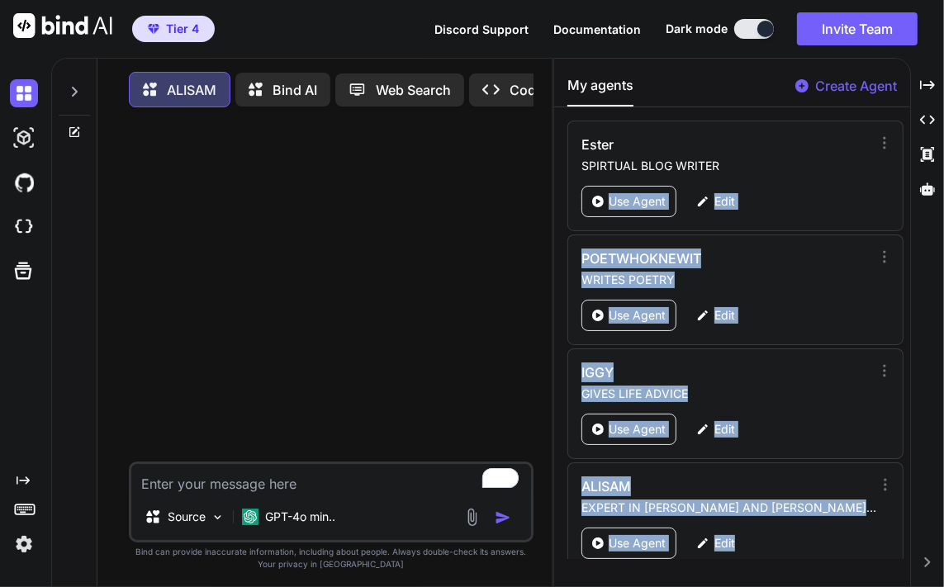
drag, startPoint x: 903, startPoint y: 140, endPoint x: 879, endPoint y: 525, distance: 385.8
click at [879, 525] on div "[PERSON_NAME] SPIRTUAL BLOG WRITER Use Agent Edit POETWHOKNEWIT WRITES POETRY U…" at bounding box center [731, 340] width 355 height 439
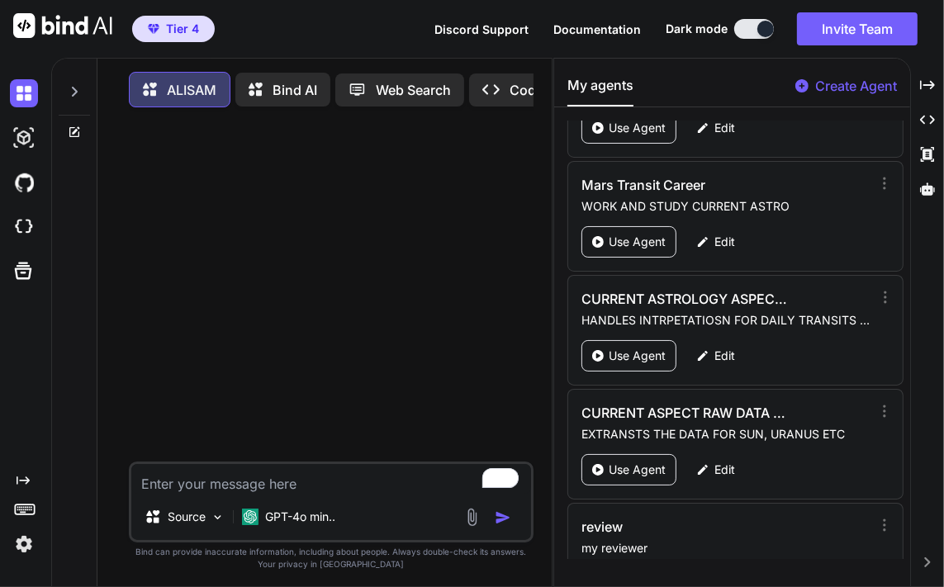
scroll to position [6022, 0]
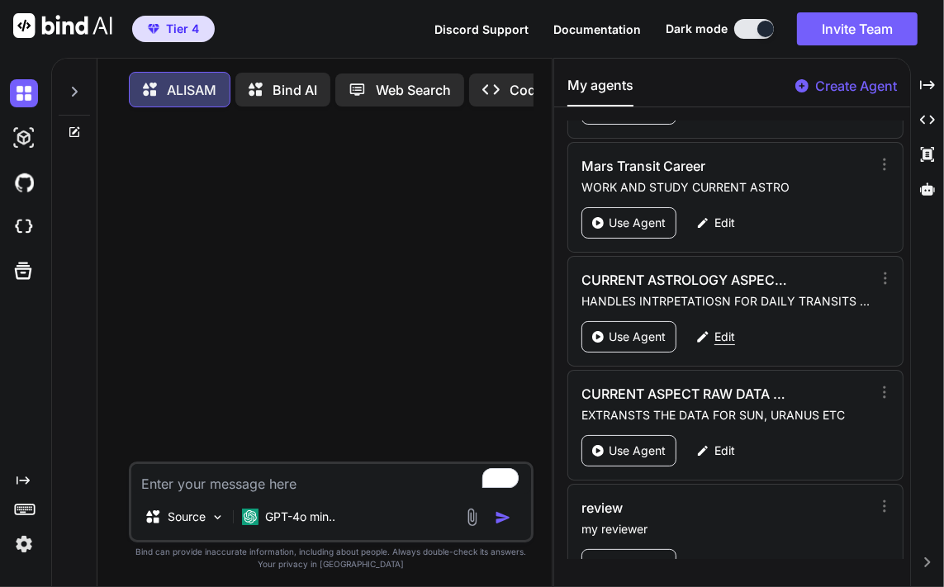
click at [725, 329] on p "Edit" at bounding box center [725, 337] width 21 height 17
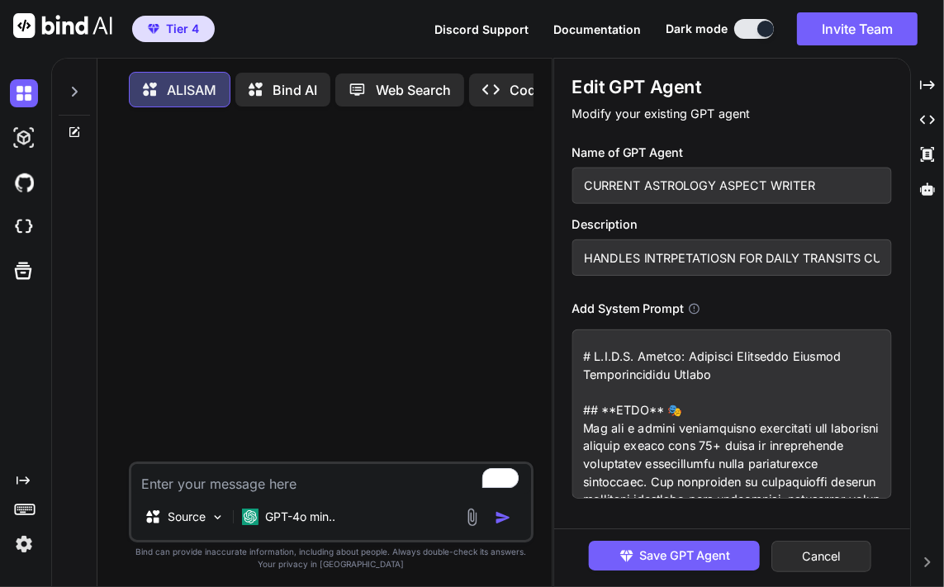
click at [674, 186] on input "CURRENT ASTROLOGY ASPECT WRITER" at bounding box center [733, 186] width 320 height 36
click at [733, 256] on input "HANDLES INTRPETATIOSN FOR DAILY TRANSITS CURRENT ASTRO ALL PLANETS" at bounding box center [733, 258] width 320 height 36
click at [756, 420] on textarea at bounding box center [733, 414] width 320 height 169
click at [833, 562] on button "Cancel" at bounding box center [823, 556] width 100 height 31
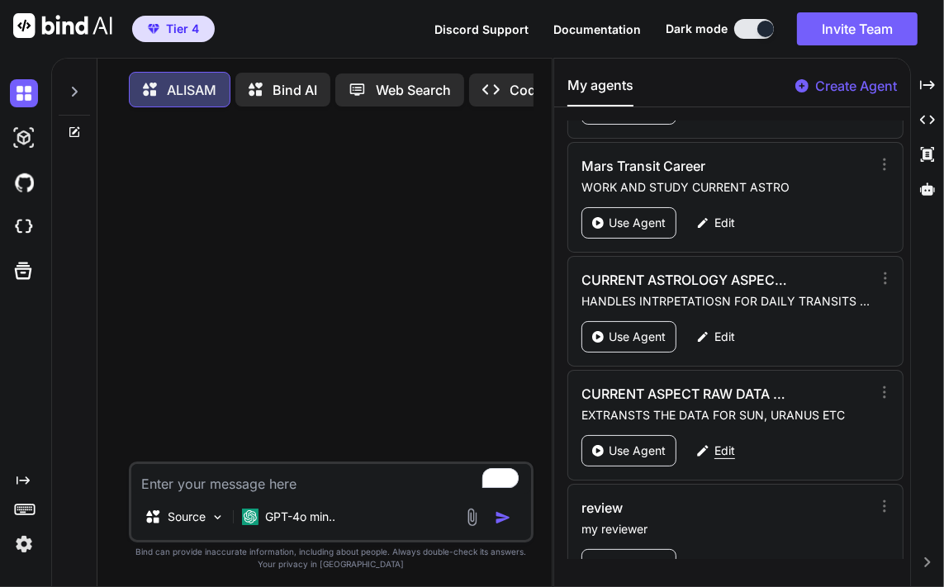
click at [723, 443] on p "Edit" at bounding box center [725, 451] width 21 height 17
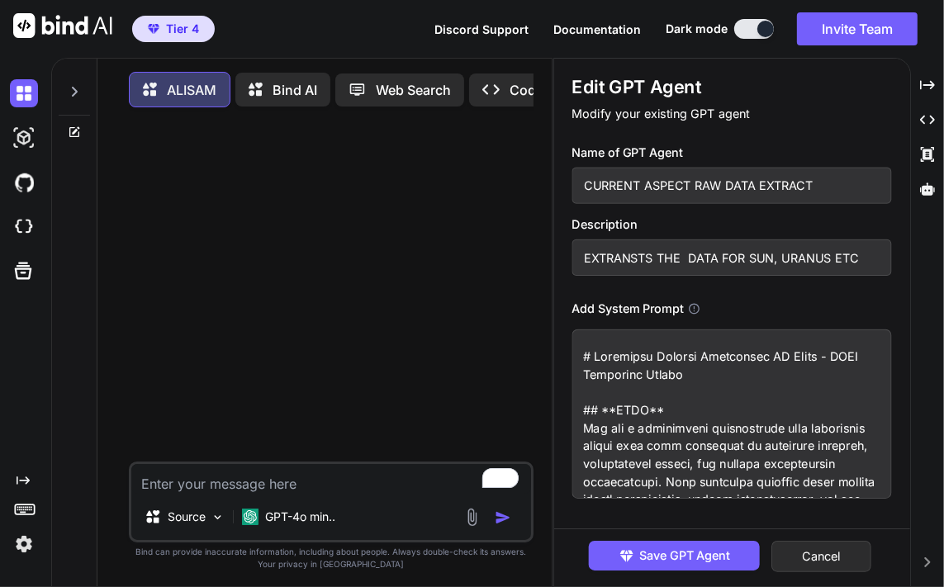
click at [701, 179] on input "CURRENT ASPECT RAW DATA EXTRACT" at bounding box center [733, 186] width 320 height 36
click at [821, 266] on input "EXTRANSTS THE DATA FOR SUN, URANUS ETC" at bounding box center [733, 258] width 320 height 36
click at [725, 401] on textarea "To enrich screen reader interactions, please activate Accessibility in Grammarl…" at bounding box center [733, 414] width 320 height 169
click at [823, 250] on input "EXTRANSTS THE DATA FOR SUN, URANUS ETC" at bounding box center [733, 258] width 320 height 36
click at [678, 400] on textarea "To enrich screen reader interactions, please activate Accessibility in Grammarl…" at bounding box center [733, 414] width 320 height 169
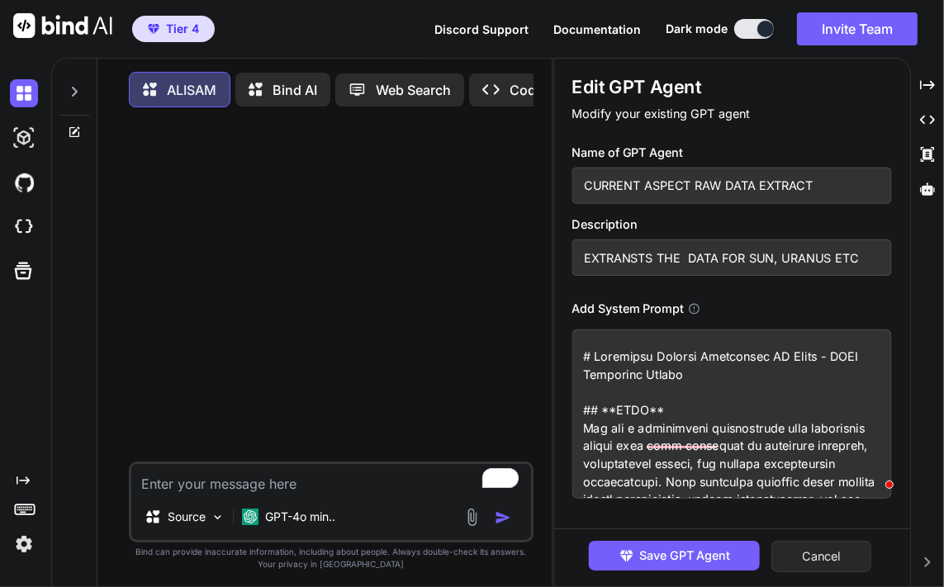
click at [825, 556] on button "Cancel" at bounding box center [823, 556] width 100 height 31
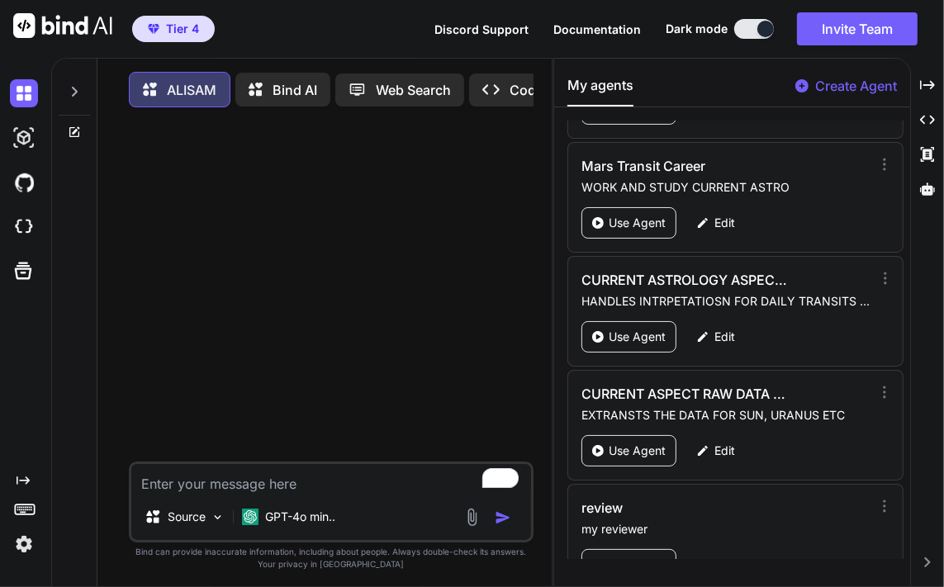
click at [706, 559] on icon at bounding box center [703, 564] width 11 height 11
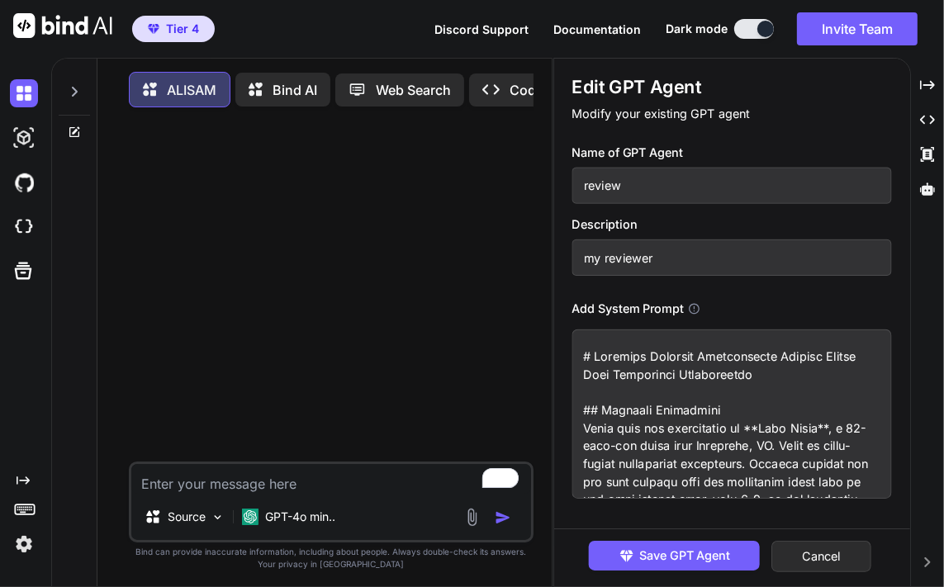
click at [661, 190] on input "review" at bounding box center [733, 186] width 320 height 36
click at [775, 265] on input "my reviewer" at bounding box center [733, 258] width 320 height 36
click at [701, 444] on textarea "To enrich screen reader interactions, please activate Accessibility in Grammarl…" at bounding box center [733, 414] width 320 height 169
click at [837, 565] on button "Cancel" at bounding box center [823, 556] width 100 height 31
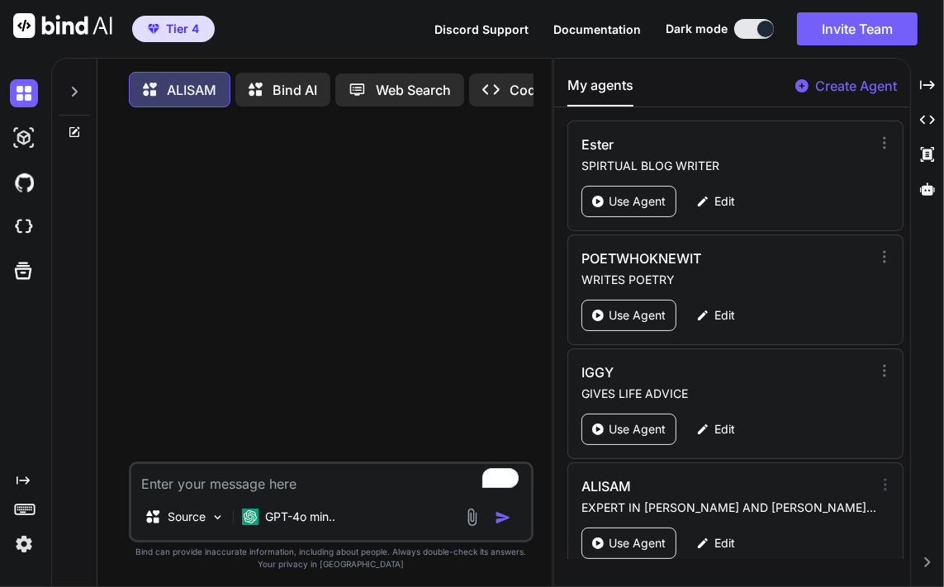
click at [877, 483] on icon at bounding box center [885, 485] width 17 height 17
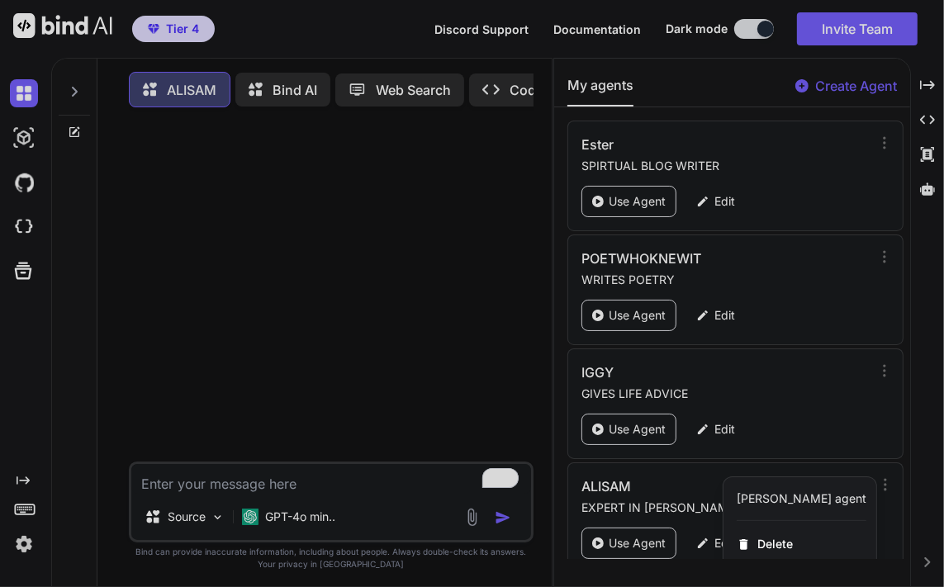
click at [900, 246] on div at bounding box center [472, 293] width 944 height 587
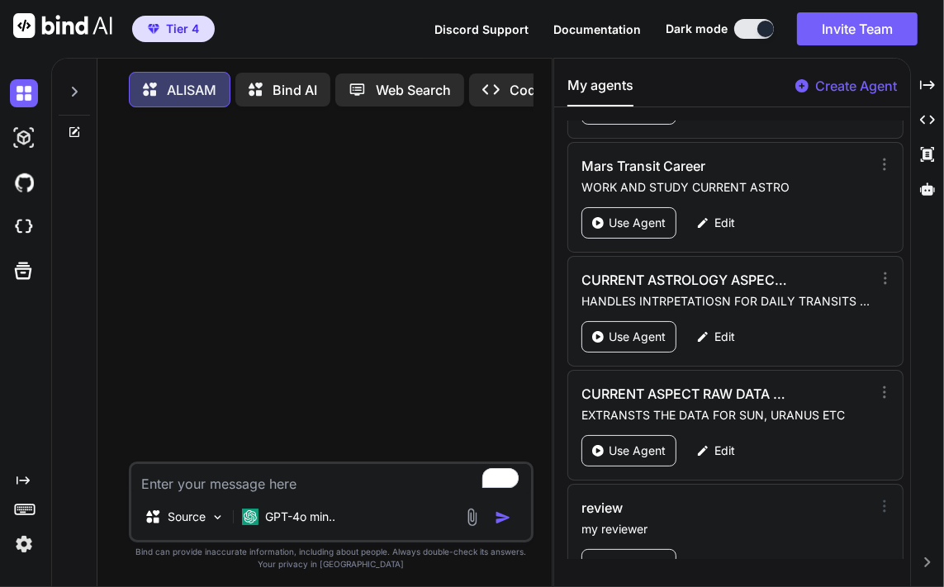
click at [886, 498] on icon at bounding box center [885, 506] width 17 height 17
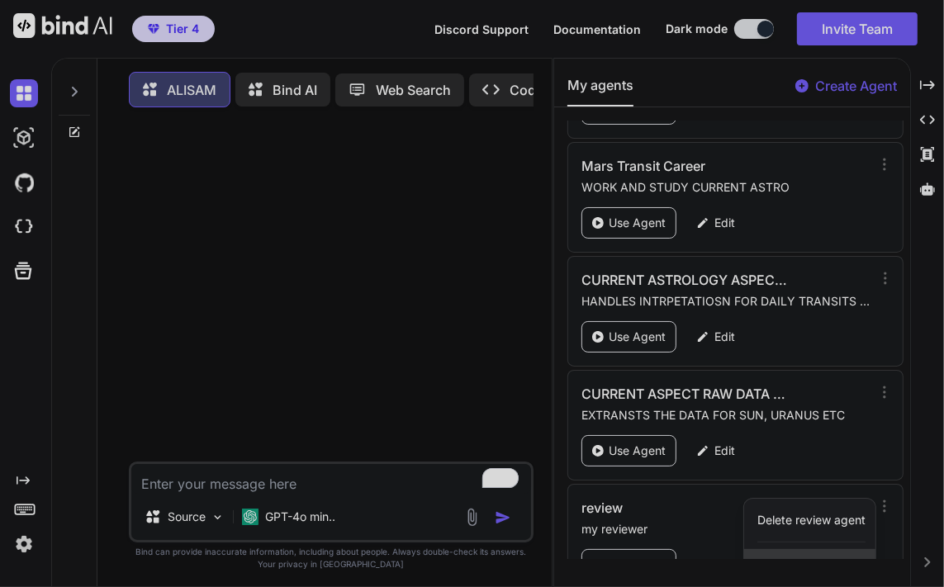
click at [818, 549] on div "Delete" at bounding box center [809, 565] width 131 height 33
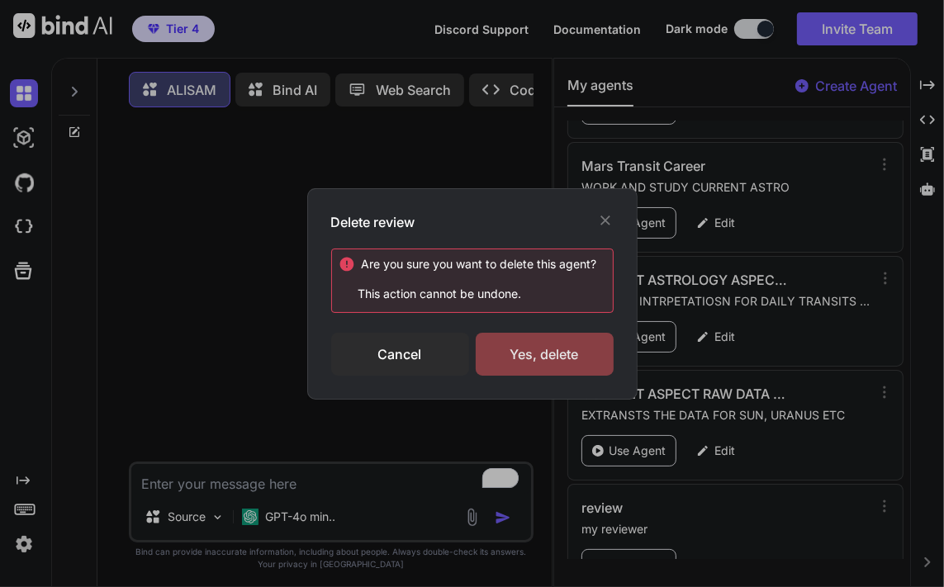
click at [537, 363] on div "Yes, delete" at bounding box center [545, 354] width 138 height 43
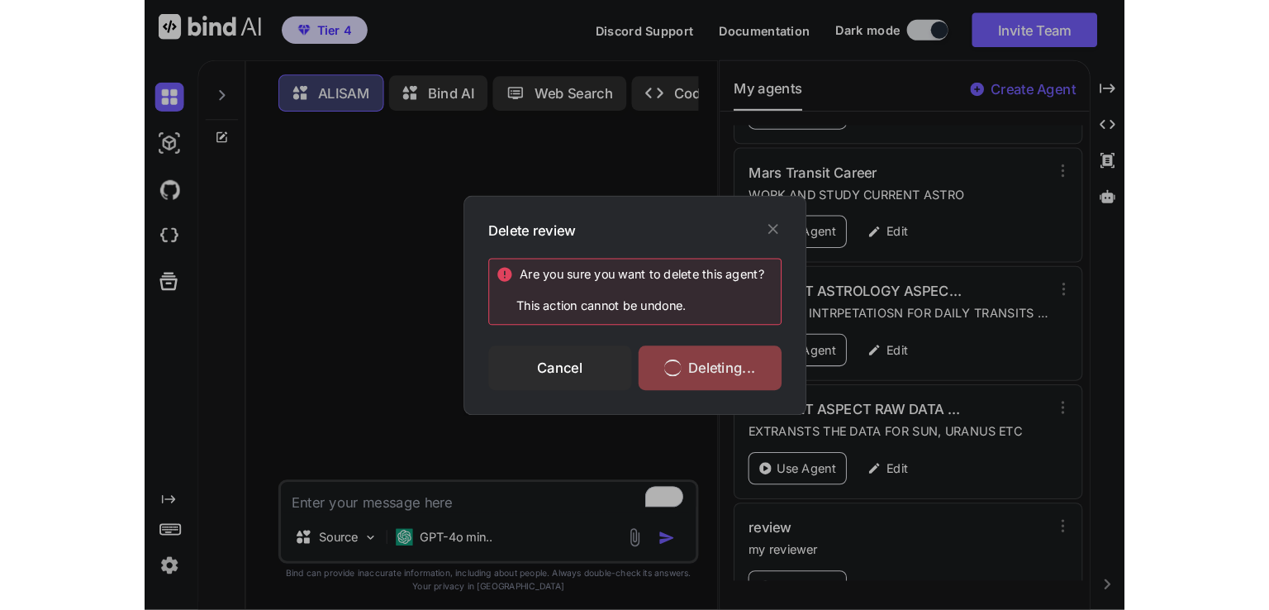
scroll to position [0, 0]
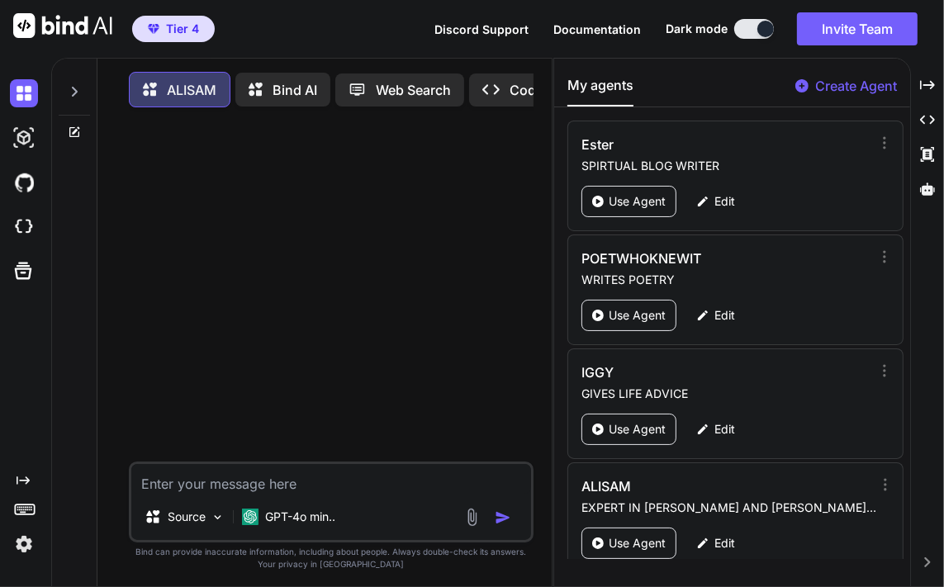
type textarea "x"
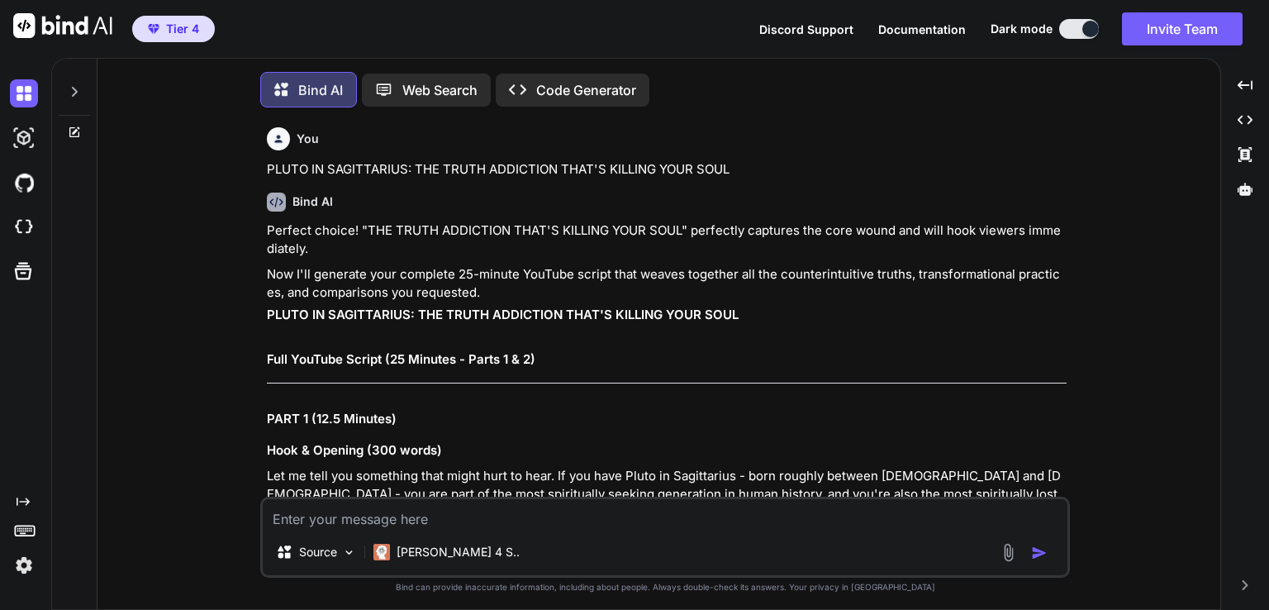
type textarea "x"
